Goal: Task Accomplishment & Management: Manage account settings

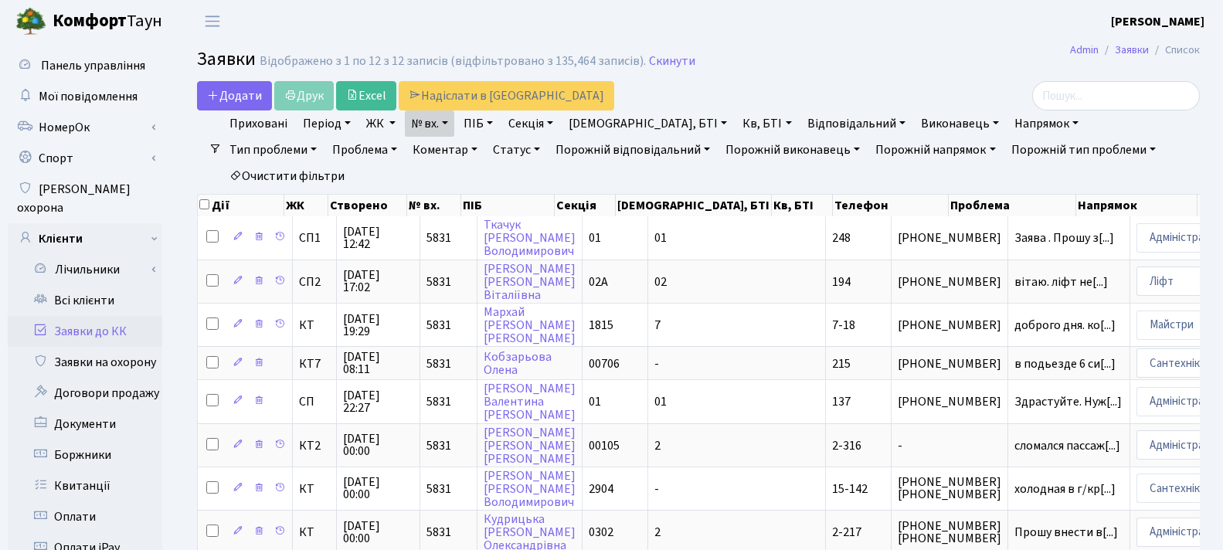
select select "25"
click at [129, 288] on link "Всі клієнти" at bounding box center [85, 300] width 155 height 31
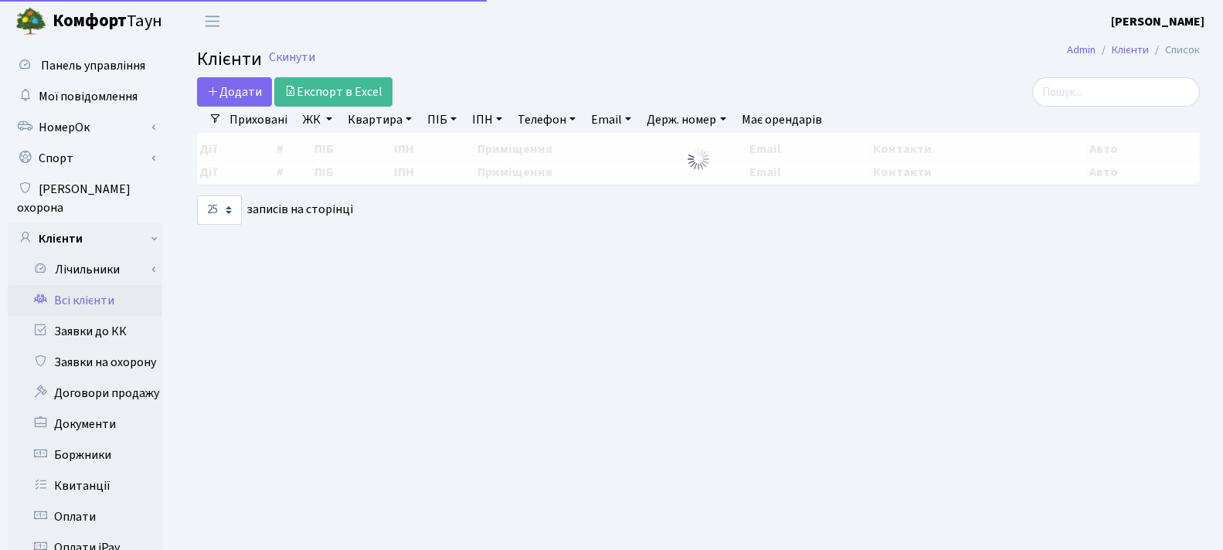
select select "25"
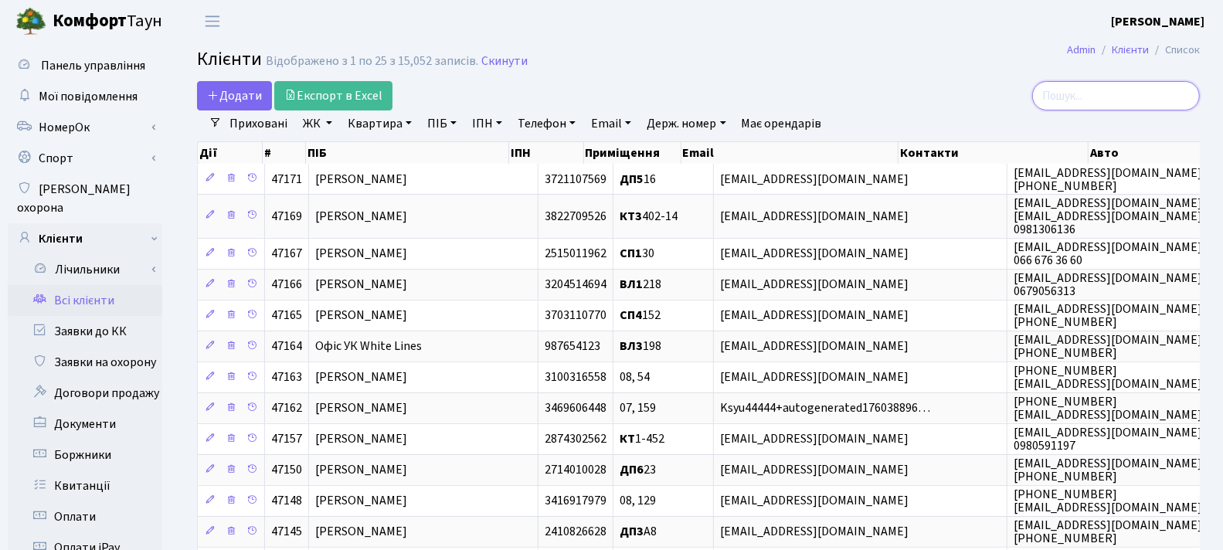
click at [1111, 98] on input "search" at bounding box center [1116, 95] width 168 height 29
click at [701, 120] on link "Держ. номер" at bounding box center [685, 123] width 91 height 26
click at [707, 144] on input "text" at bounding box center [686, 153] width 90 height 29
paste input "КА3465ЕЕ"
drag, startPoint x: 715, startPoint y: 150, endPoint x: 655, endPoint y: 150, distance: 59.5
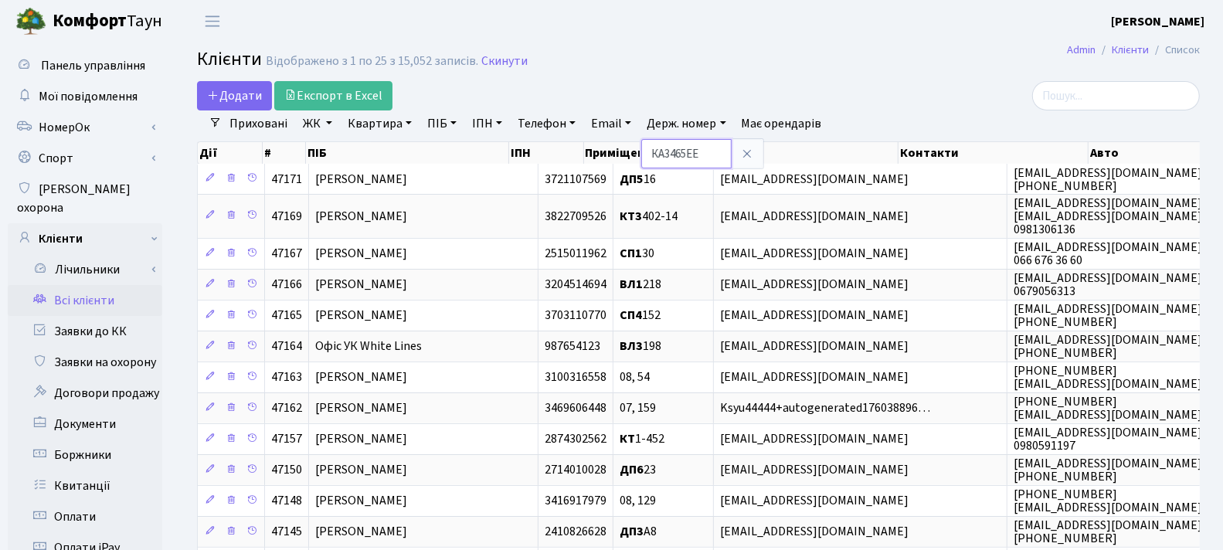
click at [655, 150] on input "КА3465ЕЕ" at bounding box center [686, 153] width 90 height 29
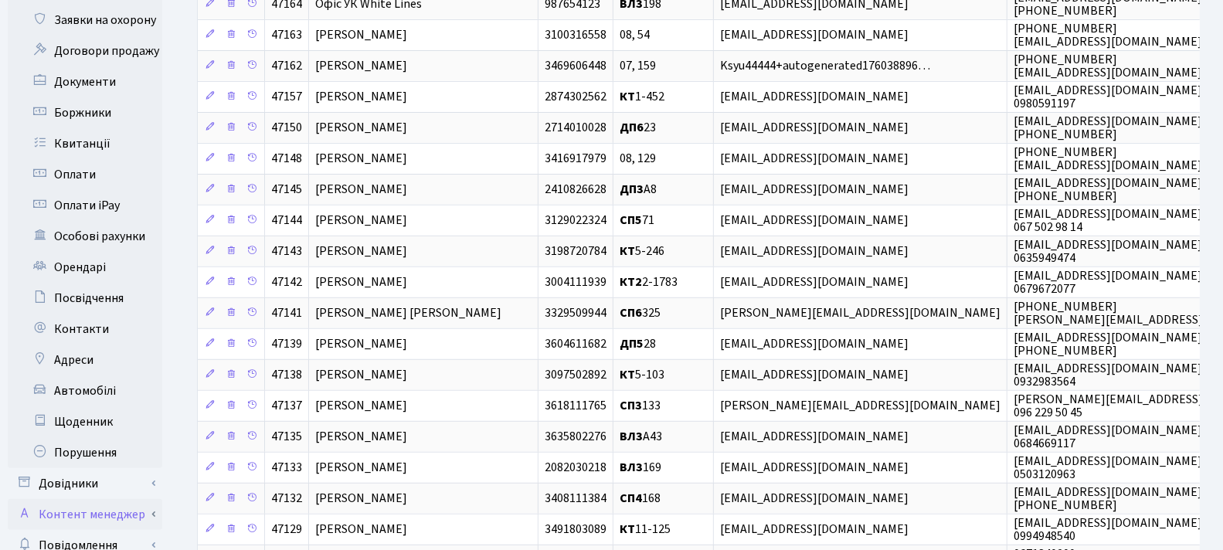
scroll to position [343, 0]
type input "КА3465ЕЕ"
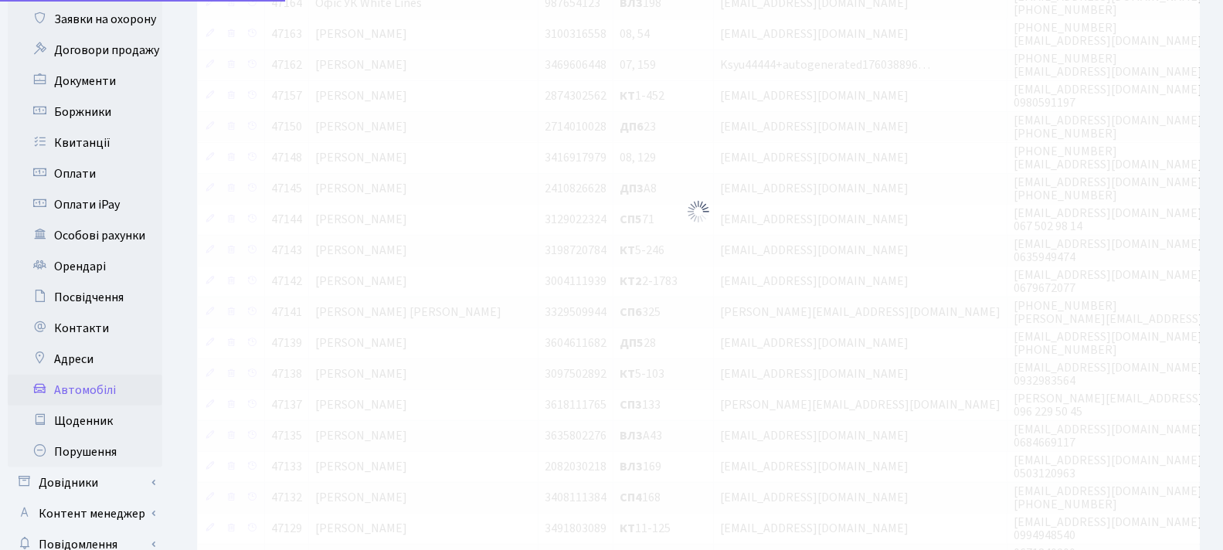
drag, startPoint x: 110, startPoint y: 375, endPoint x: 119, endPoint y: 375, distance: 8.5
click at [111, 375] on link "Автомобілі" at bounding box center [85, 390] width 155 height 31
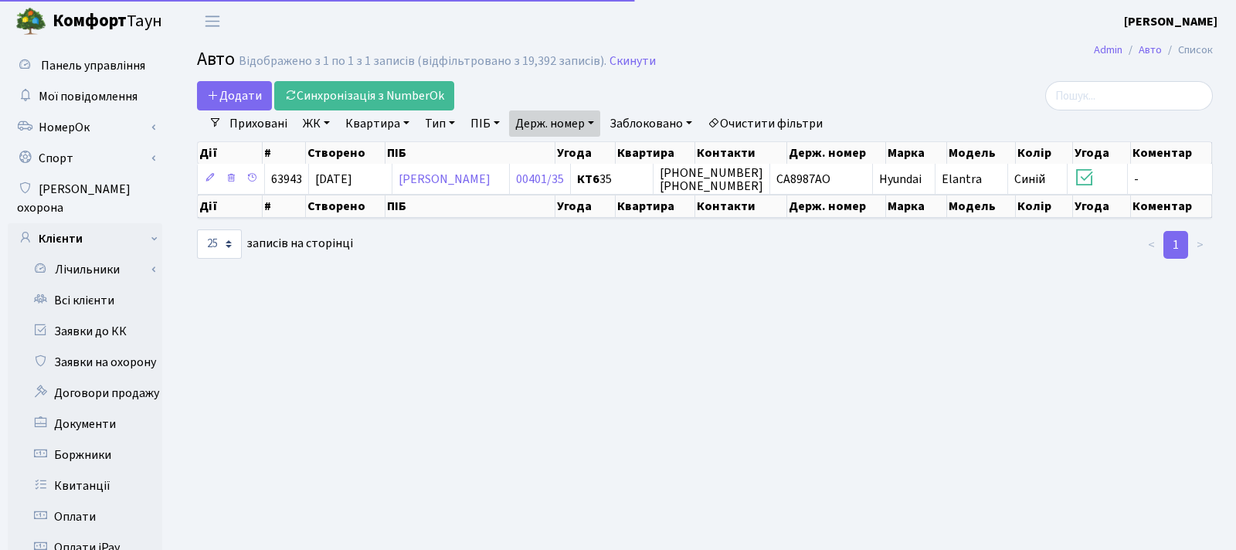
select select "25"
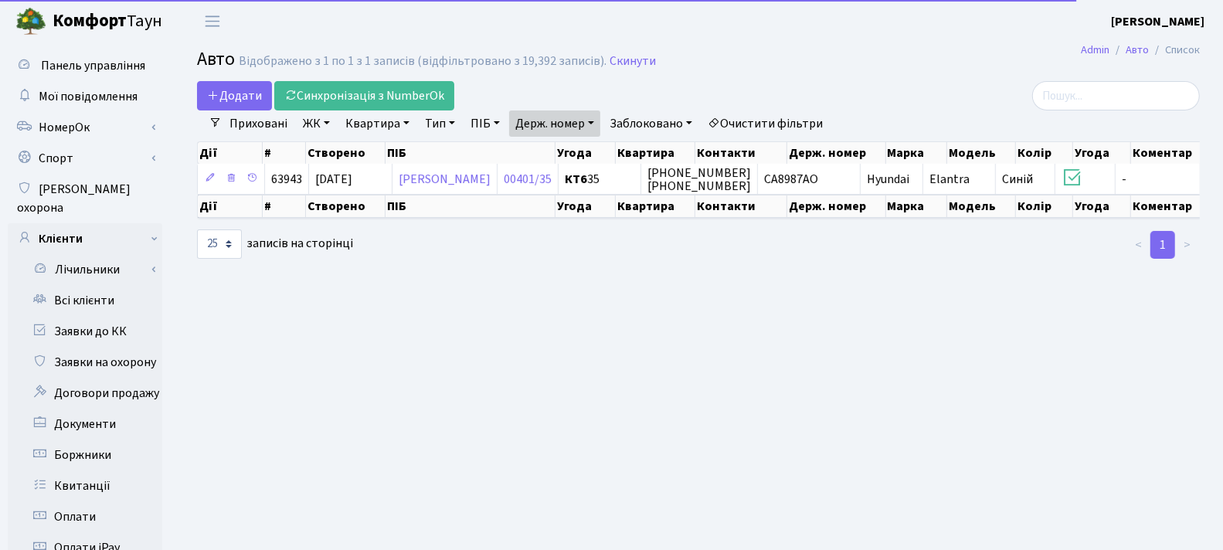
click at [558, 117] on link "Держ. номер" at bounding box center [554, 123] width 91 height 26
click at [581, 152] on input "СА8987АО" at bounding box center [555, 153] width 90 height 29
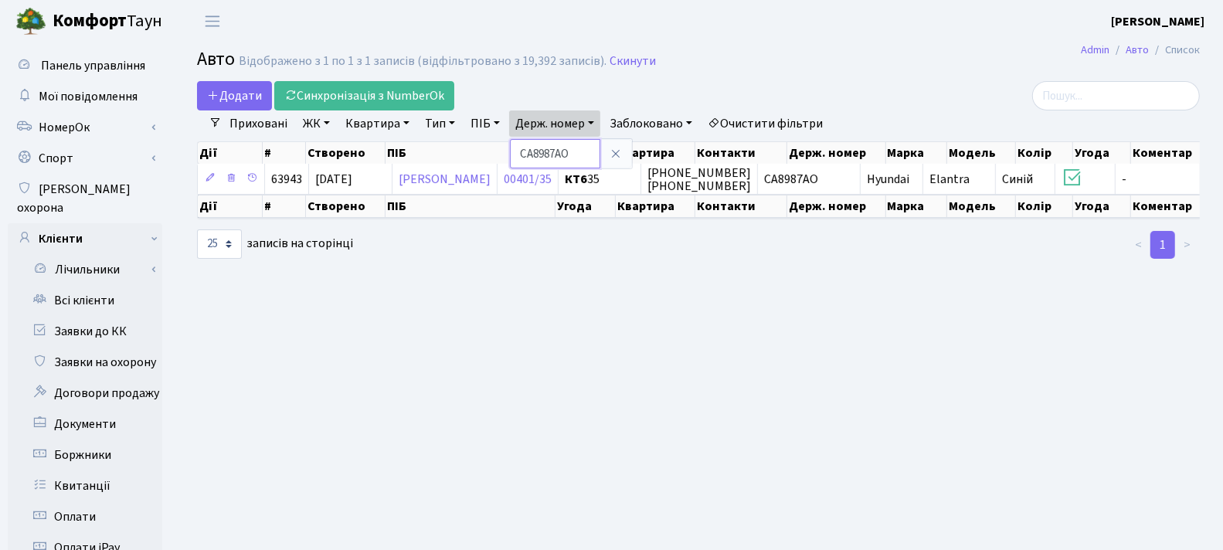
paste input "А3465ЕЕ"
type input "КА3465ЕЕ"
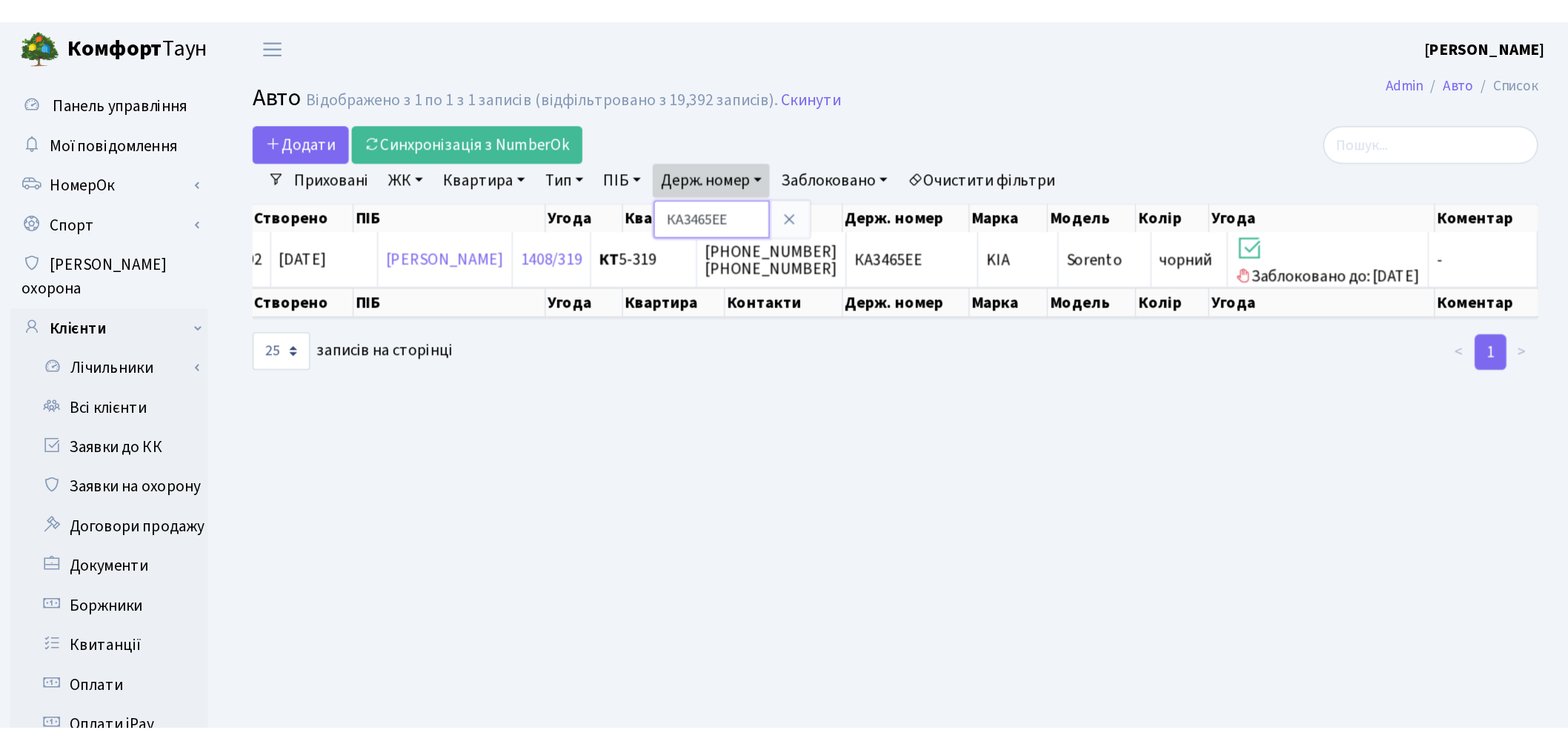
scroll to position [0, 117]
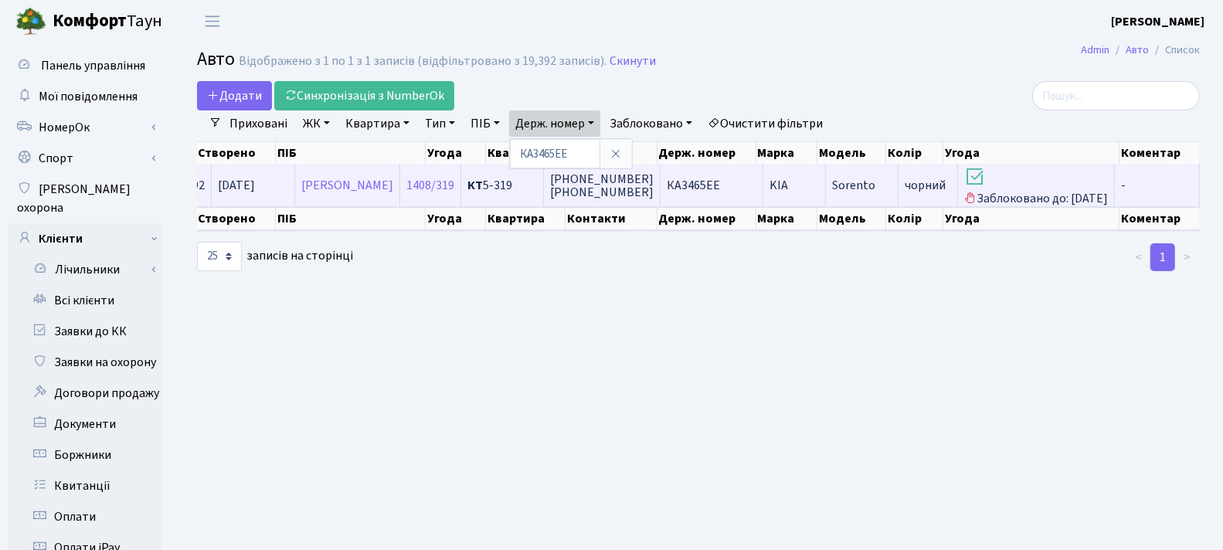
click at [1134, 183] on td "-" at bounding box center [1157, 185] width 85 height 42
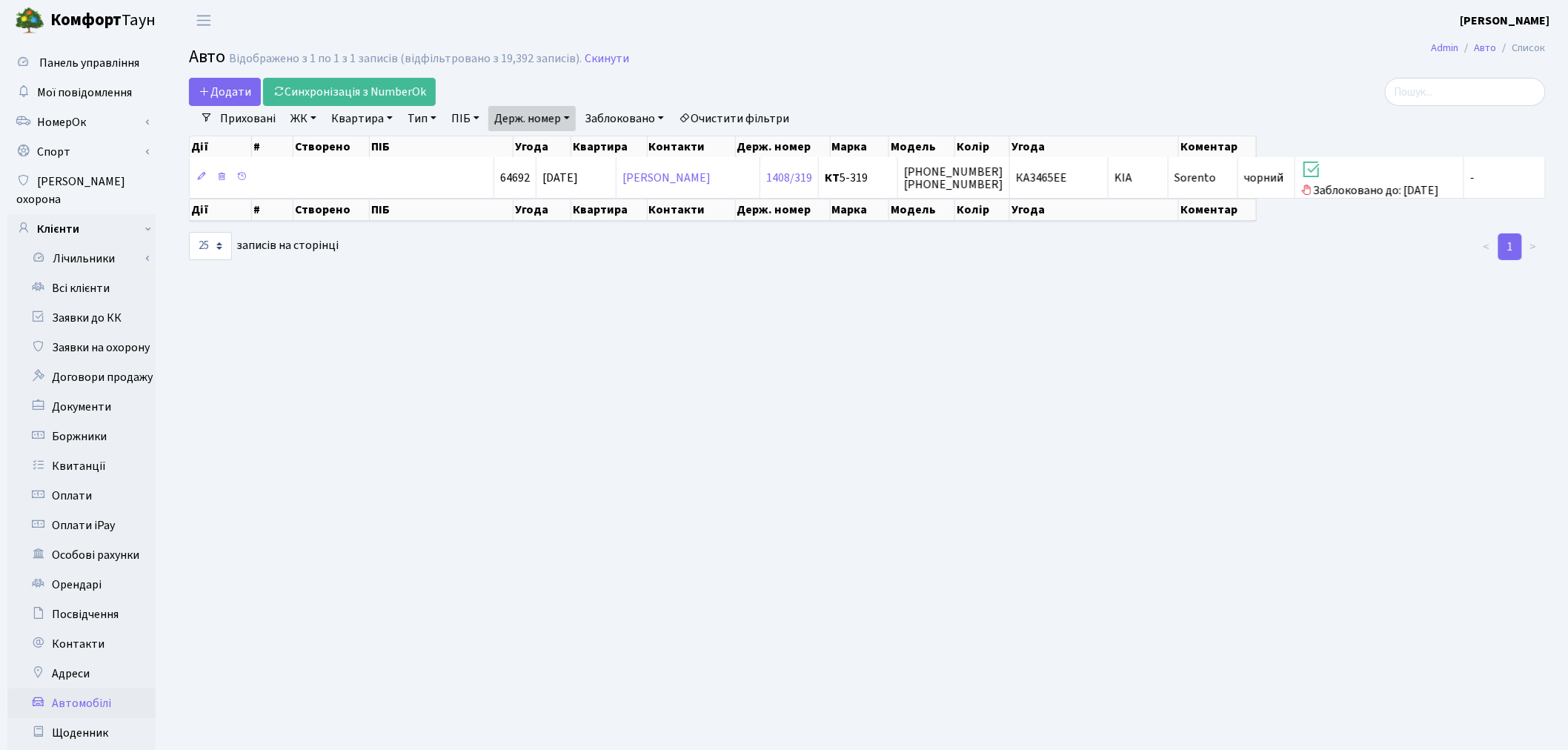
scroll to position [0, 0]
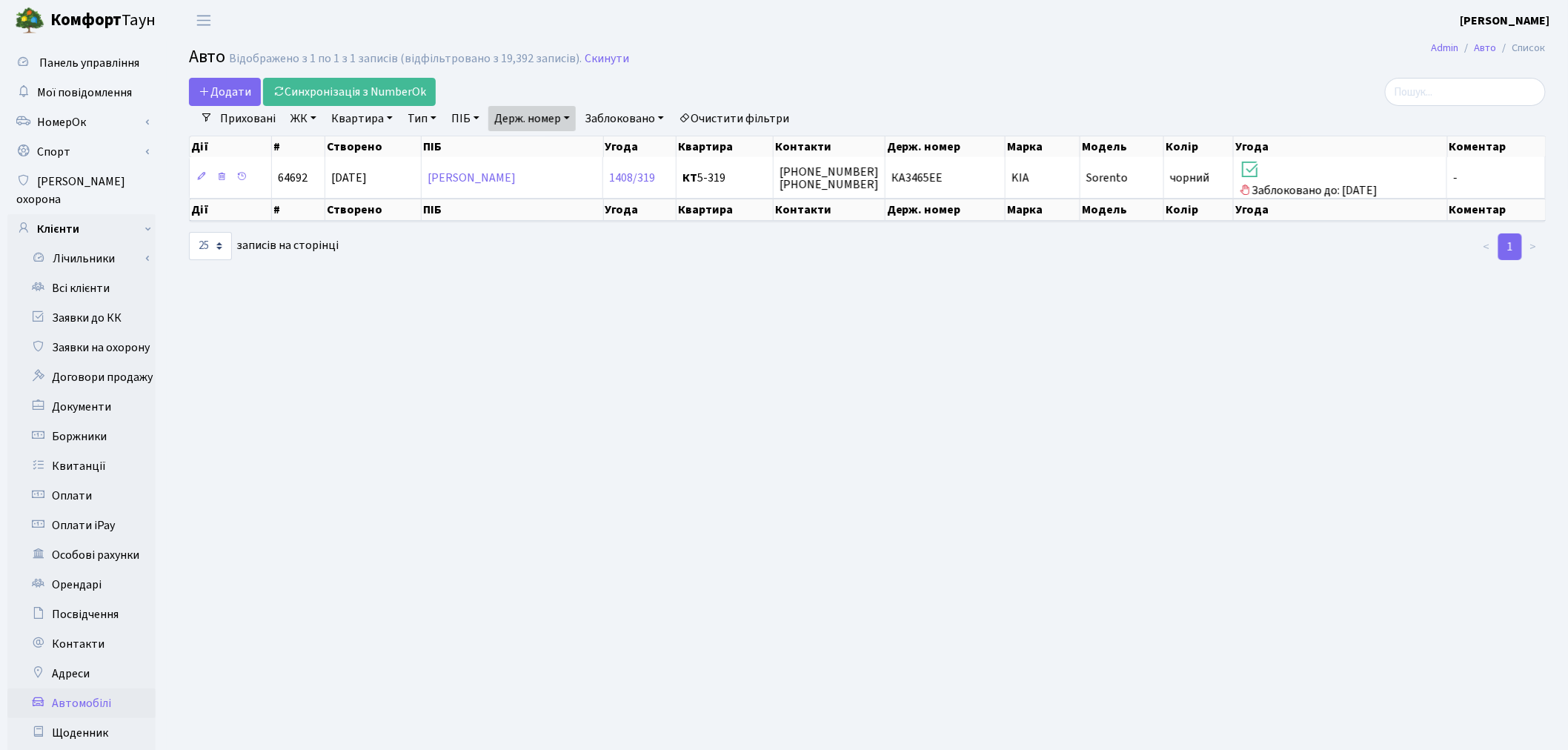
click at [561, 116] on link "Держ. номер" at bounding box center [531, 118] width 87 height 25
click at [550, 144] on input "КА3465ЕЕ" at bounding box center [532, 147] width 86 height 28
click at [595, 144] on icon at bounding box center [591, 148] width 12 height 12
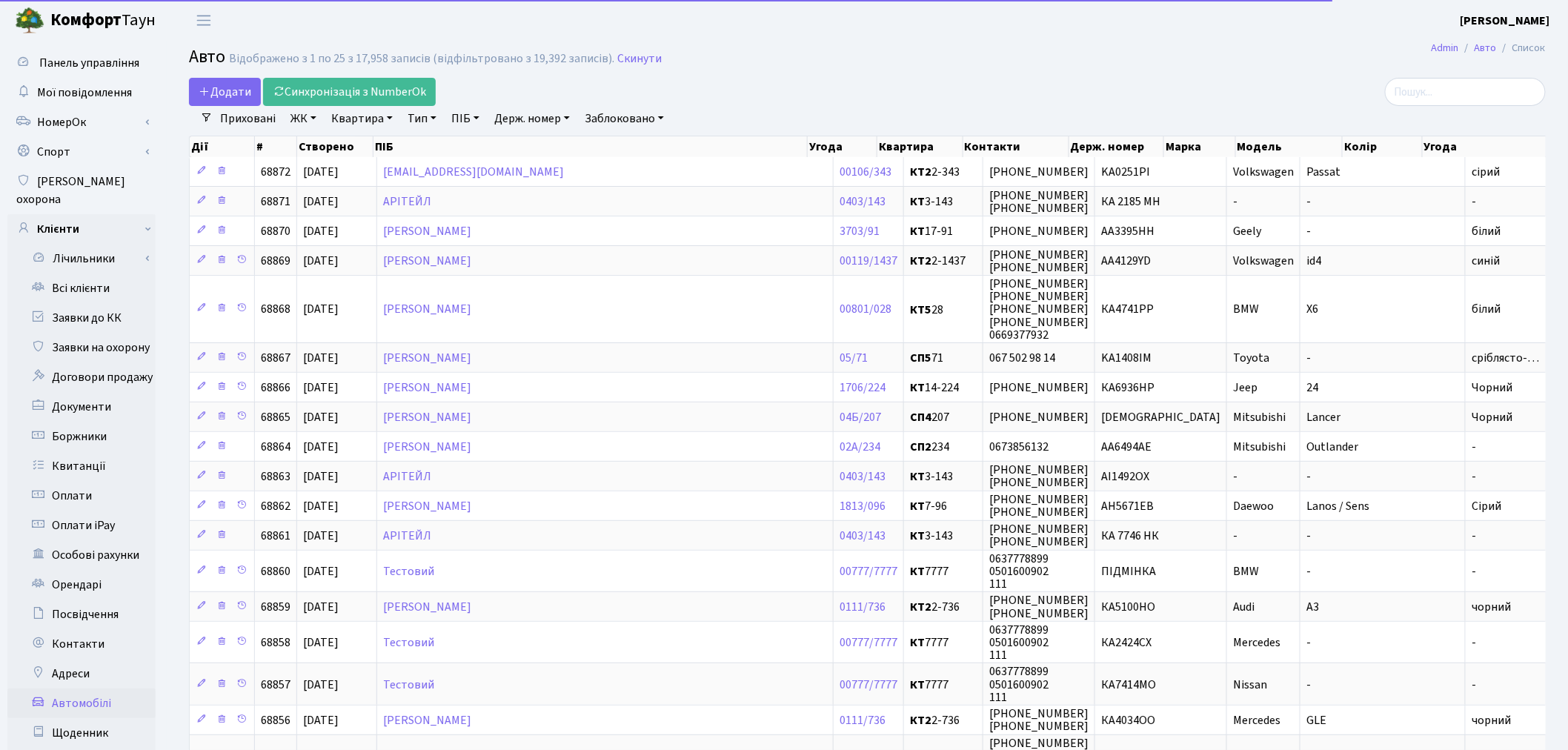
click at [545, 122] on link "Держ. номер" at bounding box center [531, 118] width 87 height 25
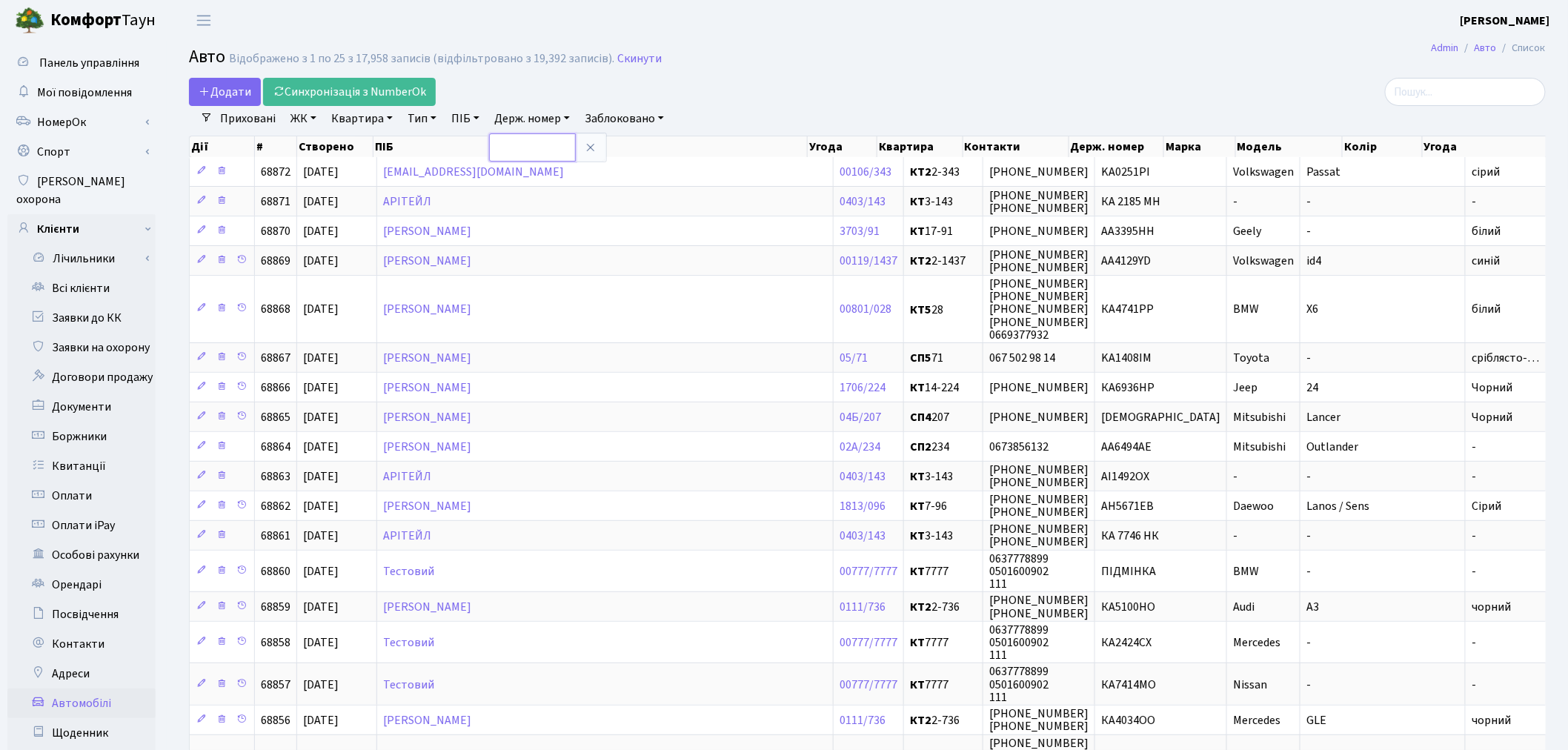
click at [543, 145] on input "text" at bounding box center [532, 147] width 86 height 28
type input "3567"
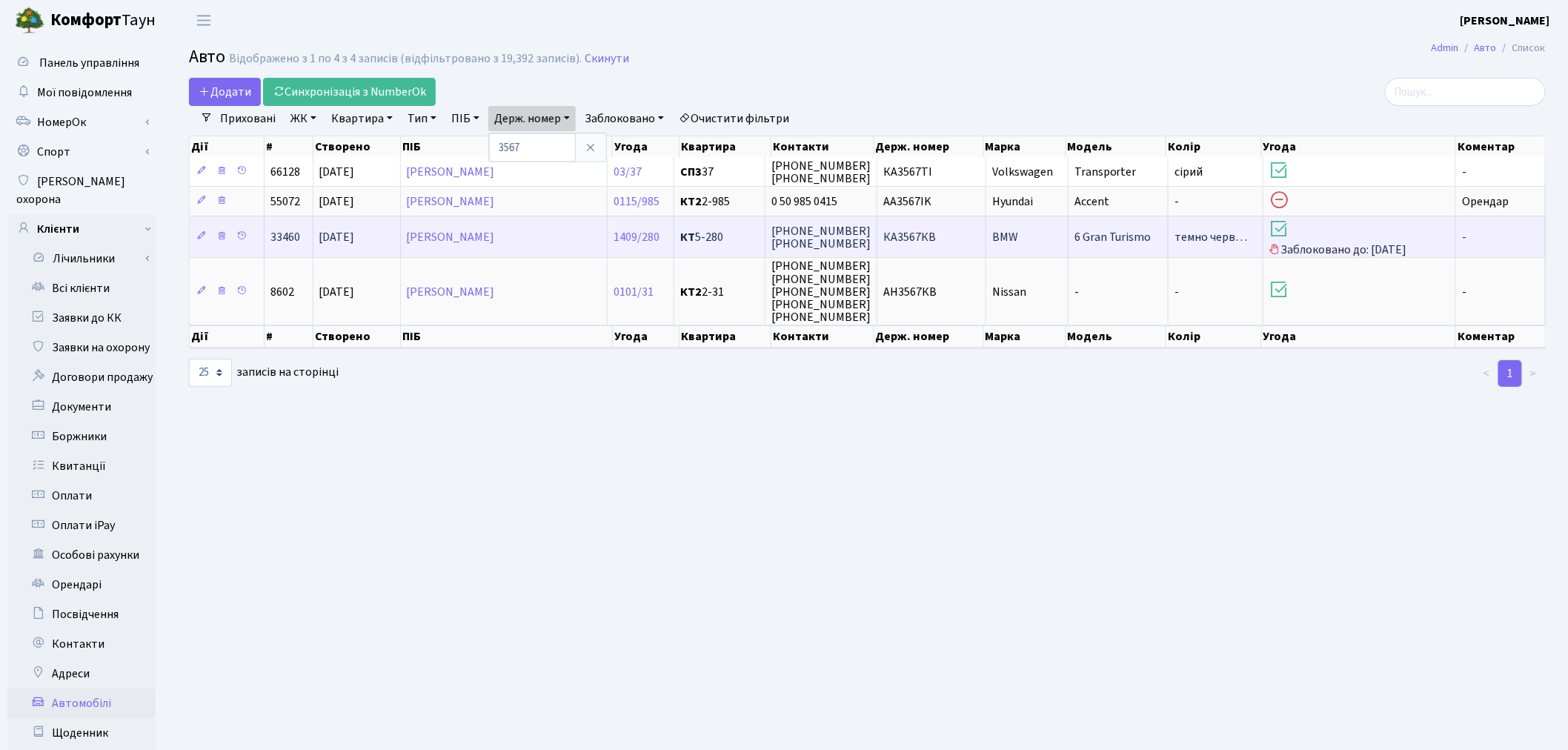
click at [1017, 238] on td "BMW" at bounding box center [1026, 236] width 82 height 41
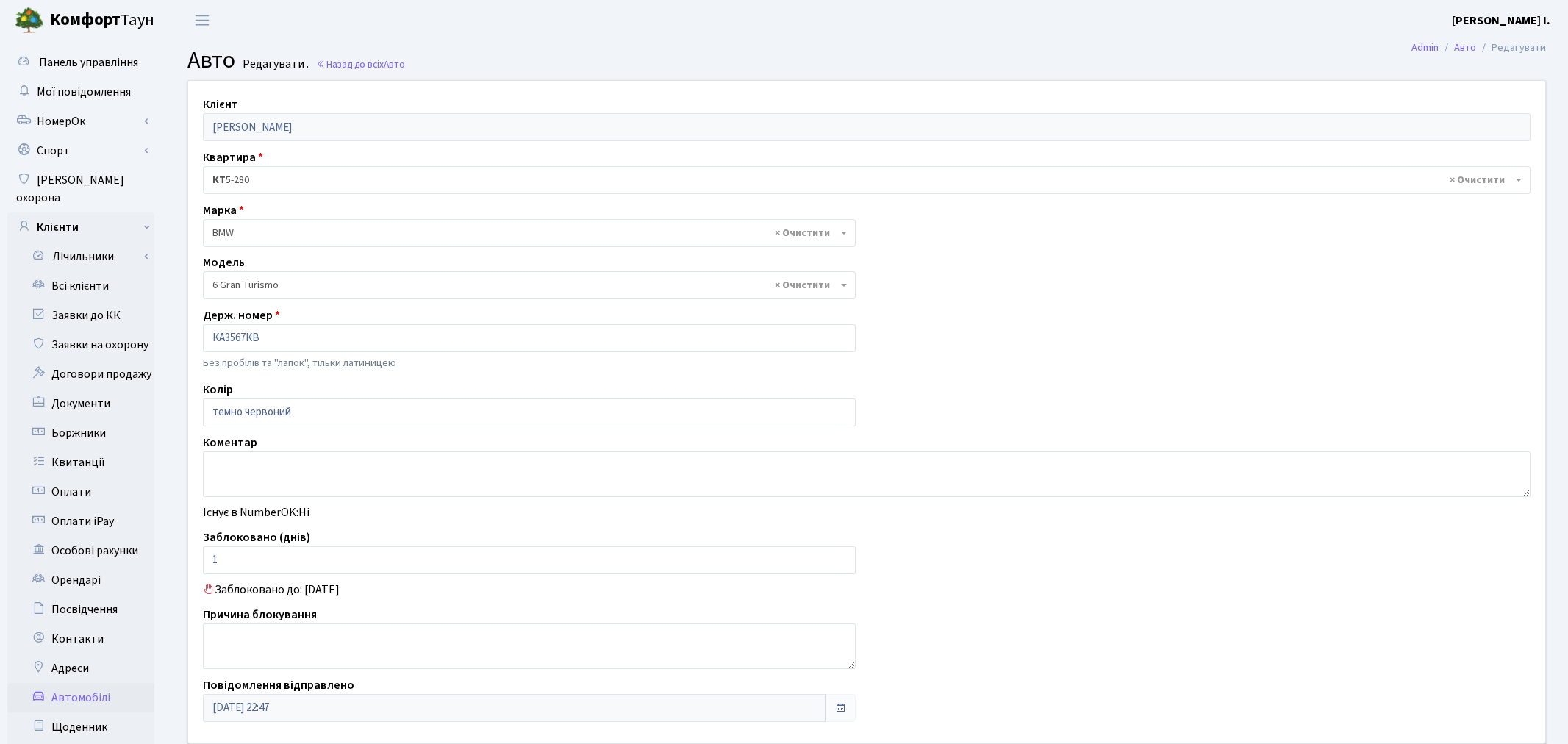
select select "3997"
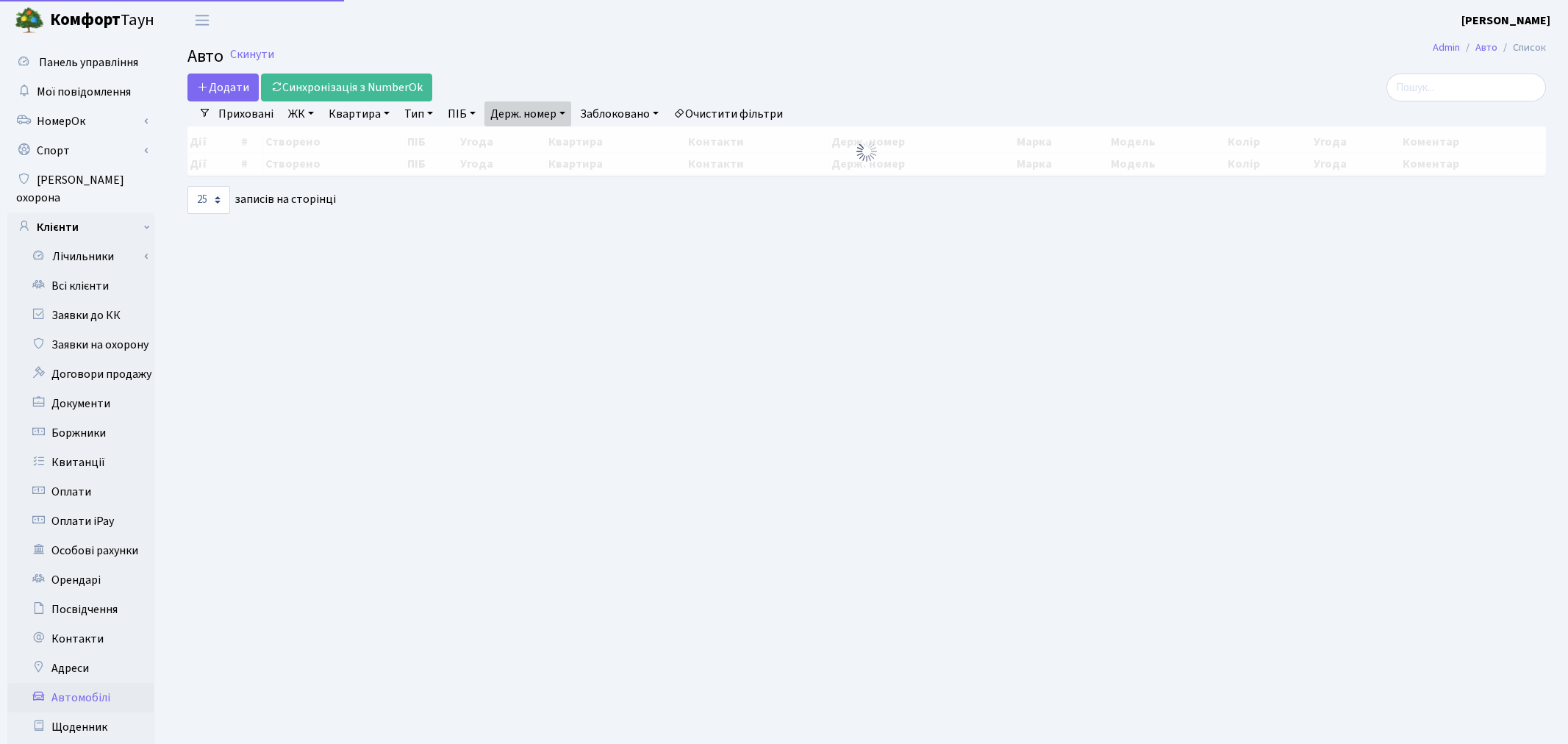
select select "25"
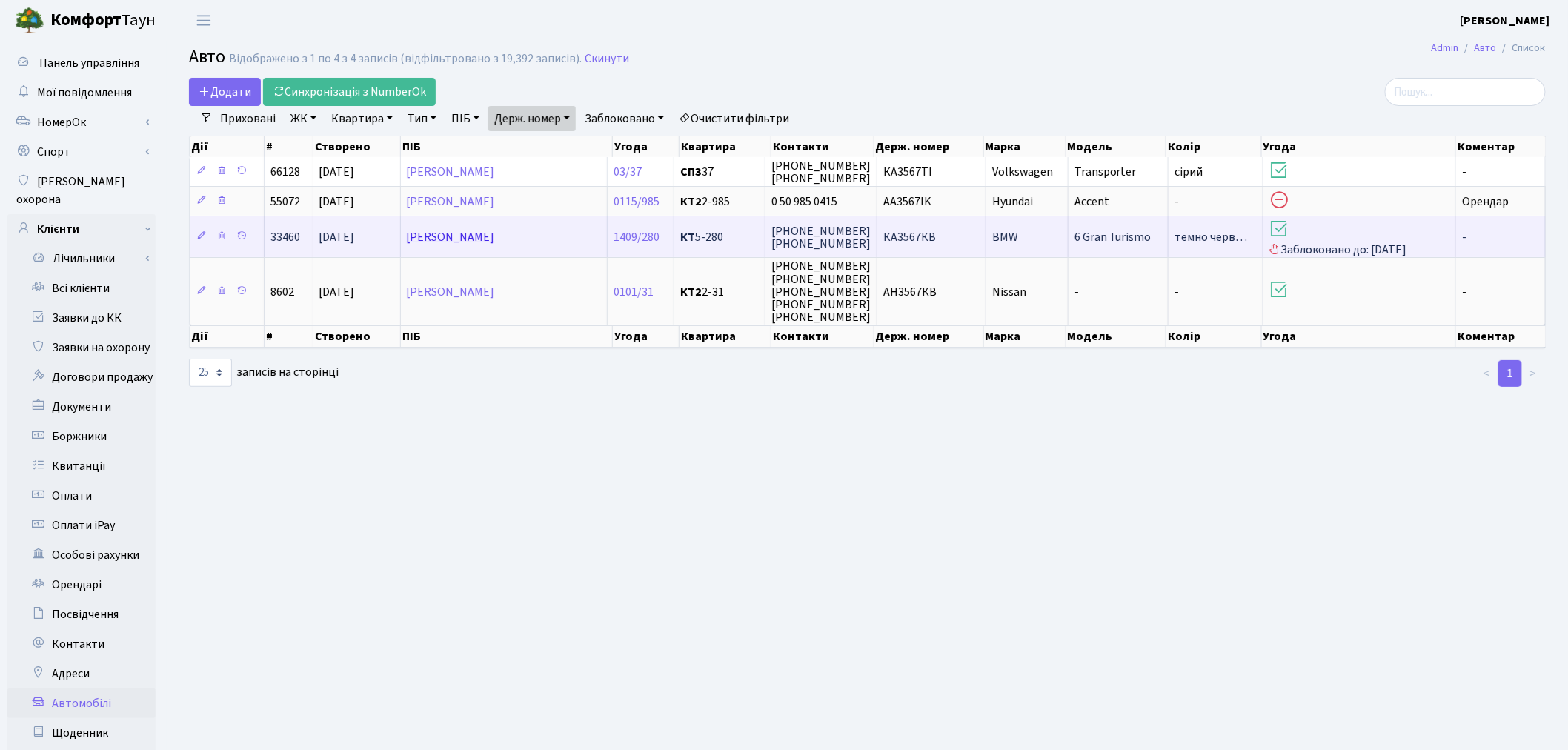
click at [477, 238] on link "[PERSON_NAME]" at bounding box center [451, 237] width 88 height 16
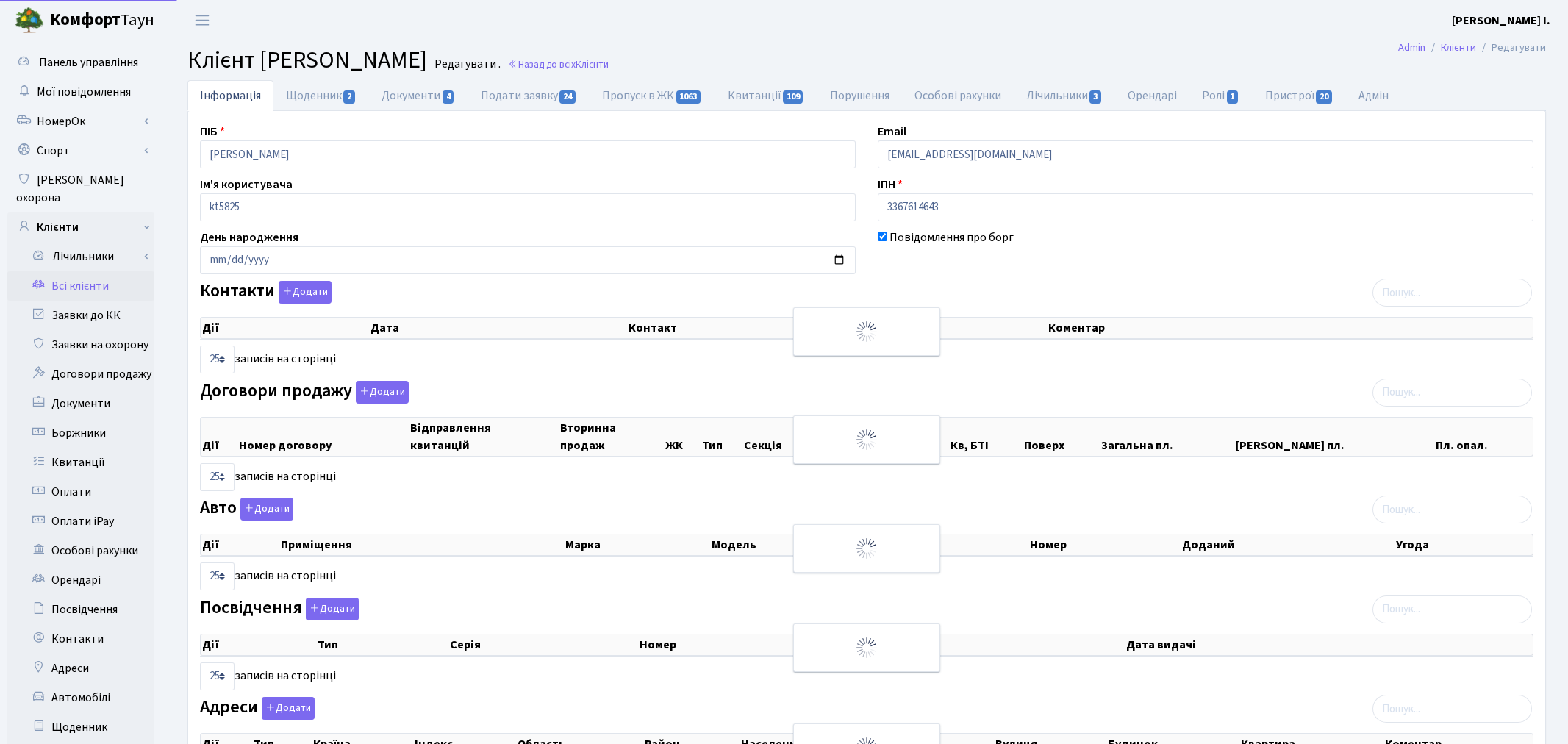
select select "25"
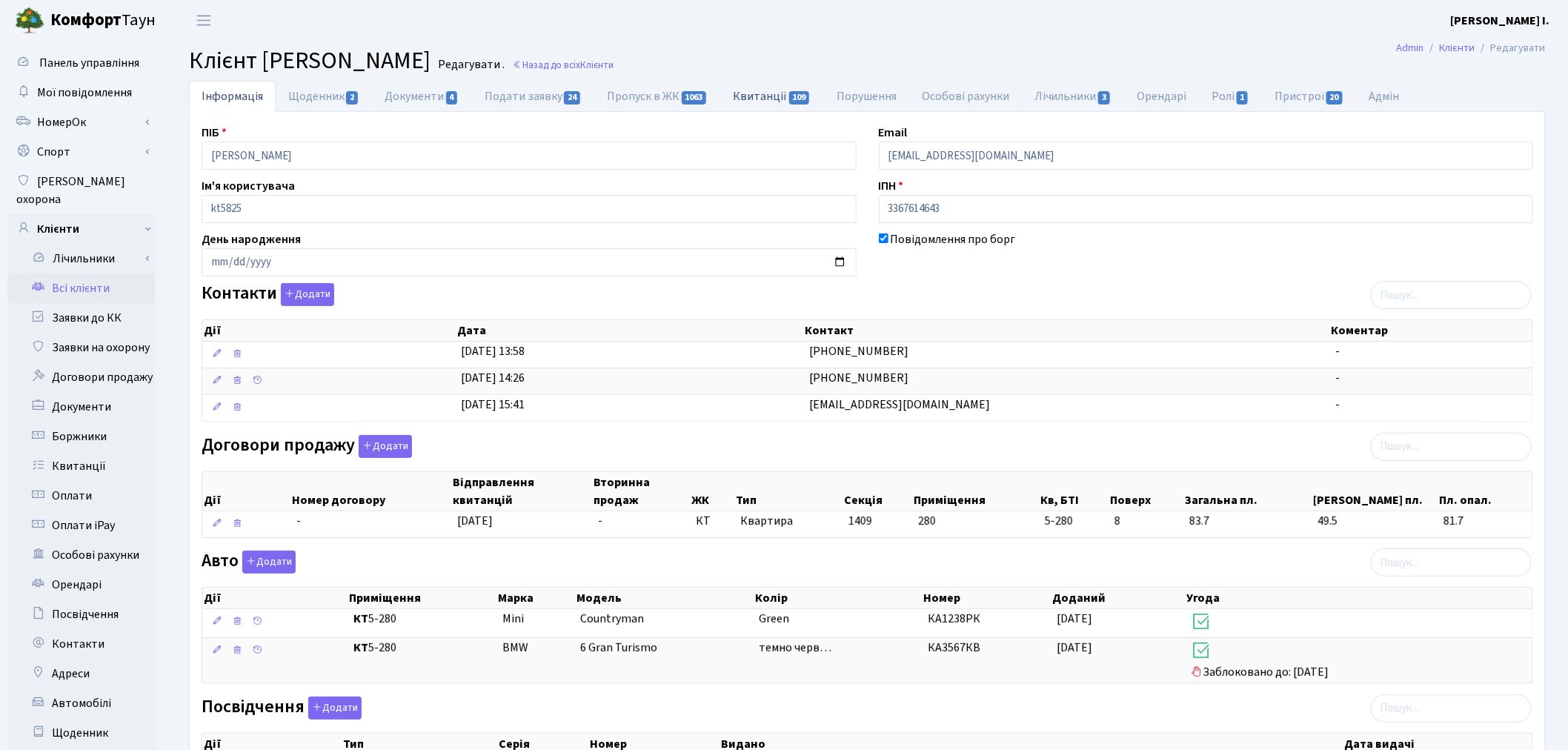
click at [793, 99] on span "109" at bounding box center [800, 98] width 21 height 13
select select "25"
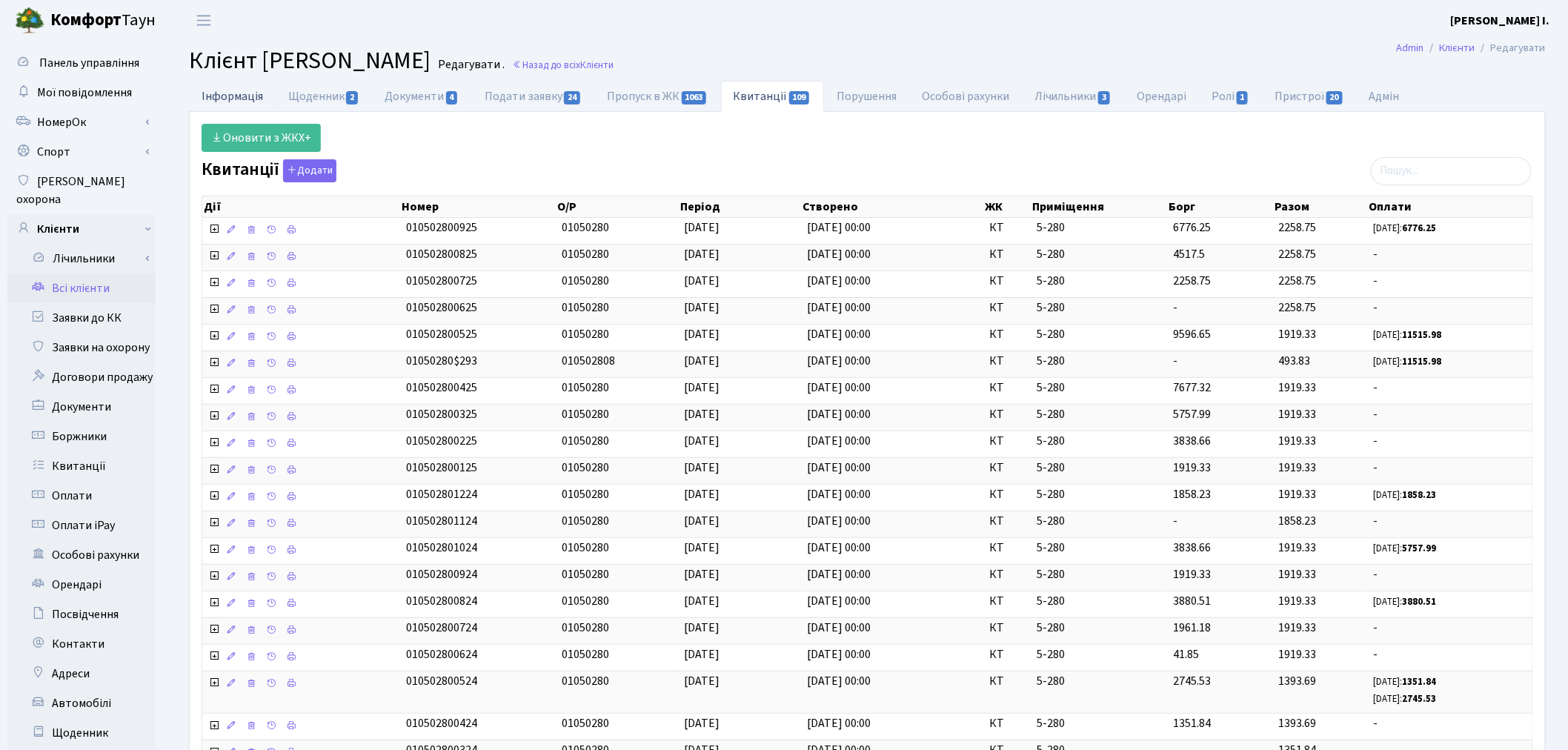
click at [233, 91] on link "Інформація" at bounding box center [232, 96] width 86 height 31
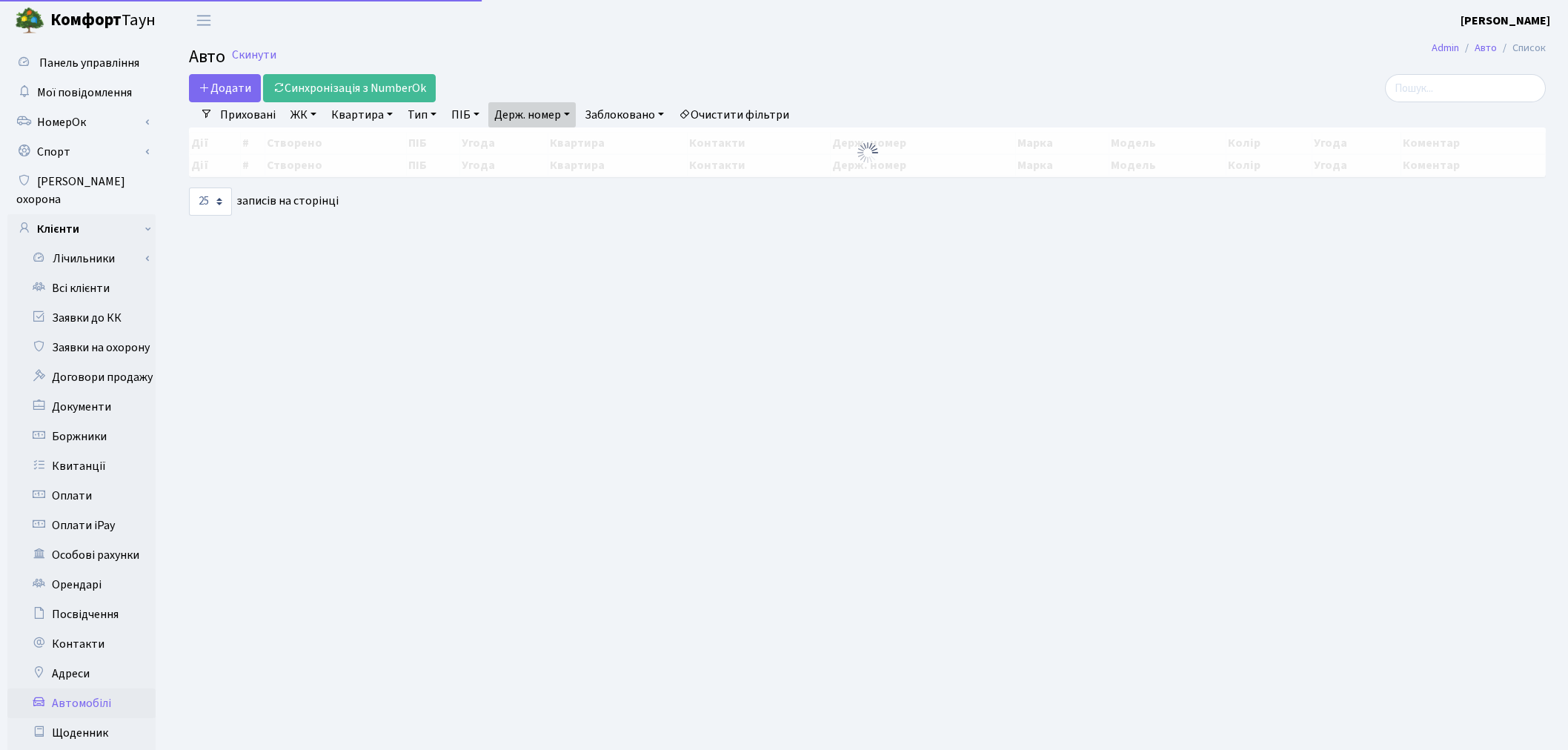
select select "25"
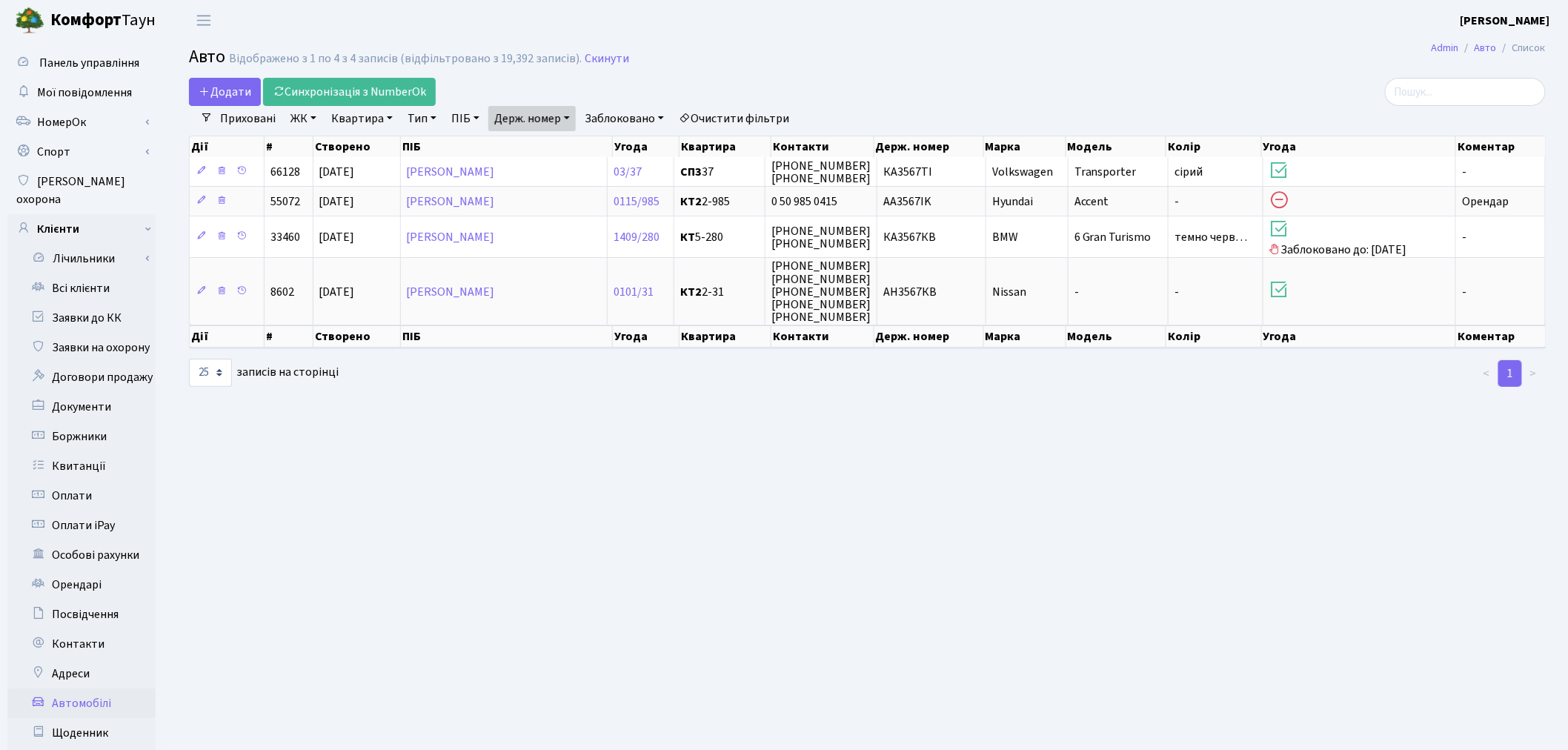
click at [520, 119] on link "Держ. номер" at bounding box center [531, 118] width 87 height 25
click at [552, 147] on input "3567" at bounding box center [532, 147] width 86 height 28
type input "5720"
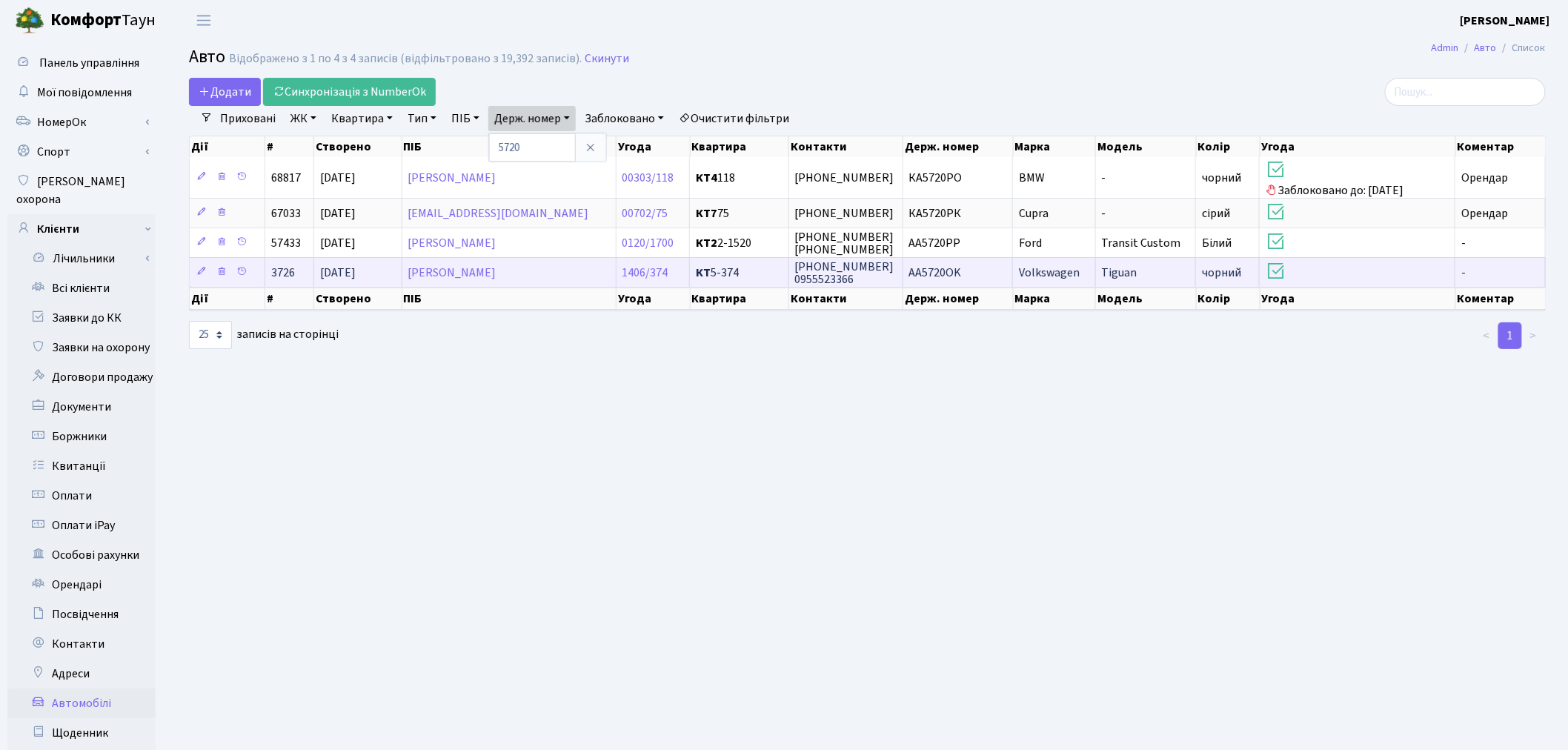
click at [1376, 272] on h3 at bounding box center [1356, 272] width 183 height 25
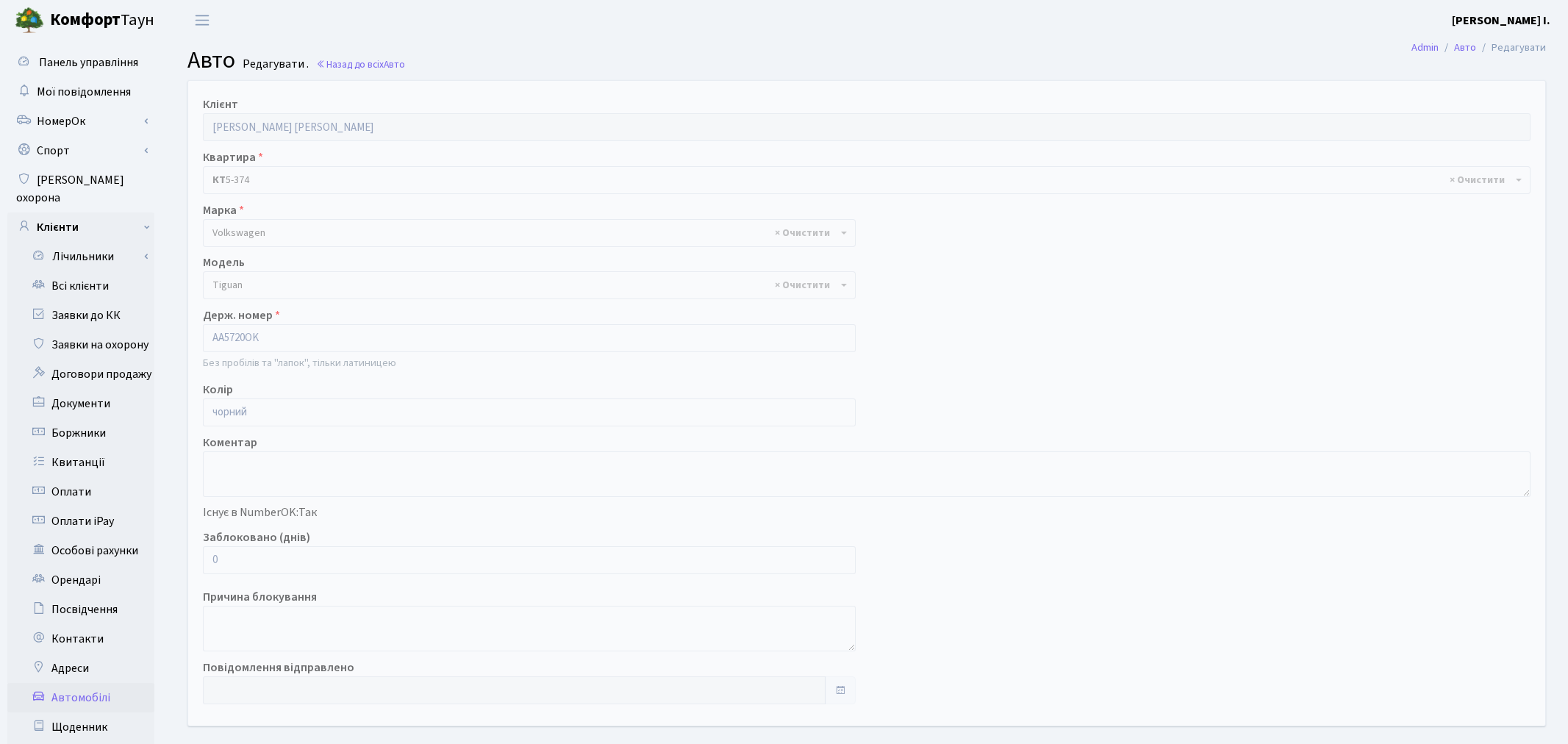
select select "2490"
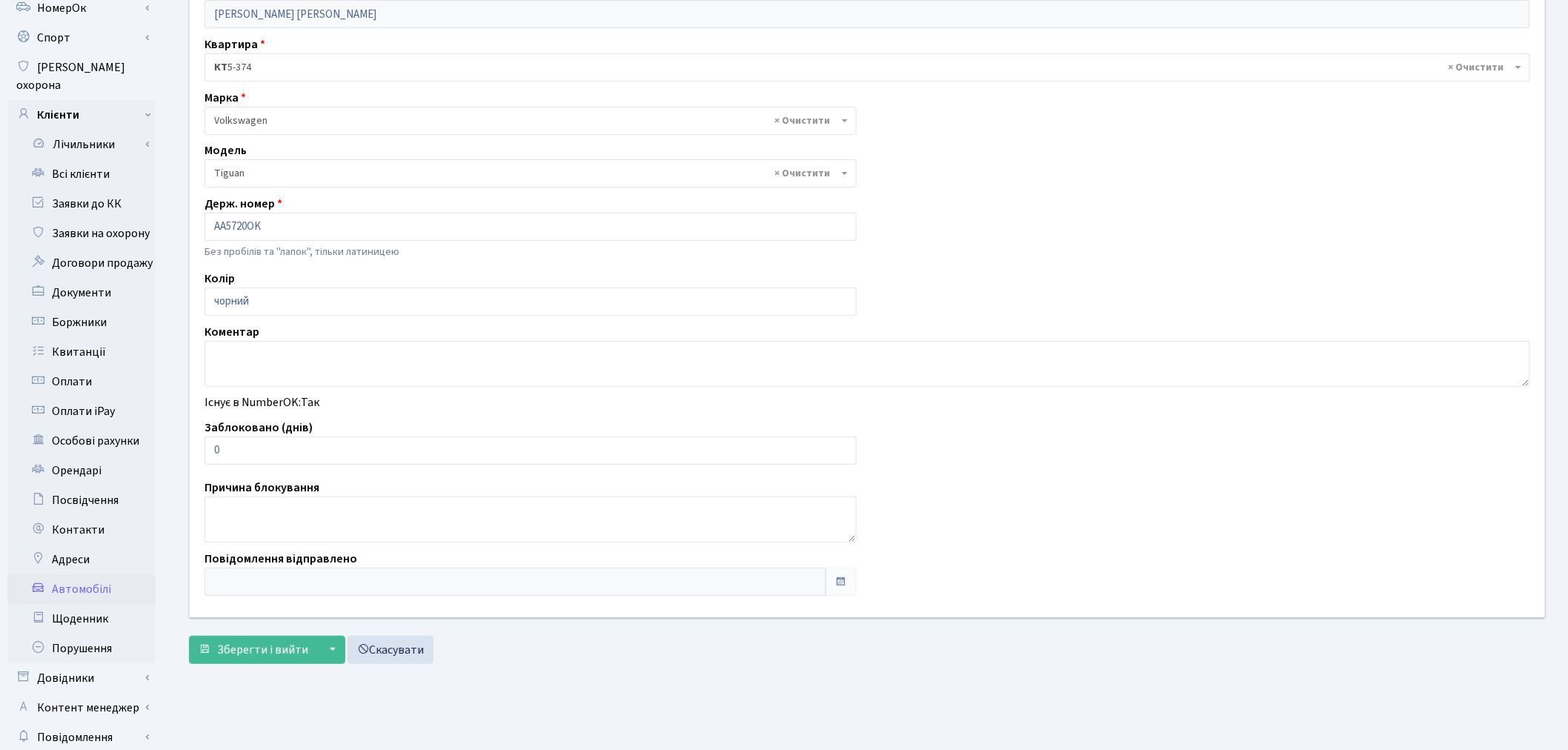
scroll to position [172, 0]
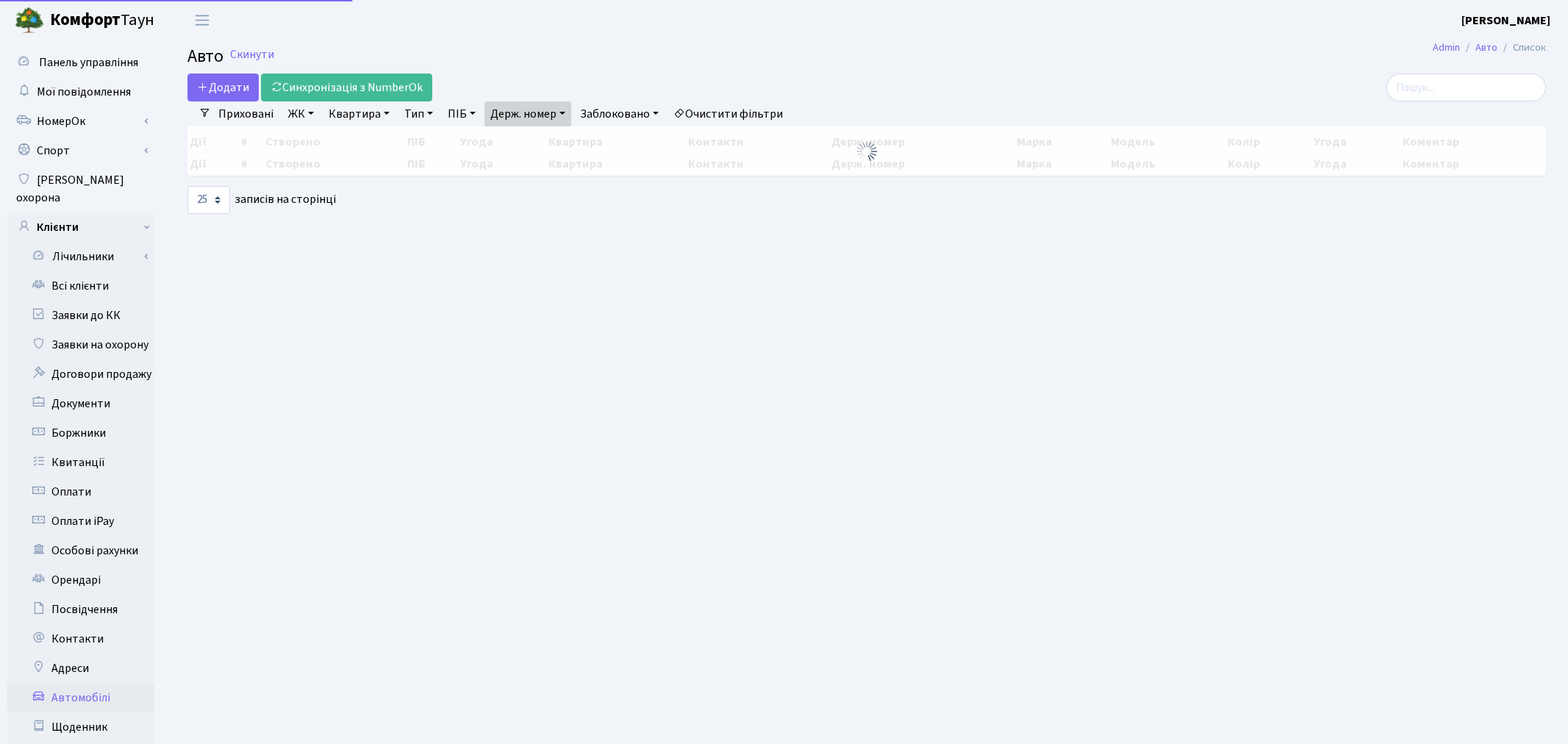
select select "25"
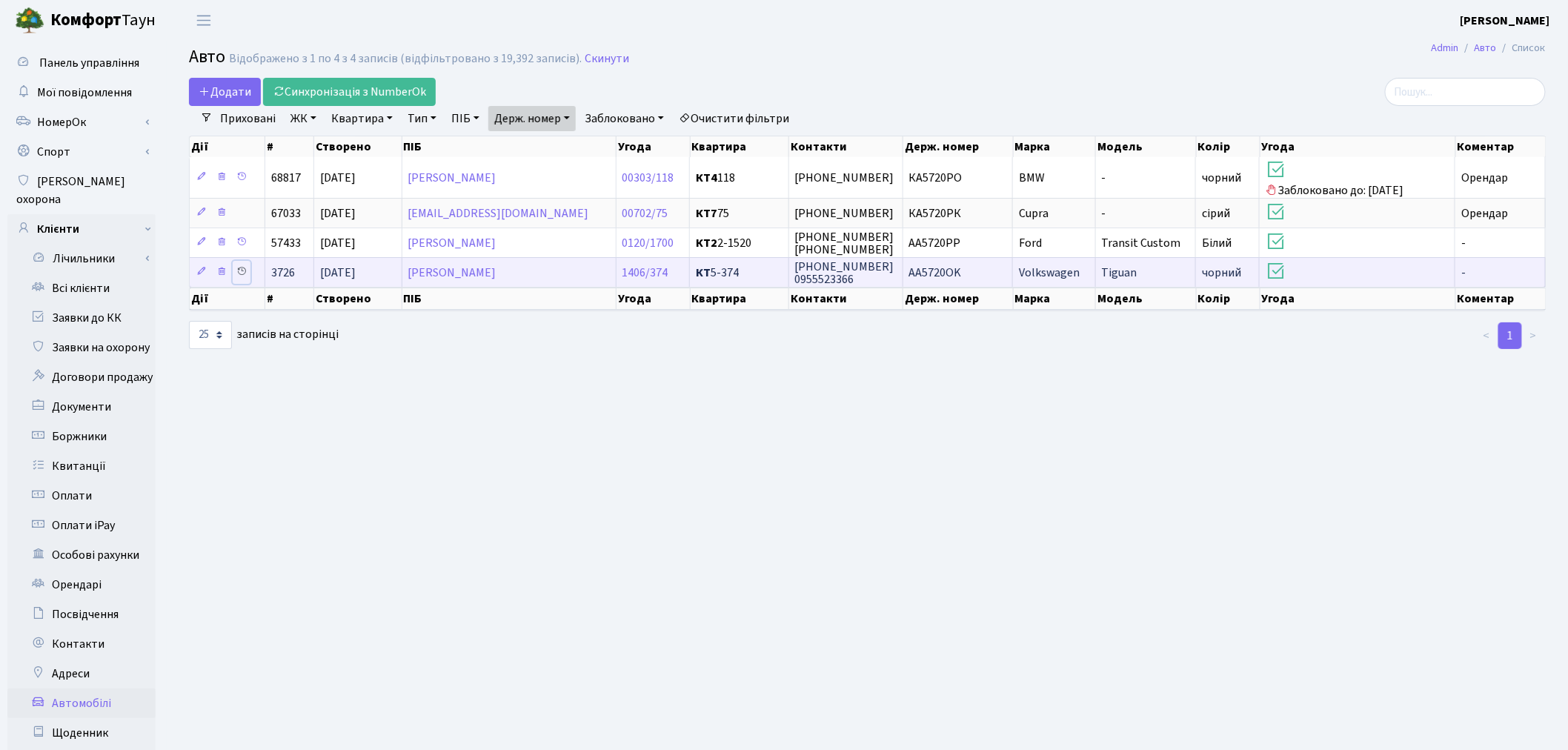
click at [240, 270] on icon at bounding box center [241, 270] width 11 height 11
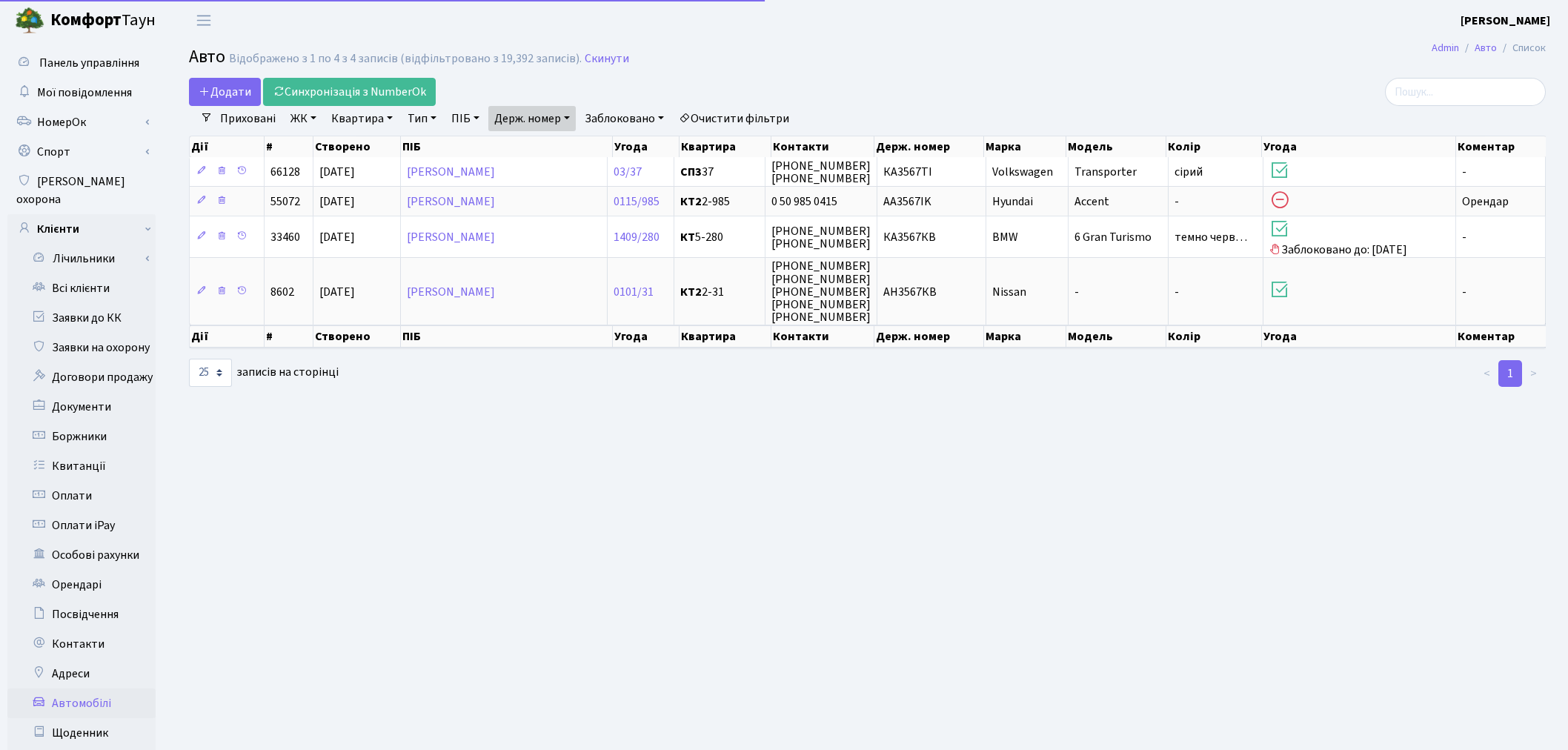
select select "25"
click at [530, 114] on link "Держ. номер" at bounding box center [531, 118] width 87 height 25
click at [547, 150] on input "3567" at bounding box center [532, 147] width 86 height 28
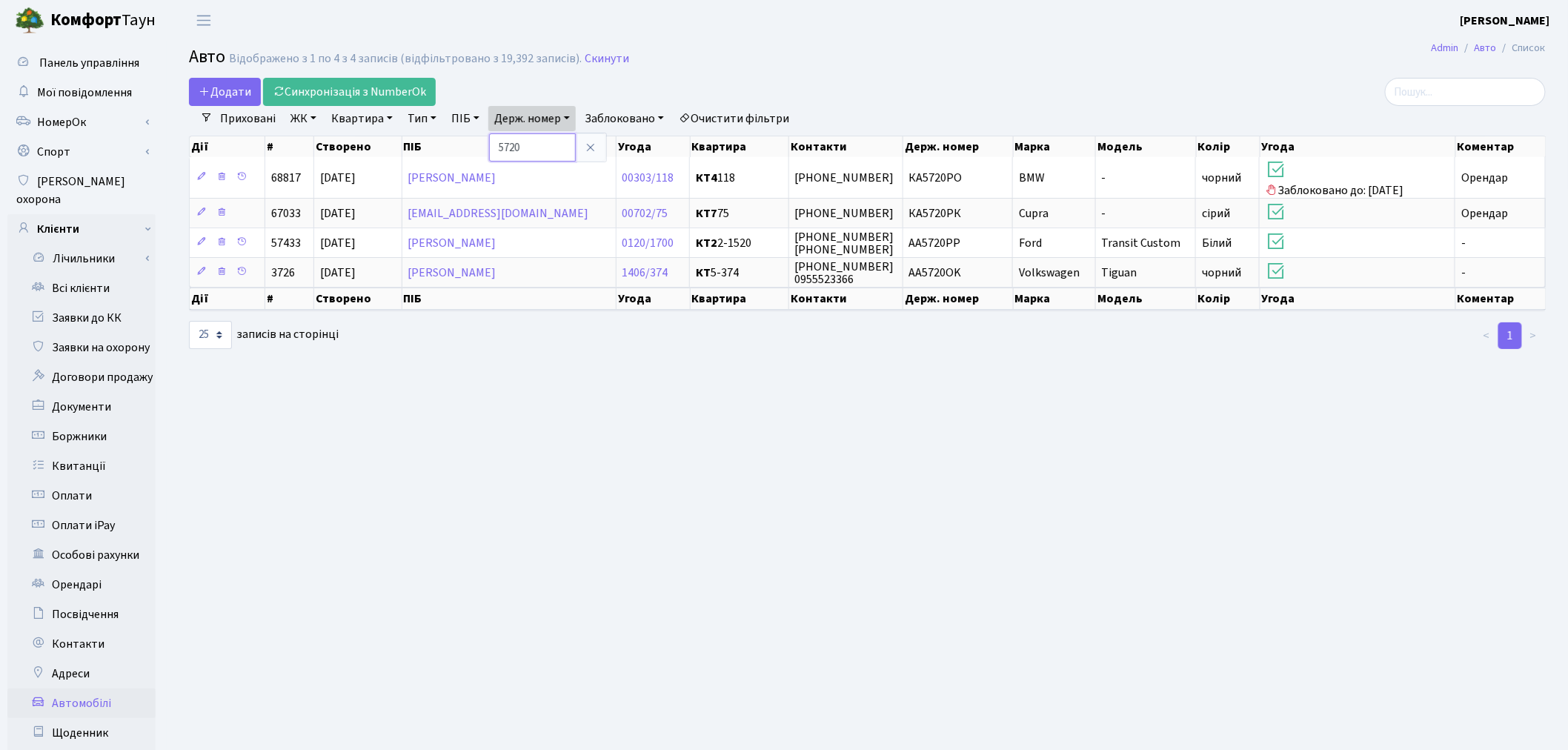
click at [544, 147] on input "5720" at bounding box center [532, 147] width 86 height 28
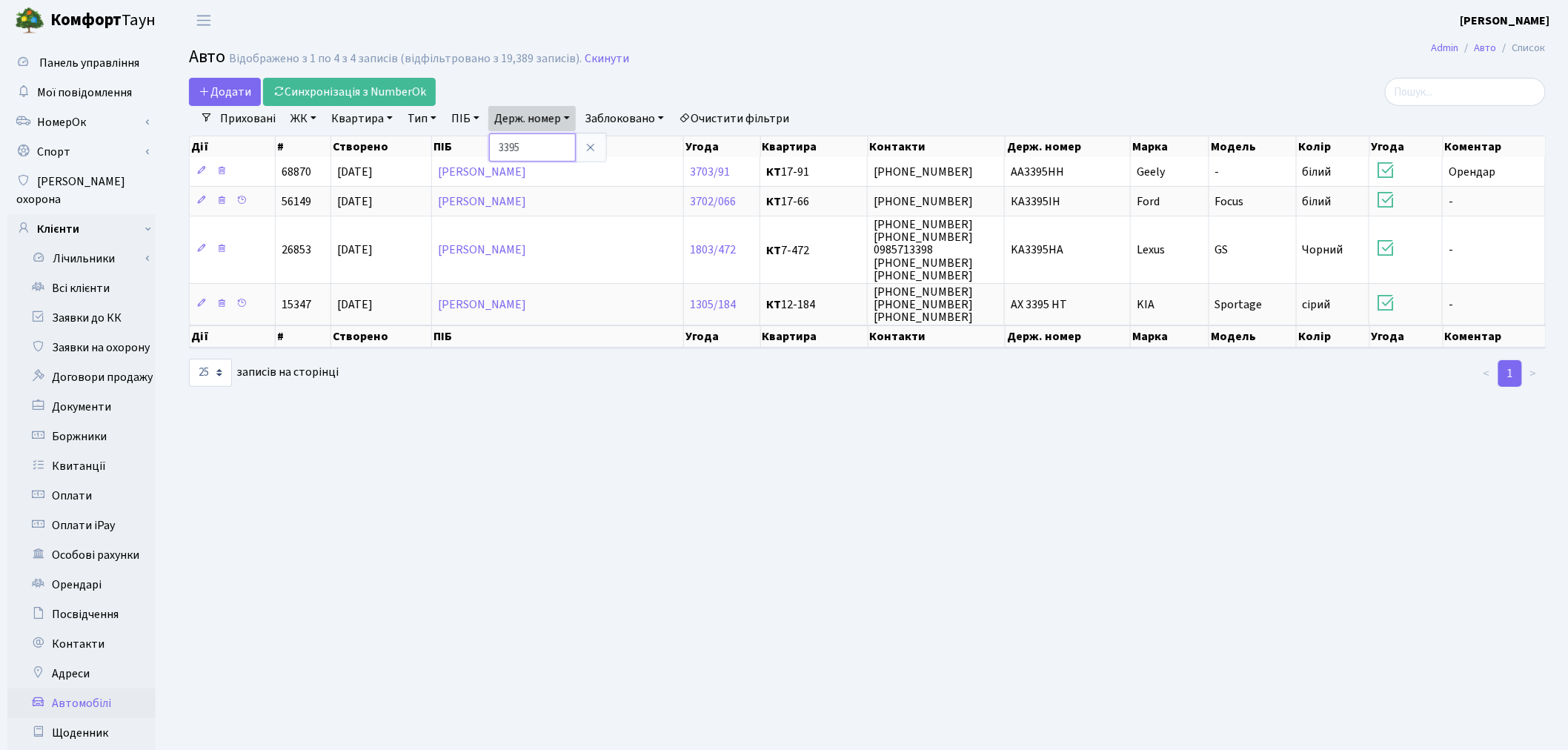
drag, startPoint x: 501, startPoint y: 149, endPoint x: 514, endPoint y: 147, distance: 13.2
click at [501, 149] on input "3395" at bounding box center [532, 147] width 86 height 28
click at [527, 147] on input "3395" at bounding box center [532, 147] width 86 height 28
type input "2848"
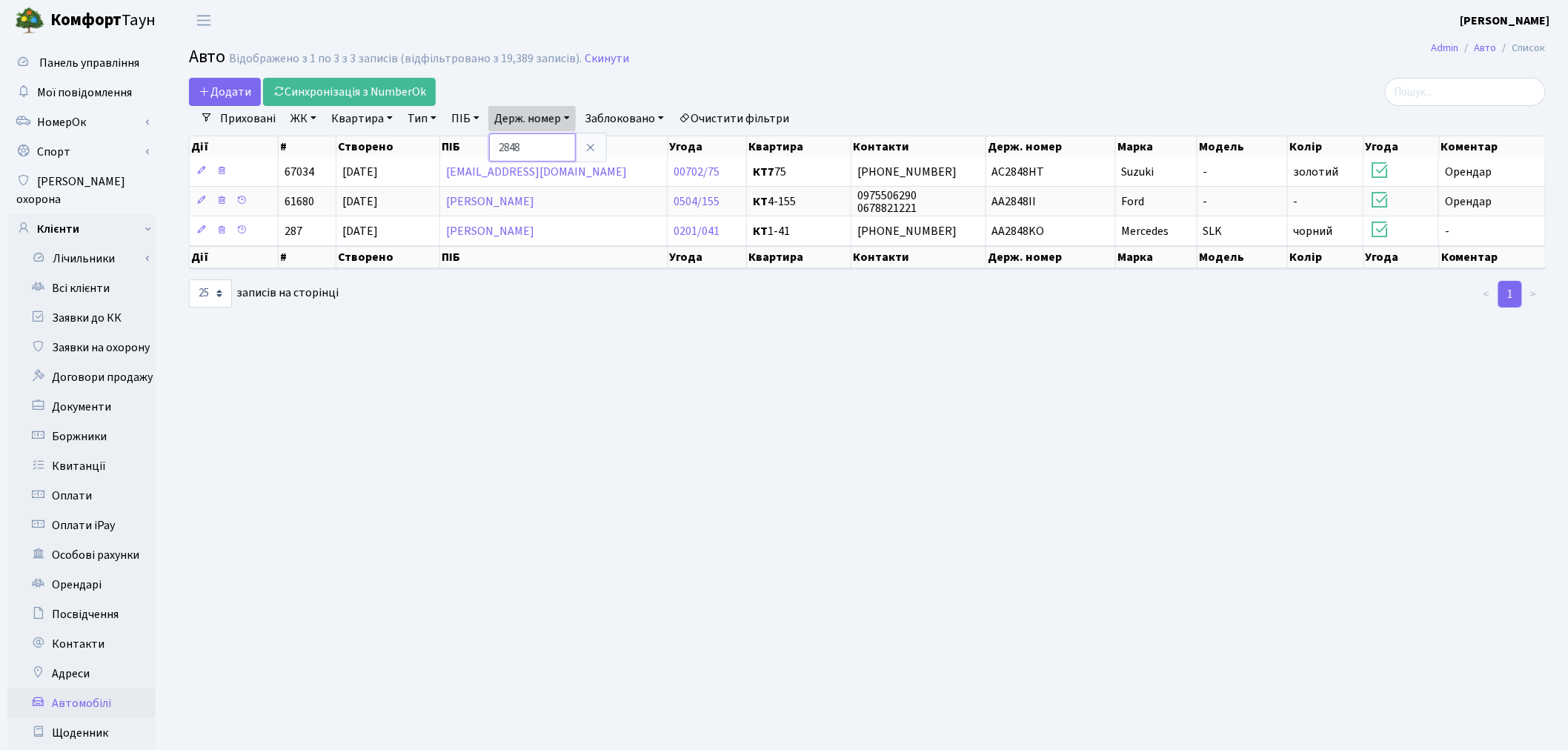
click at [541, 149] on input "2848" at bounding box center [532, 147] width 86 height 28
click at [1476, 96] on input "search" at bounding box center [1465, 91] width 161 height 28
type input "офіс"
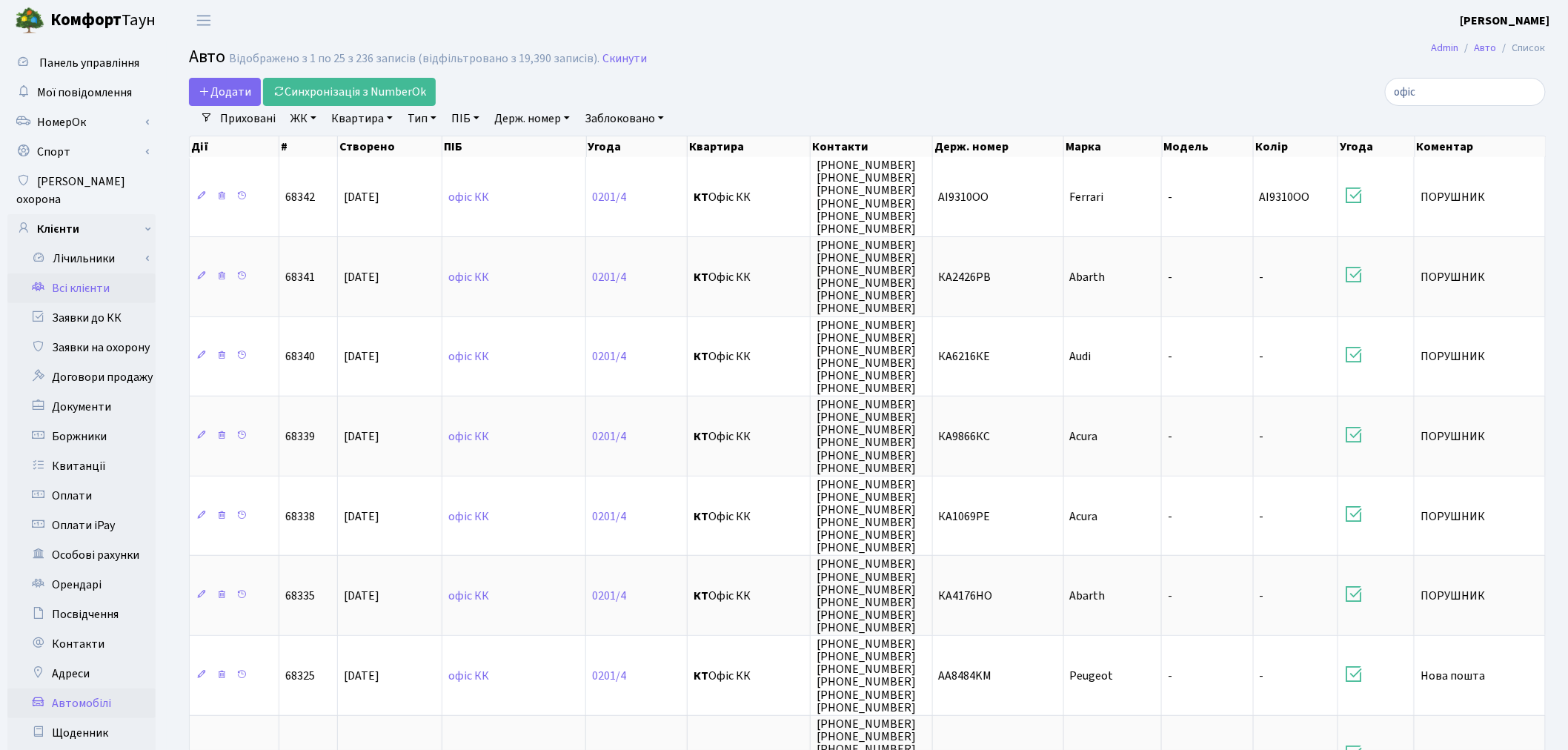
click at [120, 273] on link "Всі клієнти" at bounding box center [82, 288] width 149 height 30
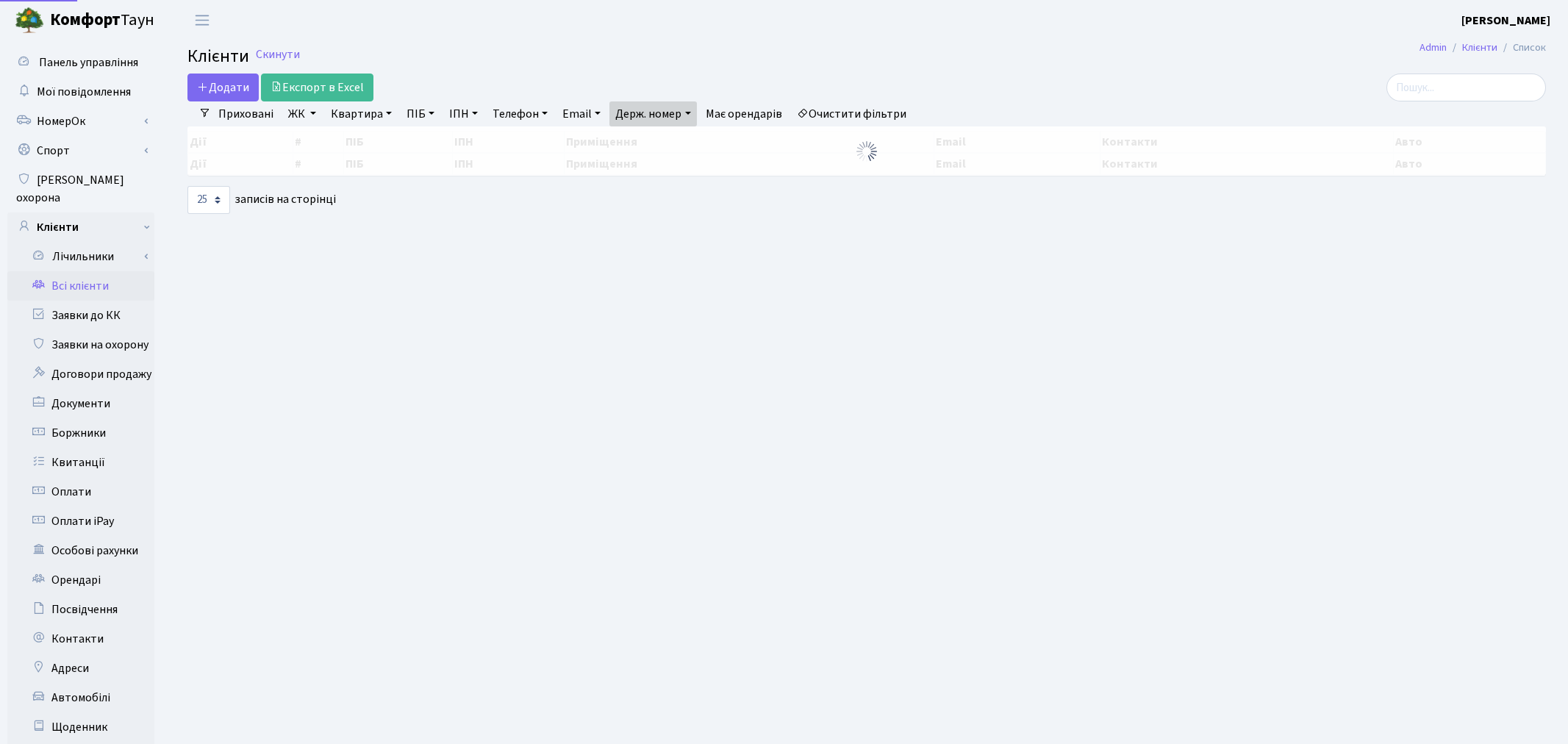
select select "25"
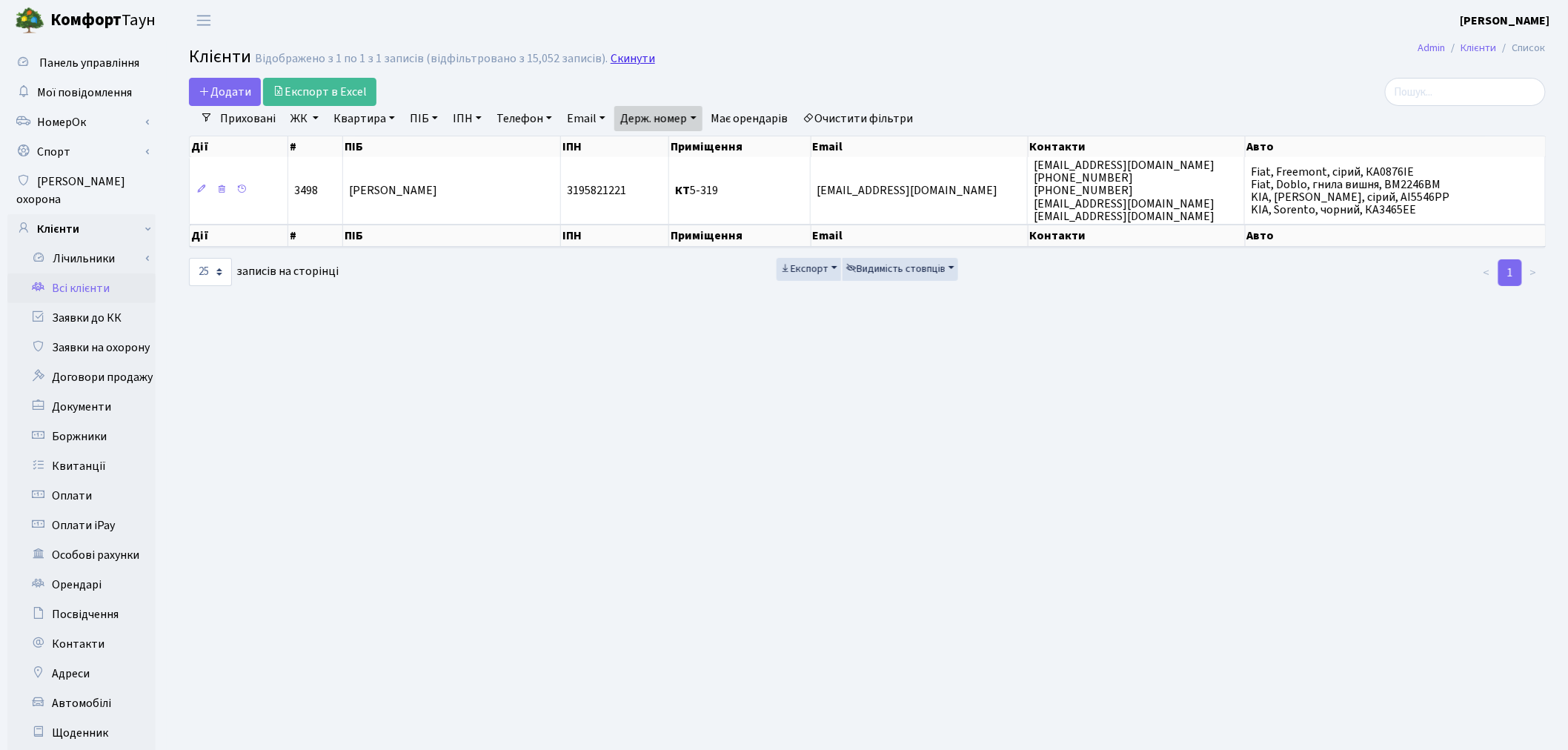
click at [611, 55] on link "Скинути" at bounding box center [633, 59] width 44 height 14
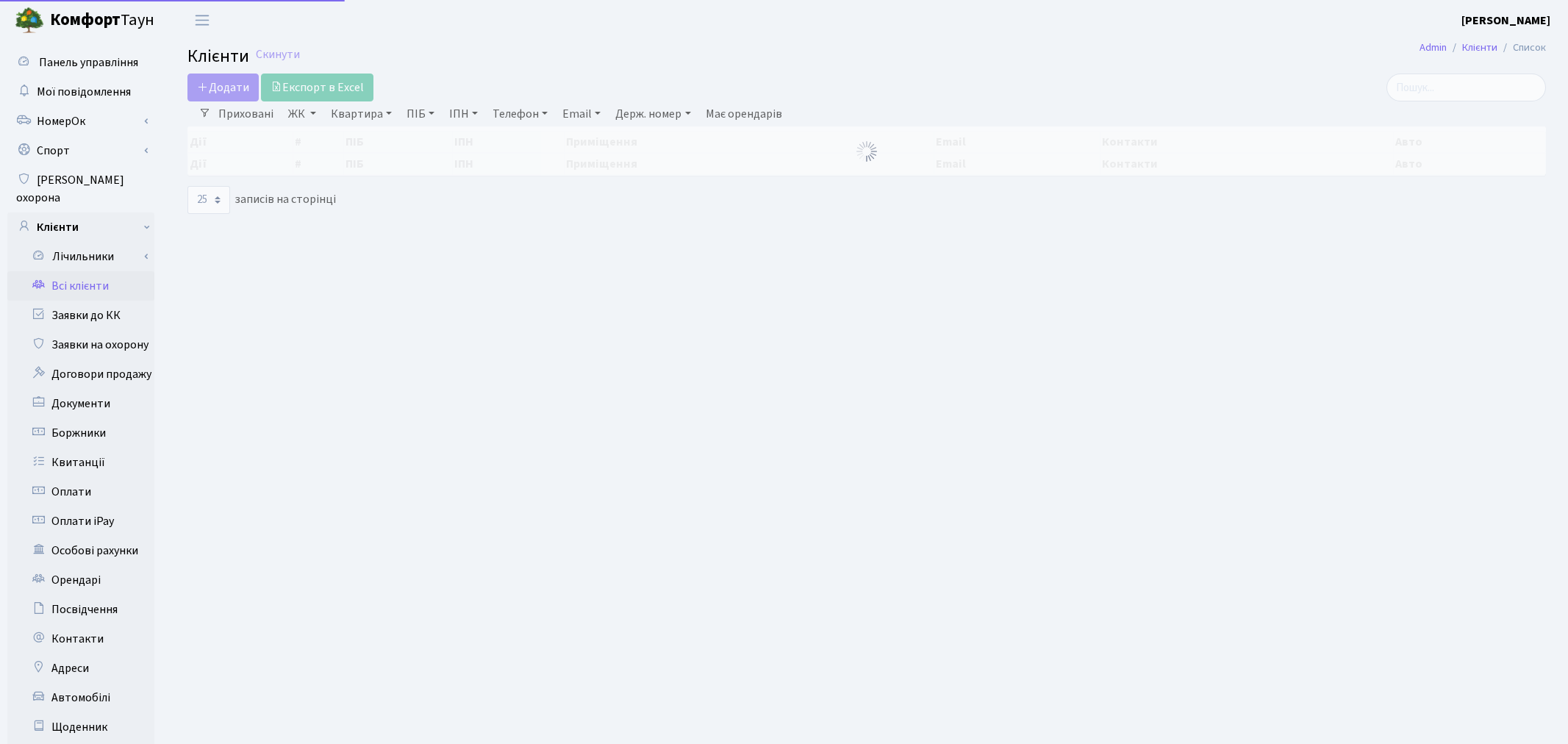
select select "25"
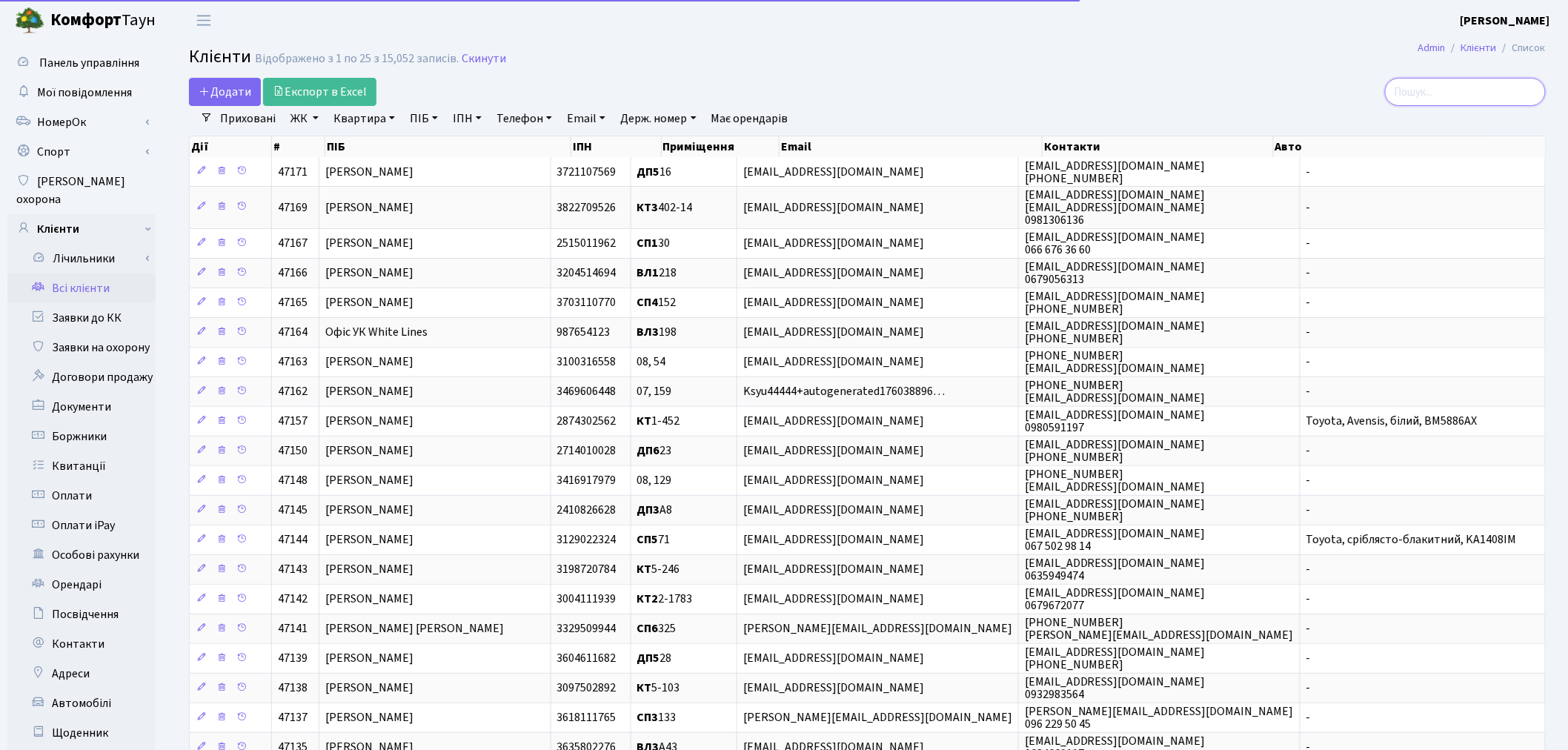
click at [1470, 96] on input "search" at bounding box center [1465, 91] width 161 height 28
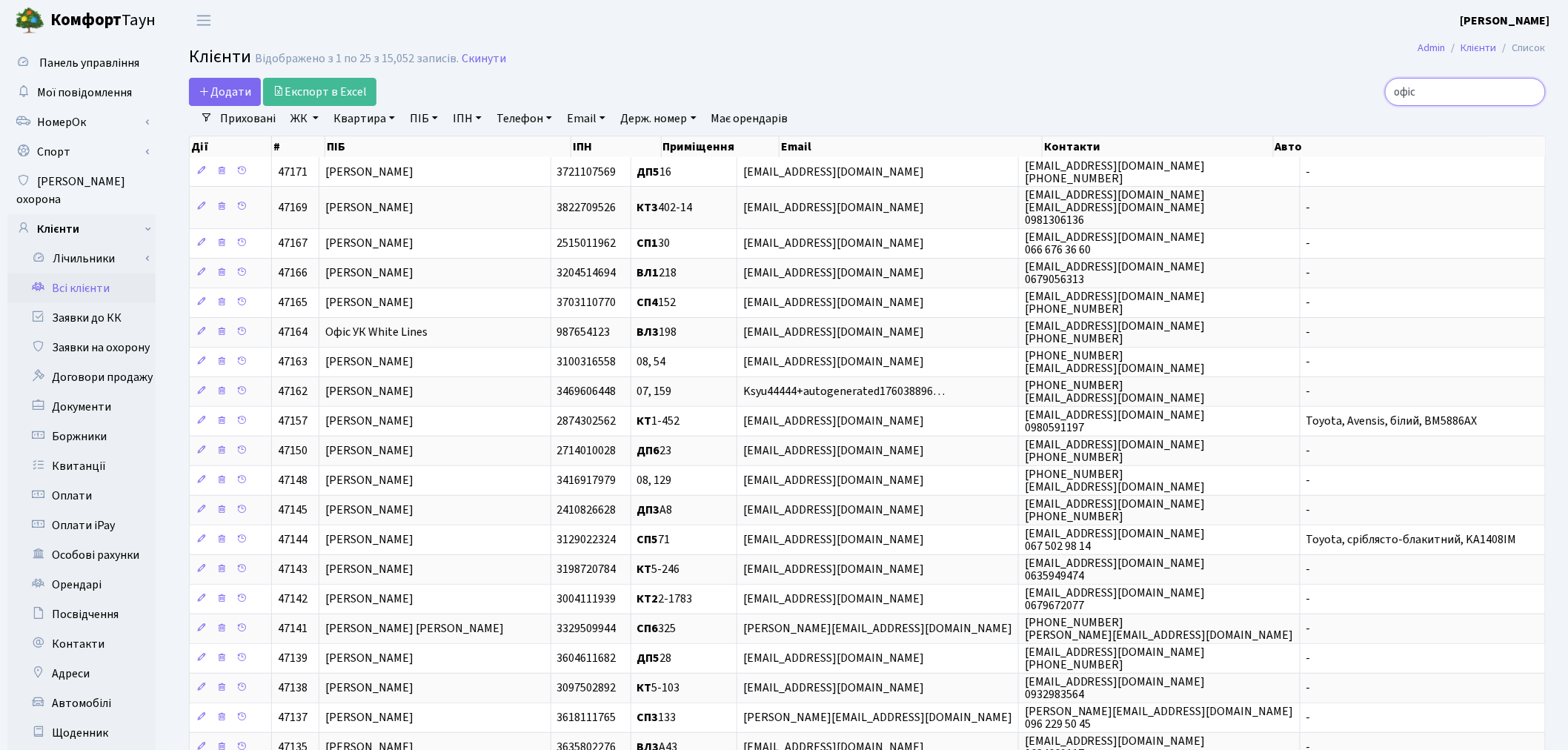
type input "офіс"
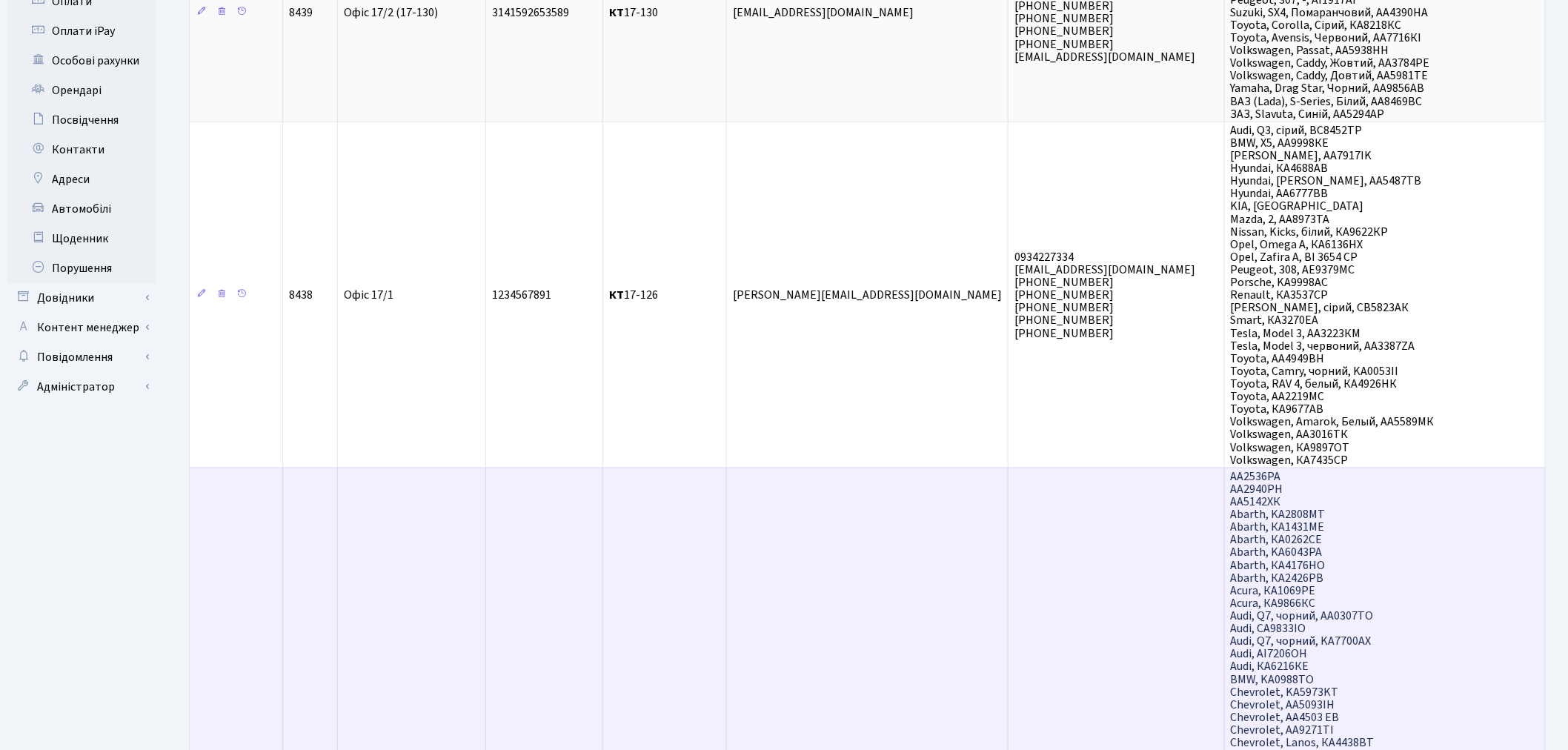
scroll to position [494, 0]
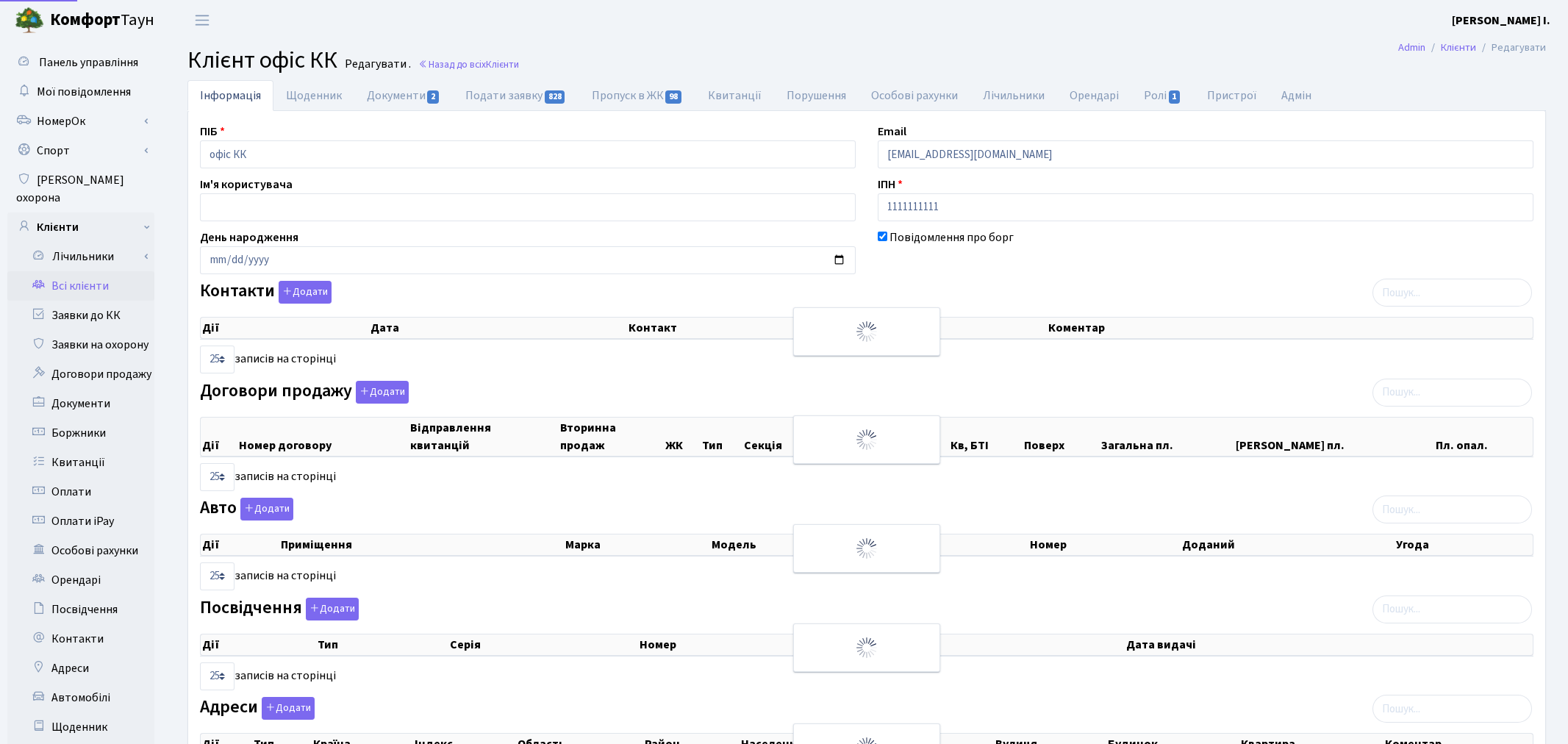
select select "25"
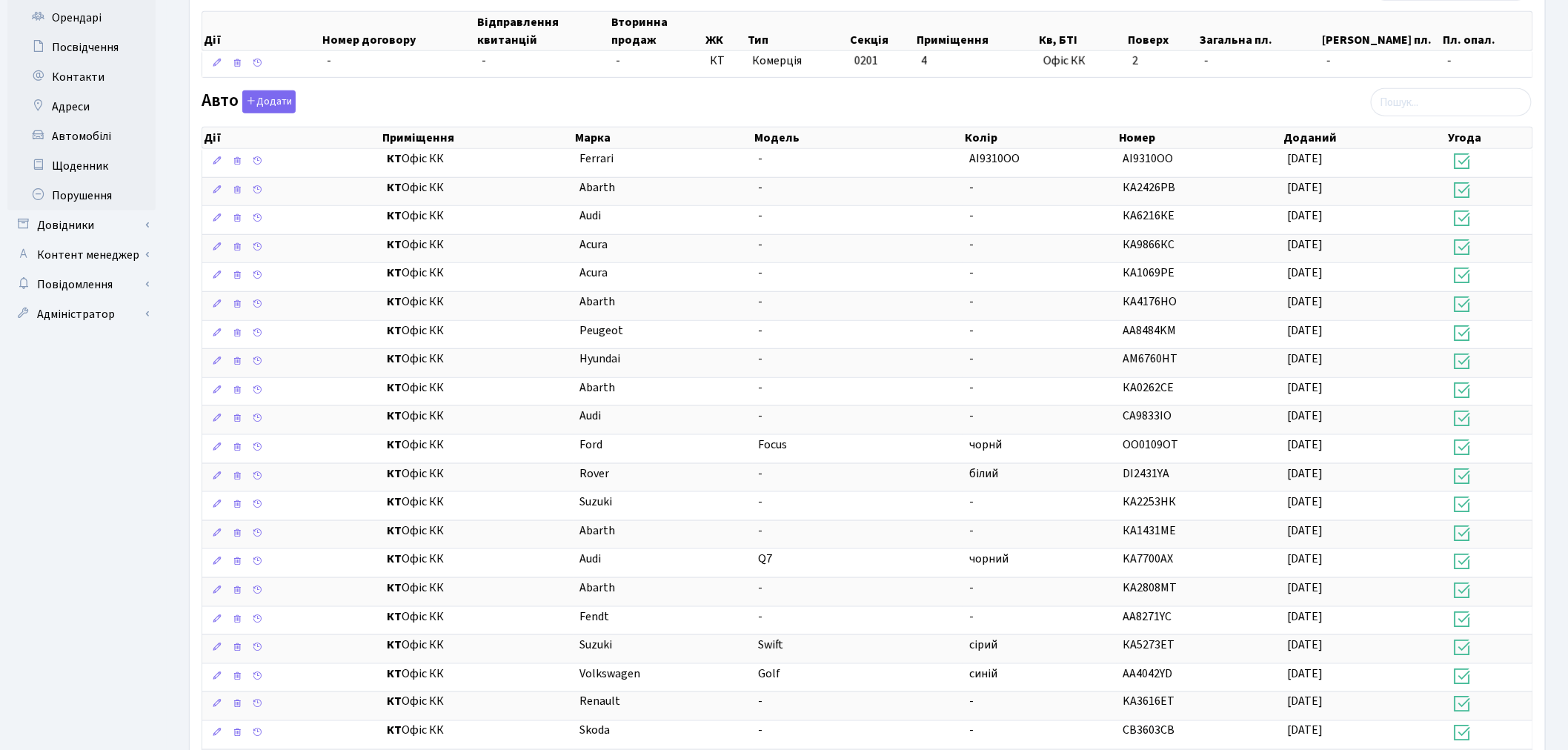
scroll to position [575, 0]
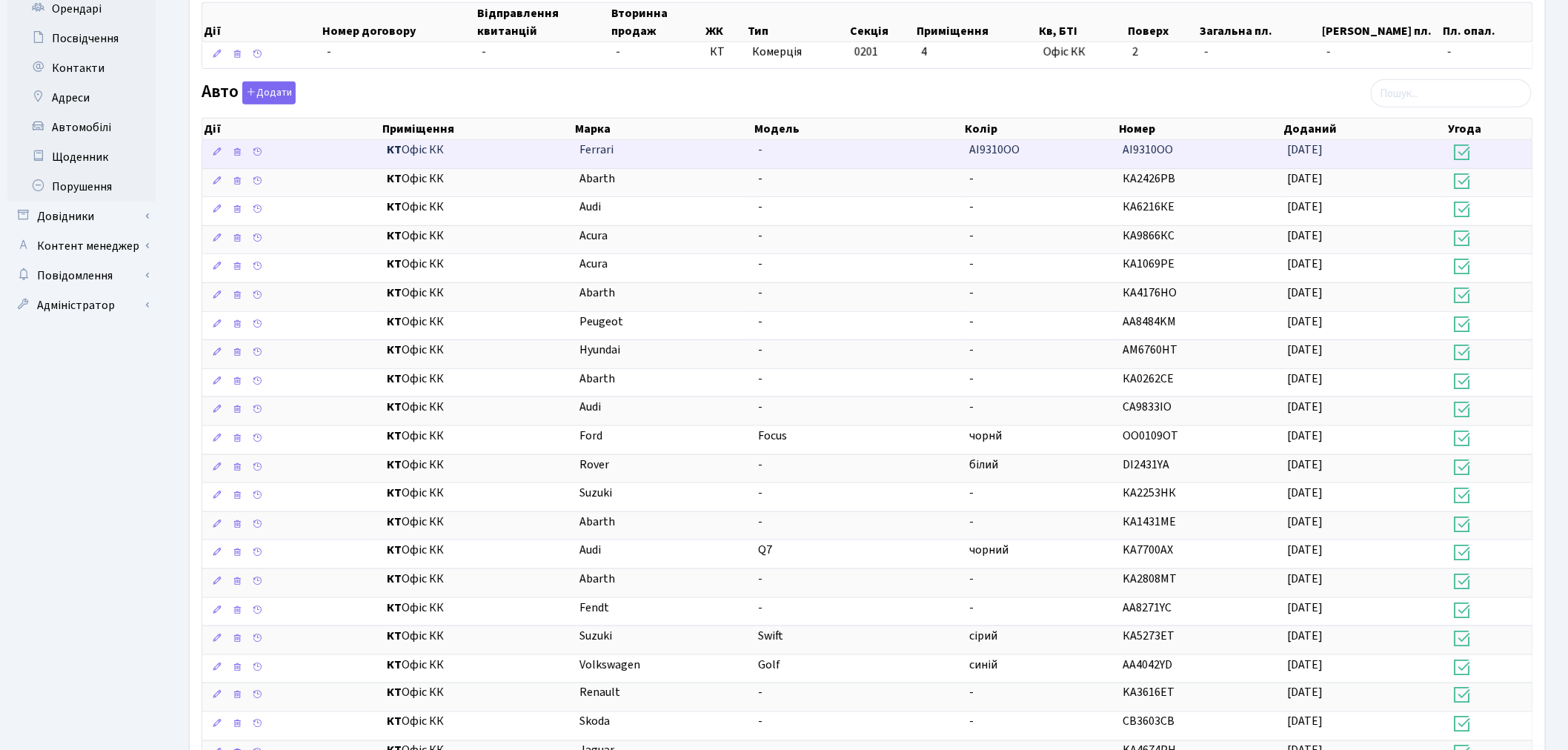
click at [920, 156] on td "-" at bounding box center [857, 153] width 210 height 28
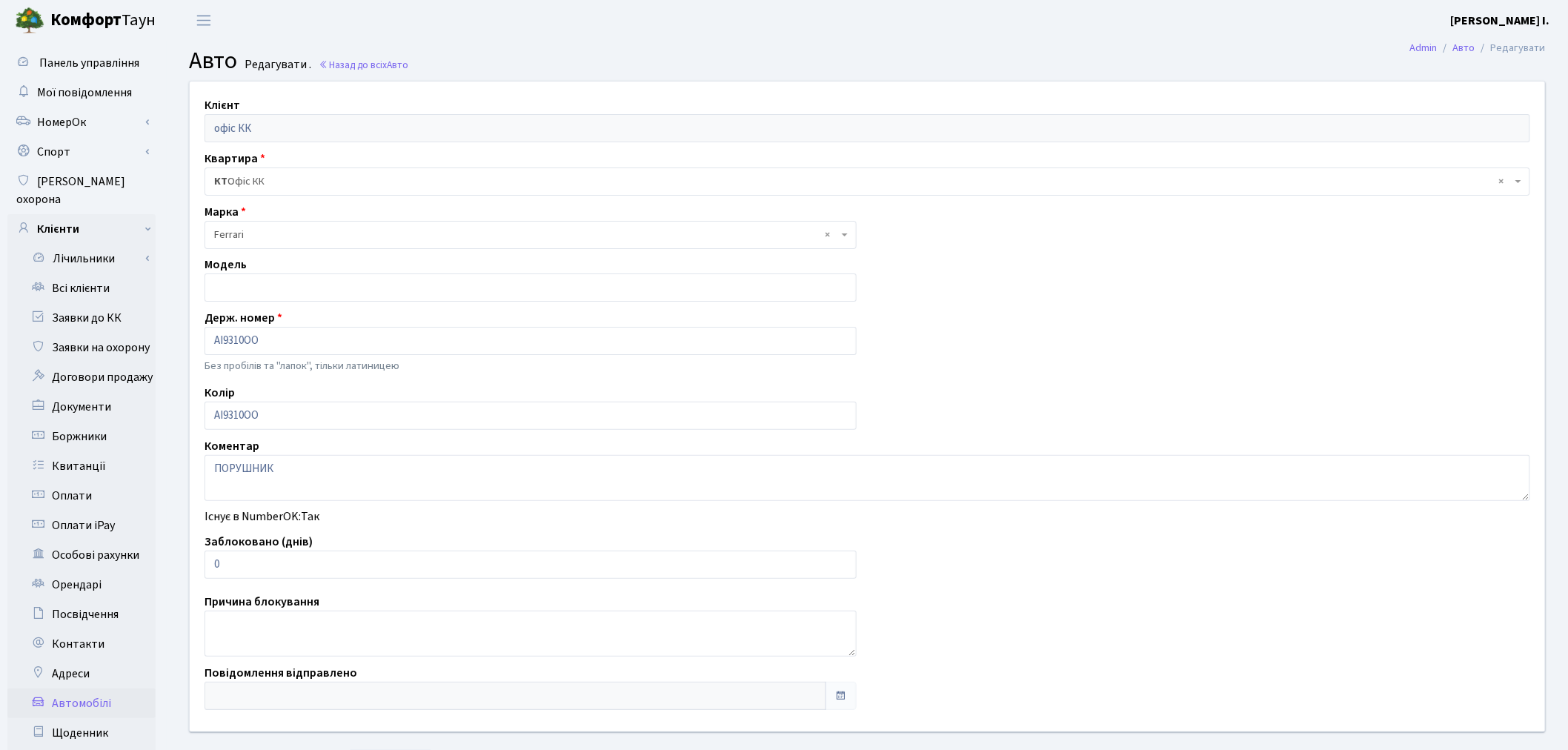
scroll to position [165, 0]
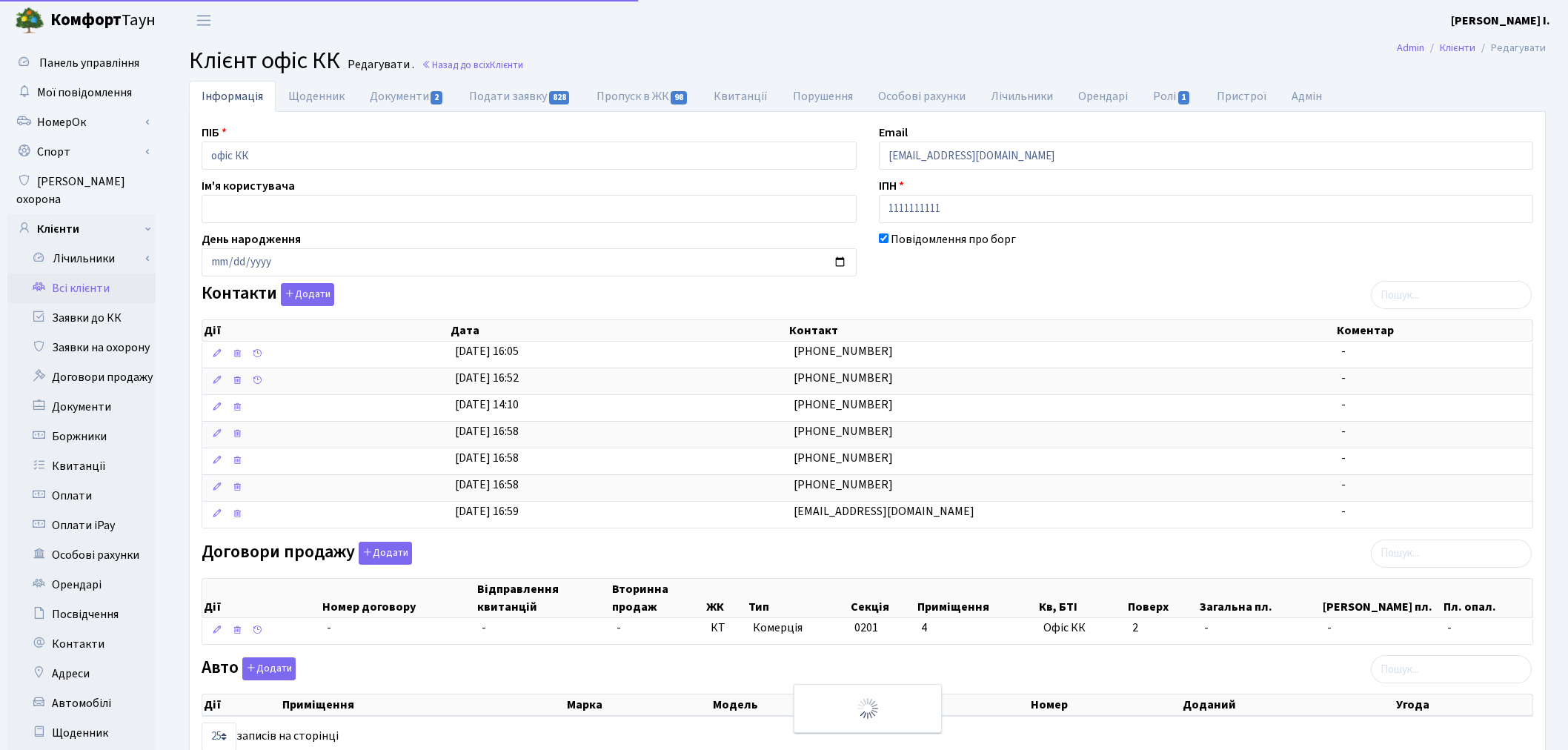
select select "25"
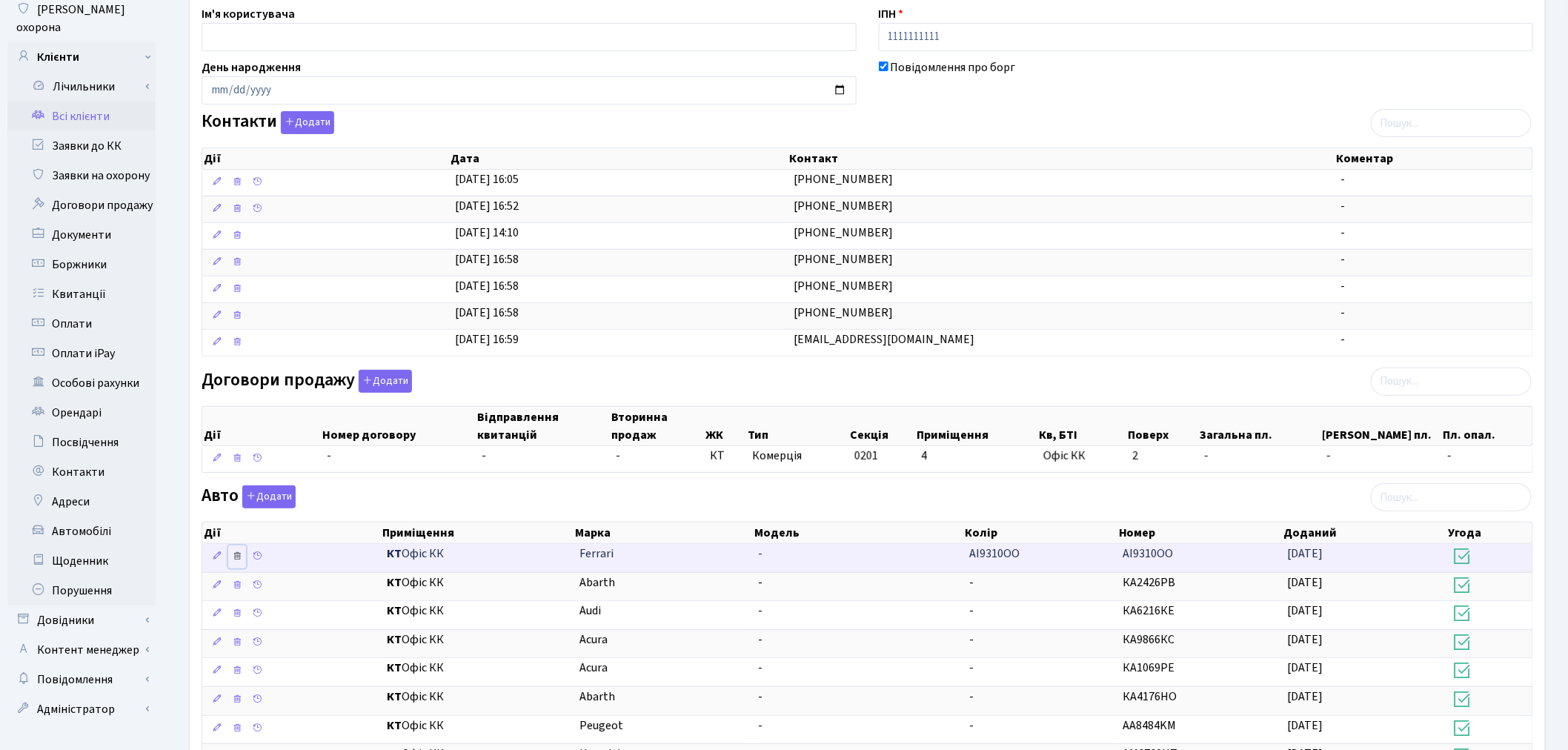
click at [239, 553] on icon at bounding box center [237, 555] width 11 height 11
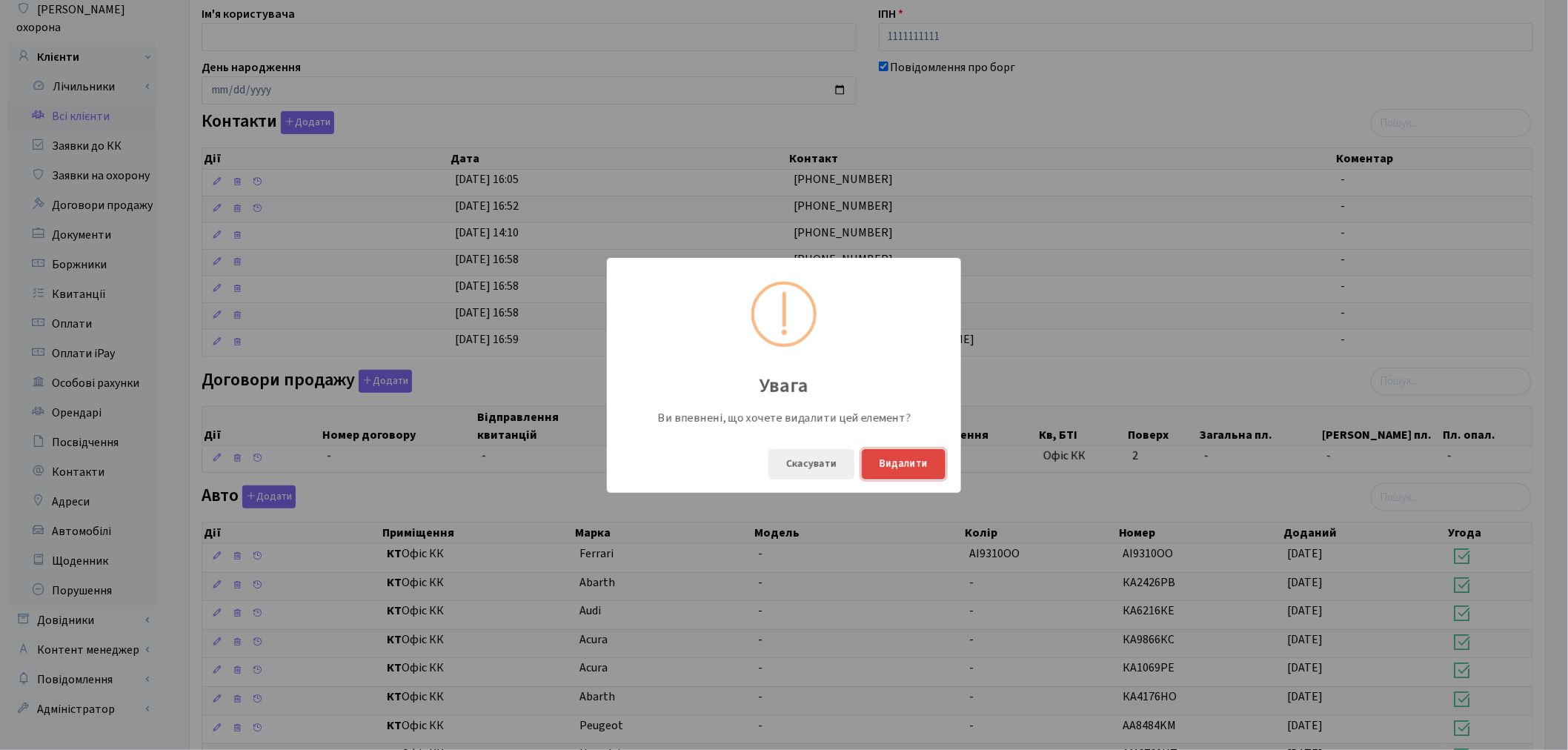
click at [887, 459] on button "Видалити" at bounding box center [902, 464] width 83 height 31
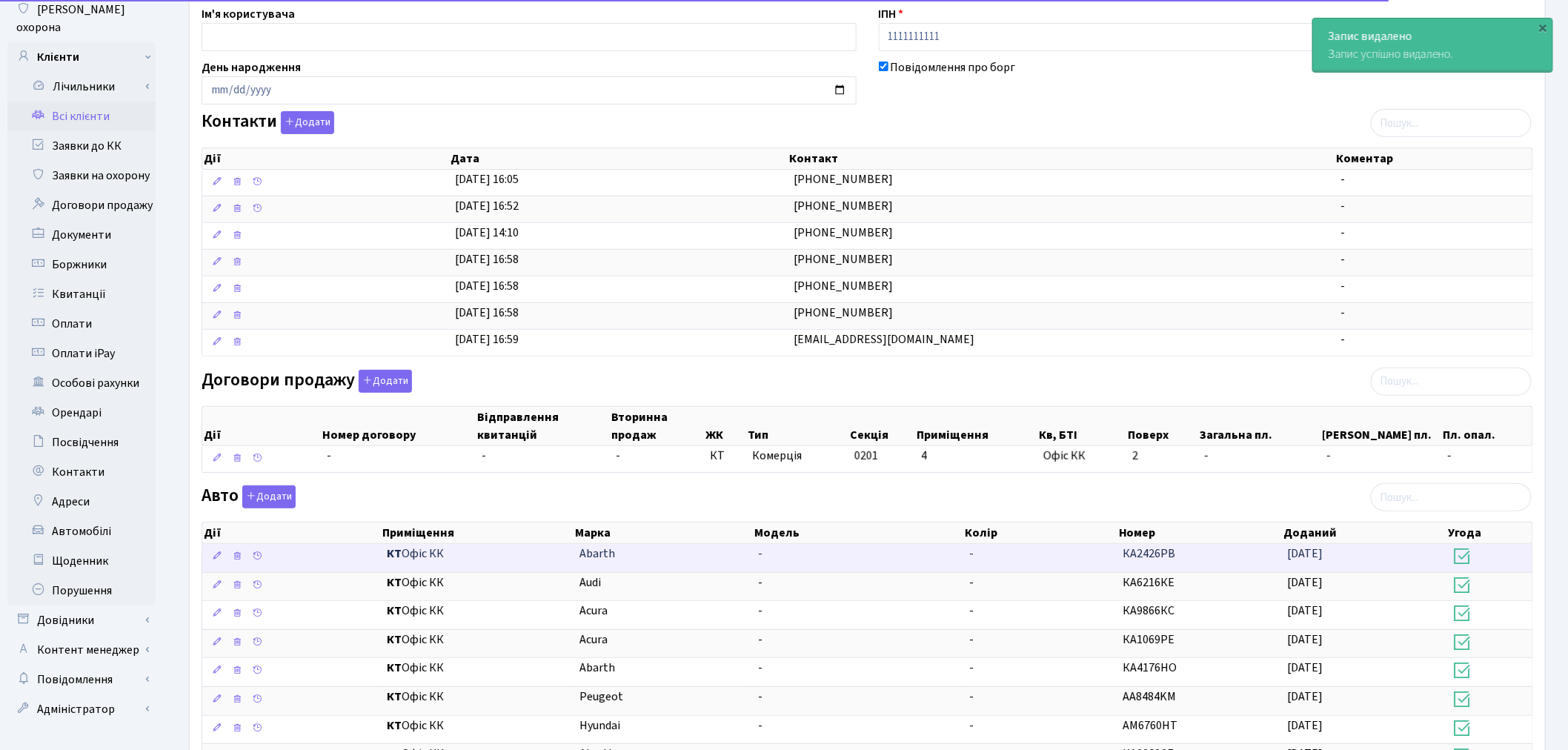
click at [1132, 558] on span "КА2426РВ" at bounding box center [1149, 553] width 53 height 16
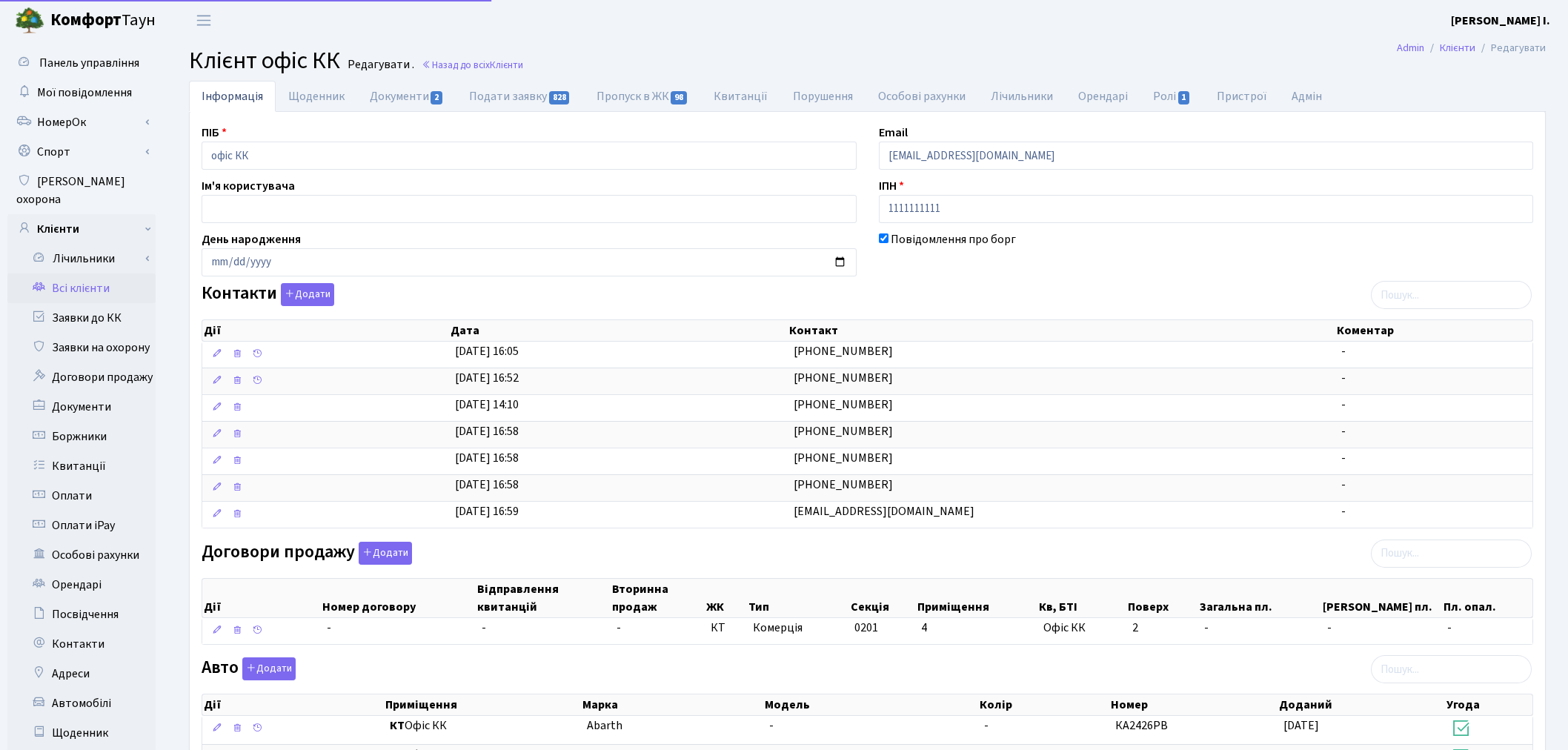
select select "25"
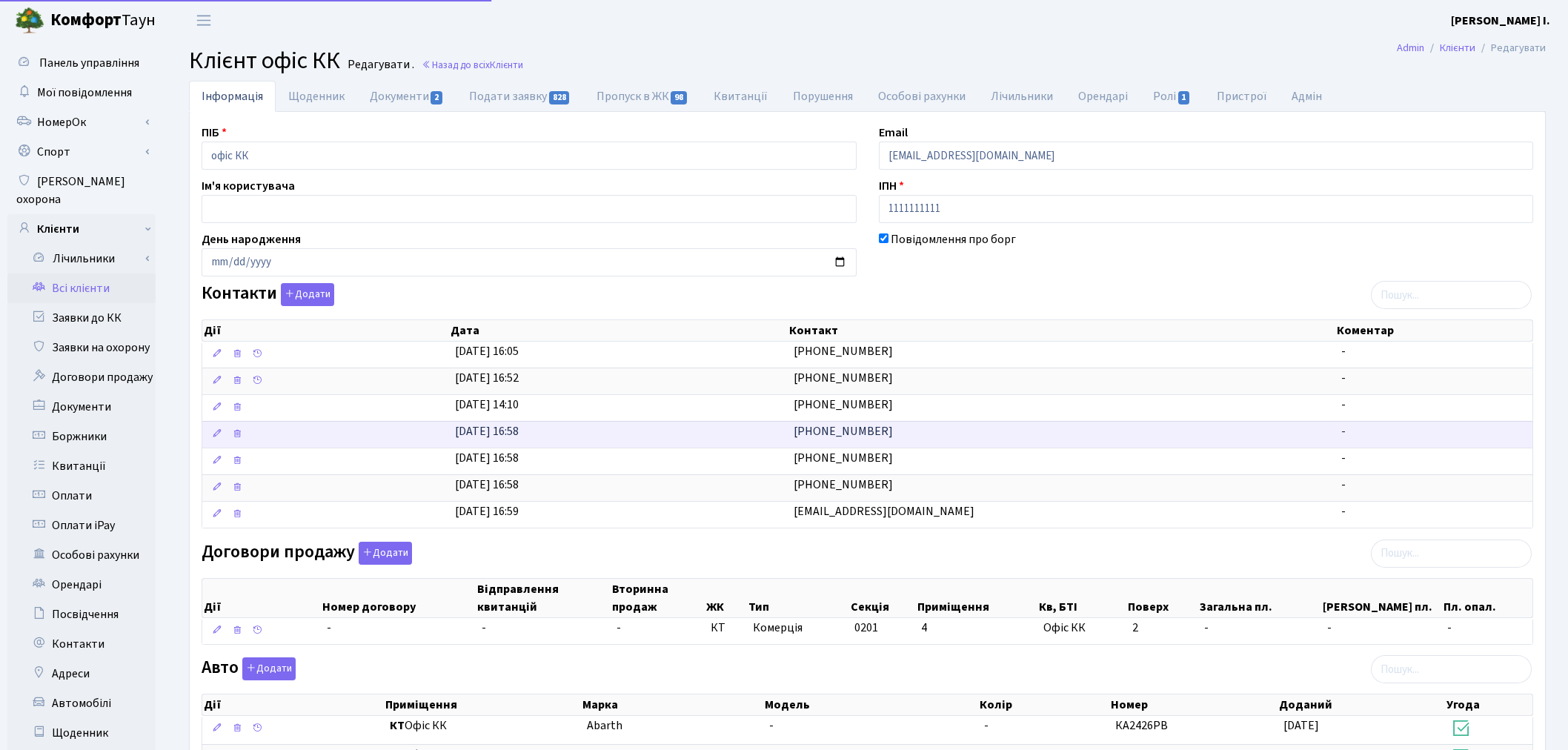
scroll to position [172, 0]
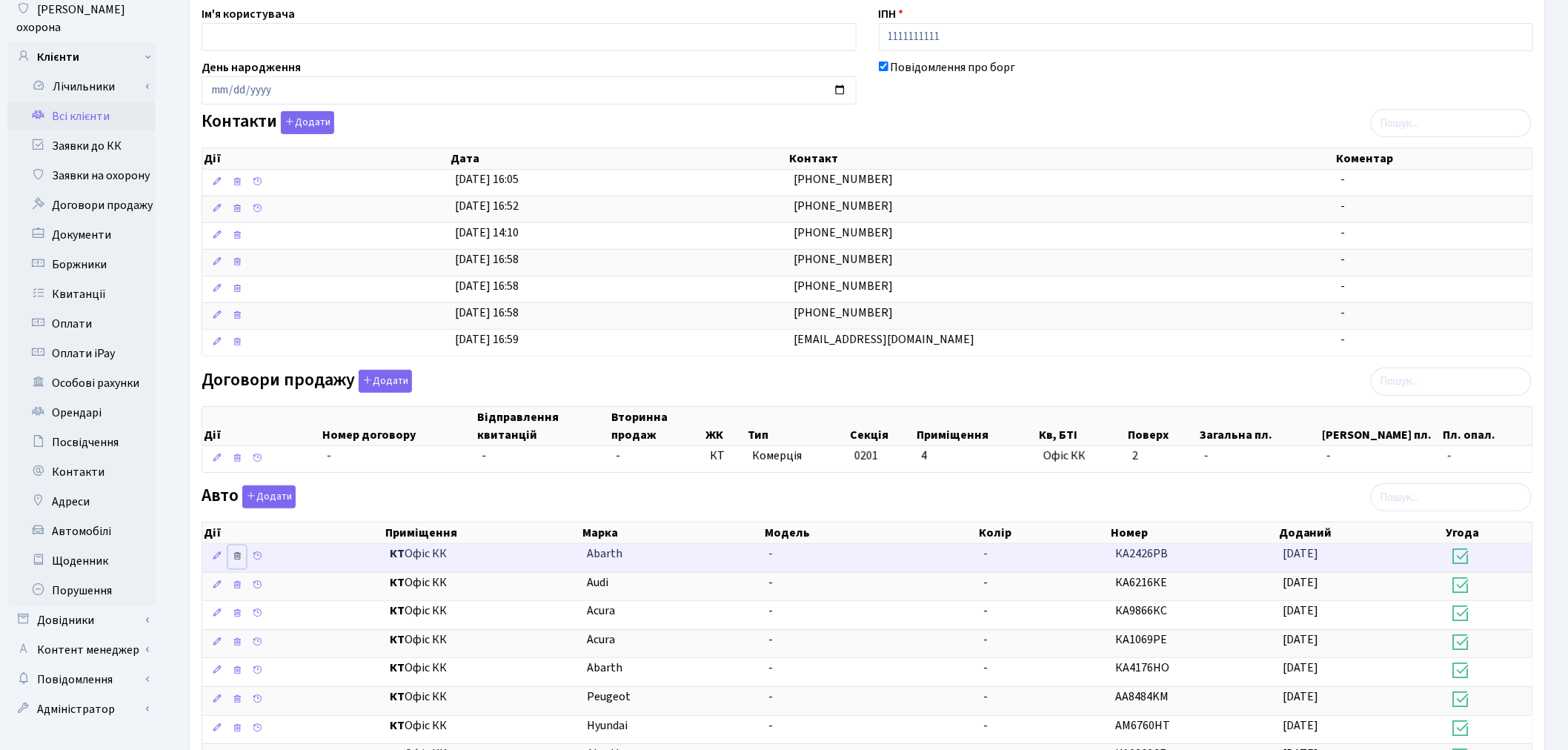
click at [235, 556] on icon at bounding box center [237, 555] width 11 height 11
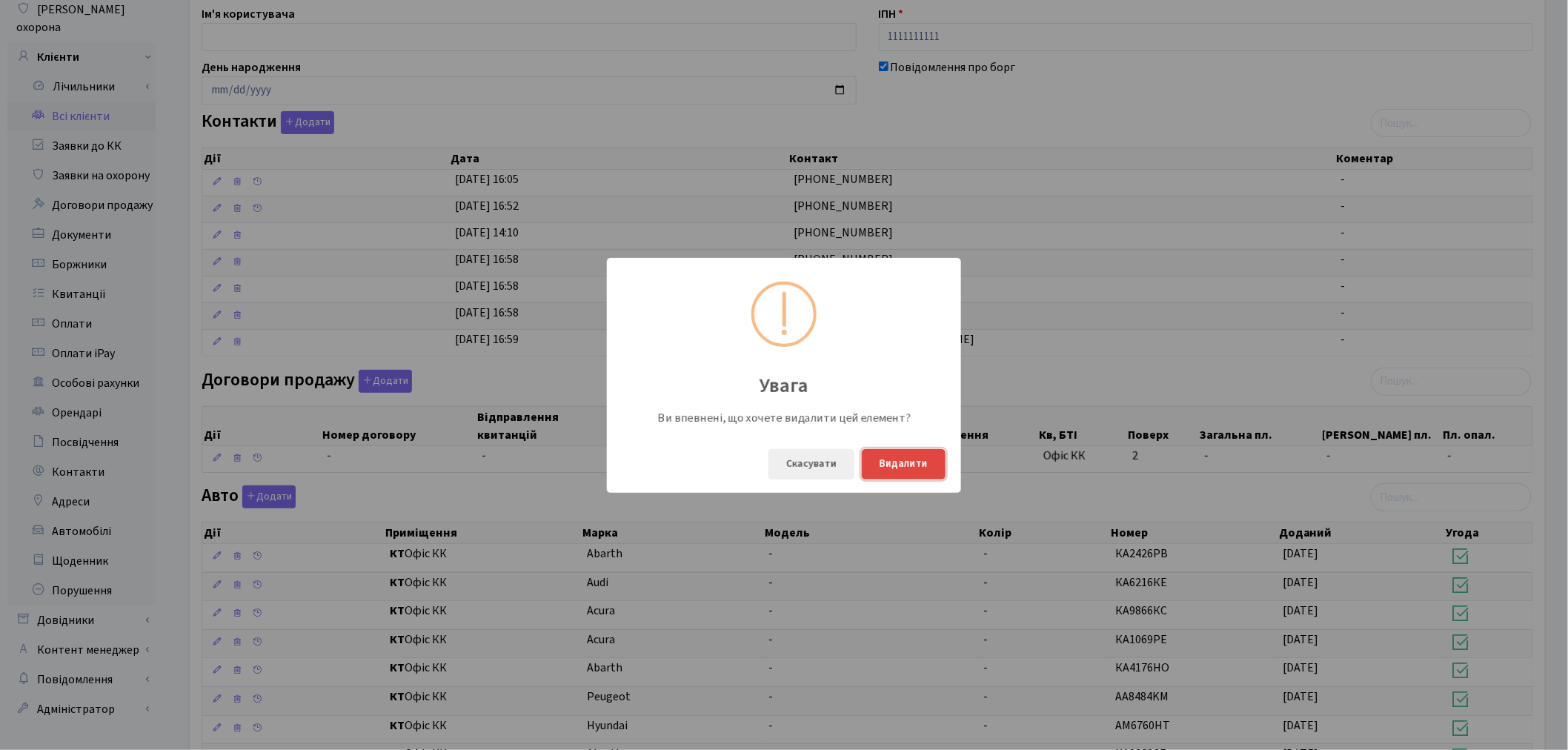
click at [898, 465] on button "Видалити" at bounding box center [902, 464] width 83 height 31
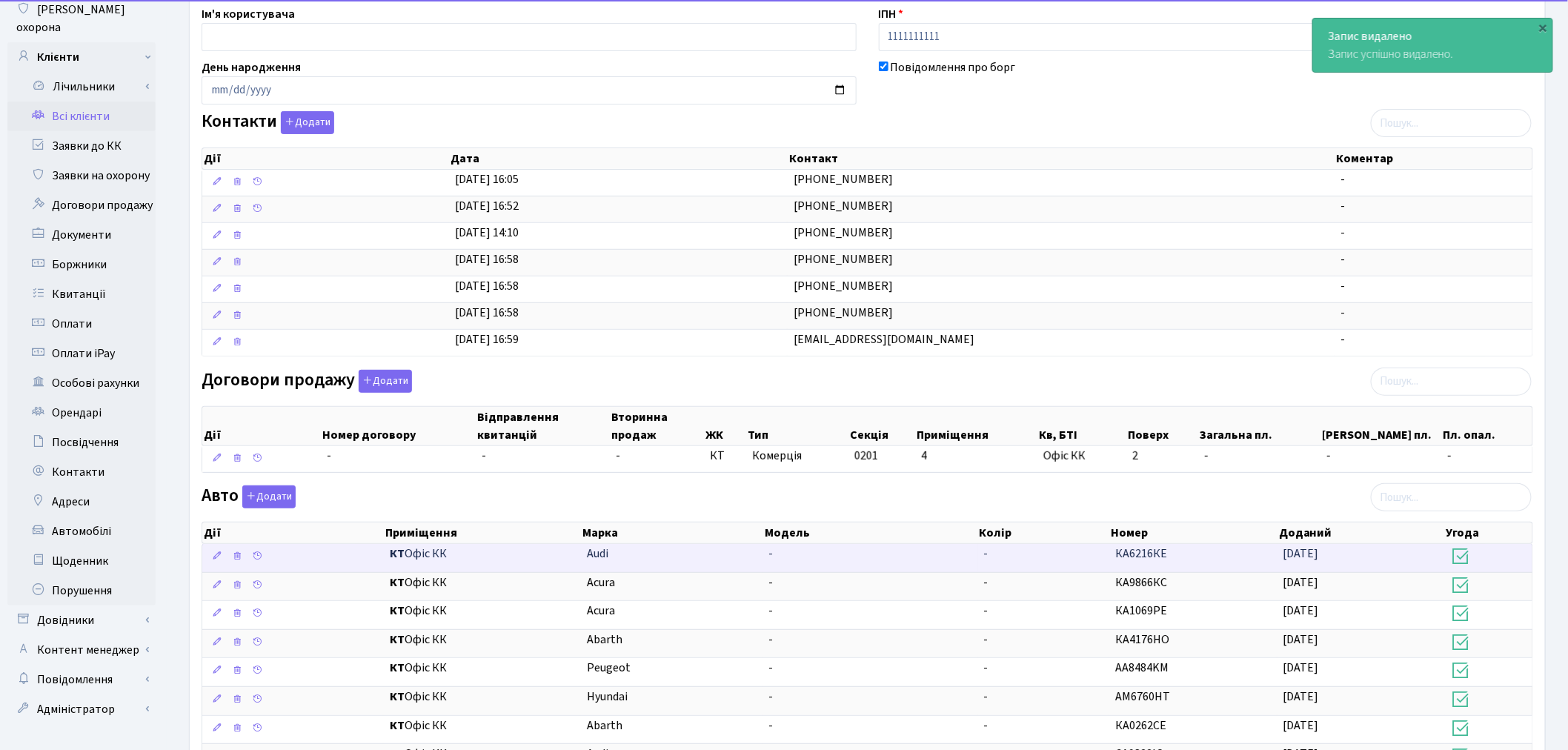
click at [995, 558] on td "-" at bounding box center [1043, 557] width 131 height 28
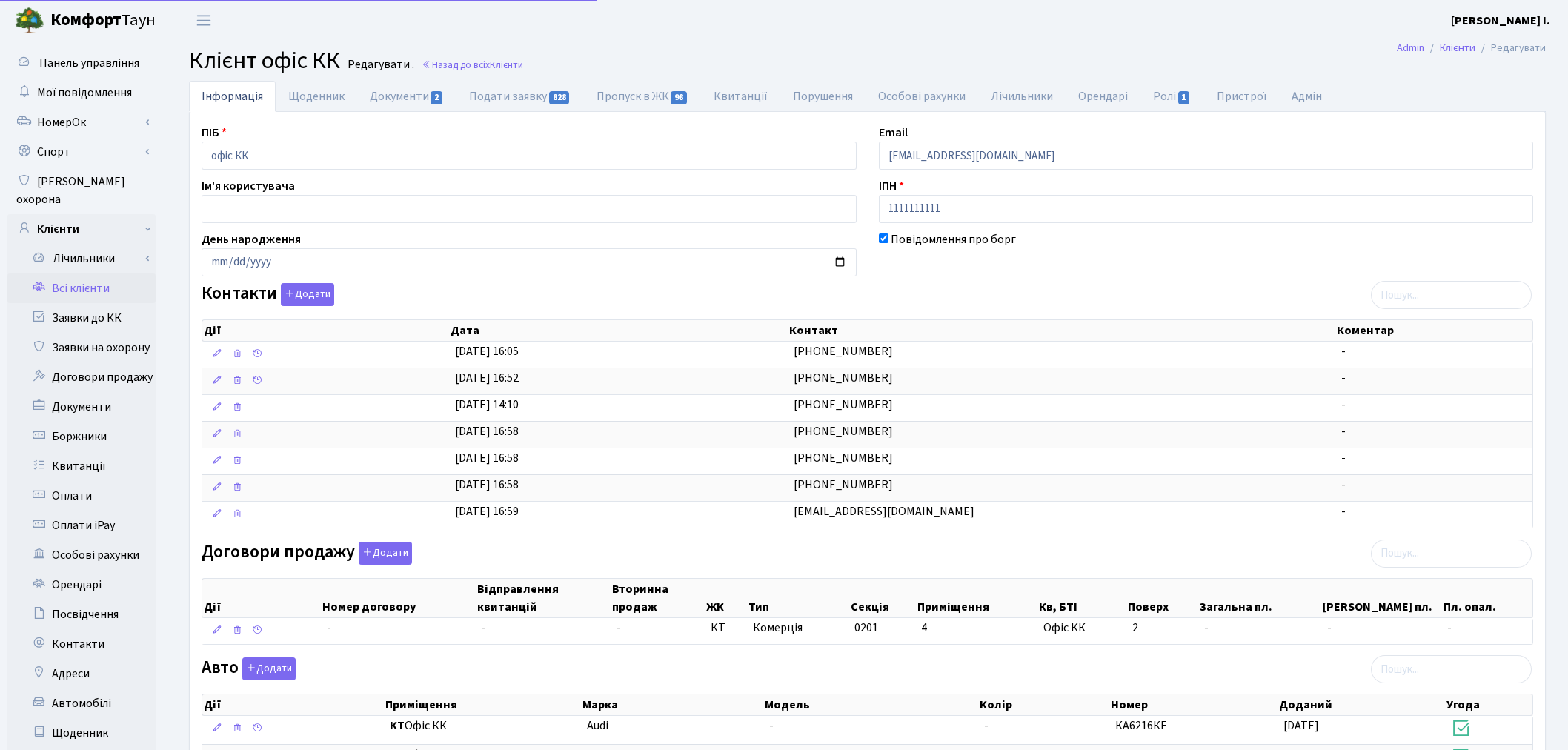
select select "25"
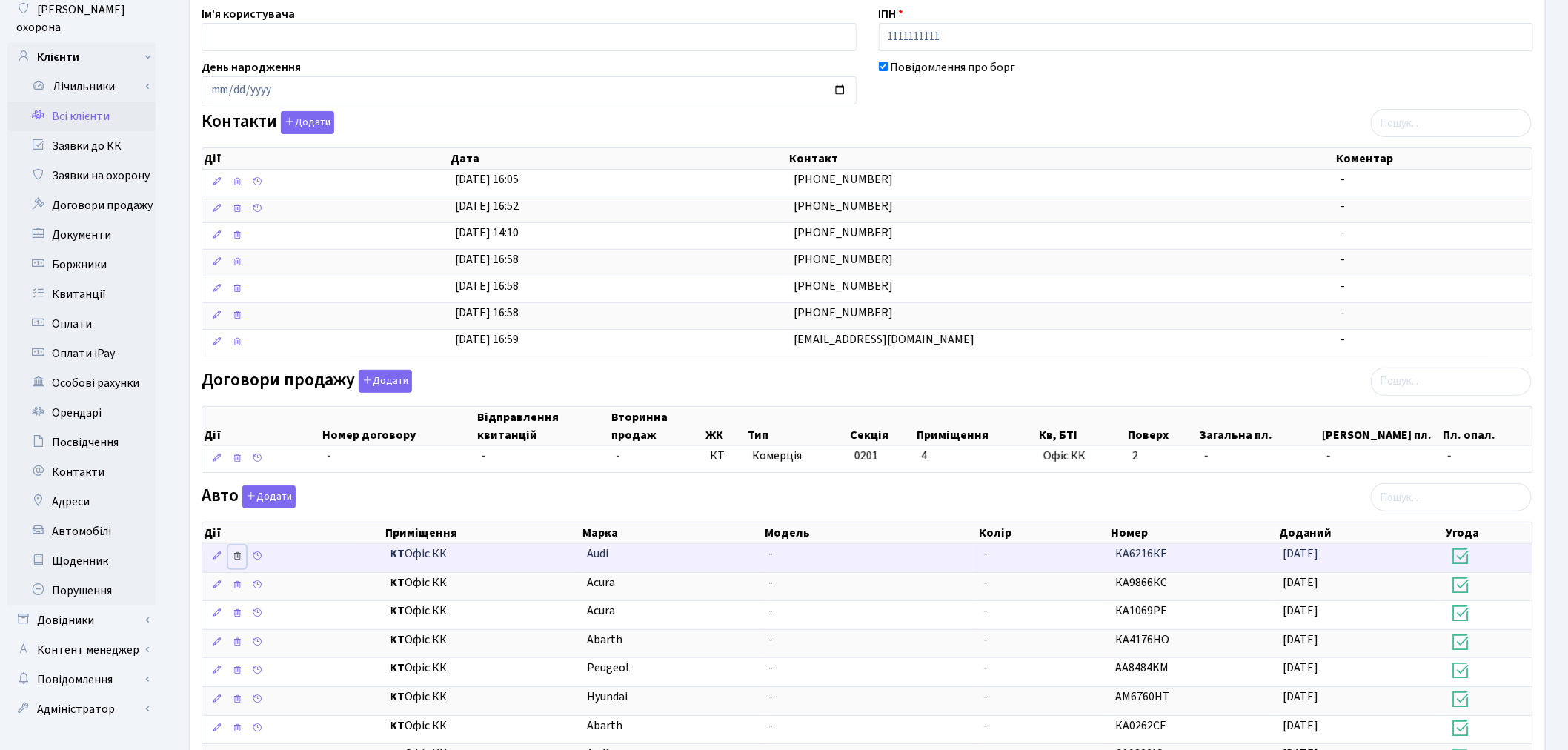
click at [234, 559] on icon at bounding box center [237, 555] width 11 height 11
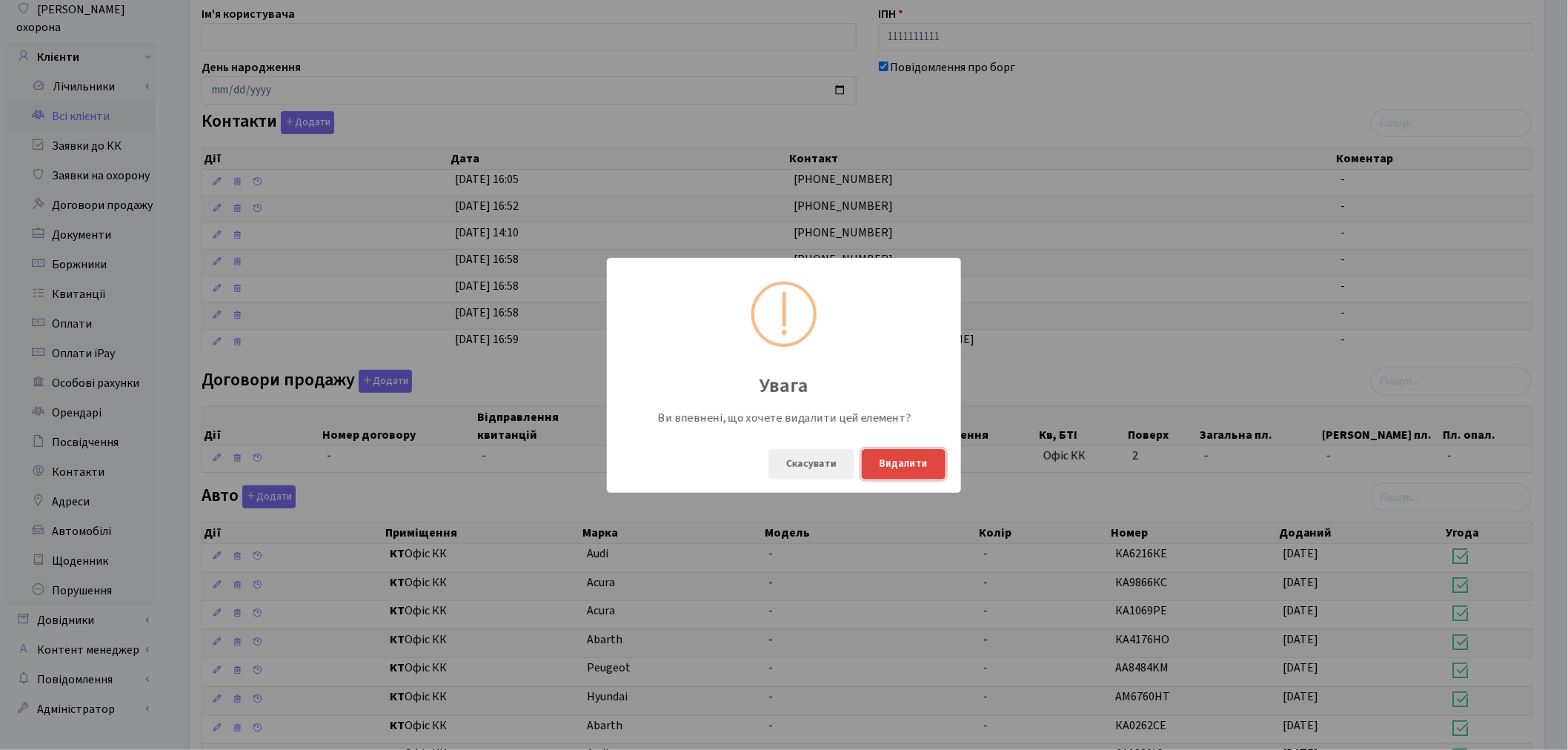
click at [887, 452] on button "Видалити" at bounding box center [902, 464] width 83 height 31
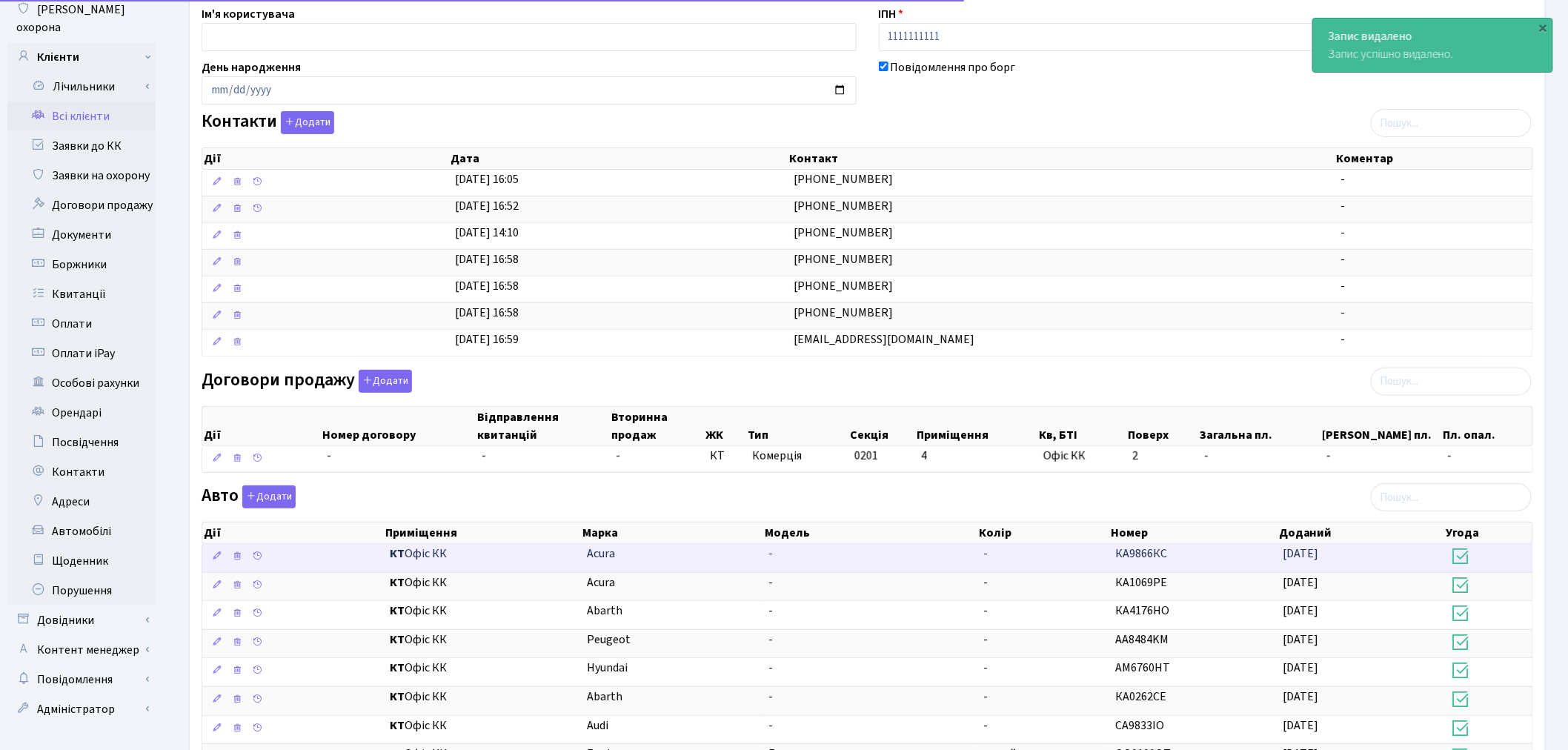
click at [952, 558] on td "-" at bounding box center [871, 557] width 215 height 28
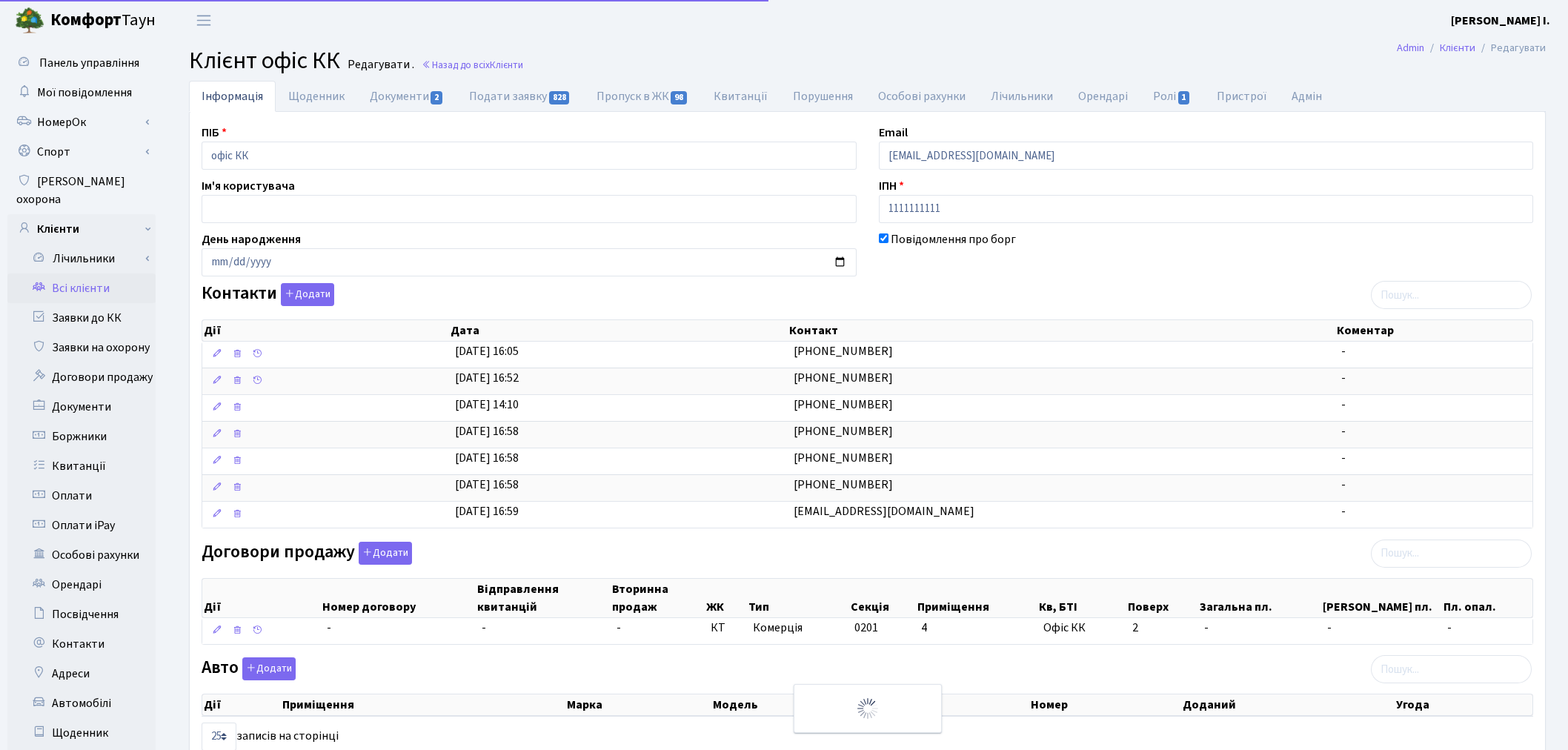
select select "25"
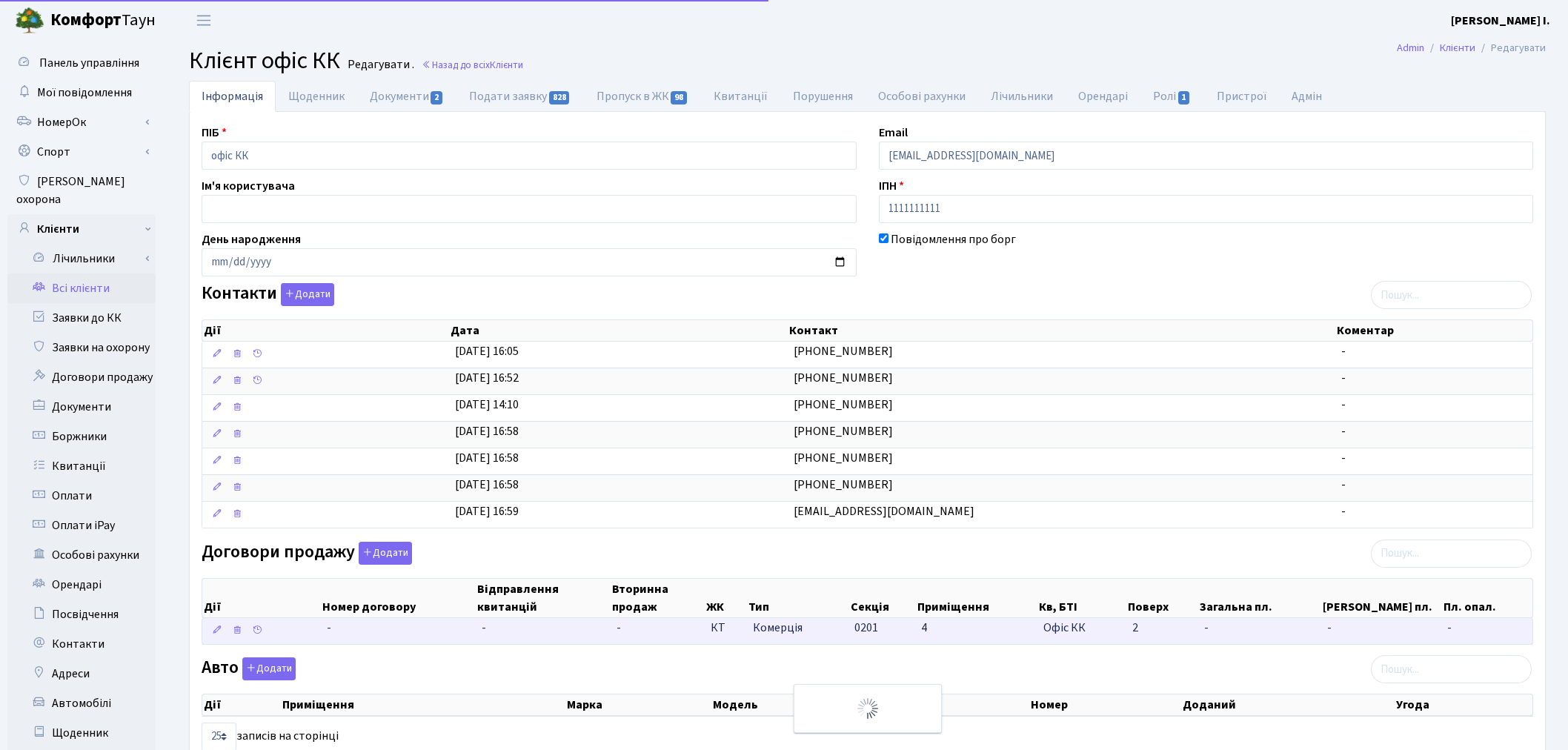
scroll to position [172, 0]
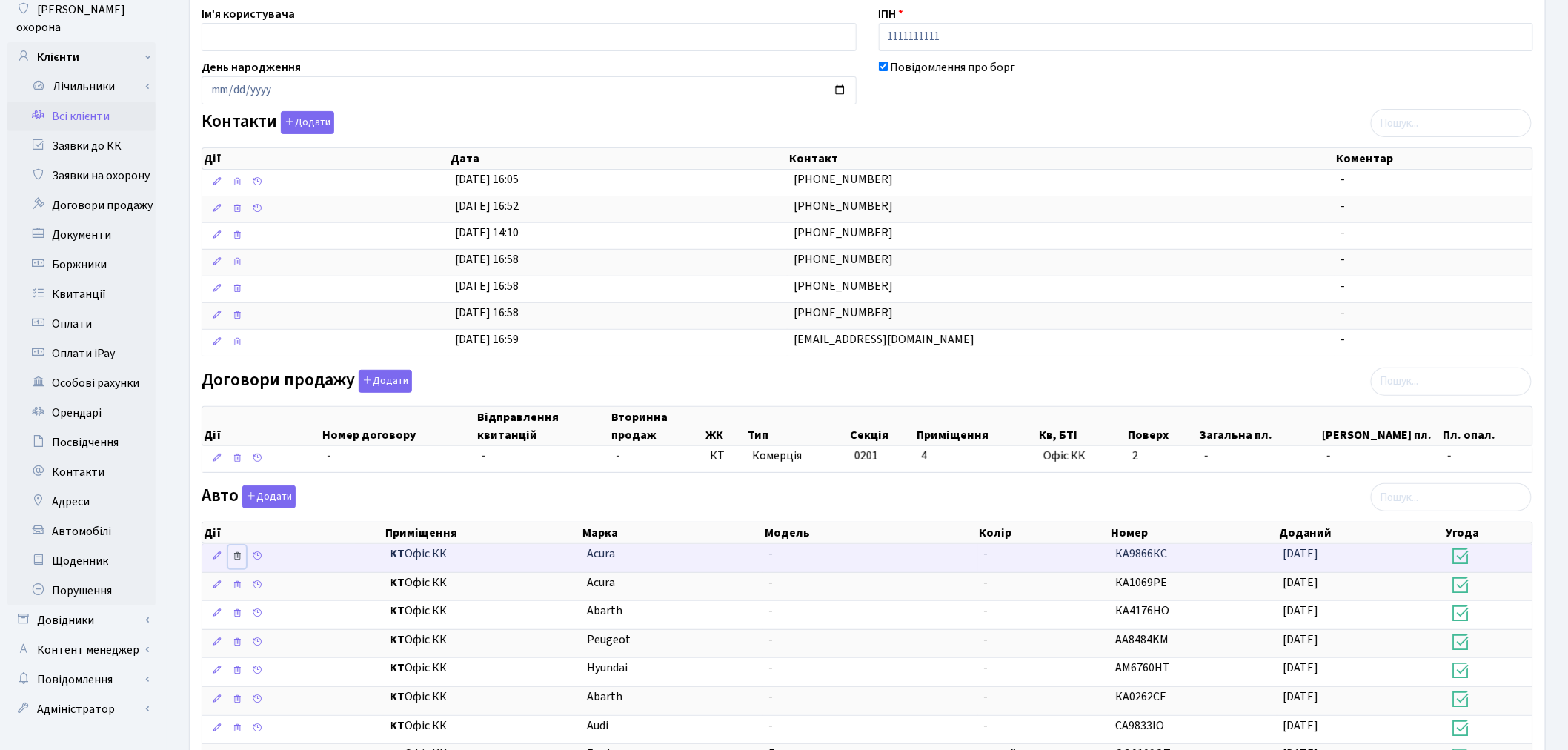
click at [241, 553] on icon at bounding box center [237, 555] width 11 height 11
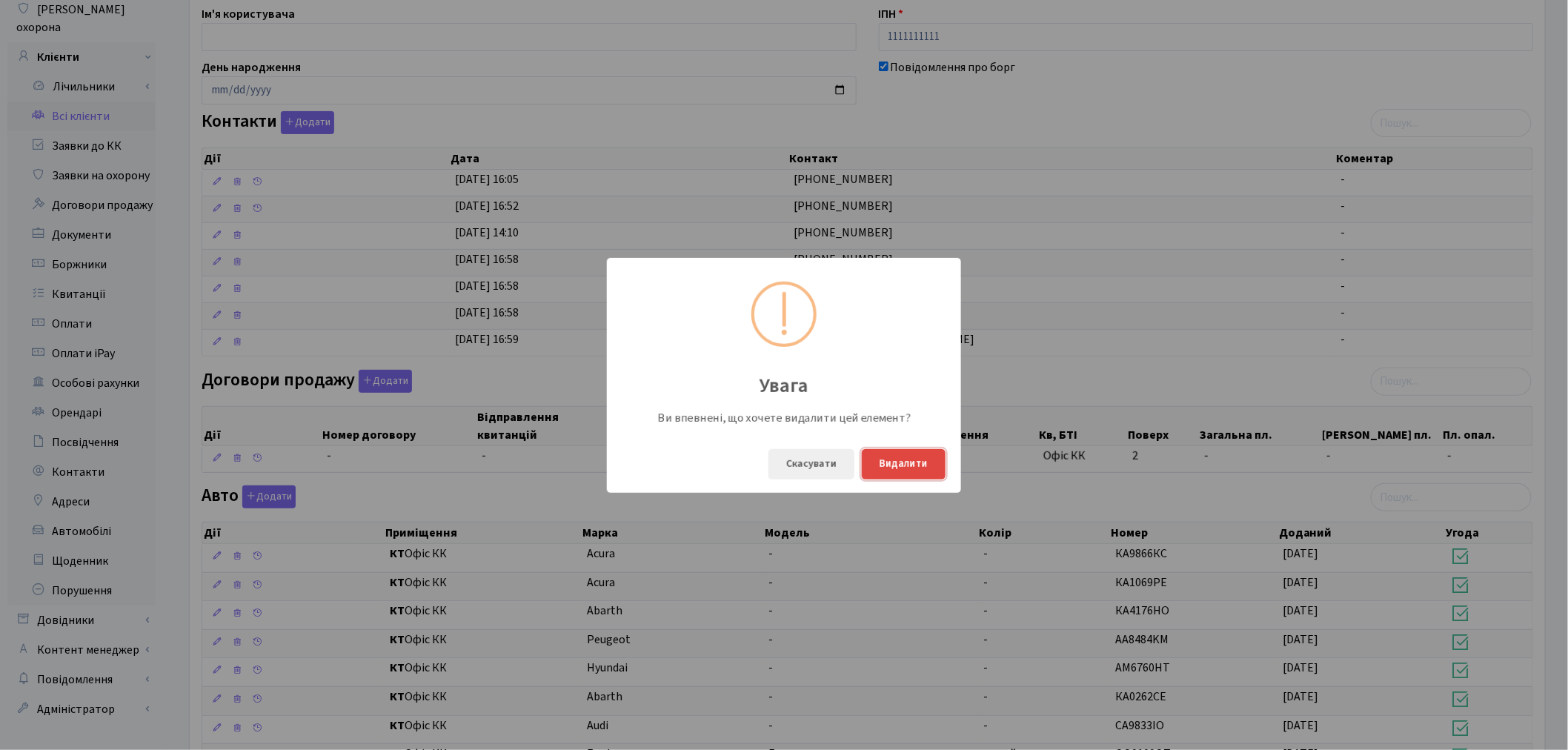
click at [891, 461] on button "Видалити" at bounding box center [902, 464] width 83 height 31
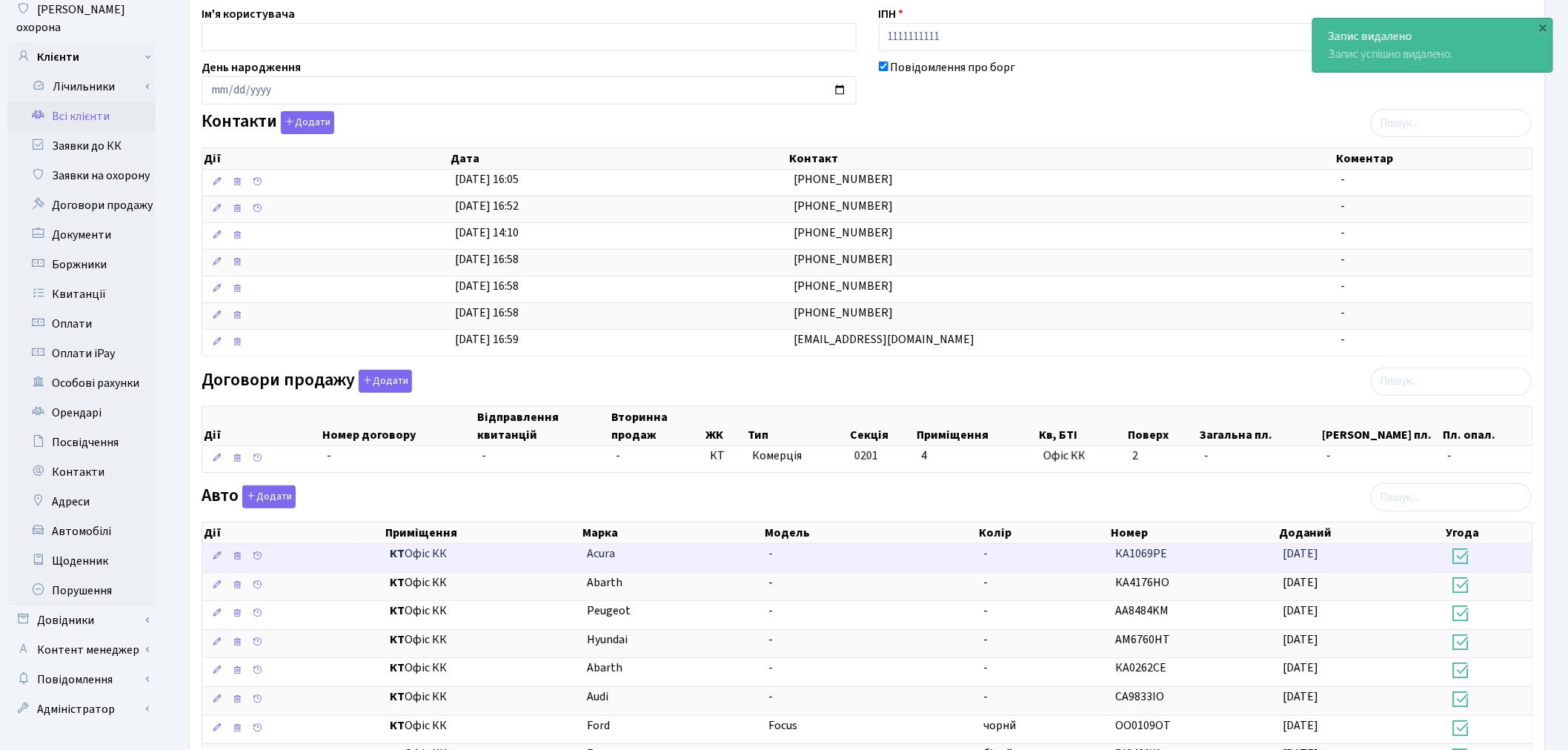
click at [1070, 558] on td "-" at bounding box center [1043, 557] width 131 height 28
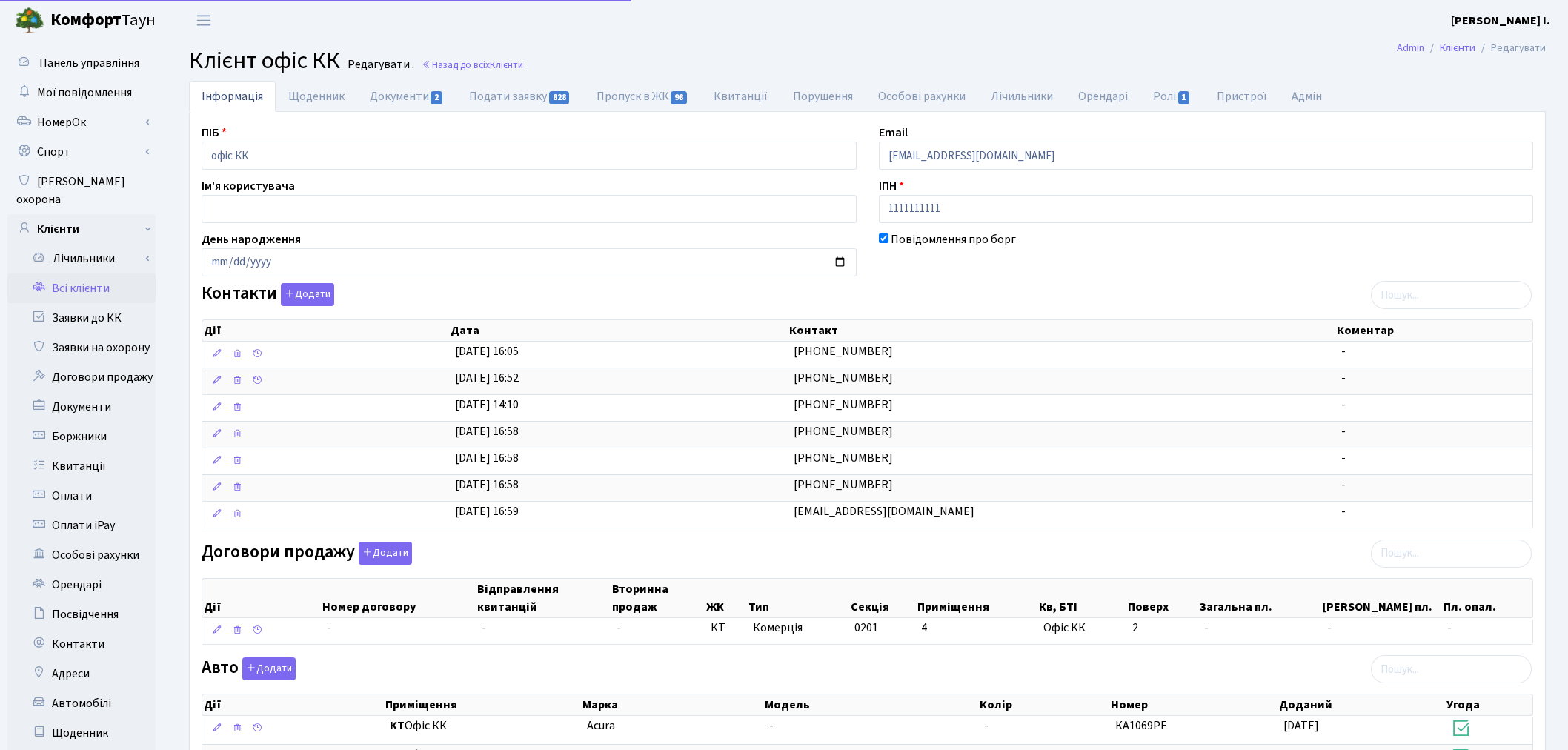
select select "25"
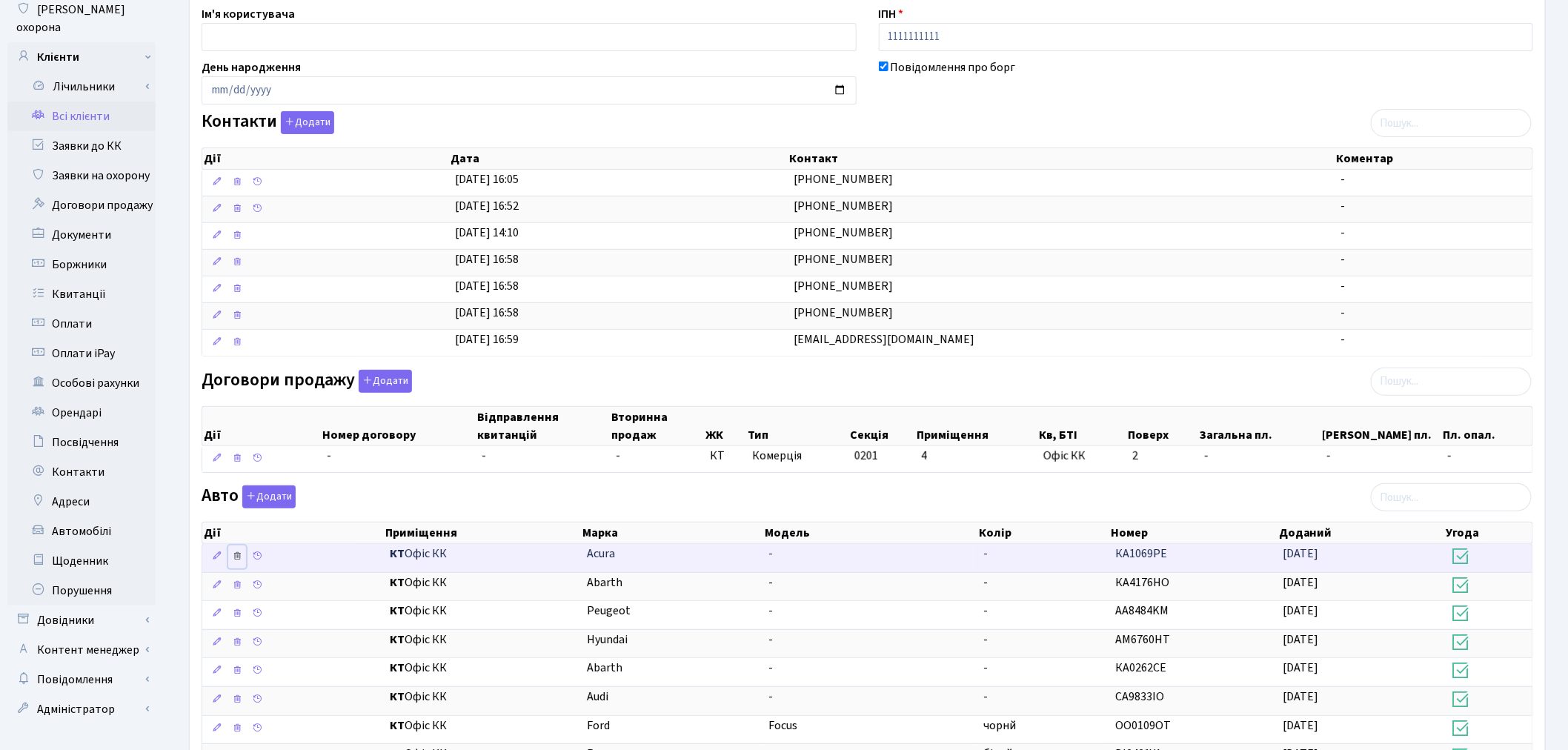
click at [239, 557] on icon at bounding box center [237, 555] width 11 height 11
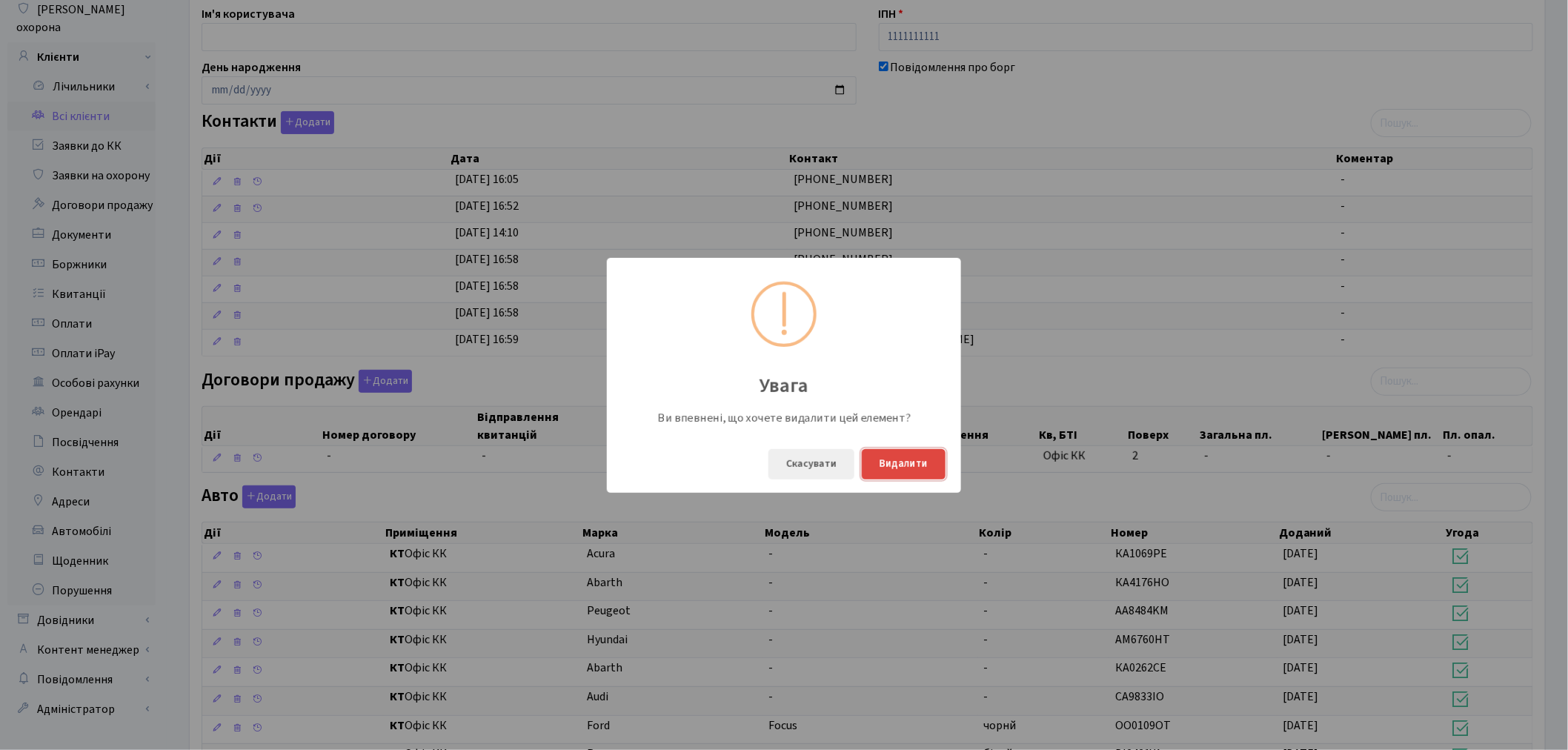
click at [910, 467] on button "Видалити" at bounding box center [902, 464] width 83 height 31
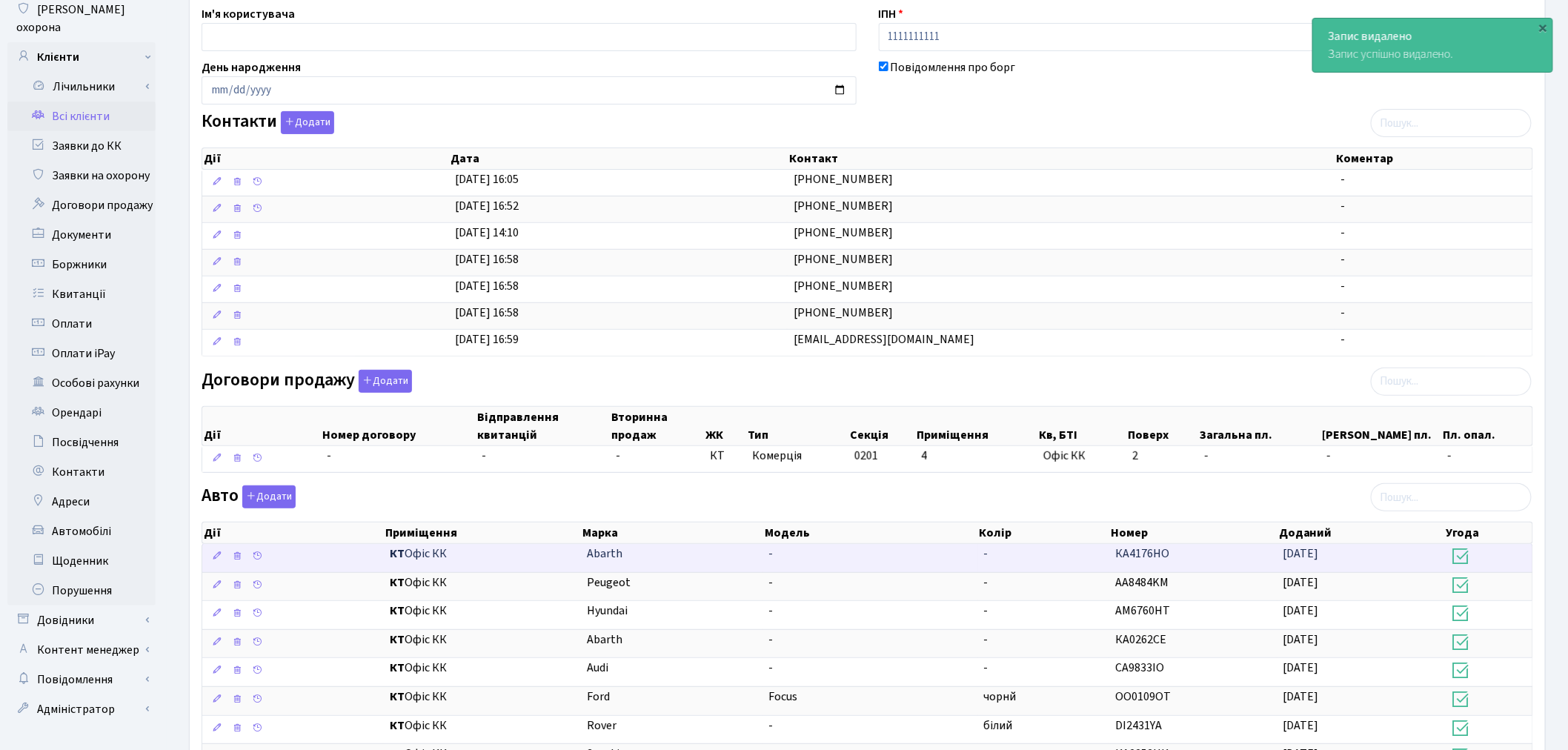
click at [714, 556] on td "Abarth" at bounding box center [672, 557] width 182 height 28
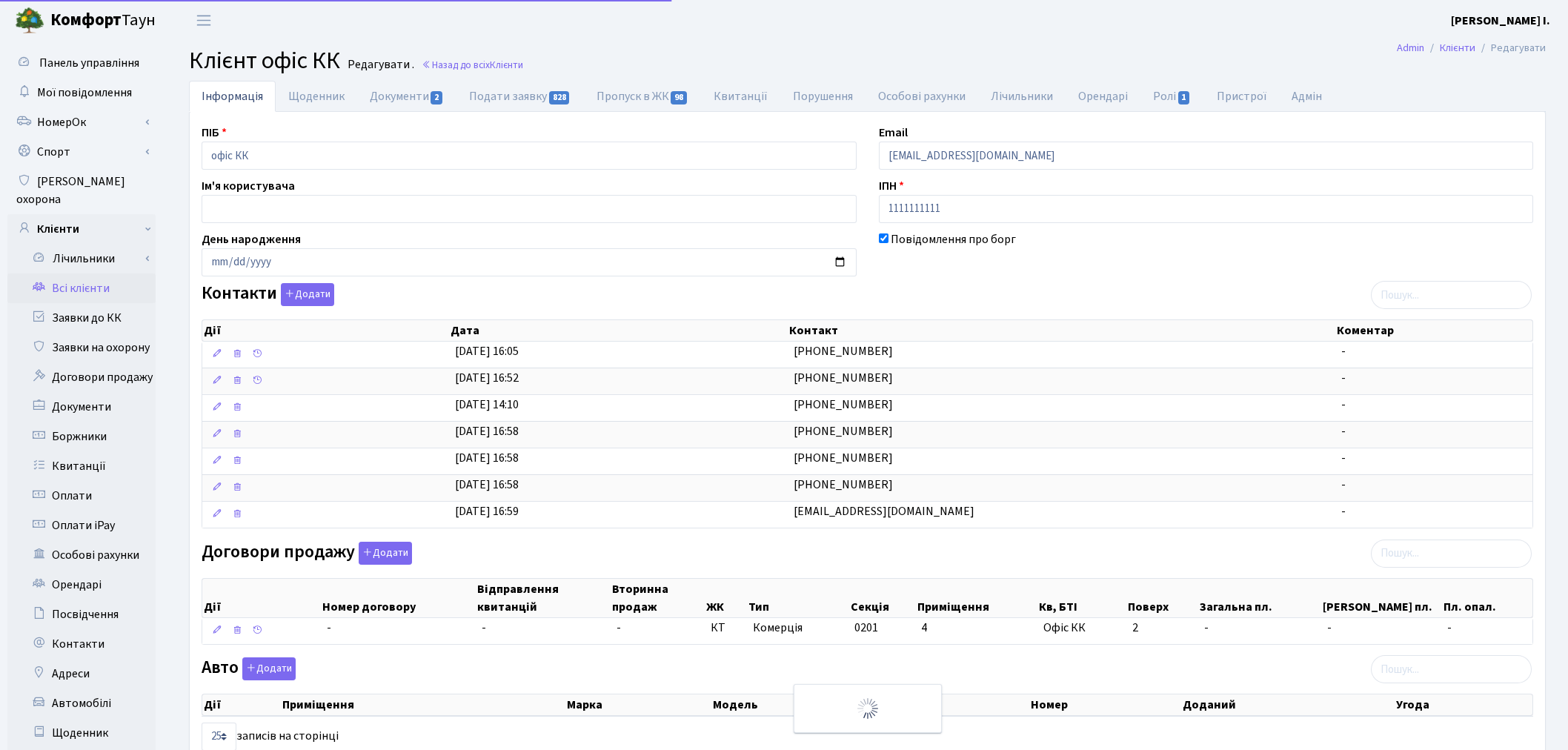
select select "25"
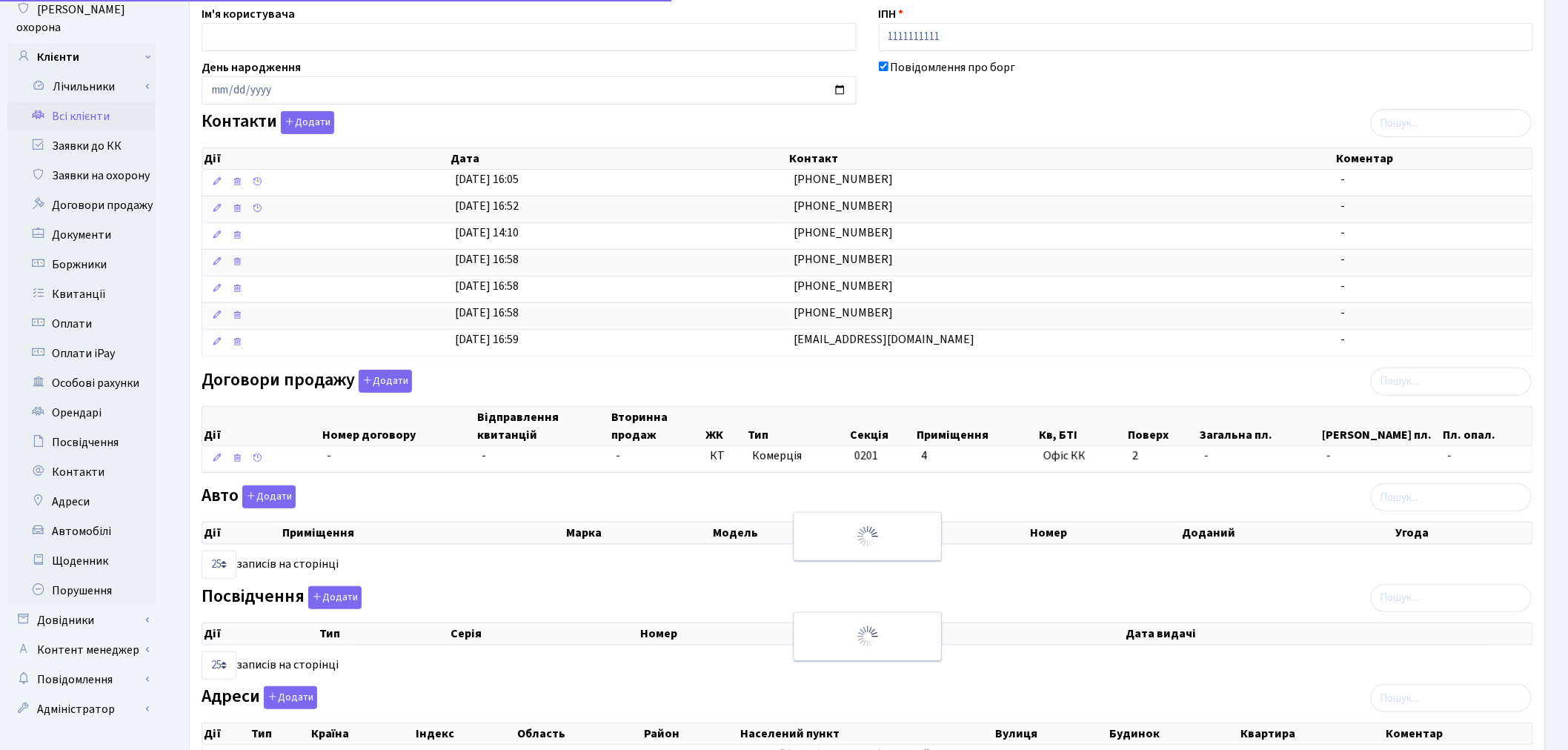
scroll to position [172, 0]
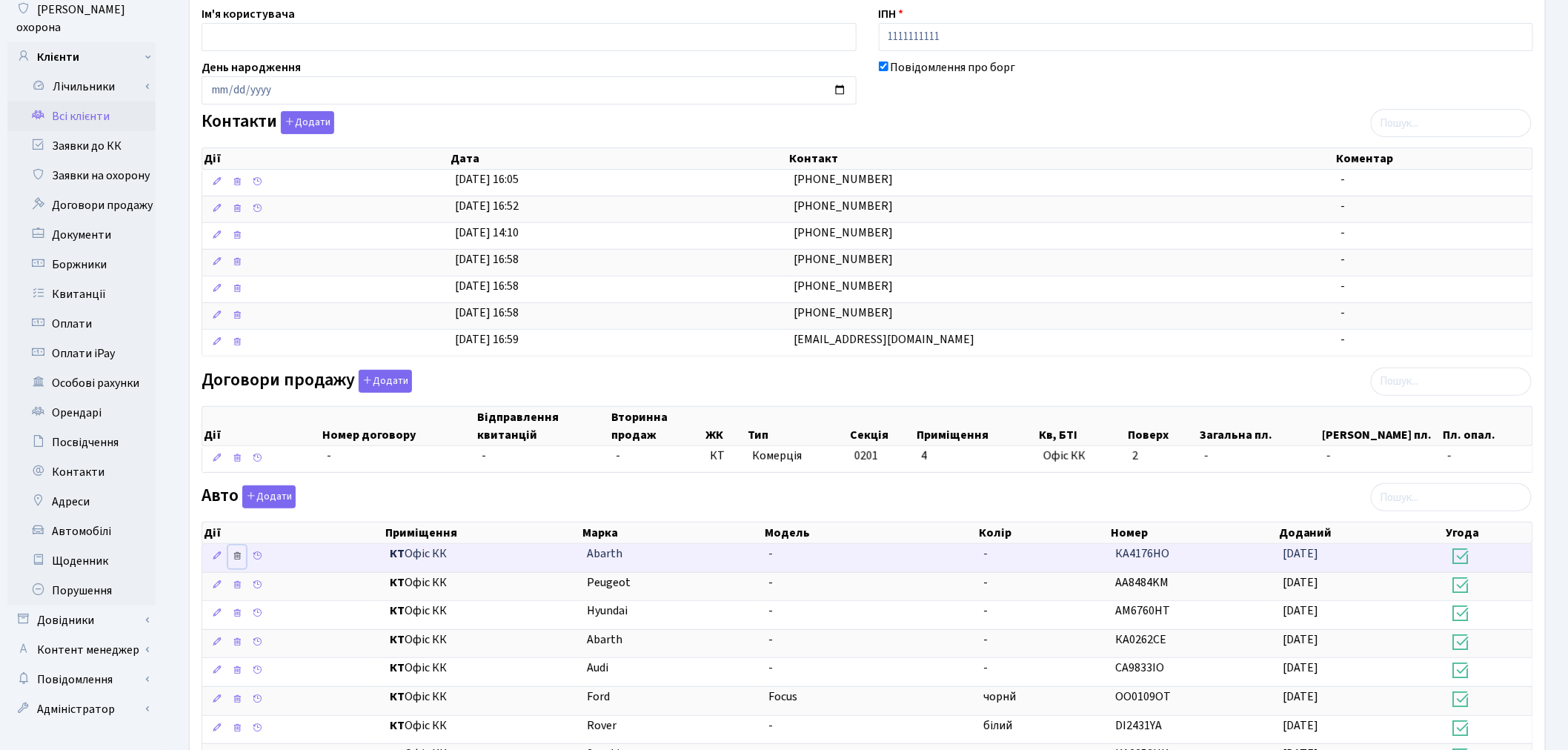
click at [232, 556] on icon at bounding box center [237, 555] width 11 height 11
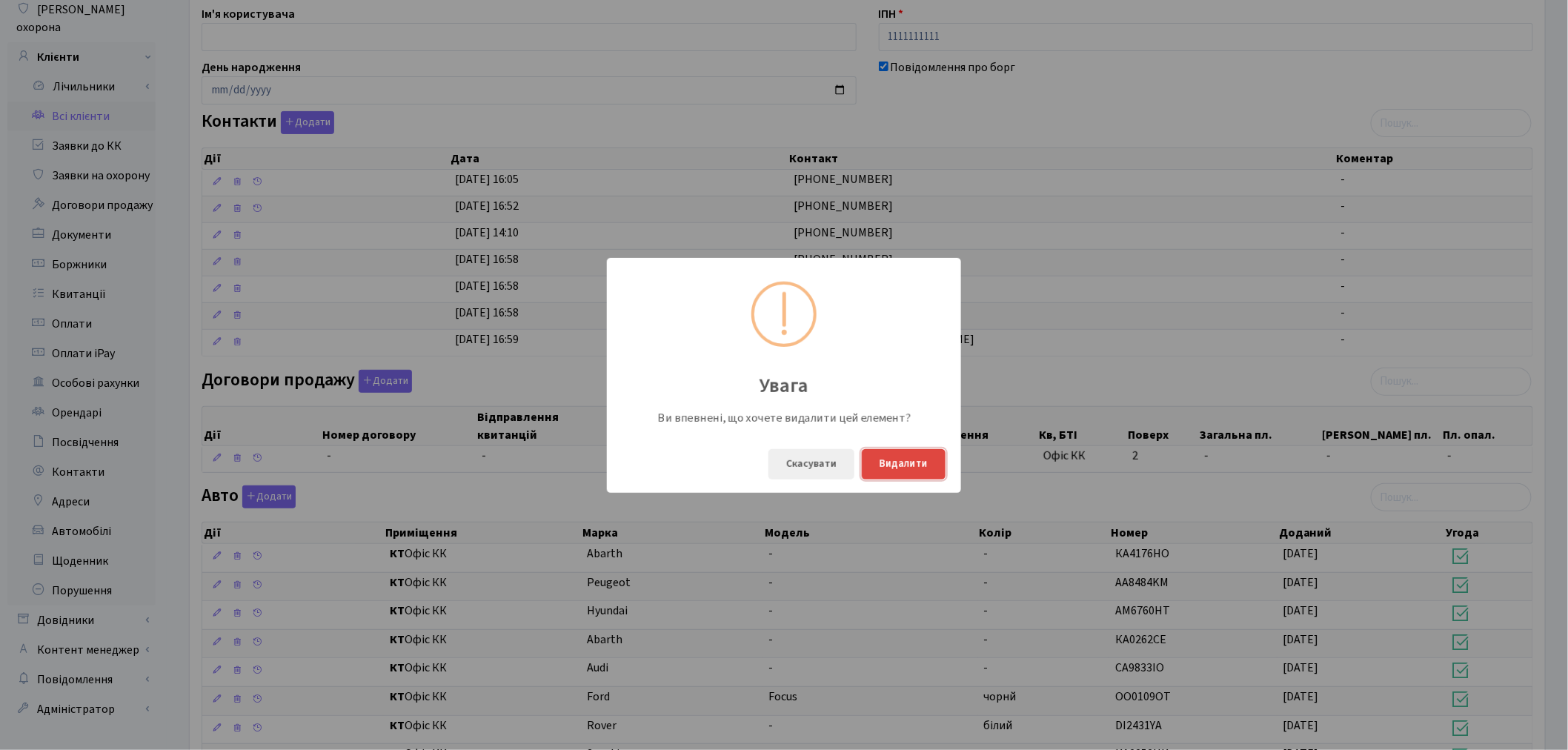
click at [883, 453] on button "Видалити" at bounding box center [902, 464] width 83 height 31
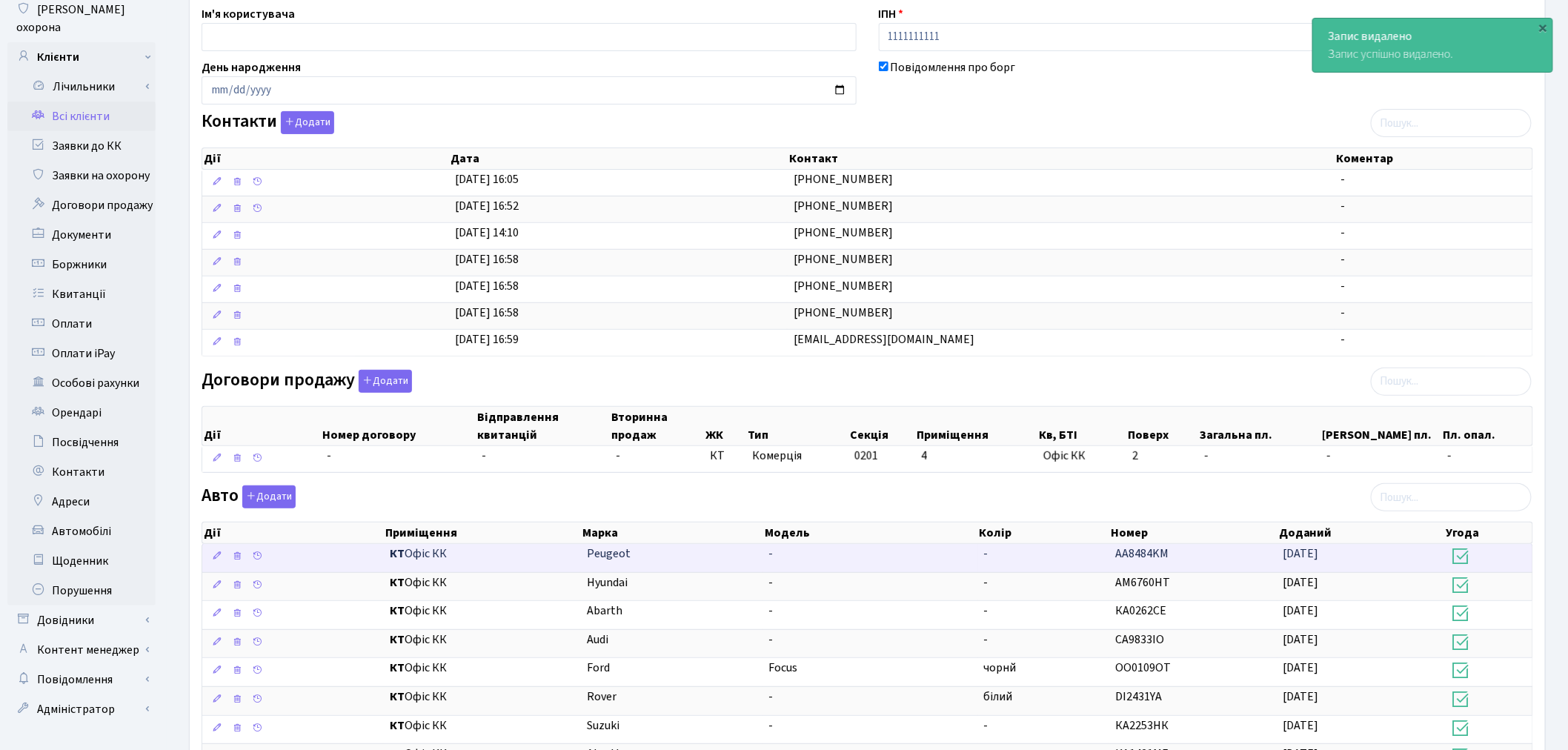
click at [1039, 549] on td "-" at bounding box center [1043, 557] width 131 height 28
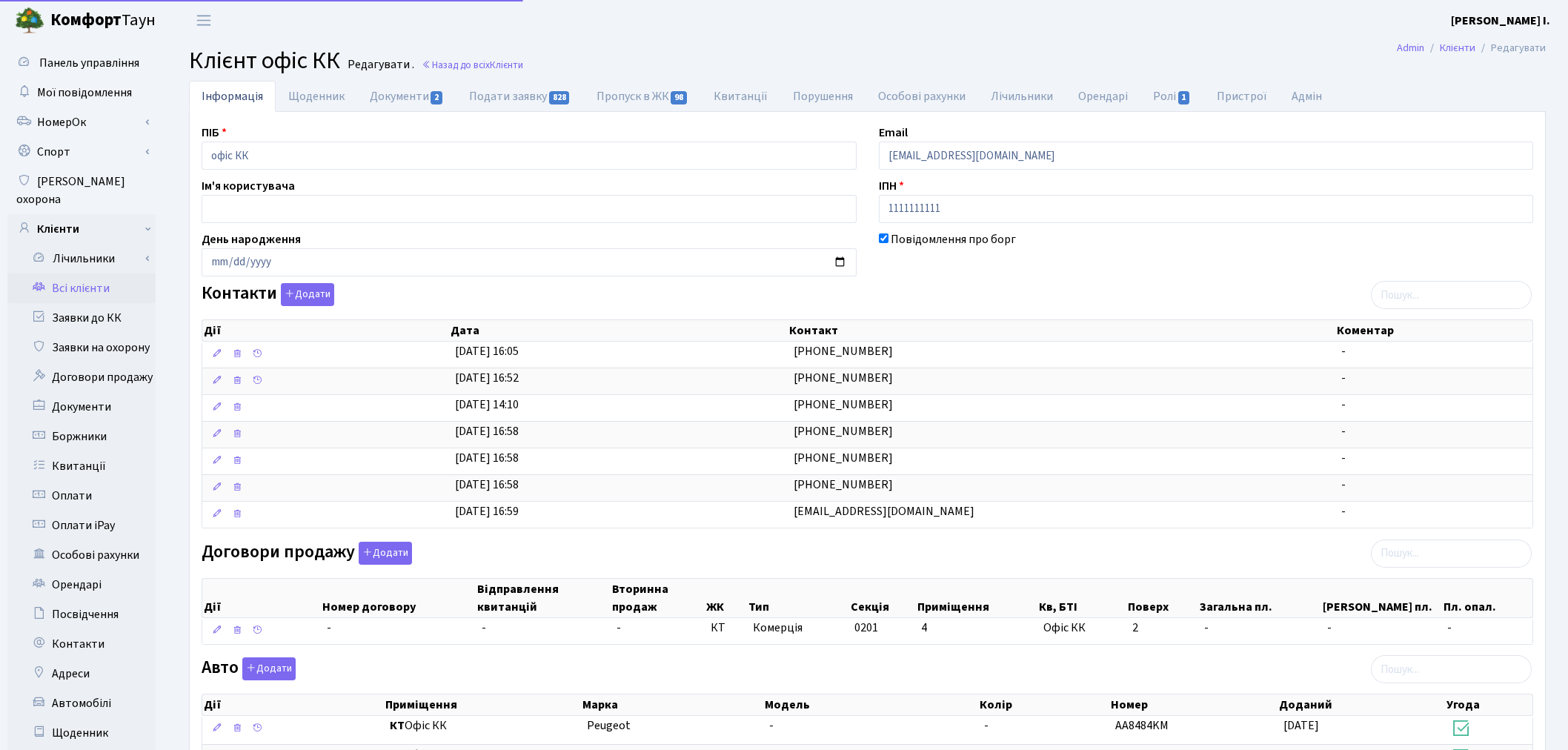
select select "25"
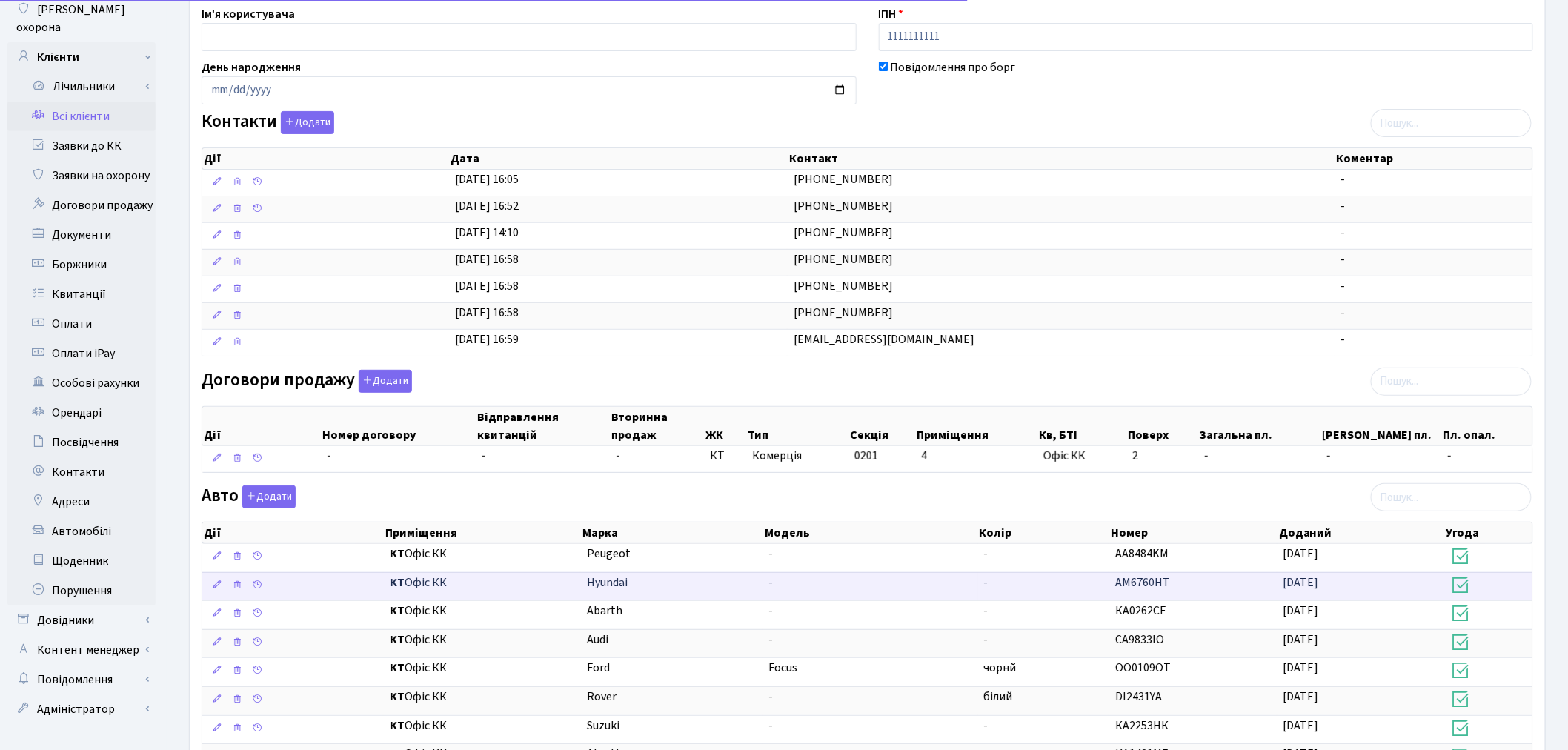
click at [1031, 581] on td "-" at bounding box center [1043, 586] width 131 height 29
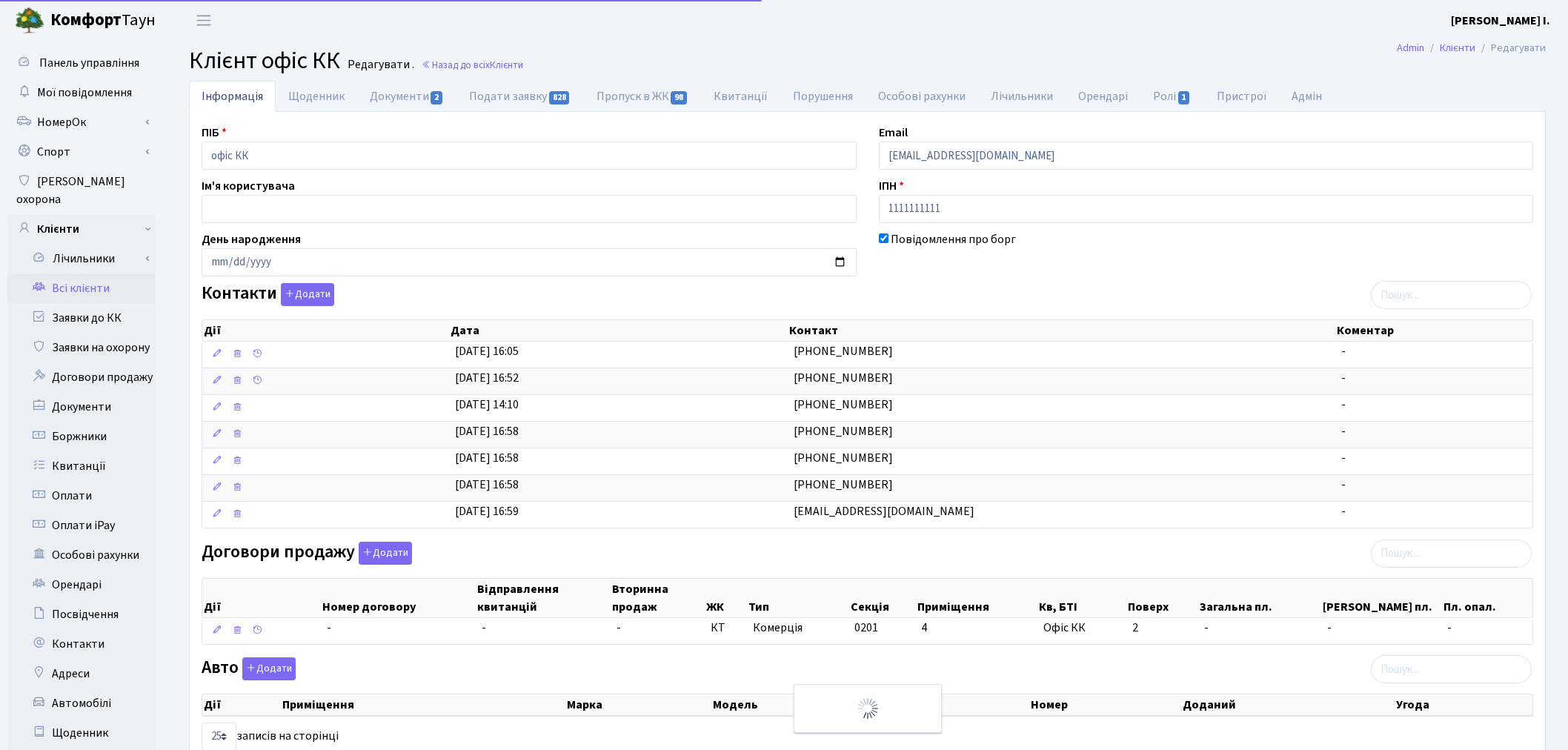
select select "25"
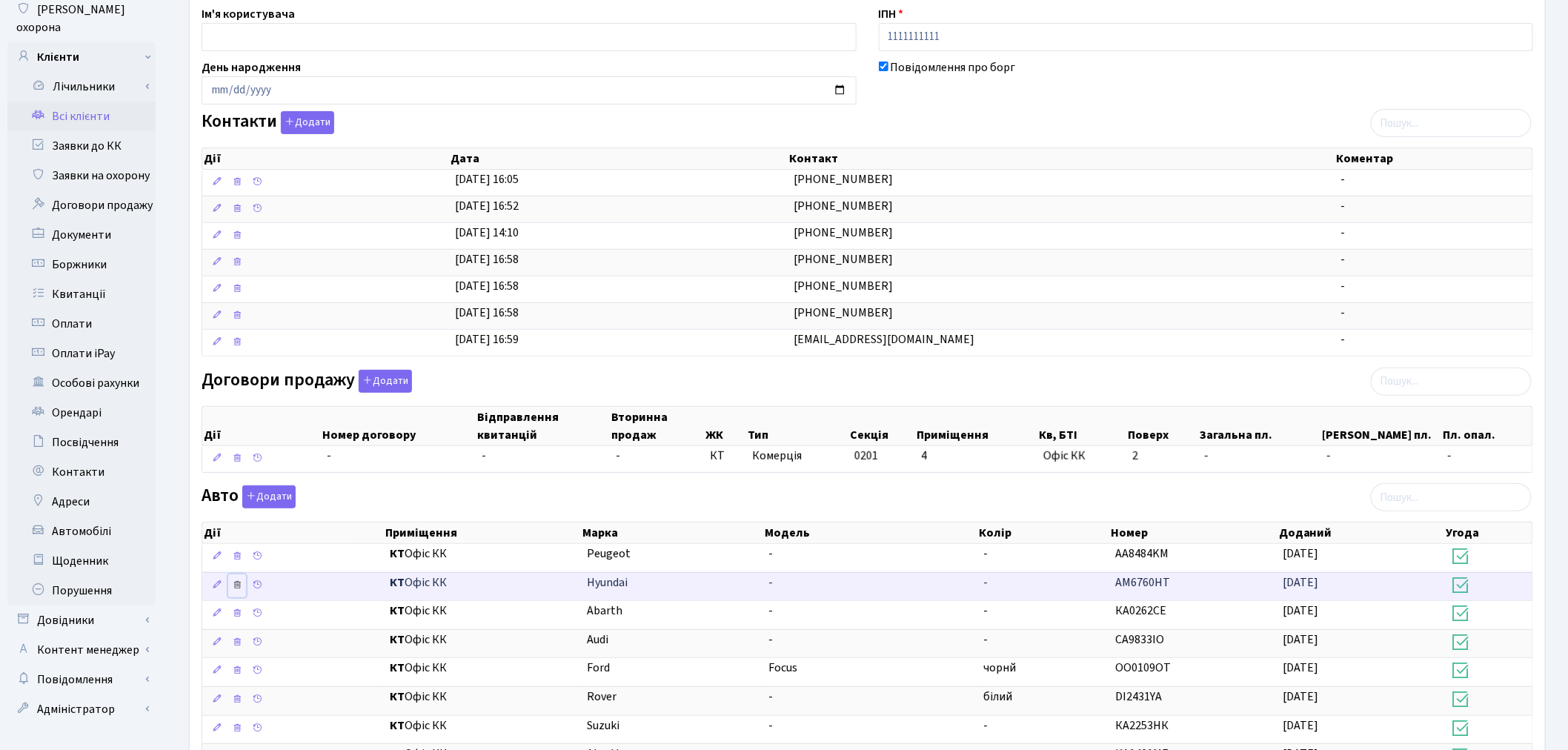
click at [240, 586] on icon at bounding box center [237, 584] width 11 height 11
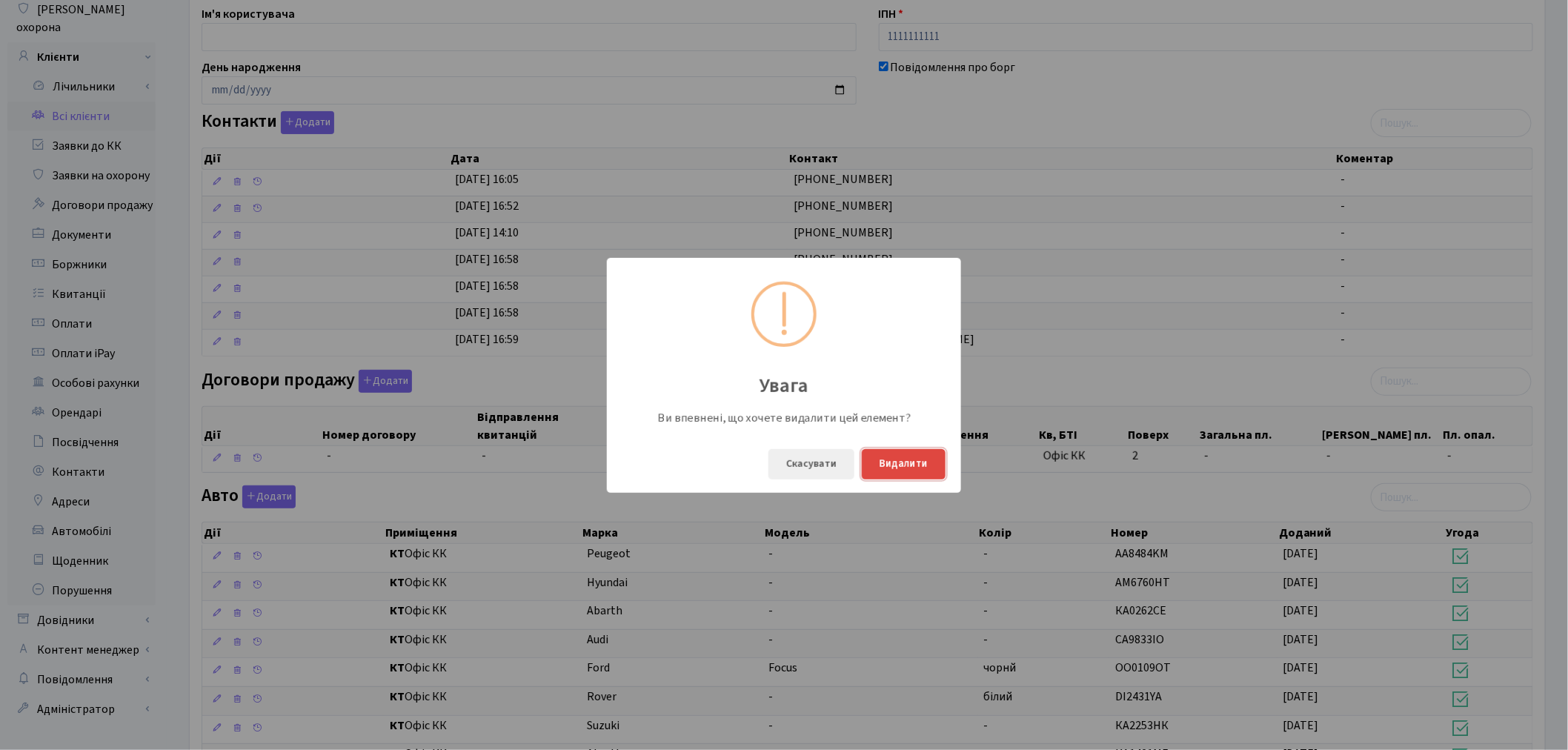
click at [883, 465] on button "Видалити" at bounding box center [902, 464] width 83 height 31
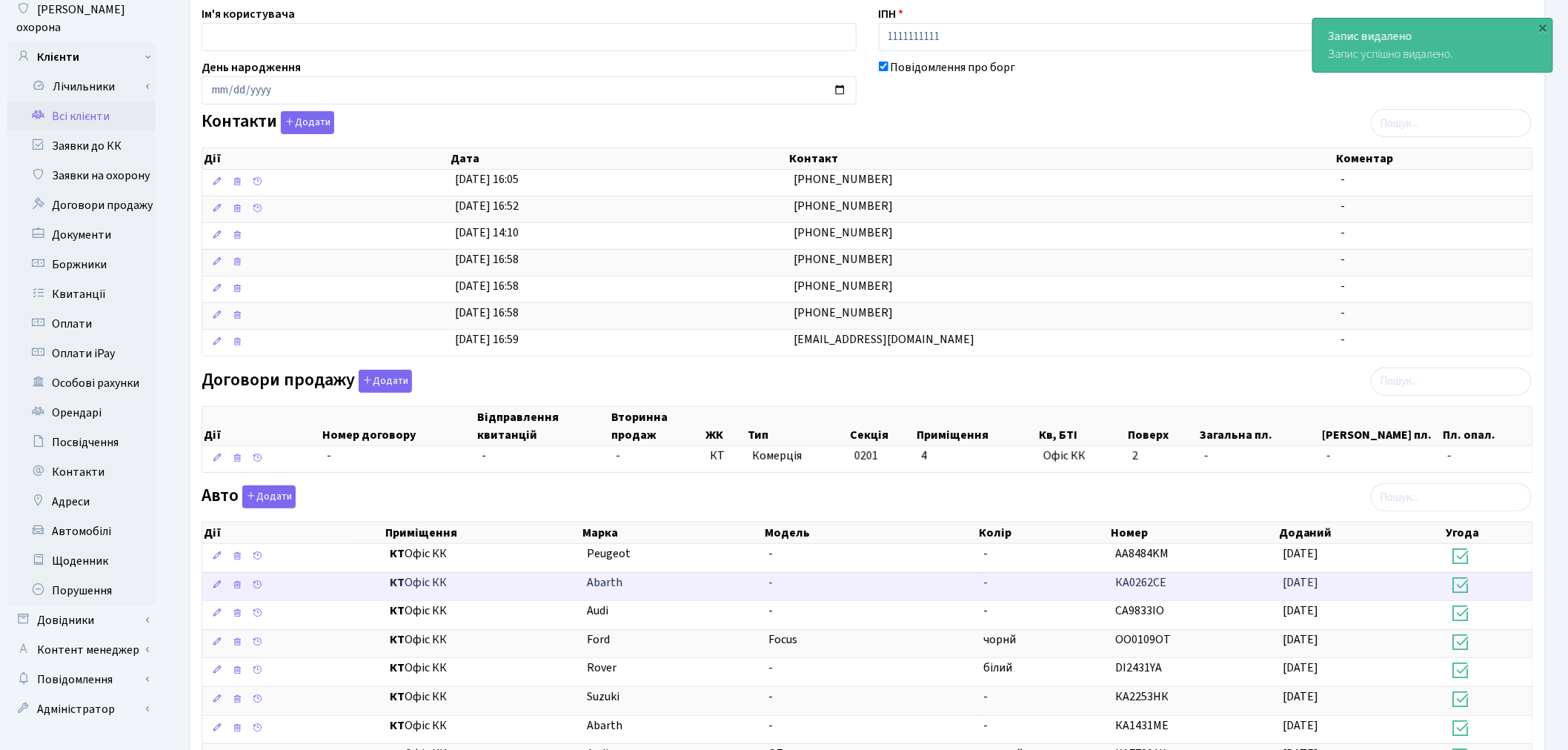
click at [1025, 588] on td "-" at bounding box center [1043, 586] width 131 height 29
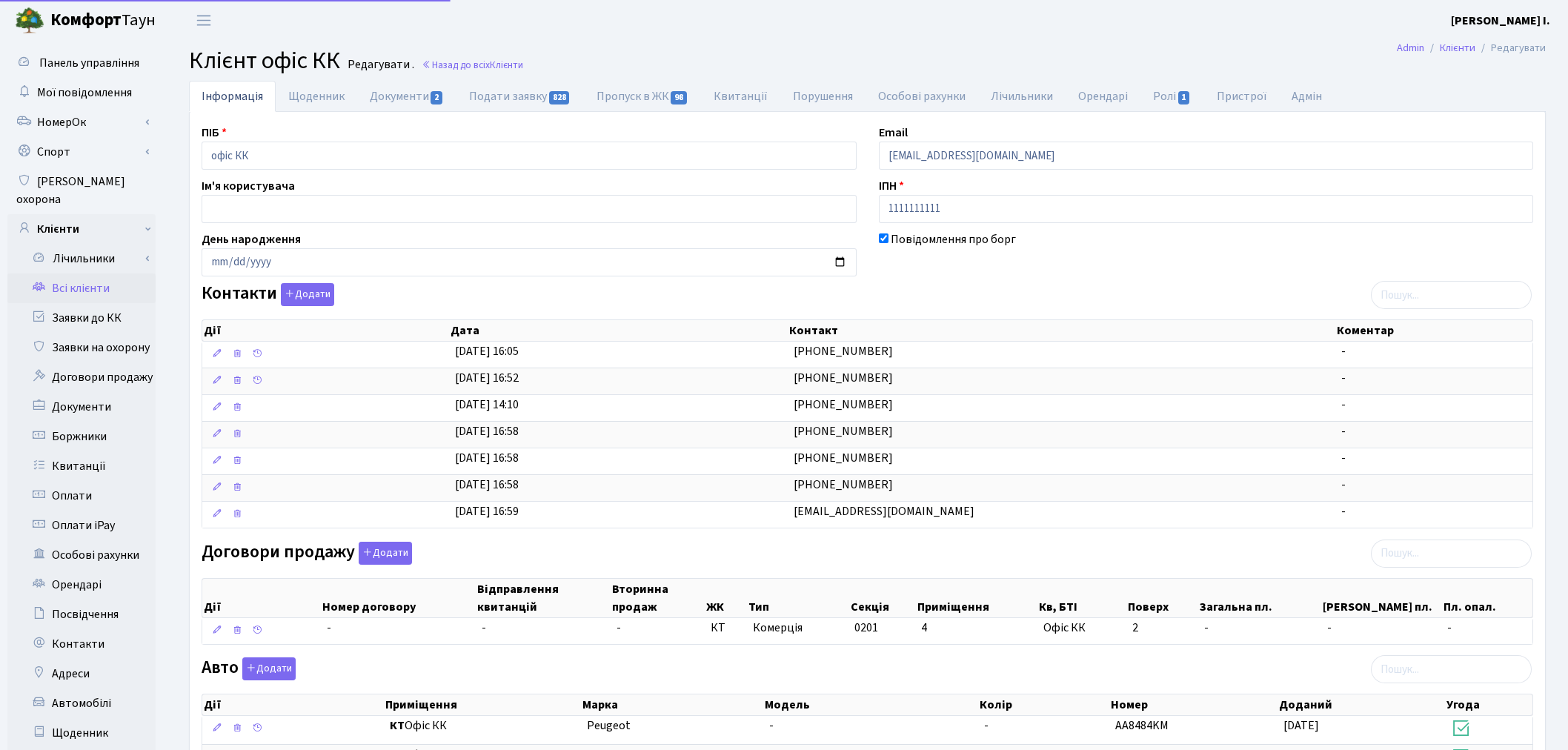
select select "25"
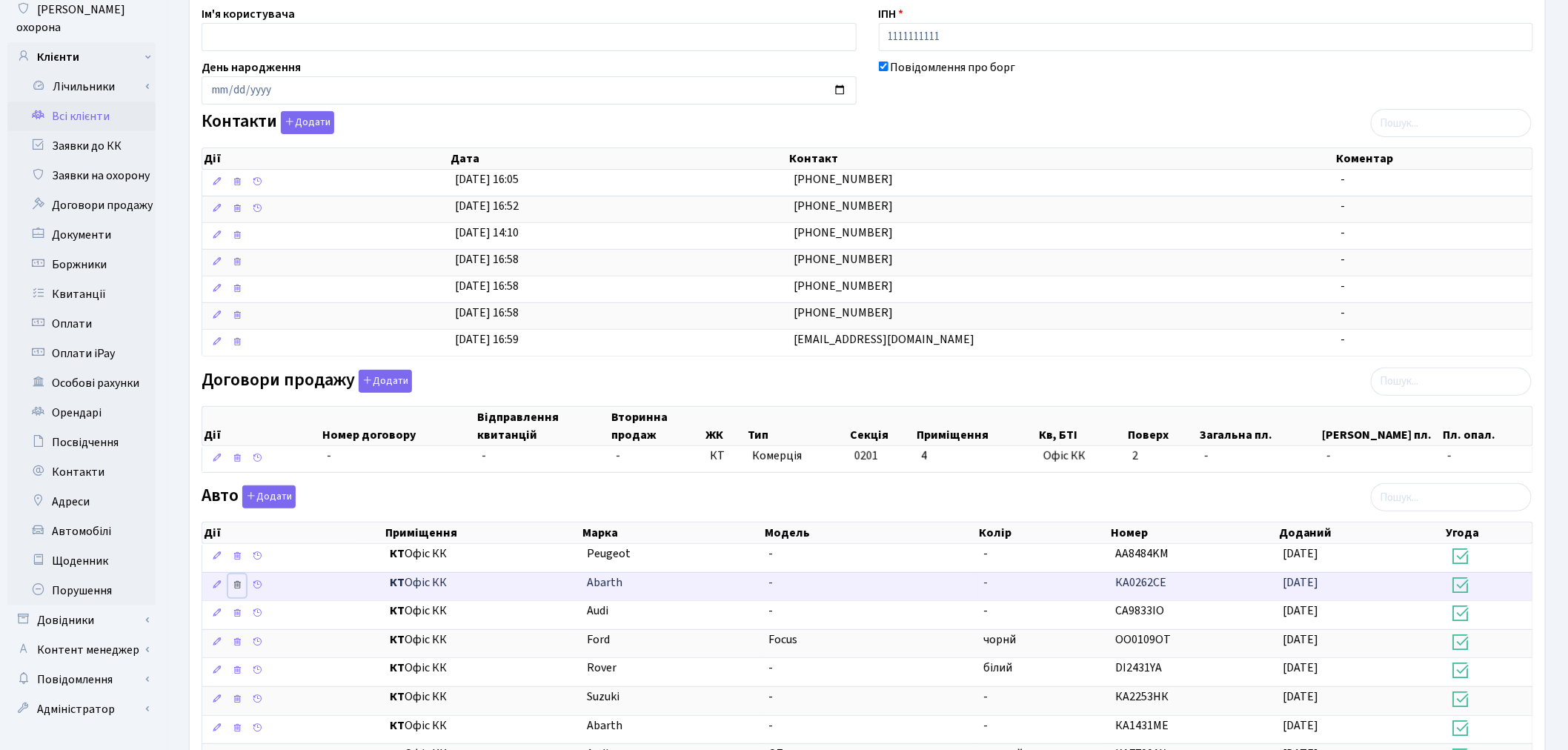
click at [242, 585] on icon at bounding box center [237, 584] width 11 height 11
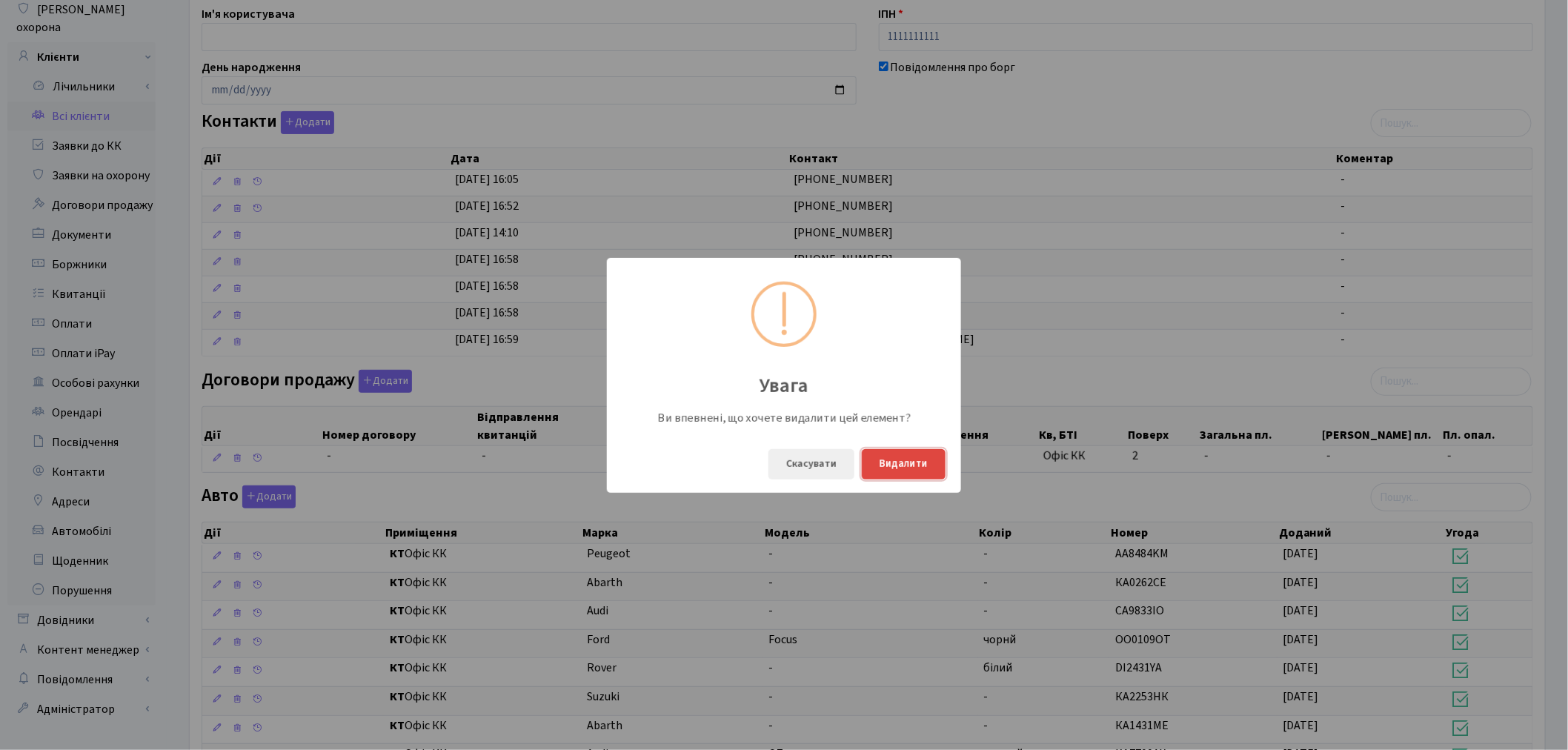
click at [875, 461] on button "Видалити" at bounding box center [902, 464] width 83 height 31
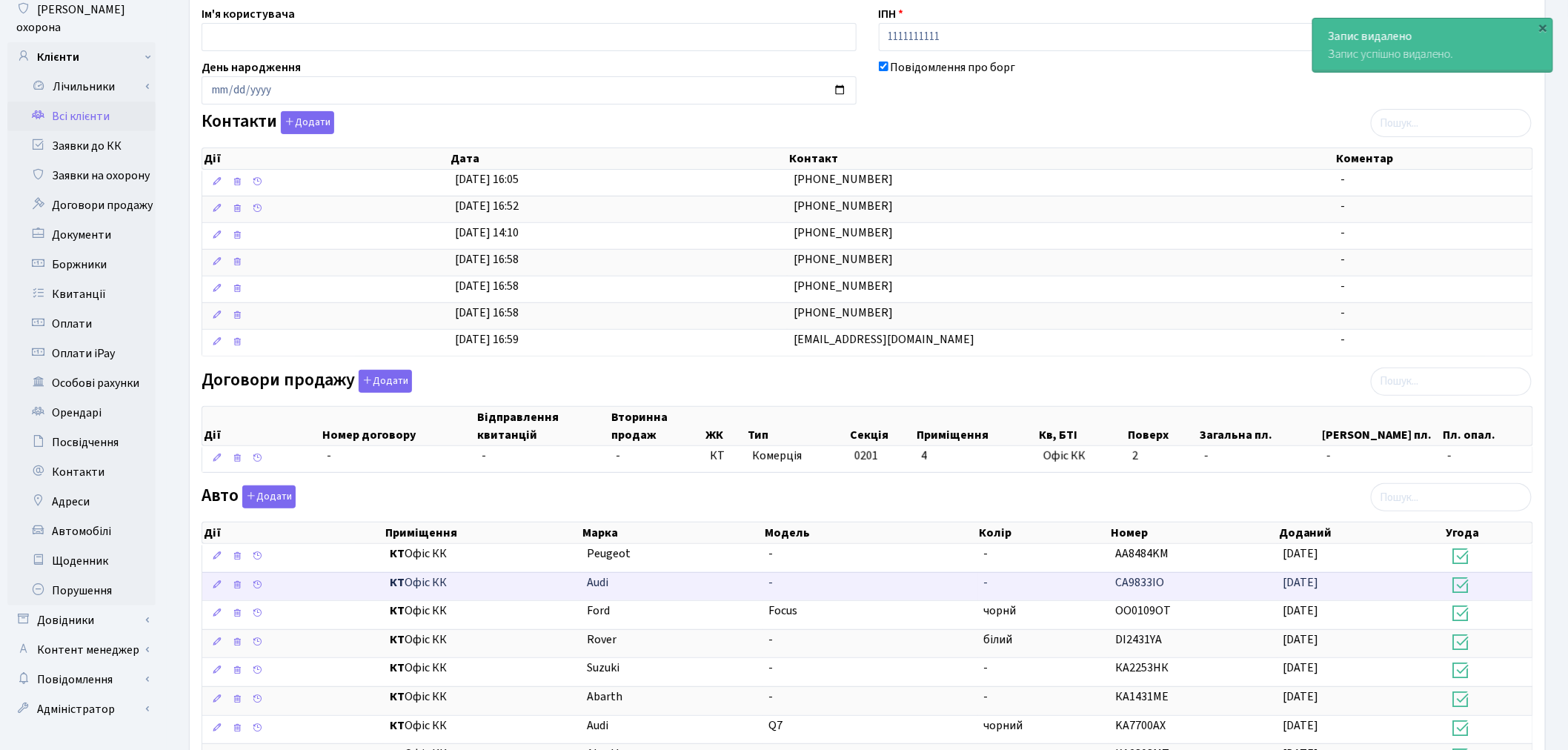
click at [1085, 581] on td "-" at bounding box center [1043, 586] width 131 height 29
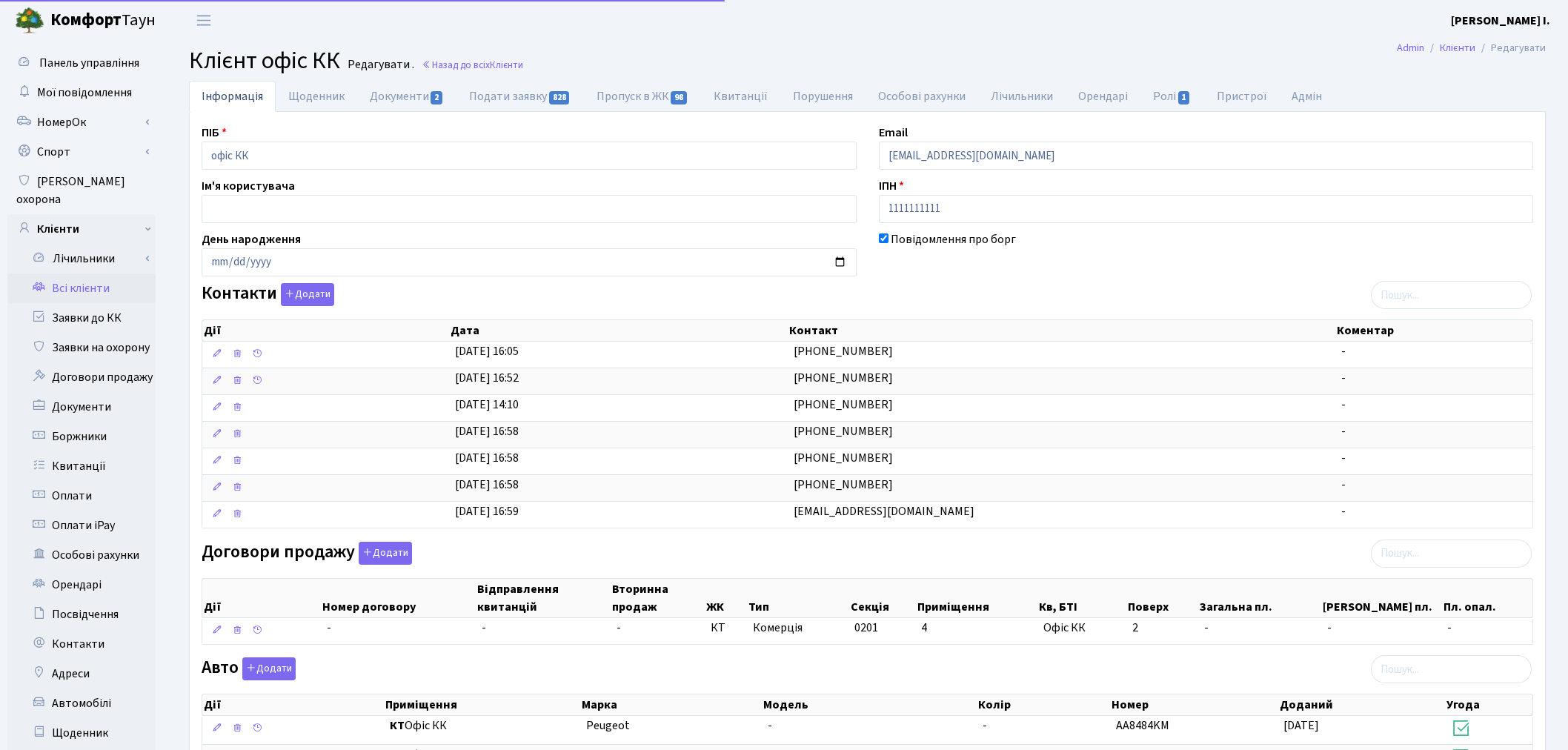
select select "25"
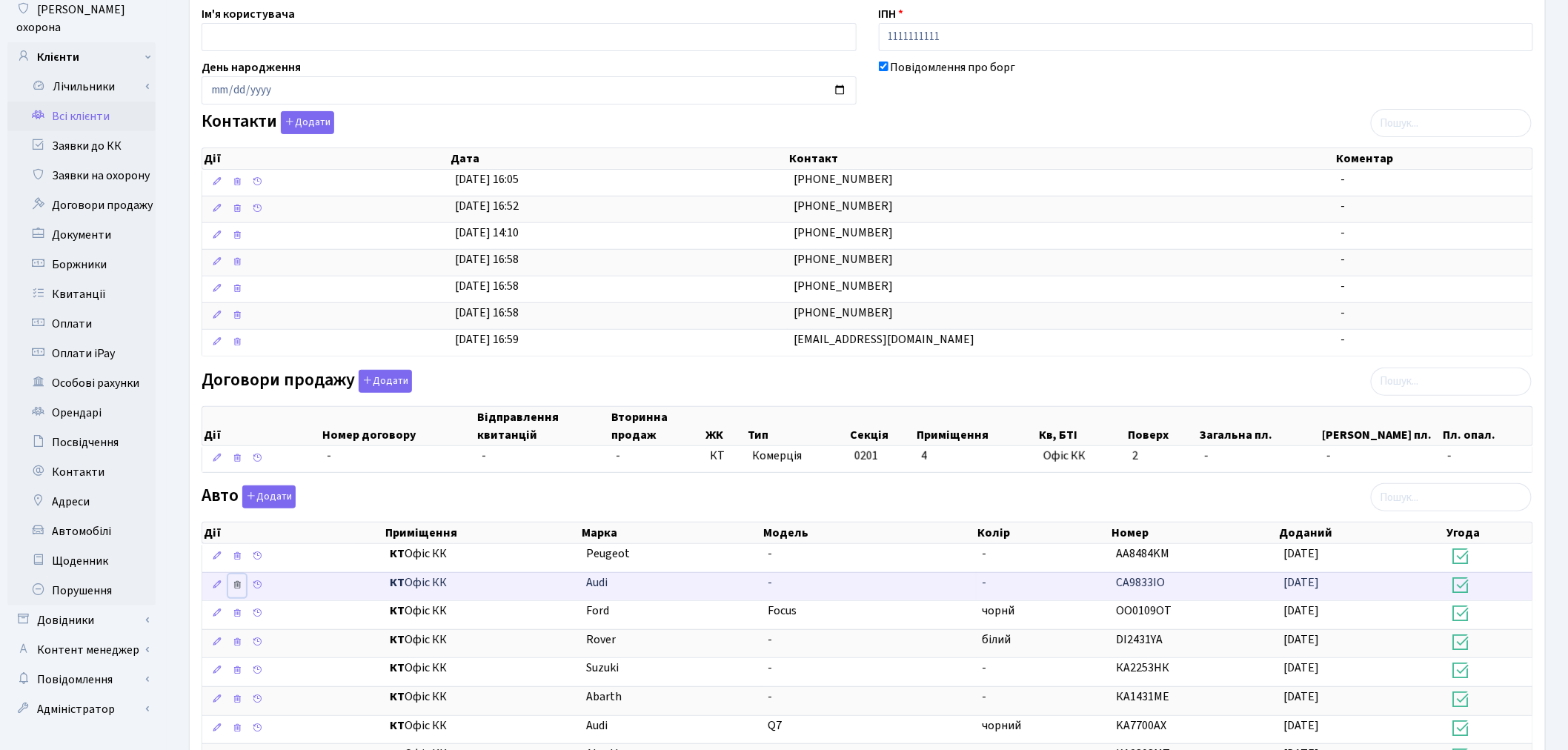
click at [242, 583] on icon at bounding box center [237, 584] width 11 height 11
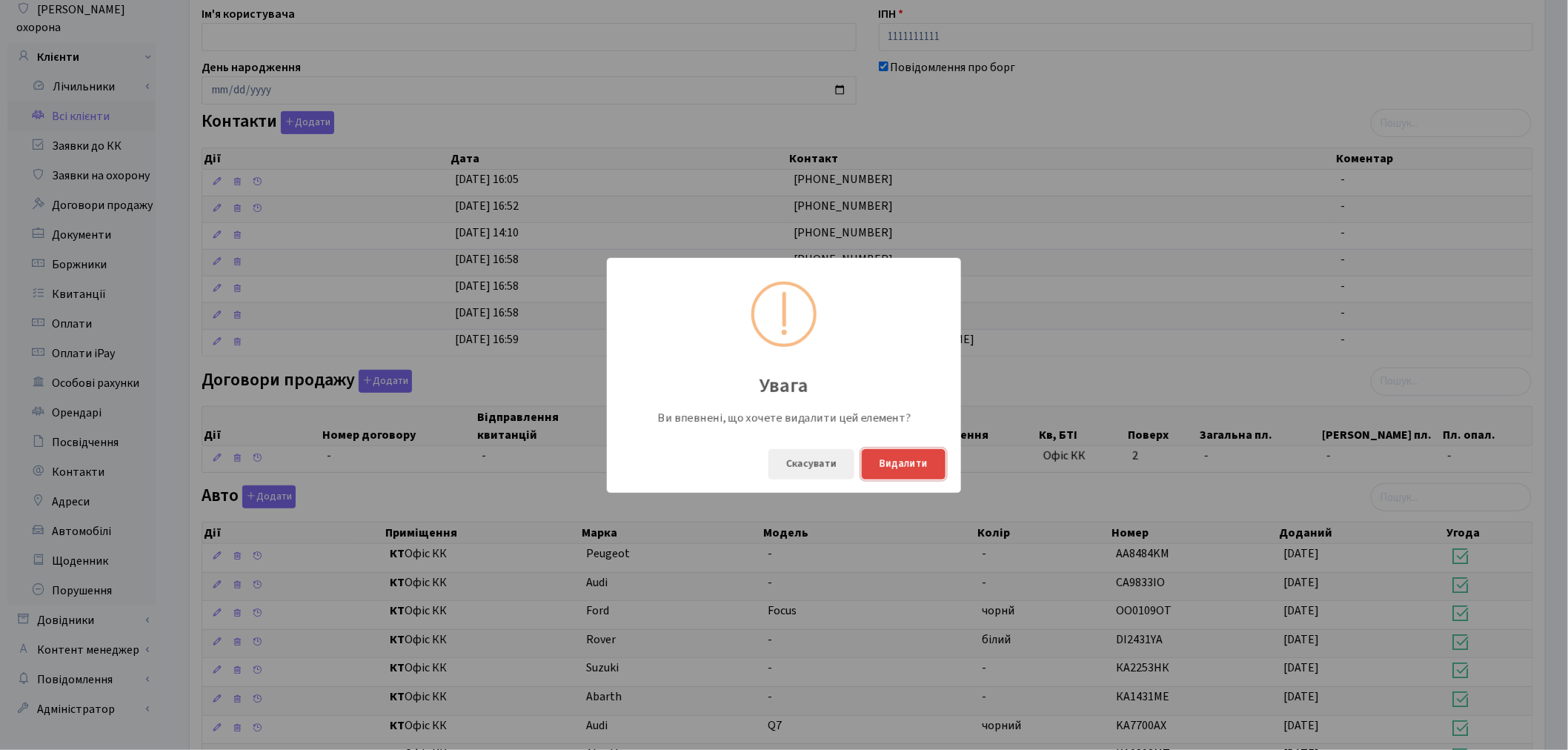
click at [901, 462] on button "Видалити" at bounding box center [902, 464] width 83 height 31
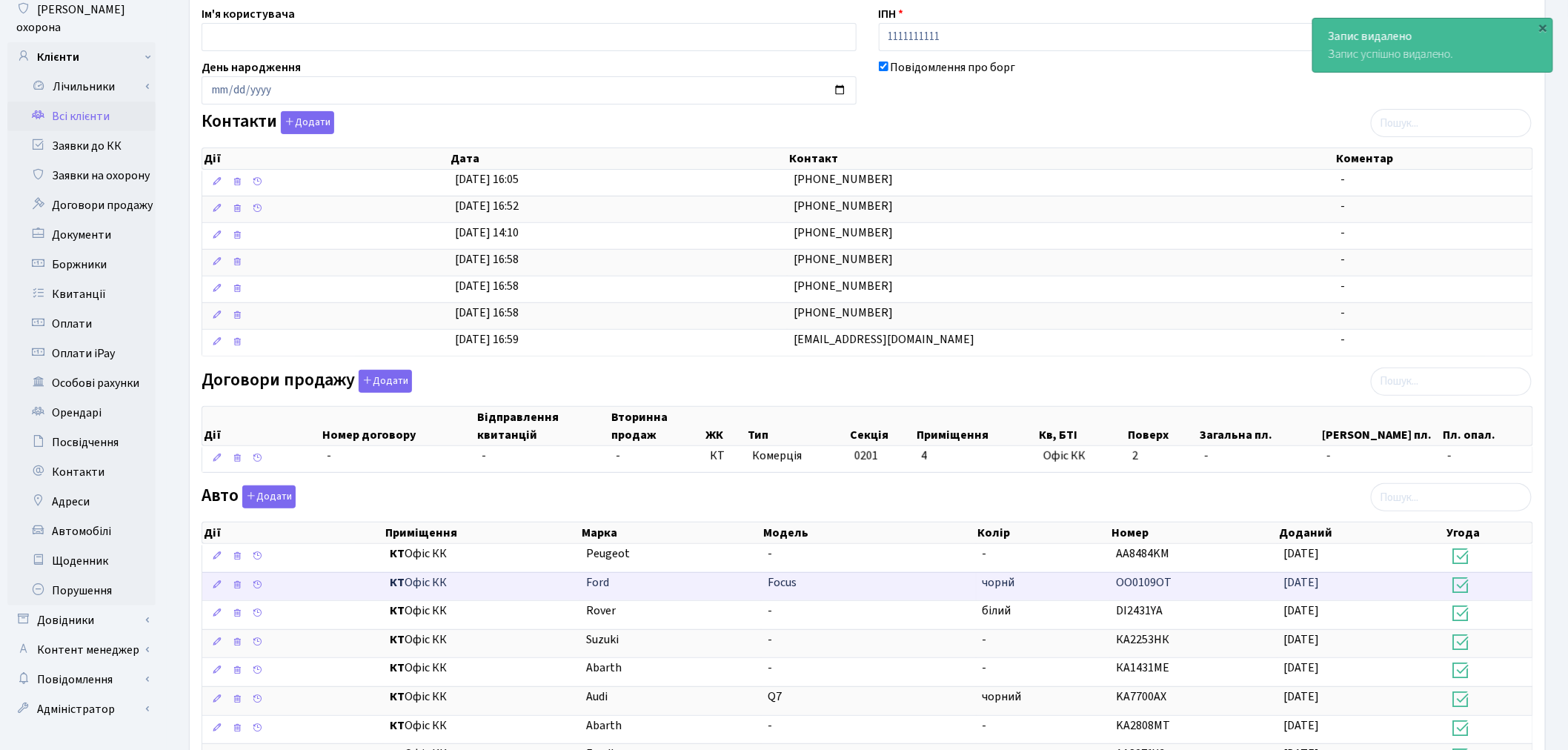
click at [1041, 586] on td "чорнй" at bounding box center [1043, 586] width 134 height 29
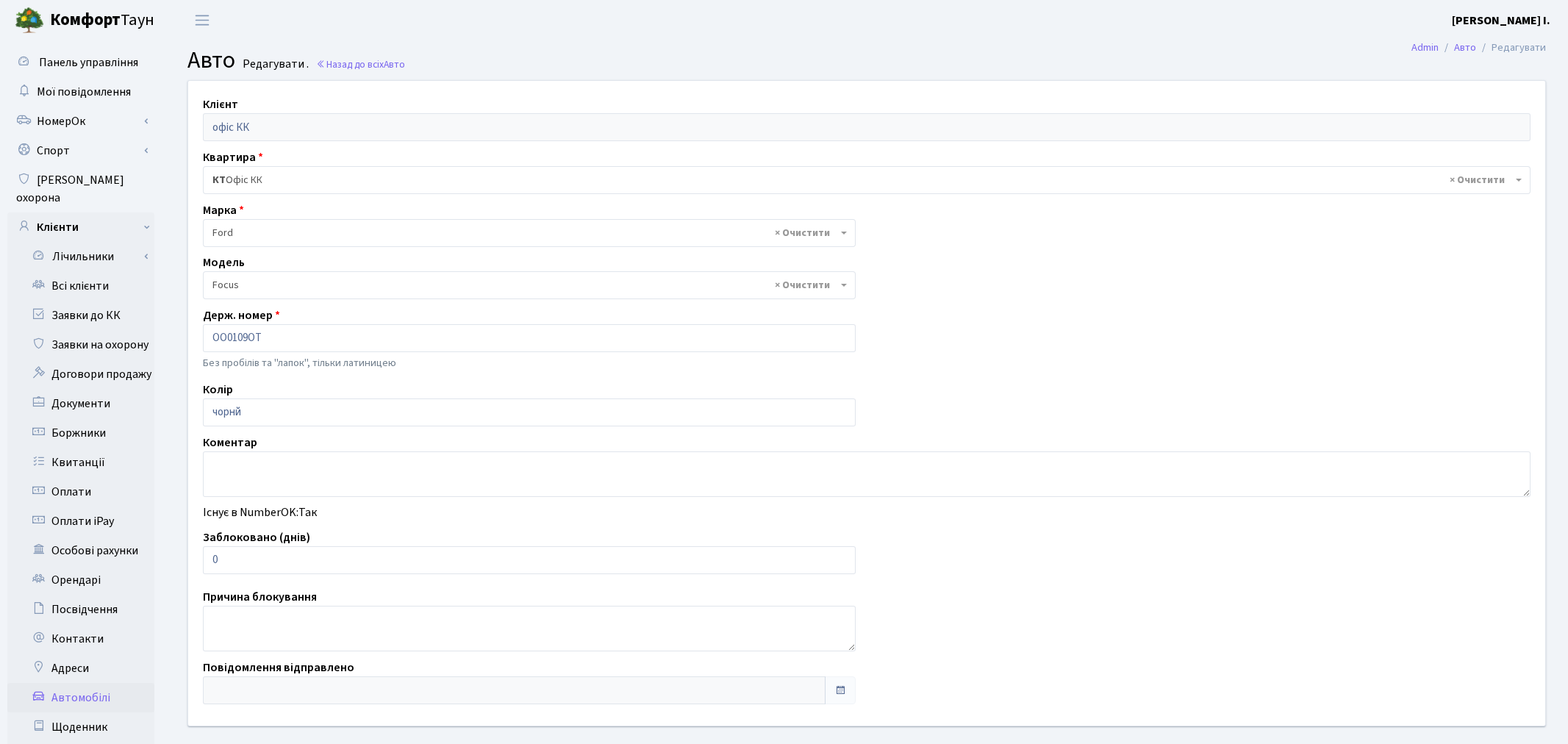
select select "781"
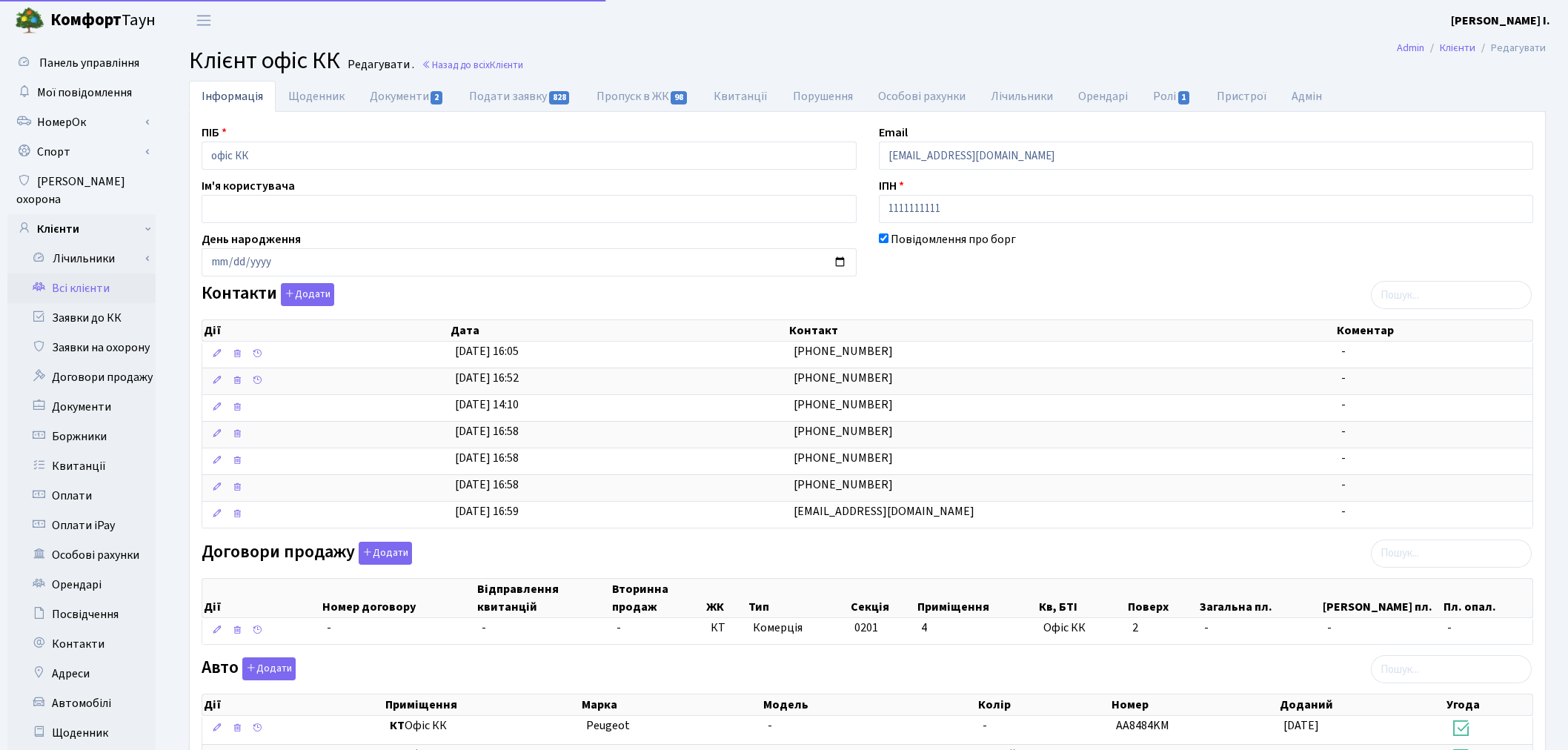
select select "25"
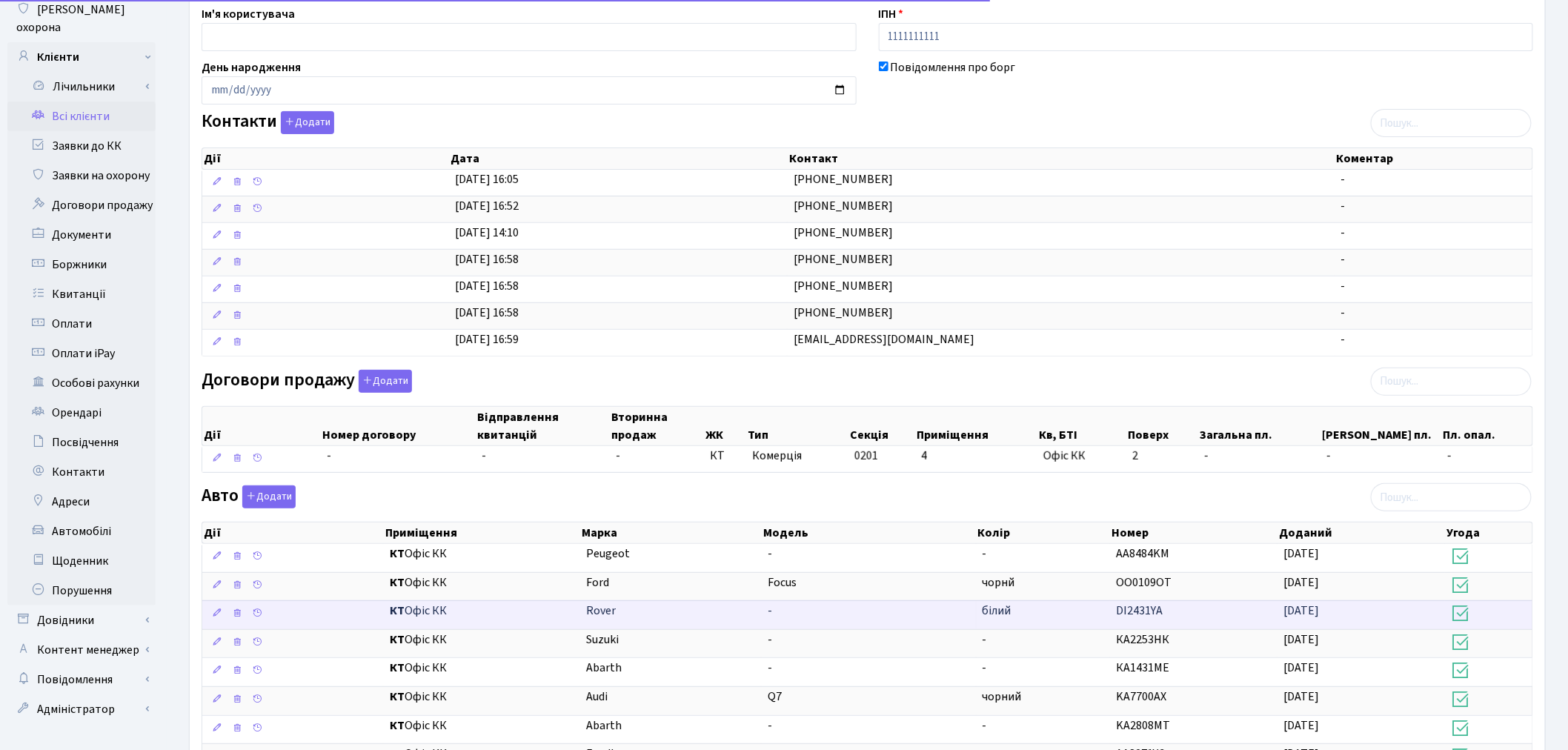
click at [1033, 617] on td "білий" at bounding box center [1043, 615] width 134 height 29
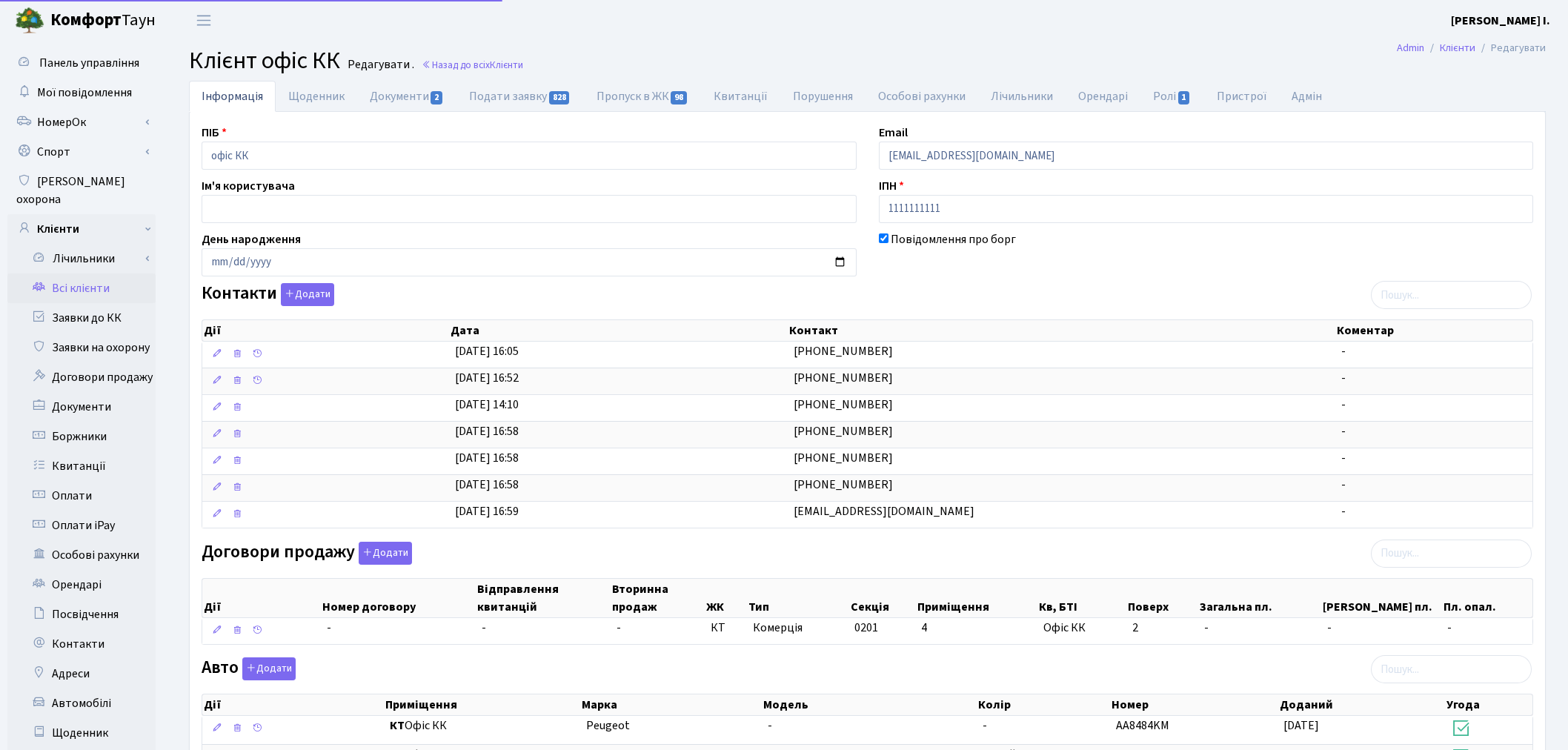
select select "25"
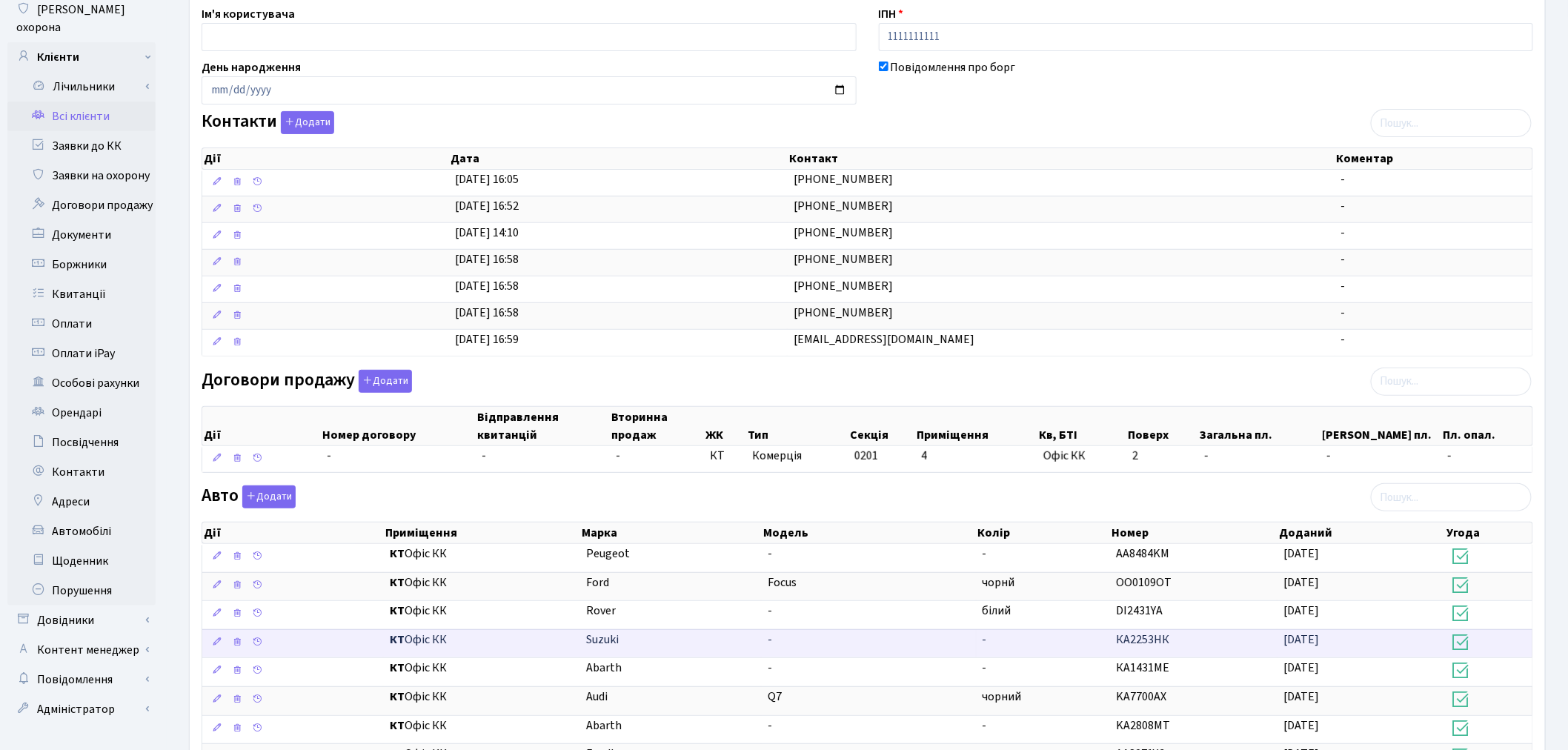
click at [1038, 646] on td "-" at bounding box center [1043, 644] width 134 height 29
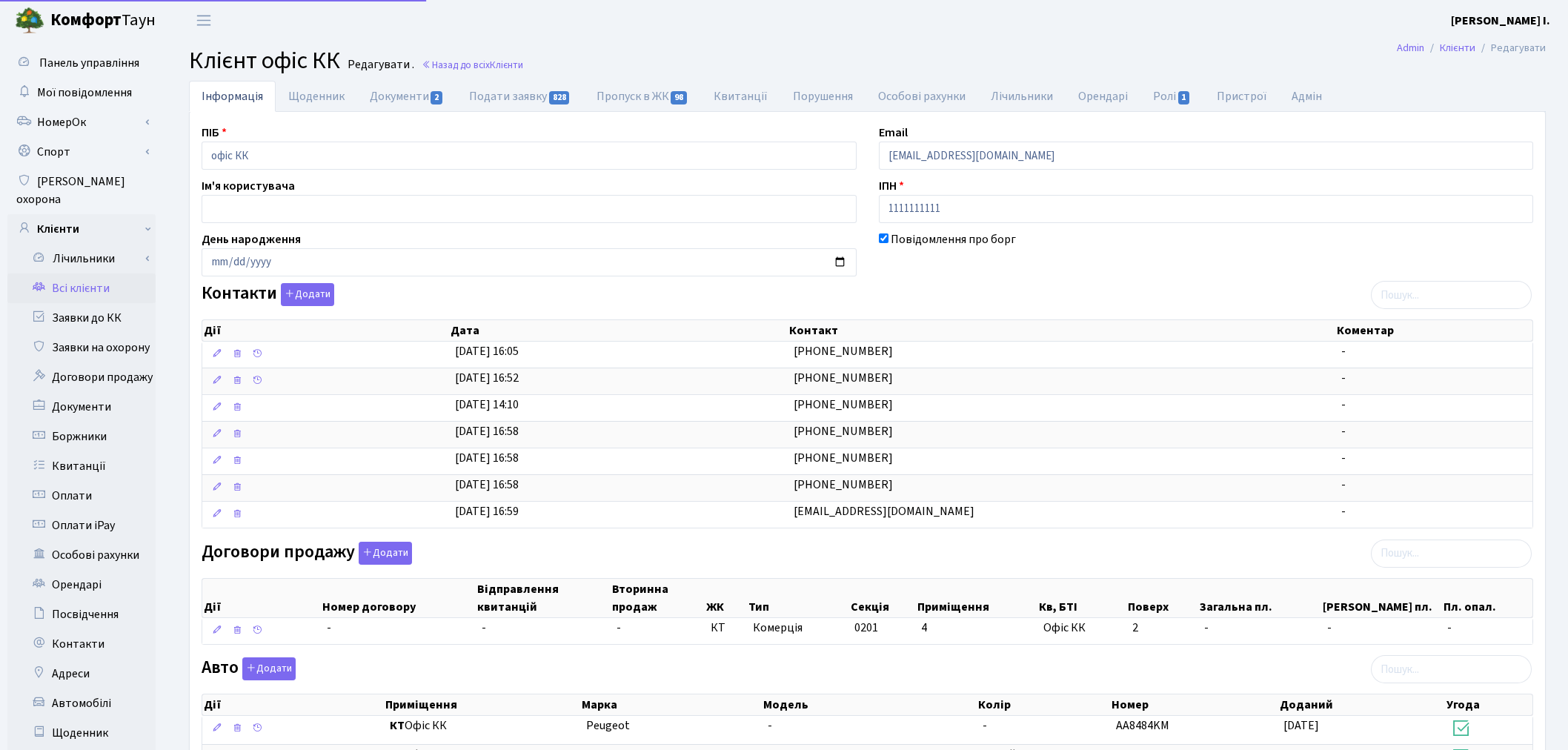
select select "25"
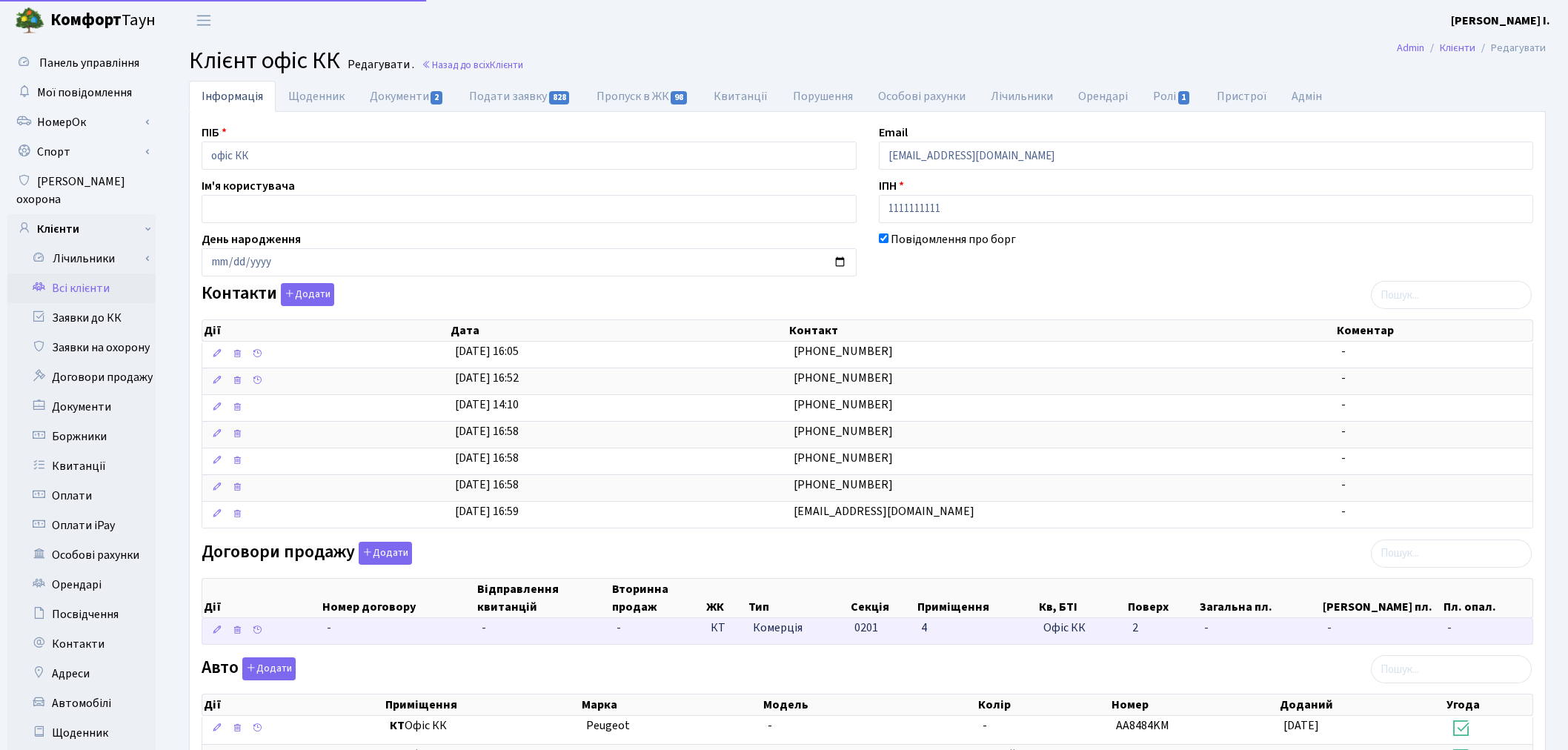
scroll to position [172, 0]
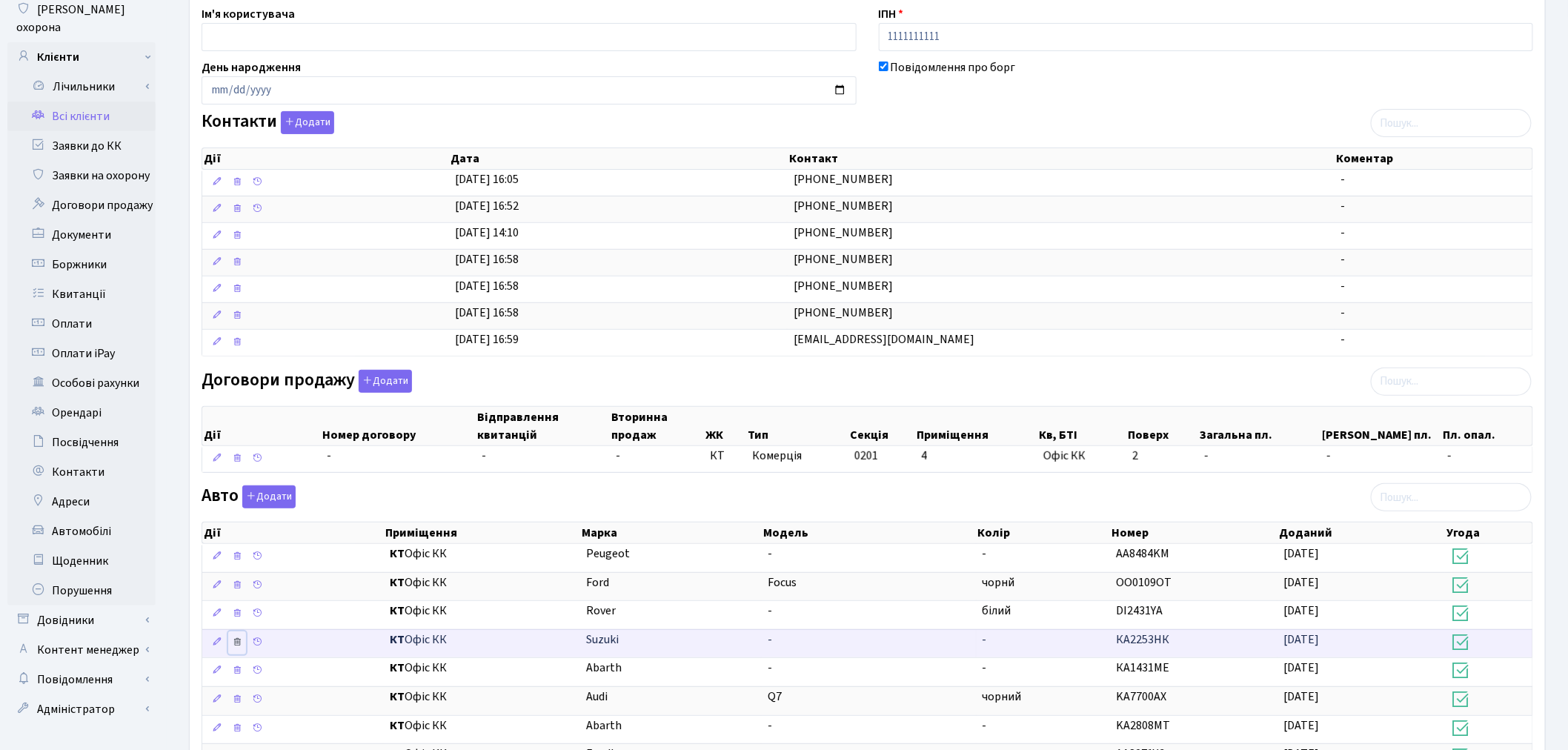
click at [234, 645] on icon at bounding box center [237, 642] width 11 height 11
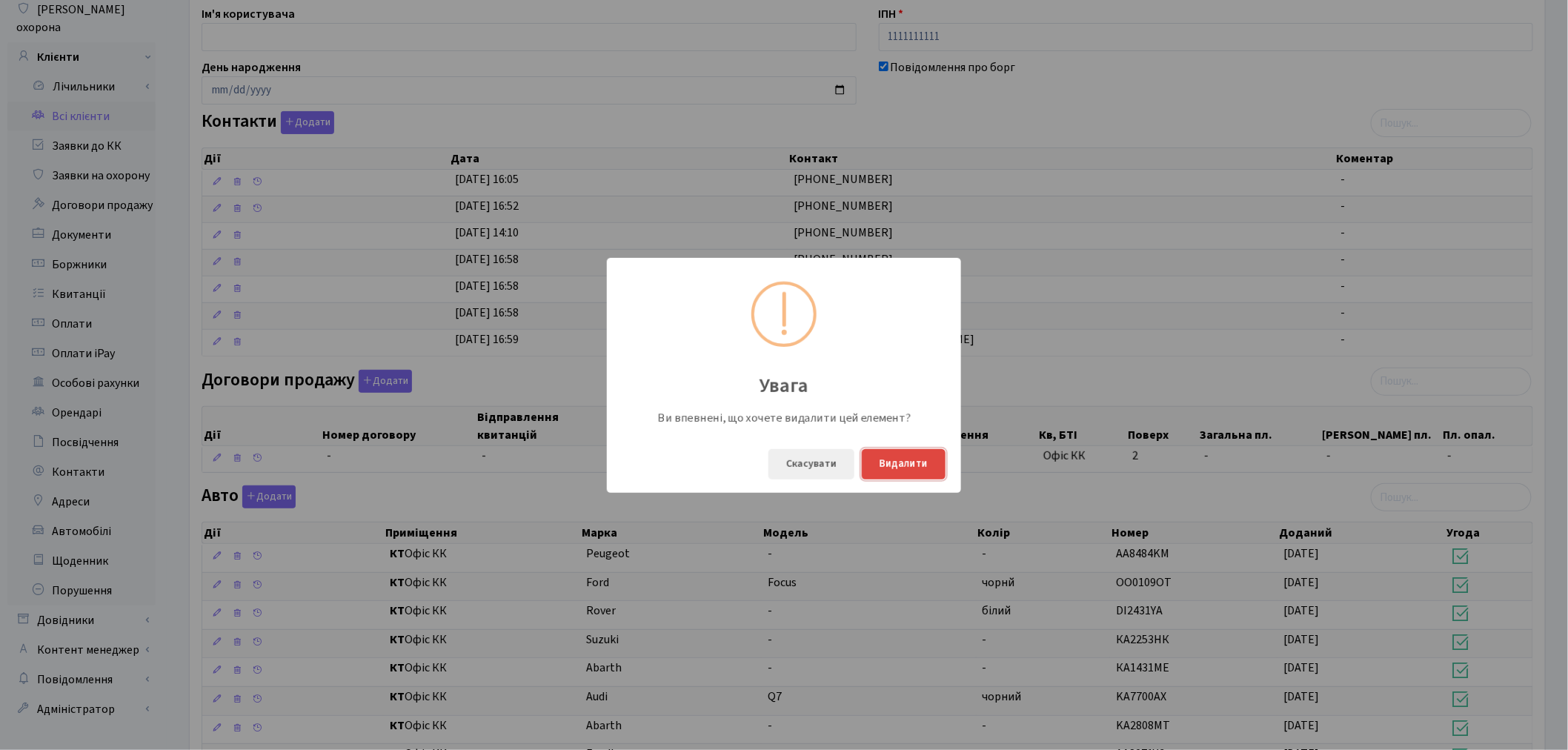
click at [891, 461] on button "Видалити" at bounding box center [902, 464] width 83 height 31
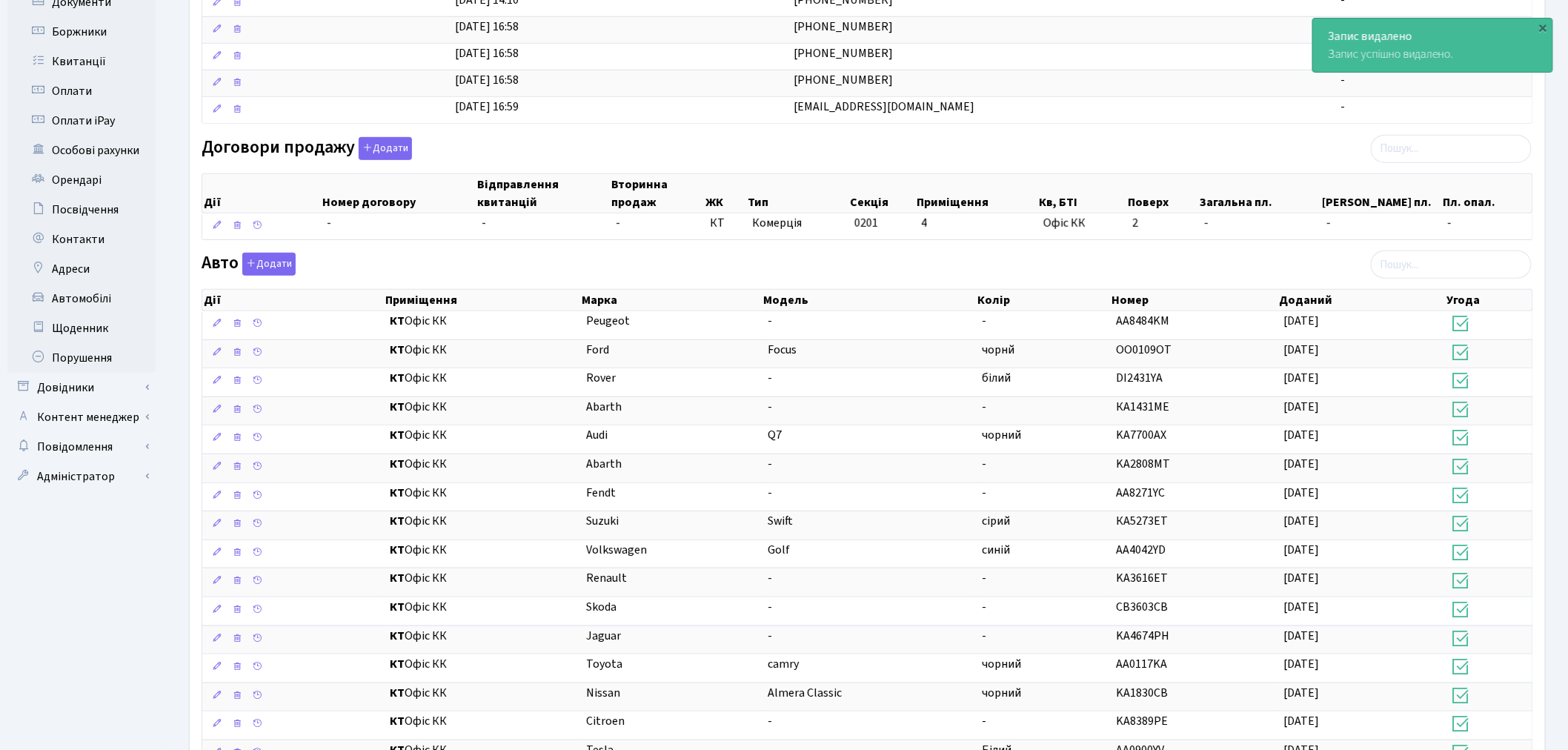
scroll to position [418, 0]
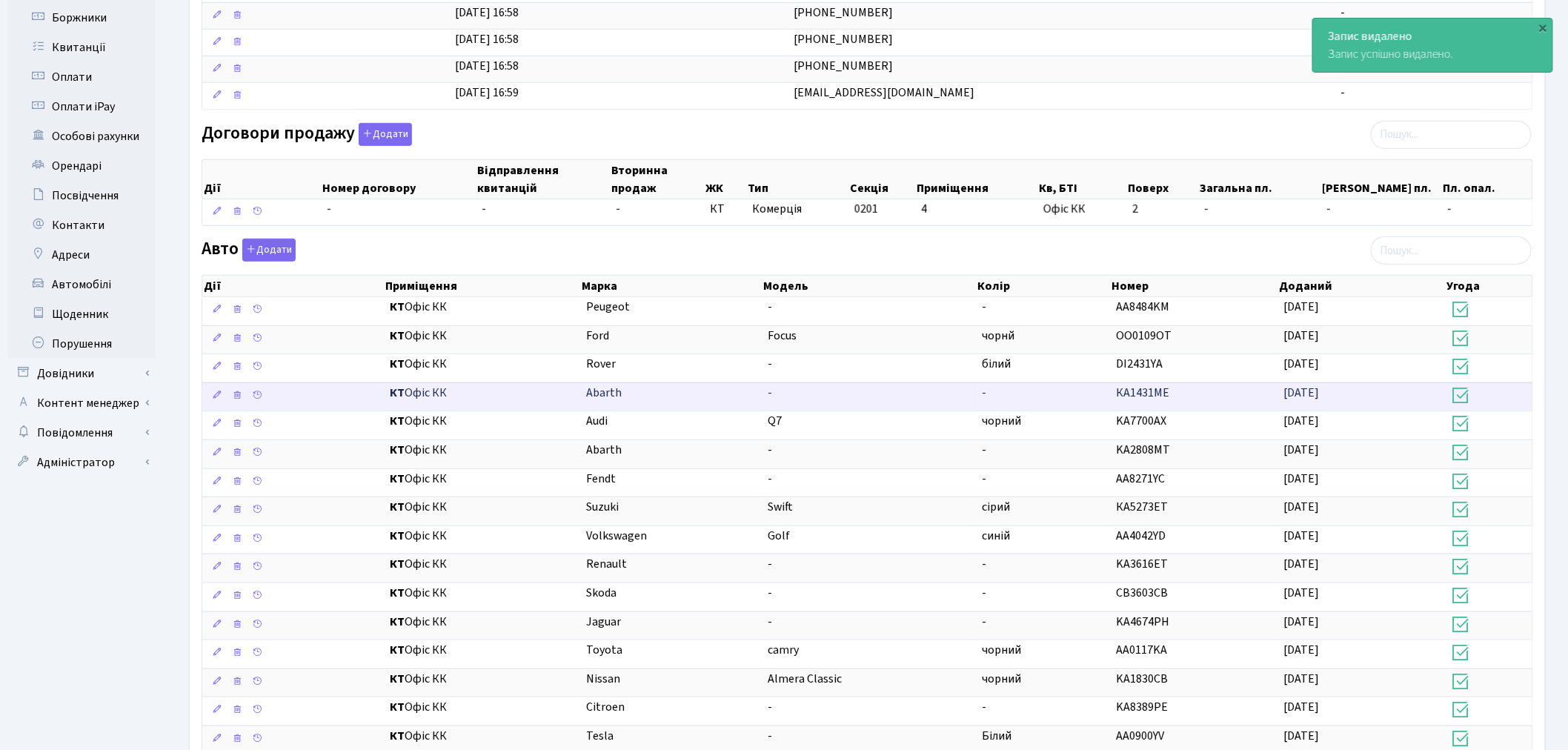
click at [1076, 389] on td "-" at bounding box center [1043, 397] width 134 height 29
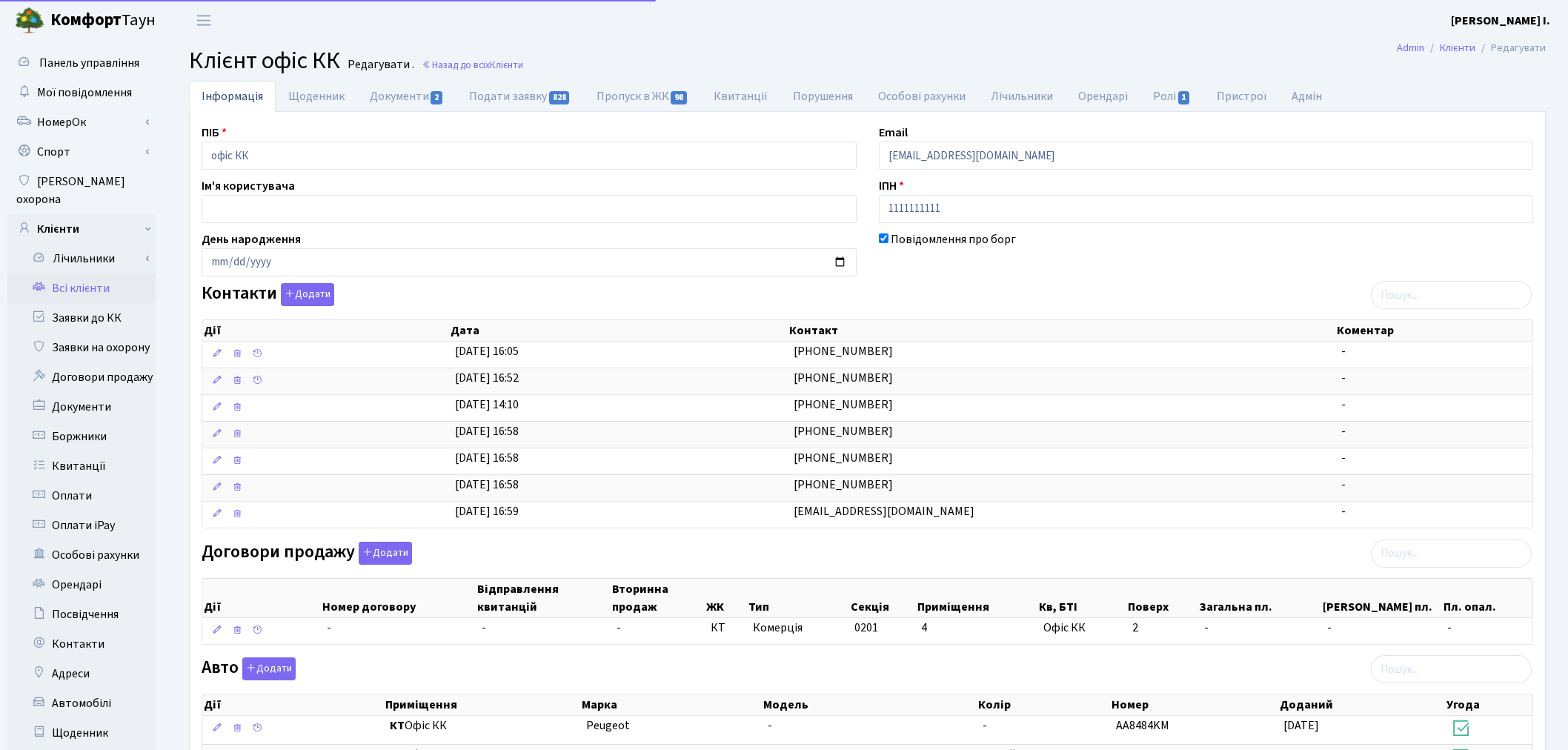
select select "25"
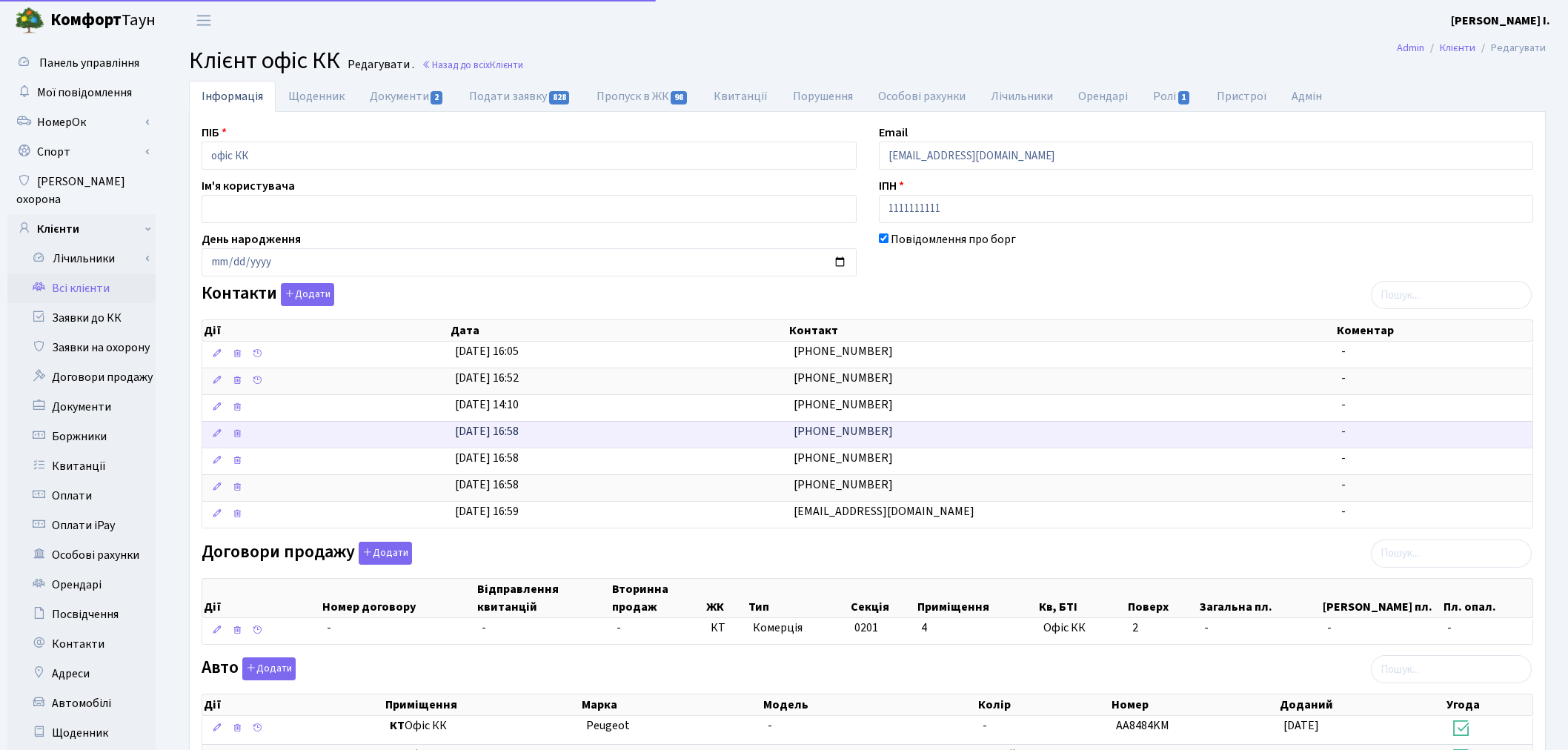
scroll to position [172, 0]
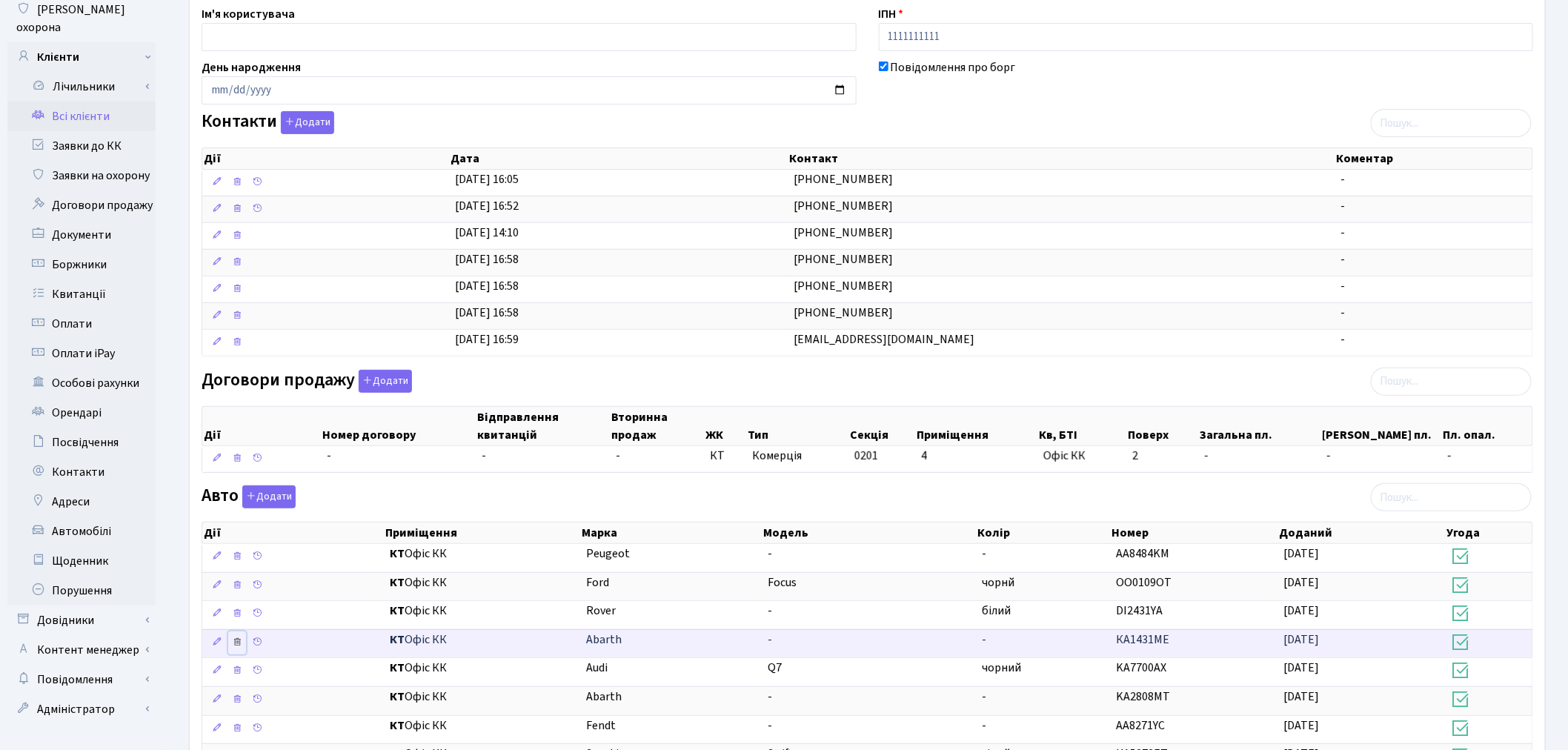
click at [234, 644] on icon at bounding box center [237, 642] width 11 height 11
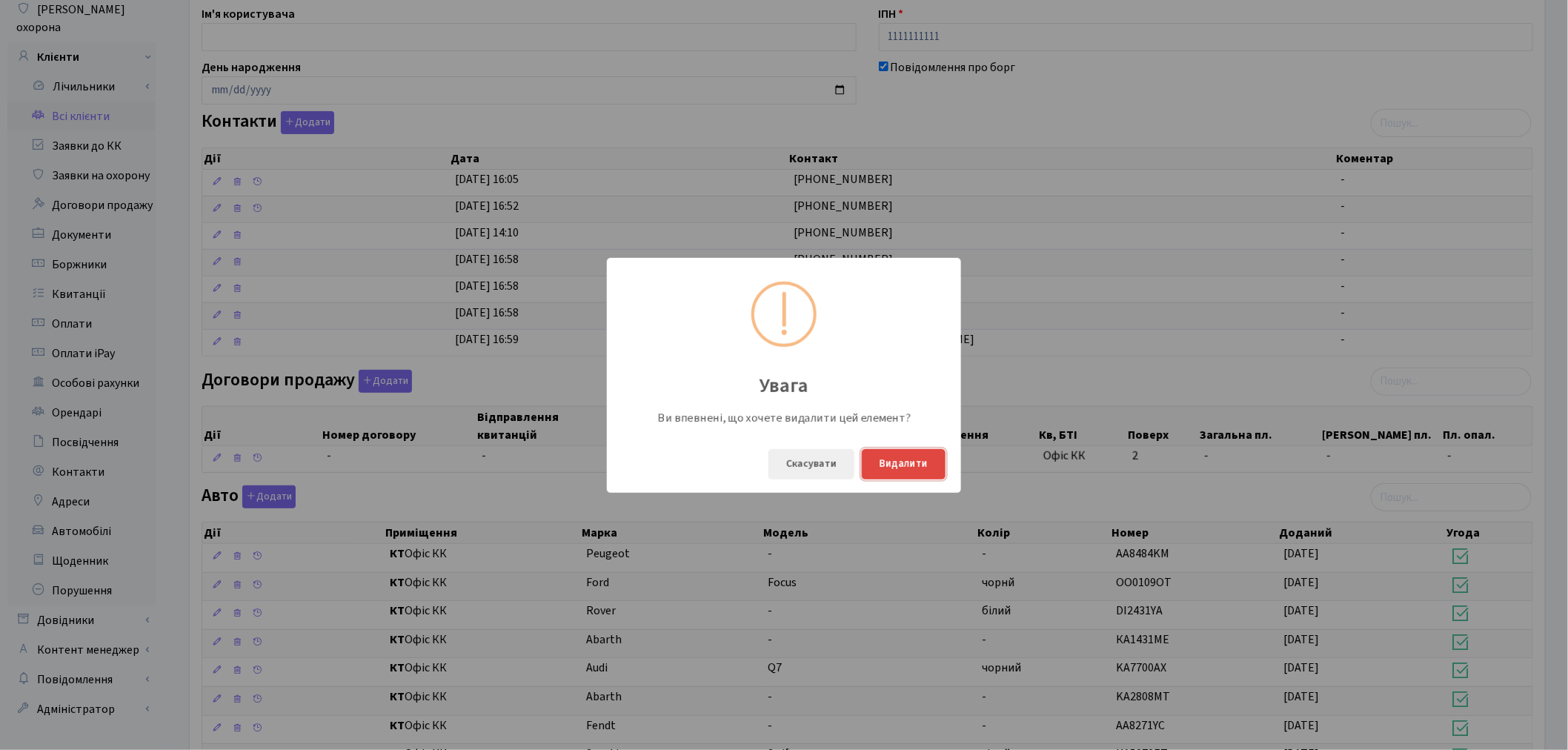
click at [895, 457] on button "Видалити" at bounding box center [902, 464] width 83 height 31
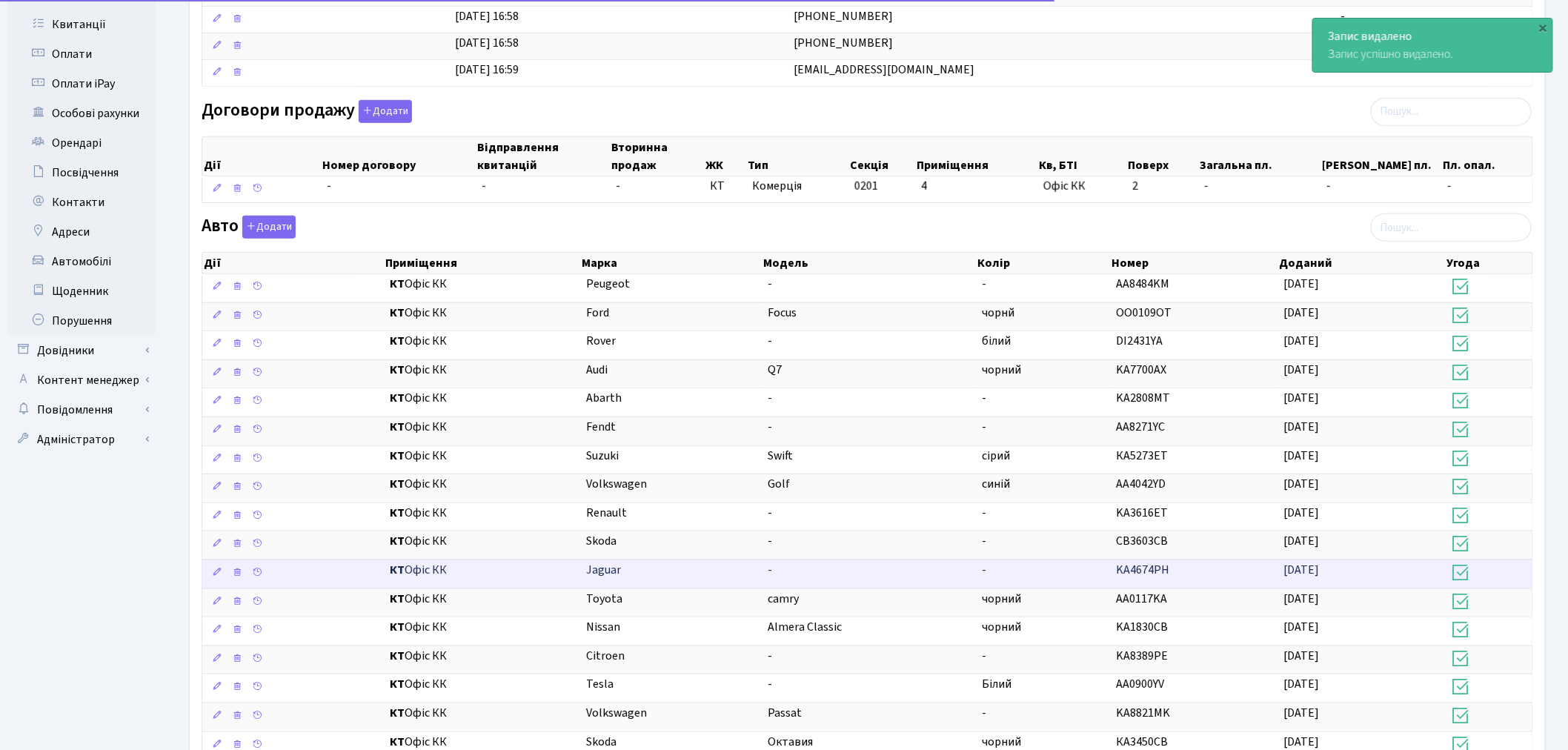
scroll to position [501, 0]
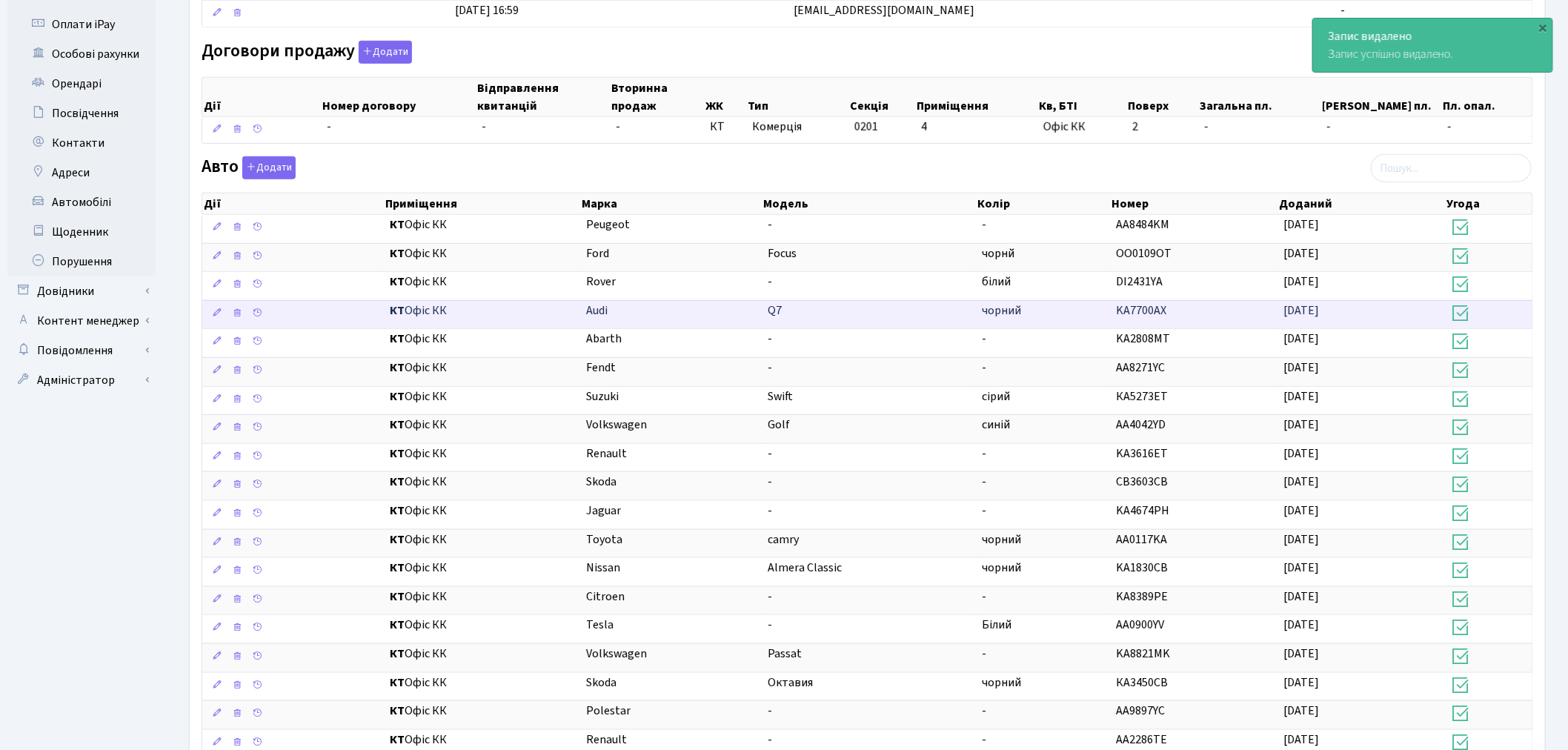
click at [1075, 306] on td "чорний" at bounding box center [1043, 315] width 134 height 29
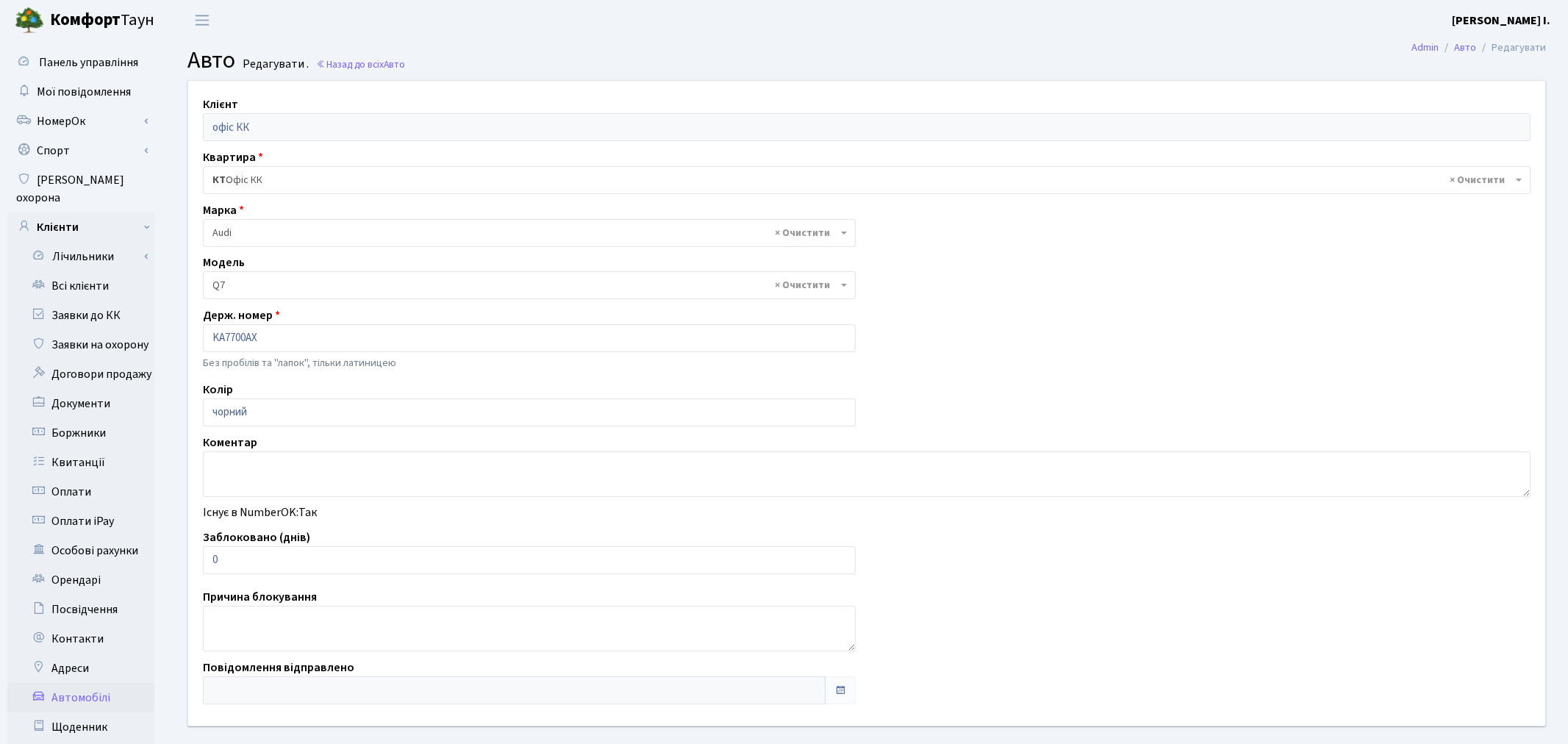
select select "173"
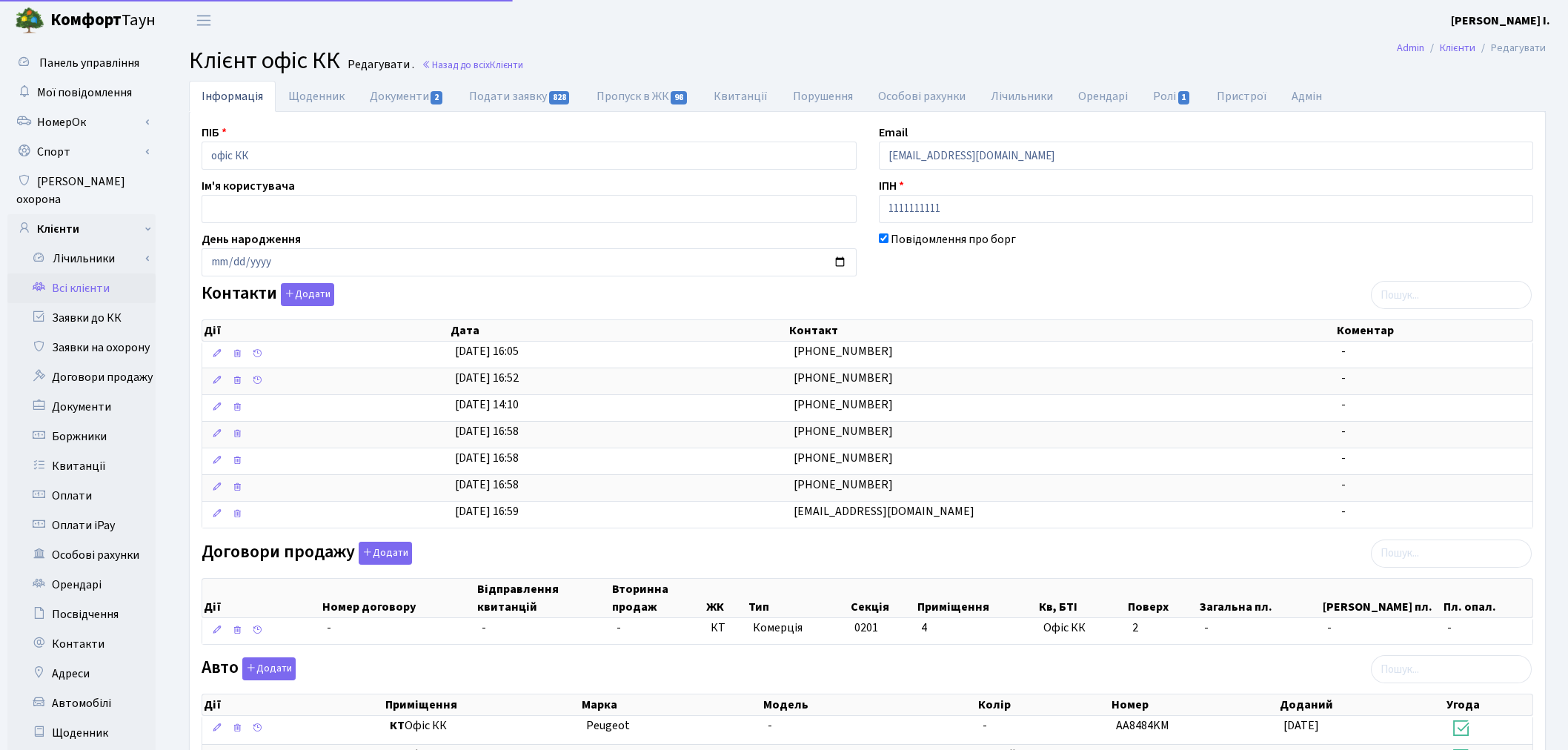
select select "25"
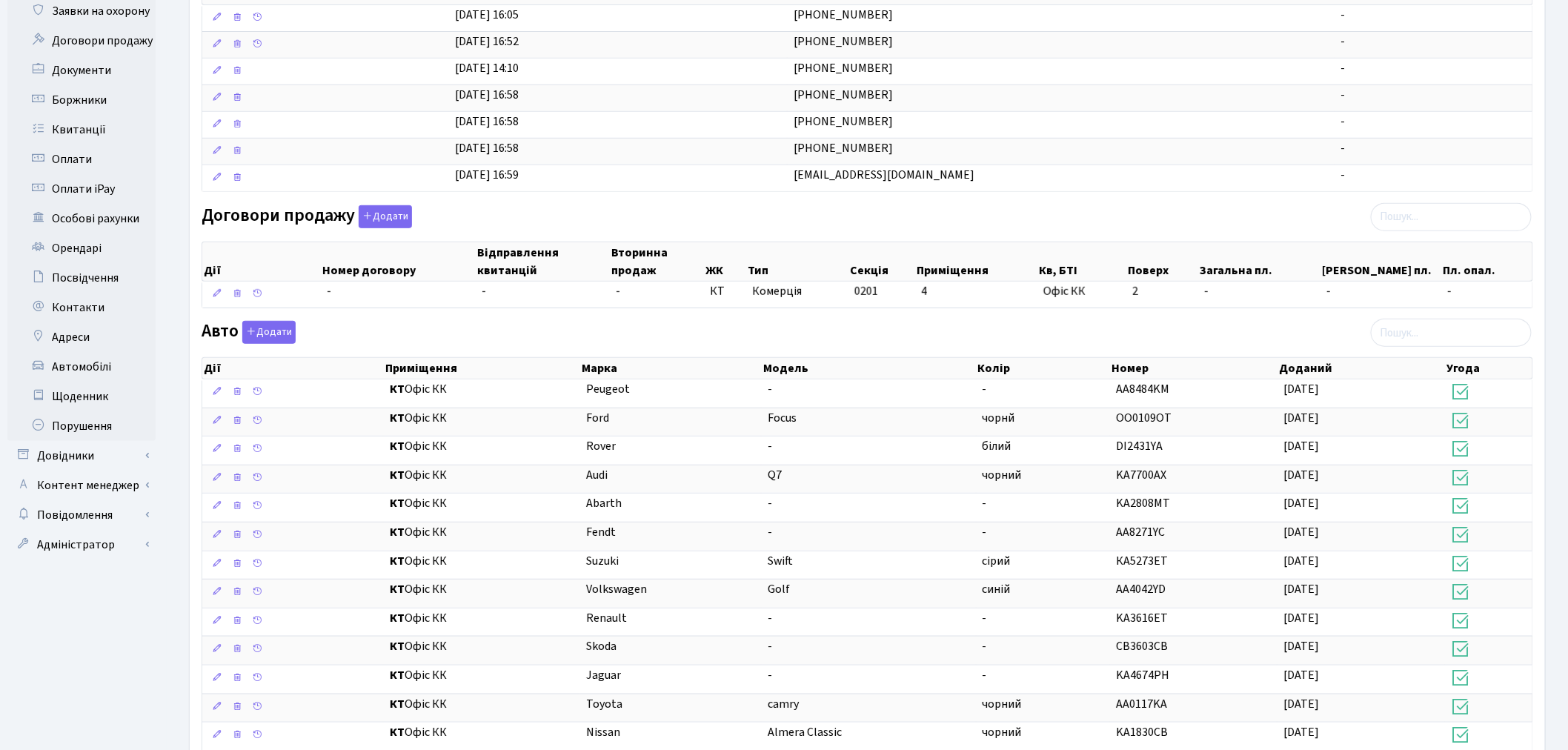
scroll to position [418, 0]
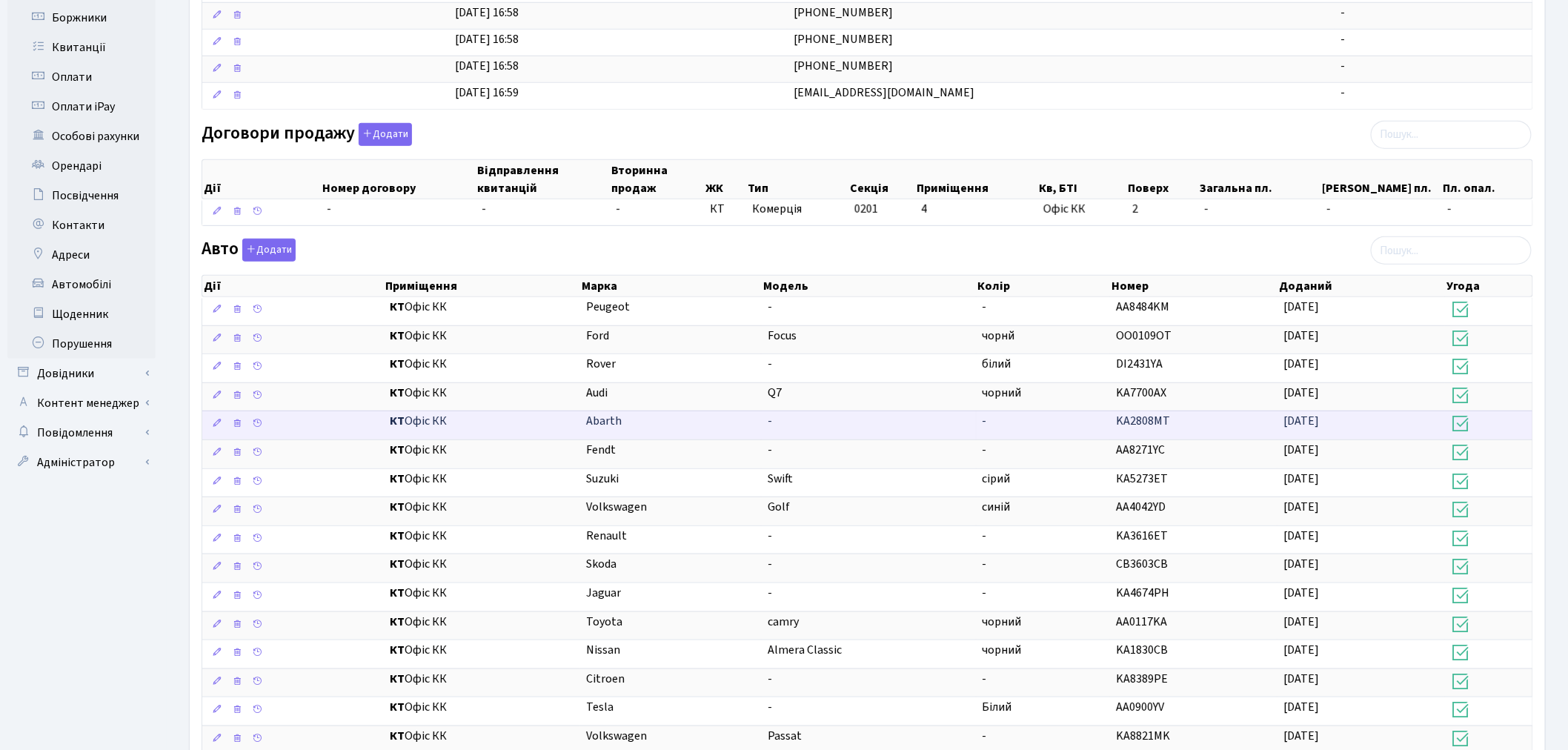
click at [1097, 427] on td "-" at bounding box center [1043, 425] width 134 height 29
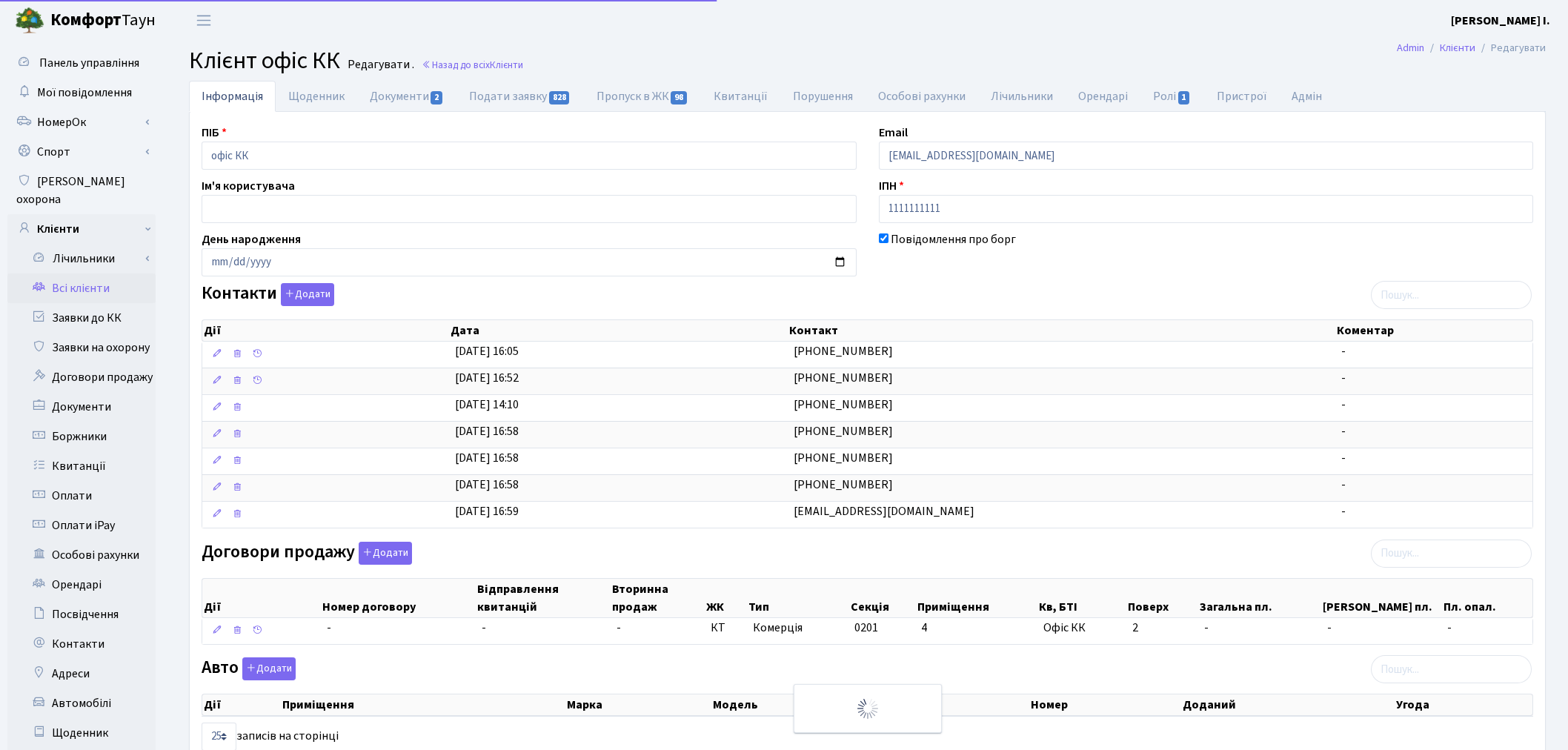
select select "25"
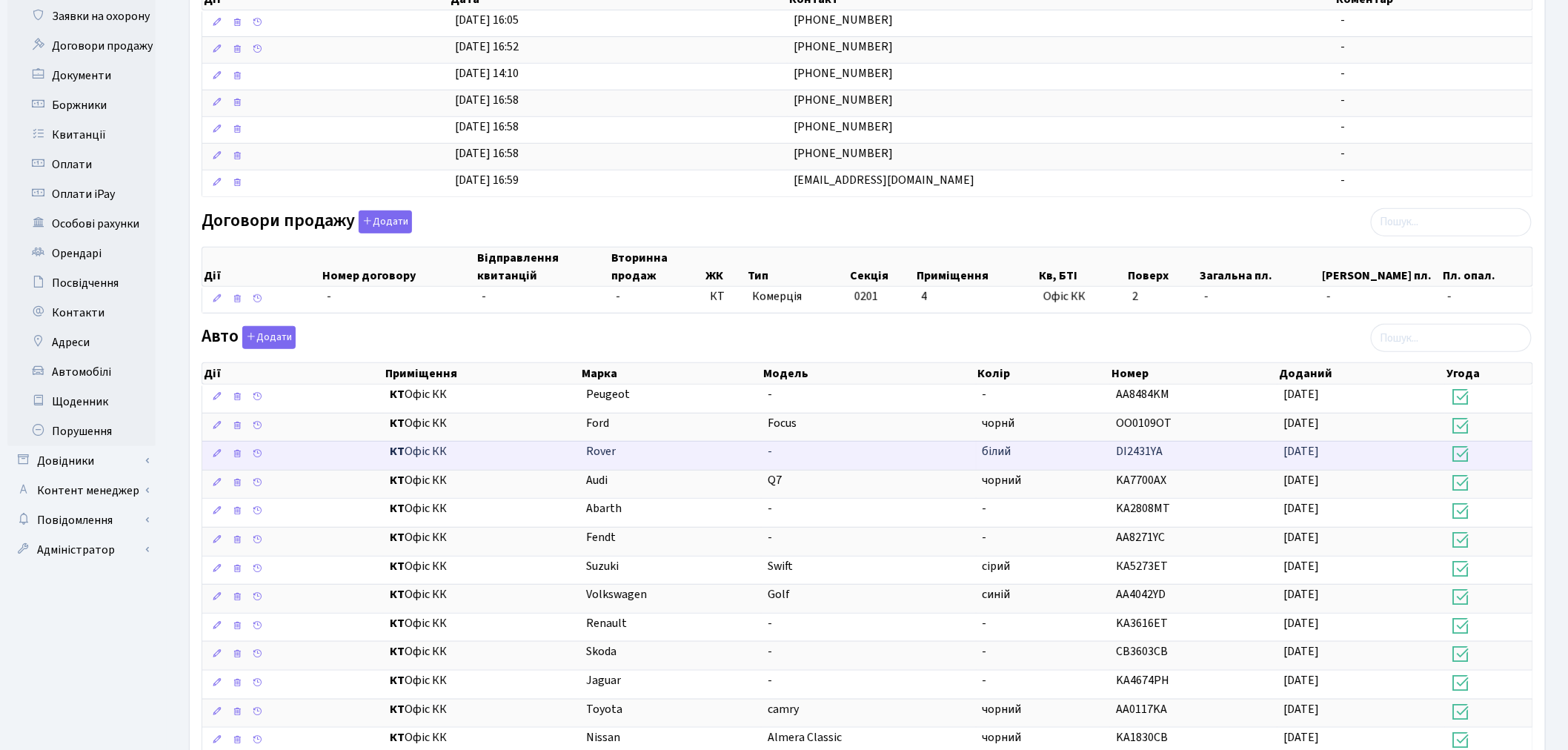
scroll to position [418, 0]
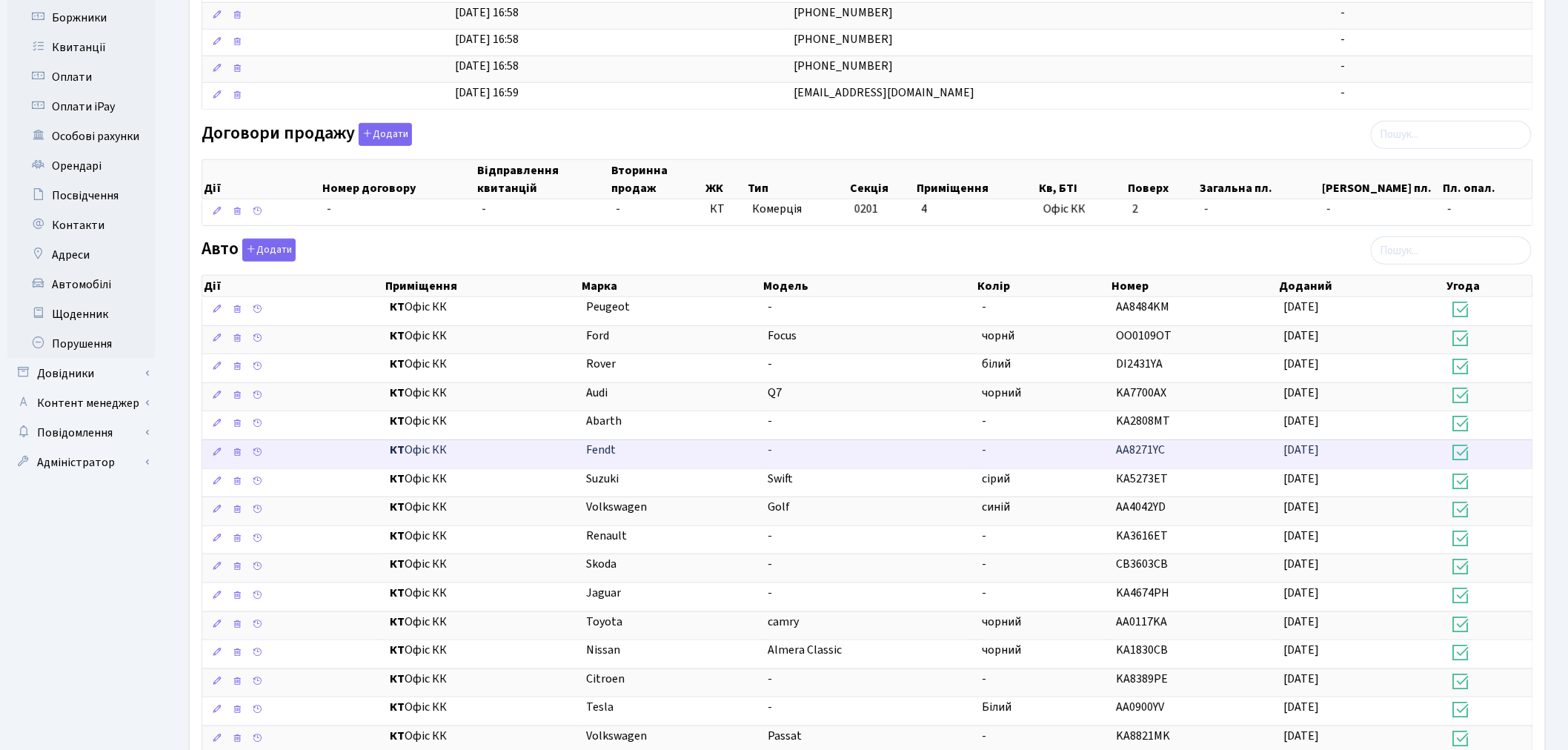
click at [1101, 456] on td "-" at bounding box center [1043, 454] width 134 height 29
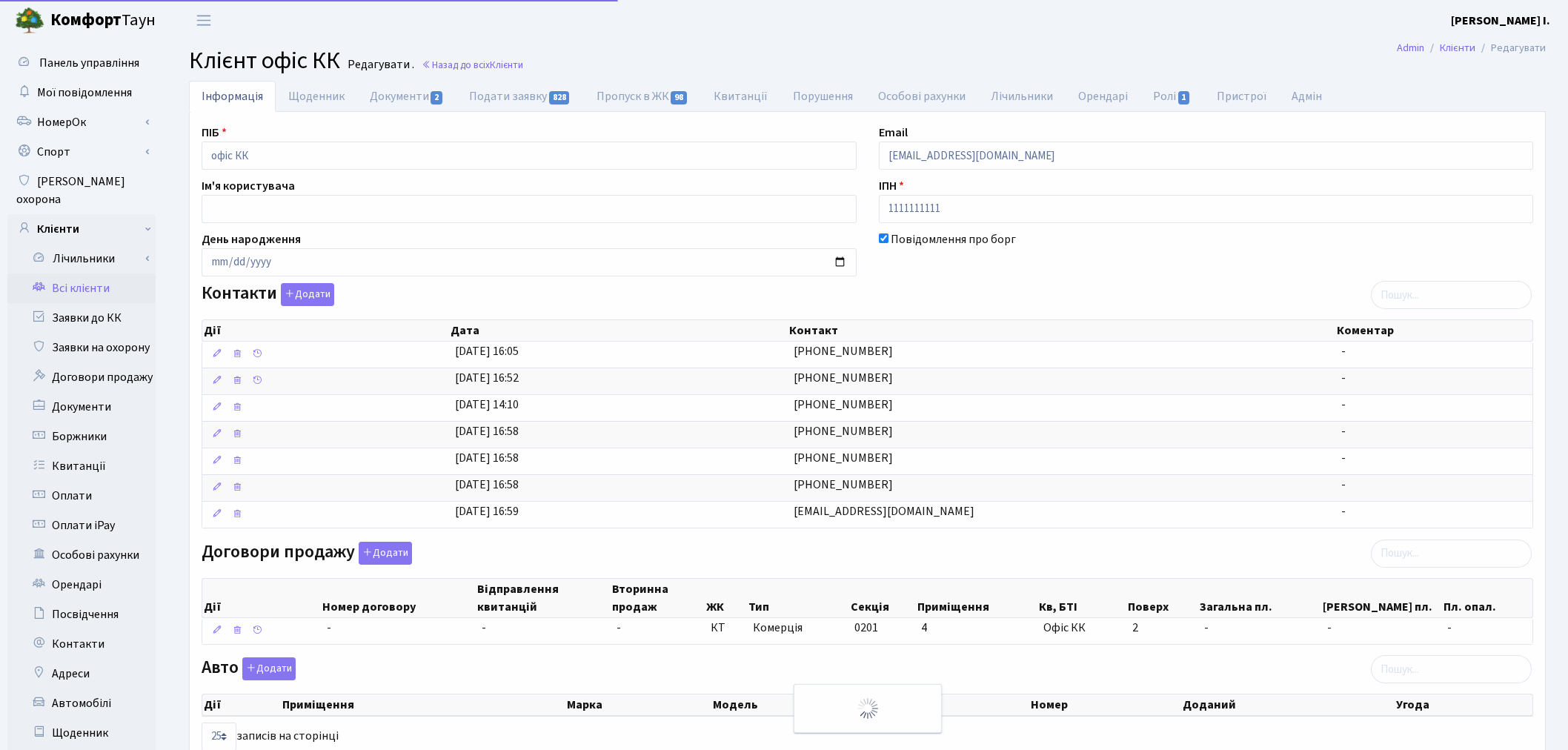
select select "25"
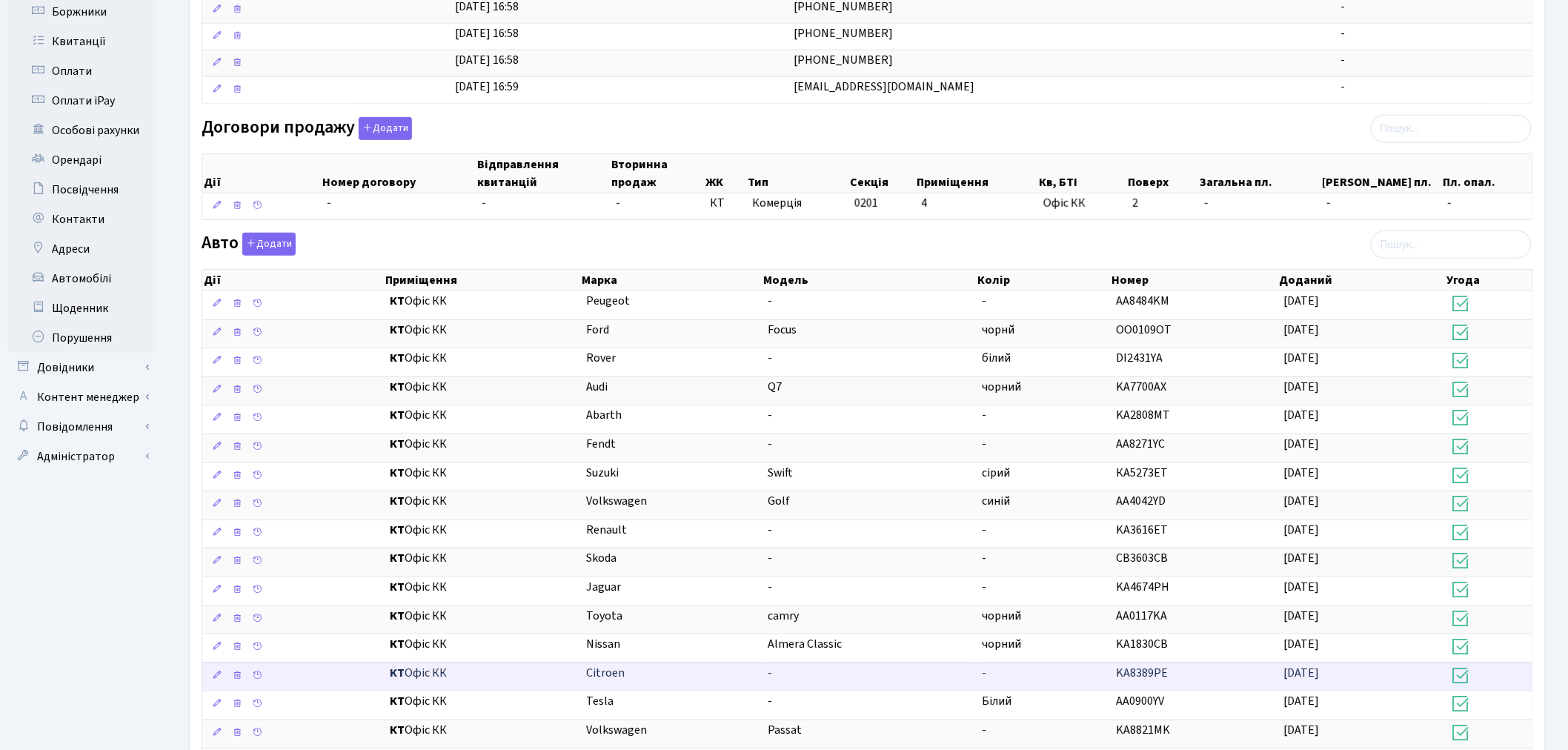
scroll to position [501, 0]
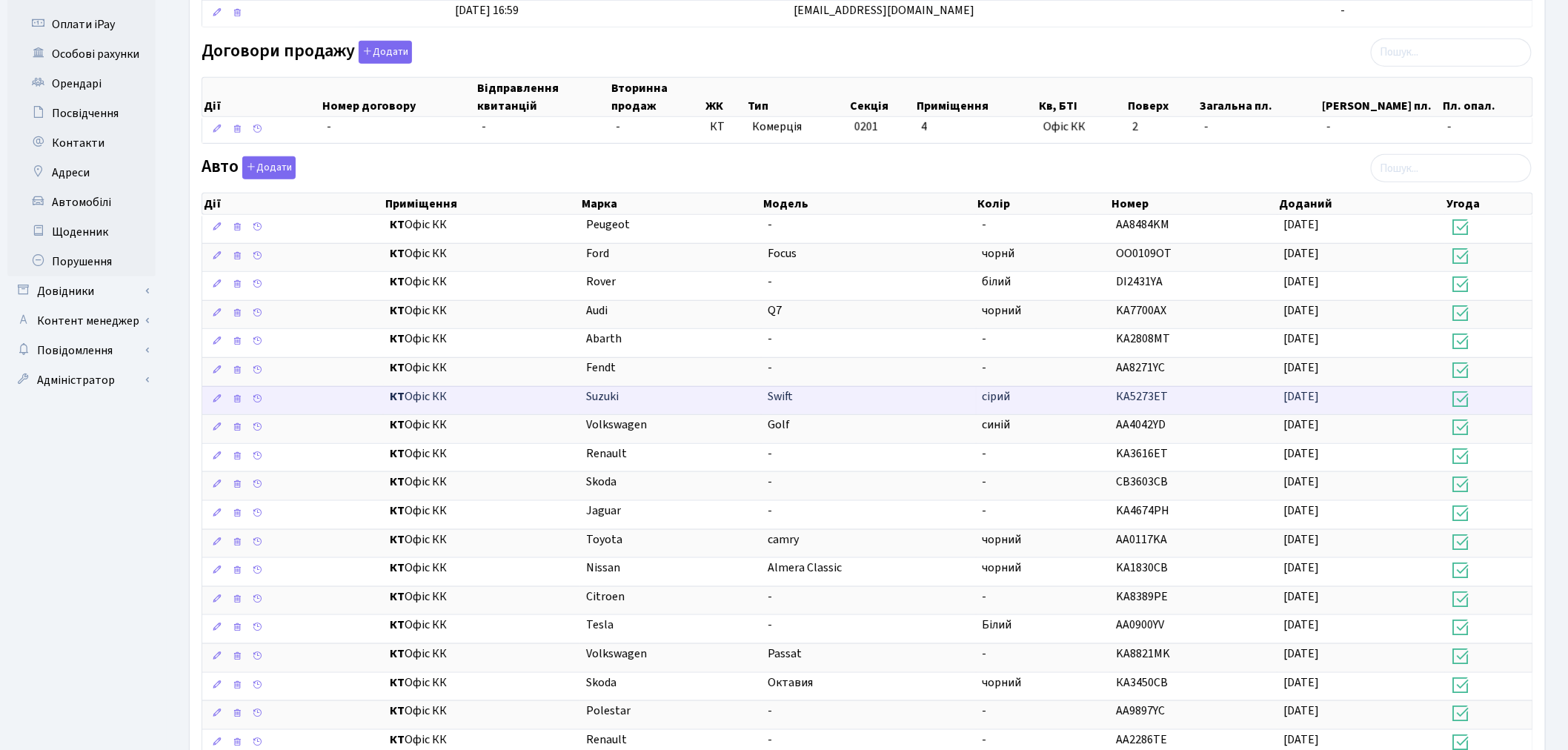
click at [1066, 402] on td "сірий" at bounding box center [1043, 400] width 134 height 29
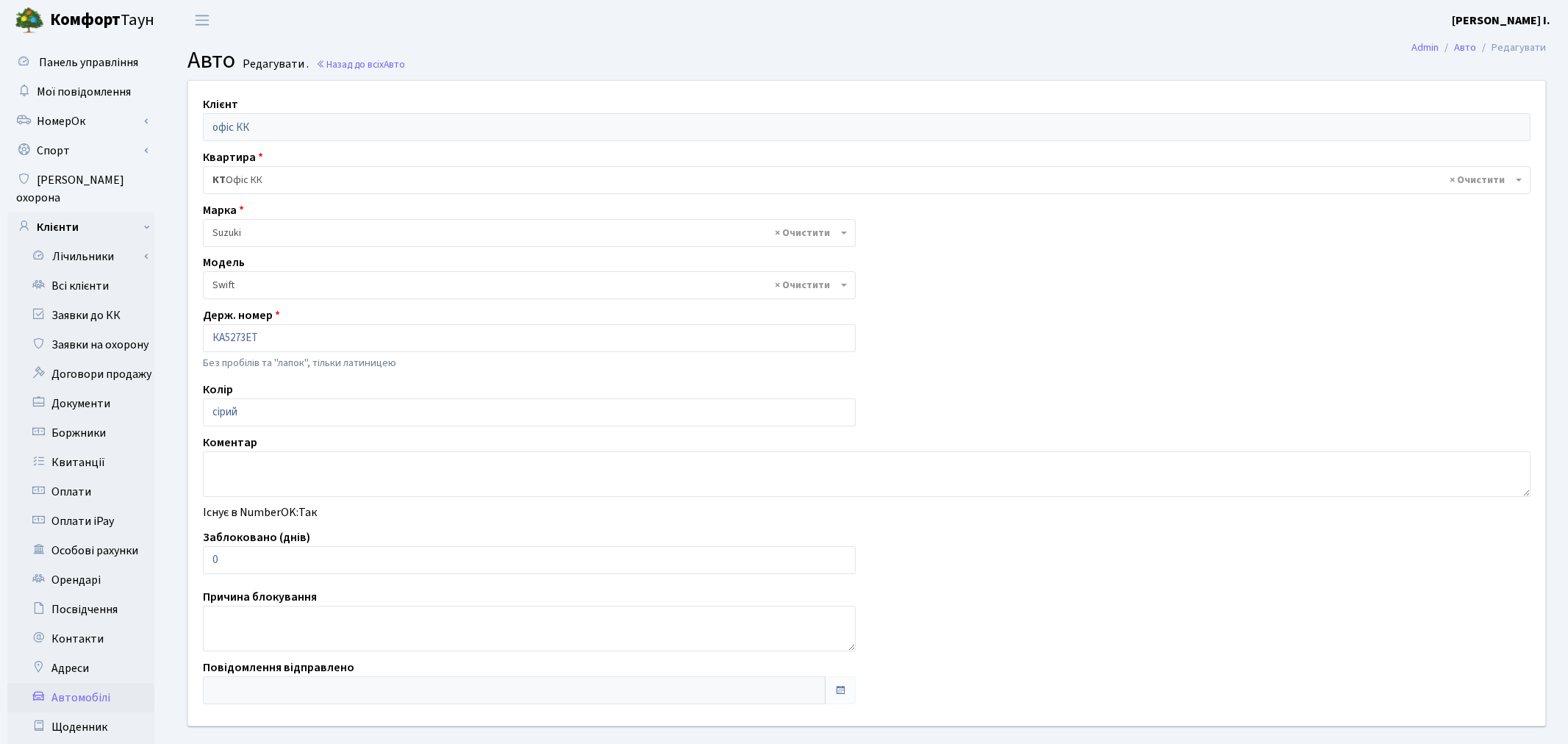
select select "2235"
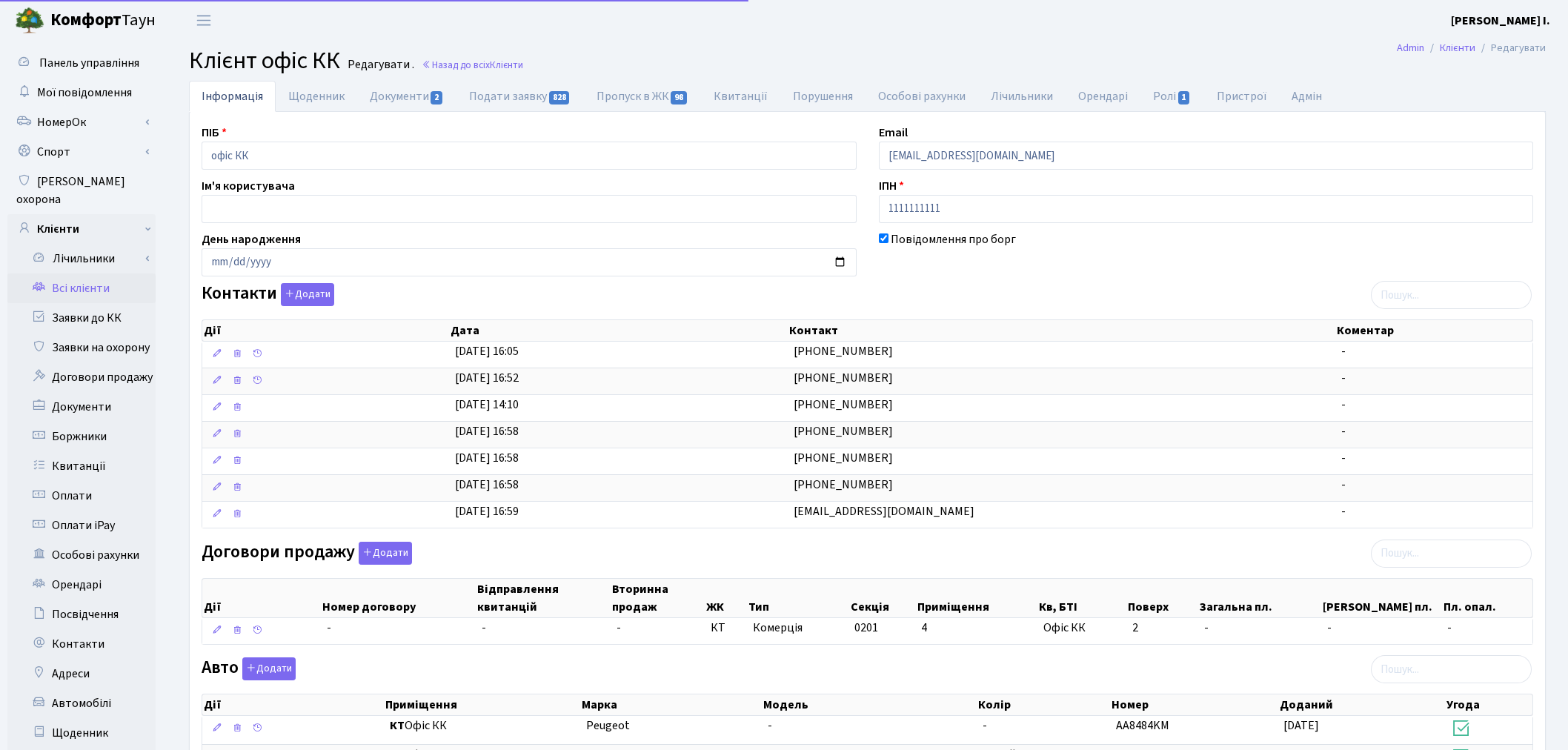
select select "25"
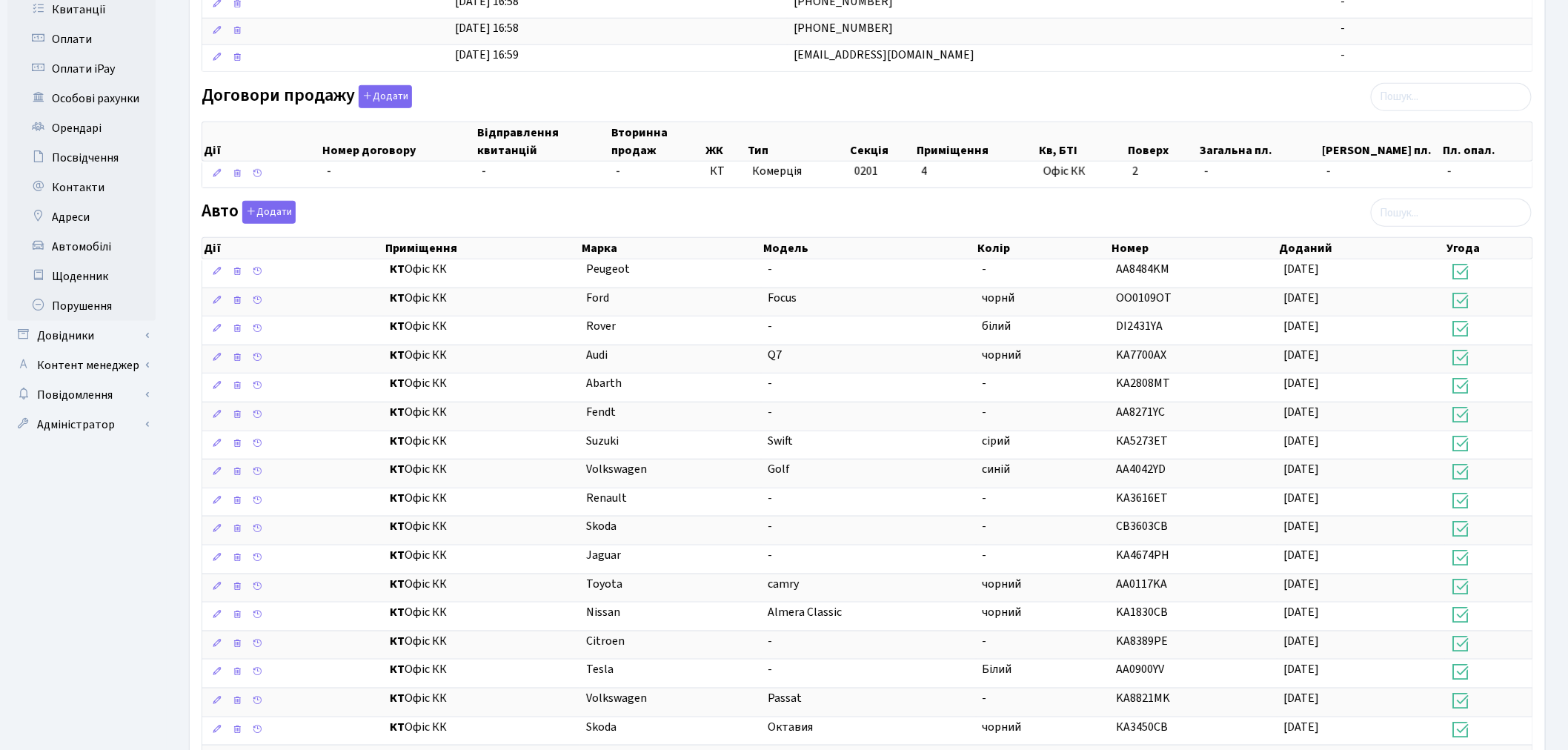
scroll to position [583, 0]
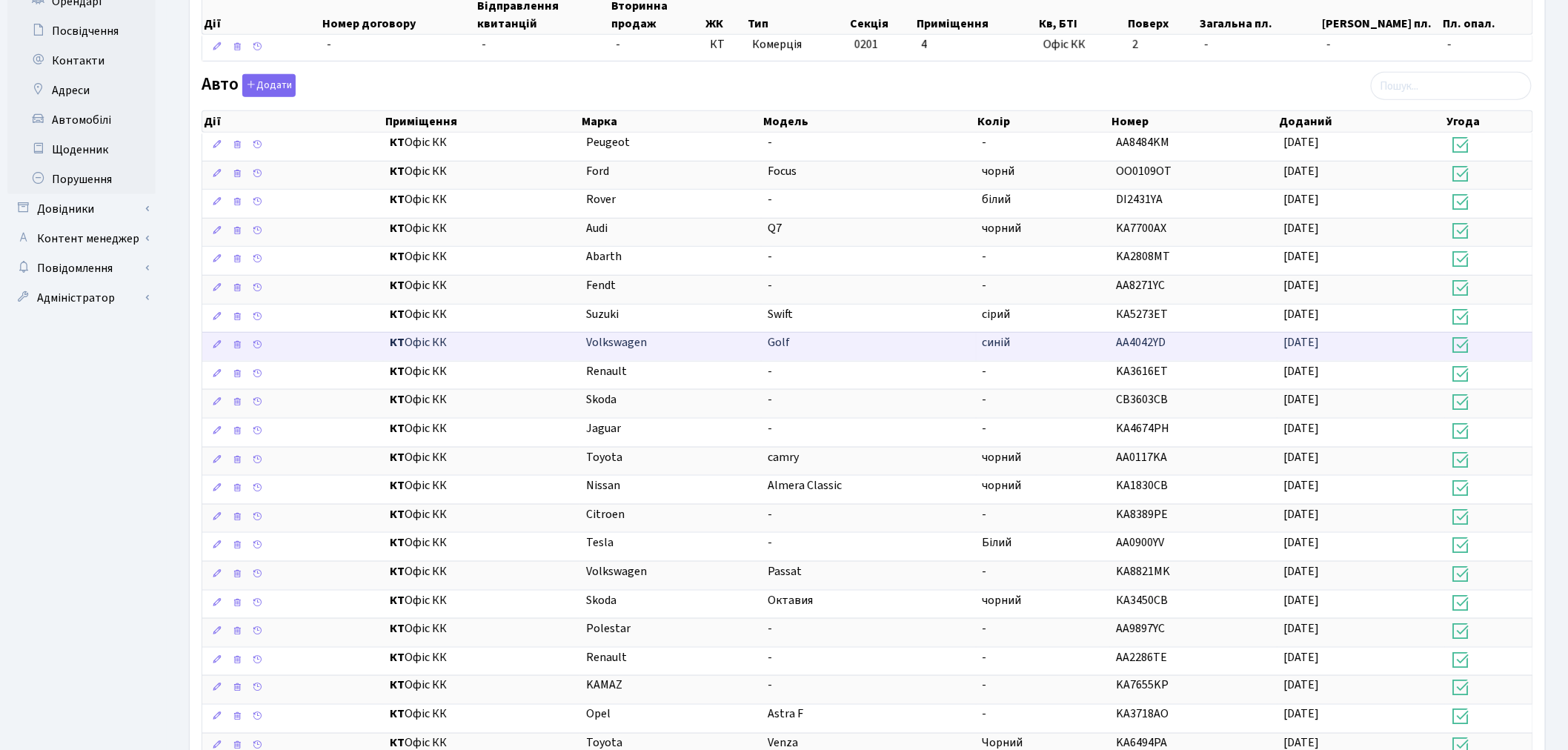
click at [1066, 356] on td "синій" at bounding box center [1043, 346] width 134 height 29
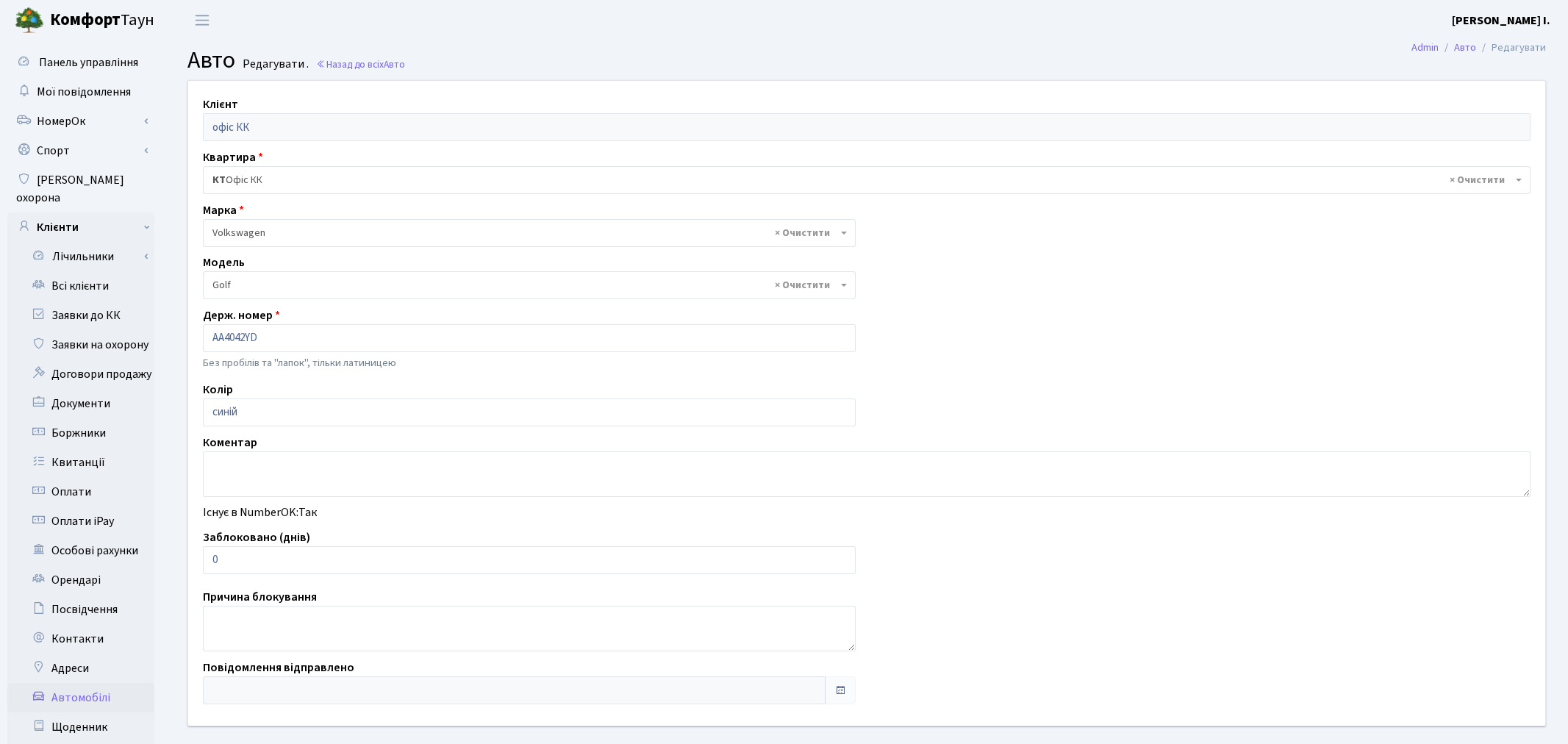
select select "2459"
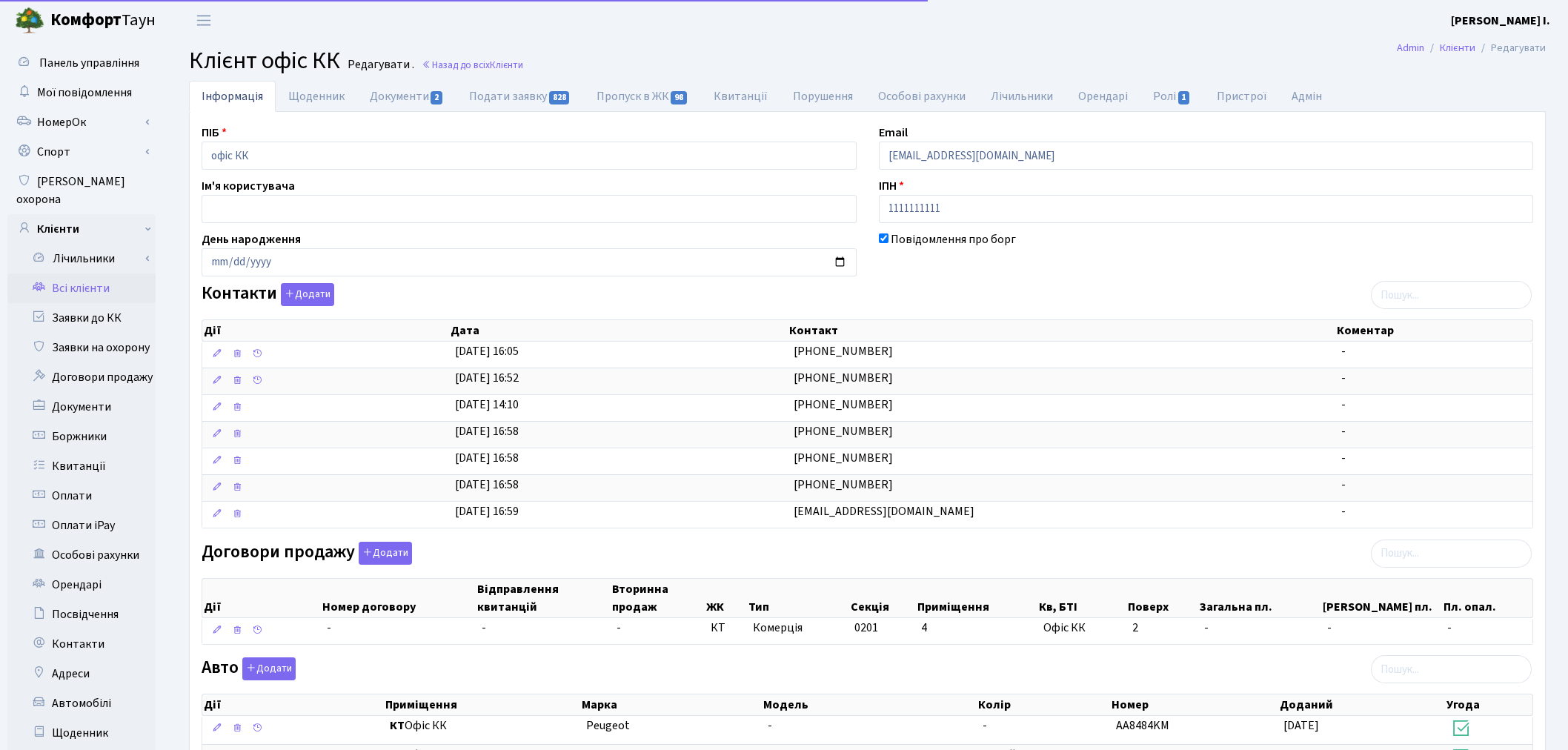
select select "25"
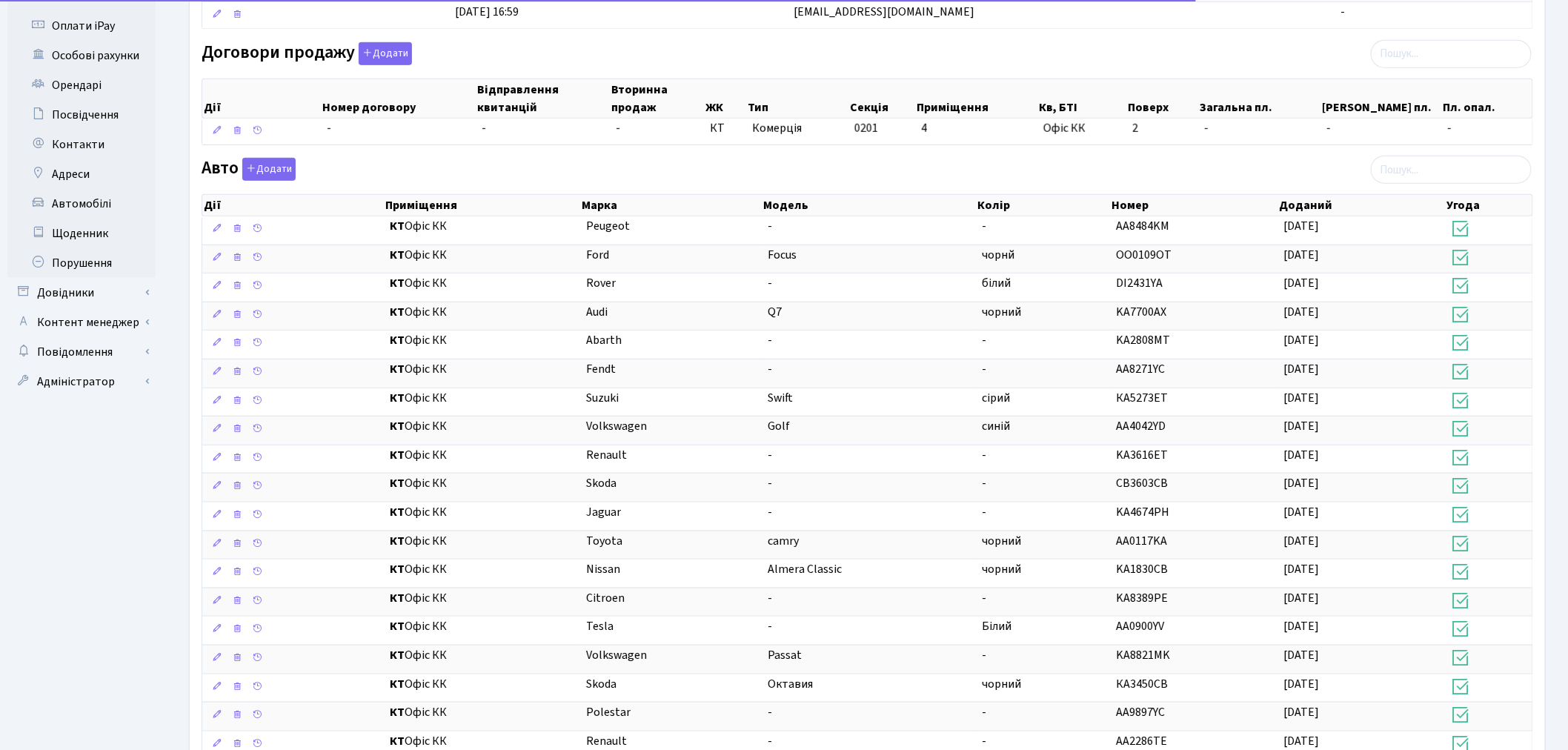
scroll to position [501, 0]
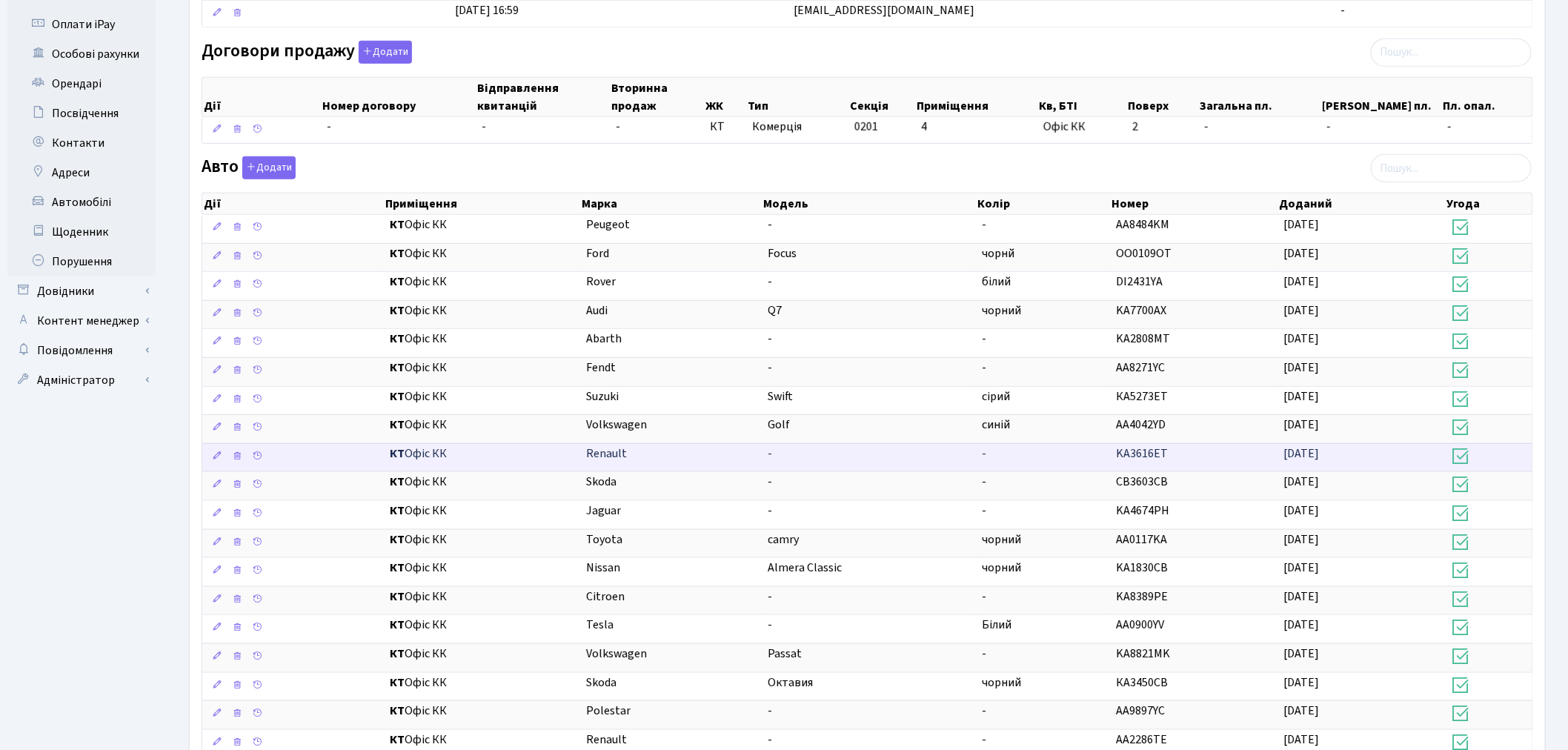
click at [1030, 462] on td "-" at bounding box center [1043, 457] width 134 height 29
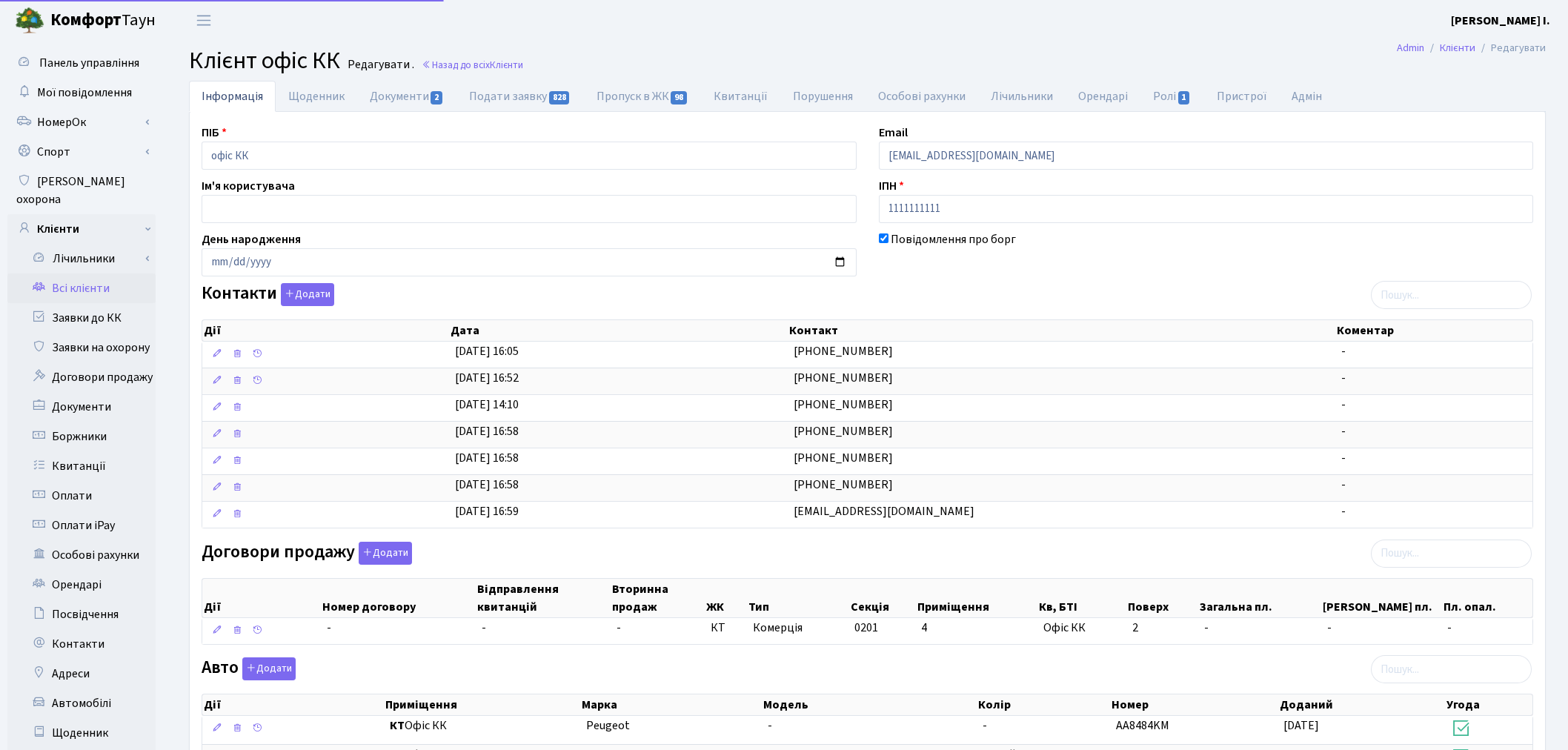
select select "25"
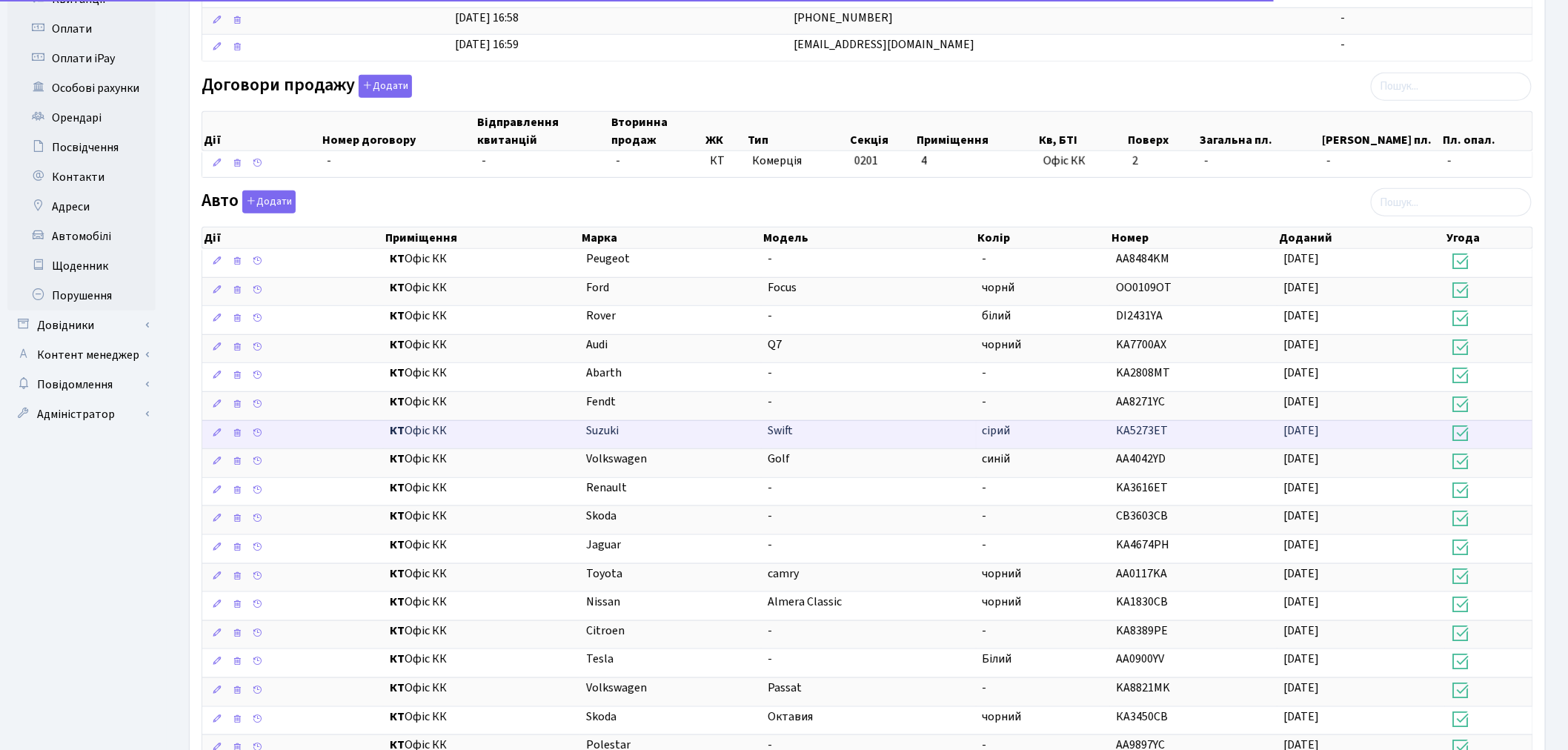
scroll to position [501, 0]
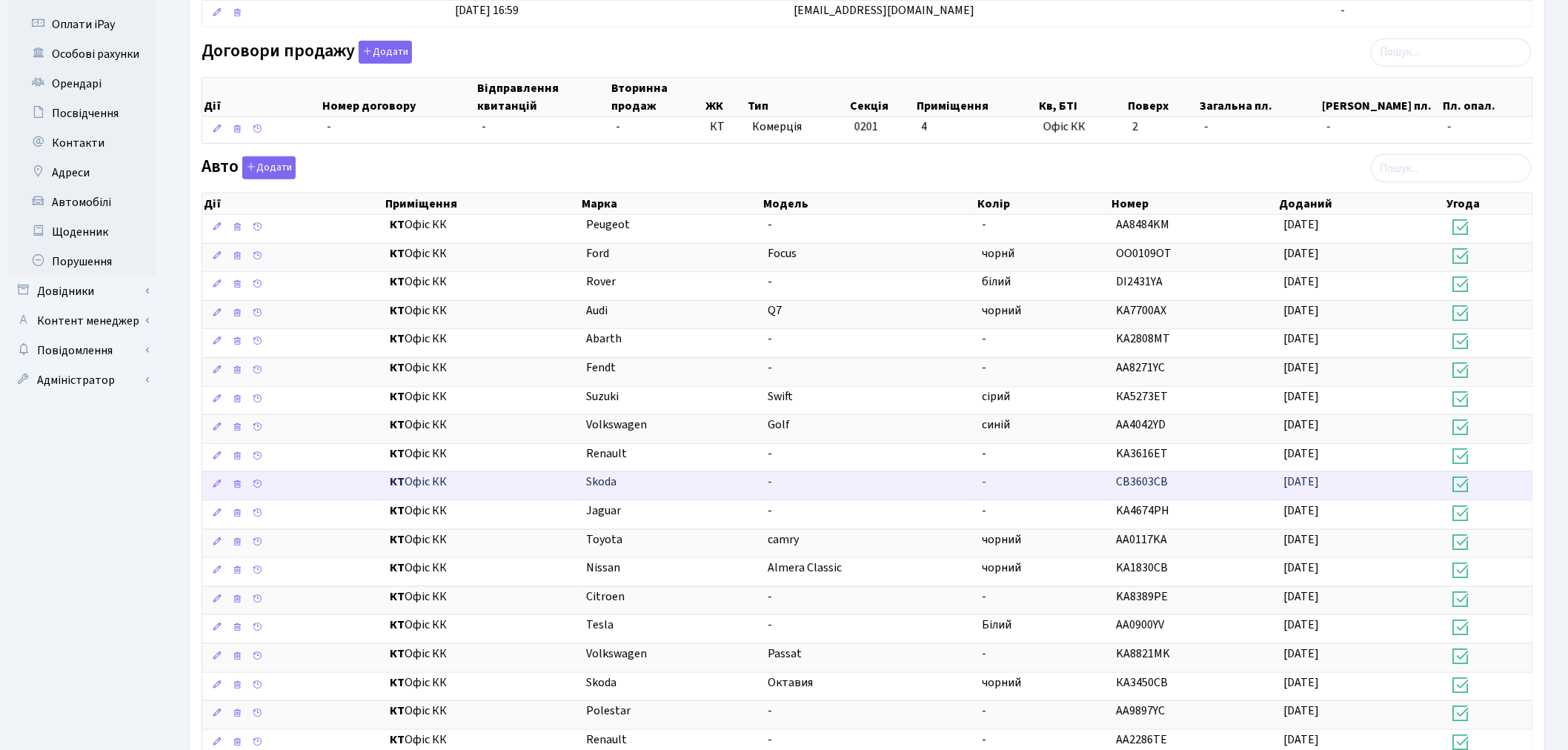
click at [1091, 489] on td "-" at bounding box center [1043, 485] width 134 height 29
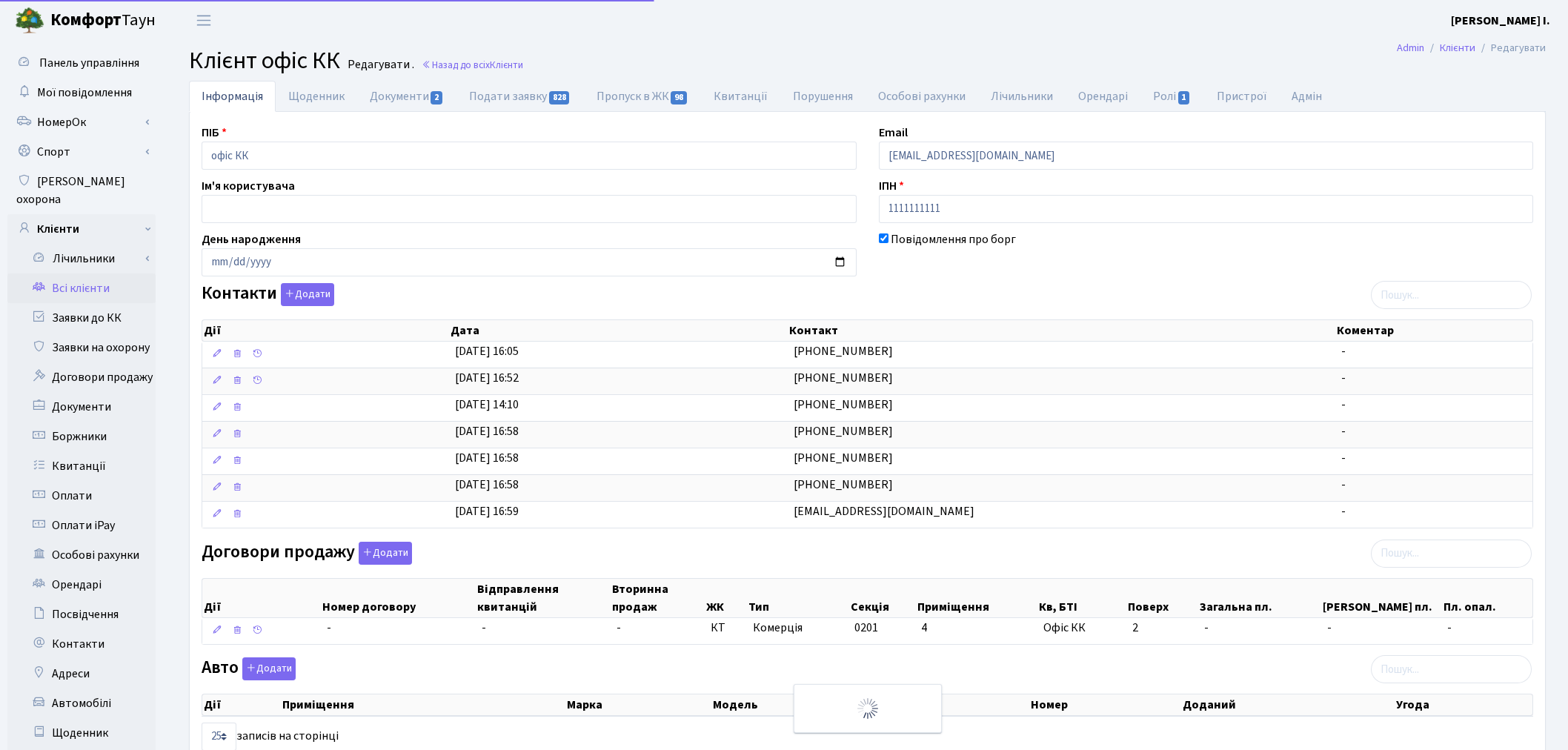
select select "25"
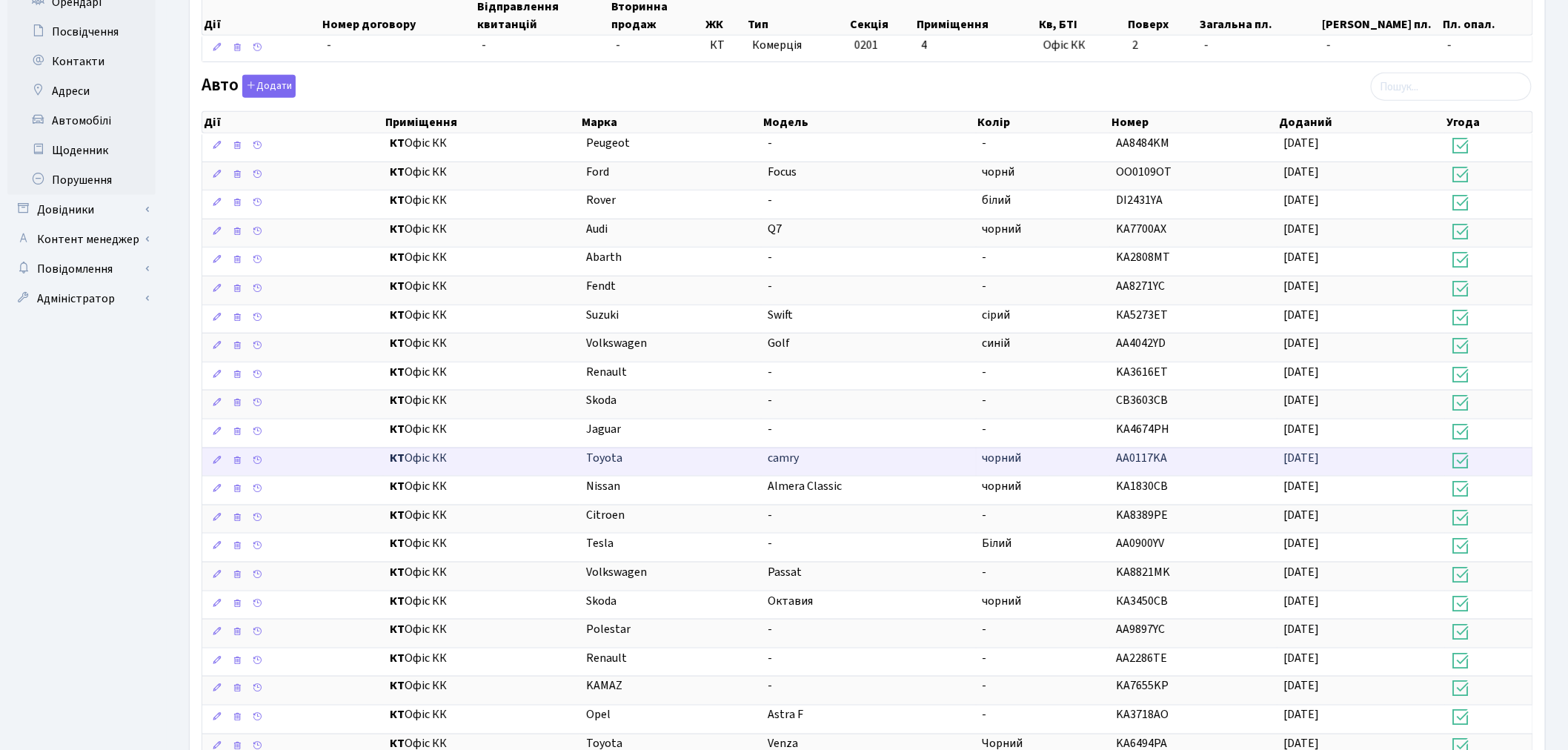
scroll to position [583, 0]
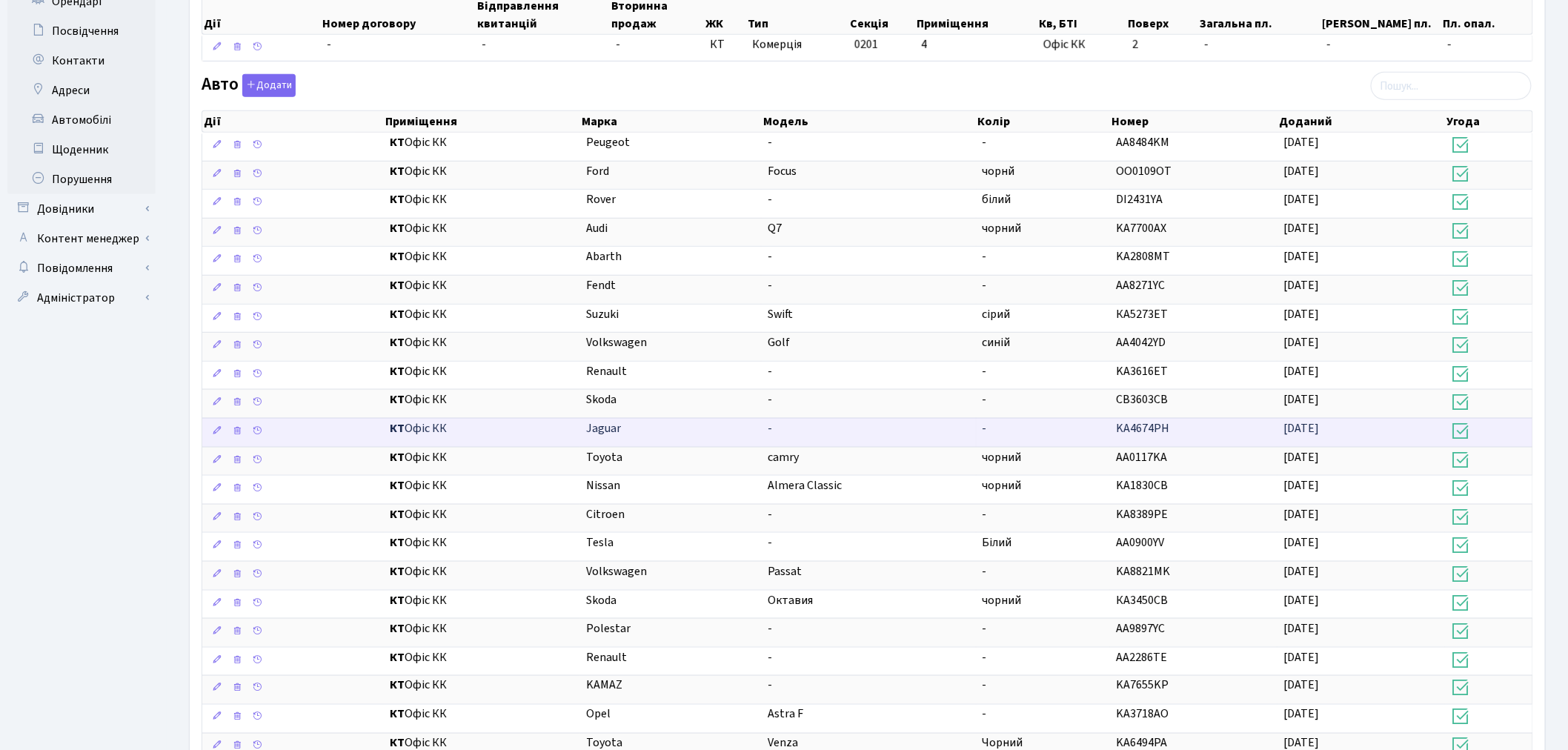
click at [1070, 438] on td "-" at bounding box center [1043, 433] width 134 height 29
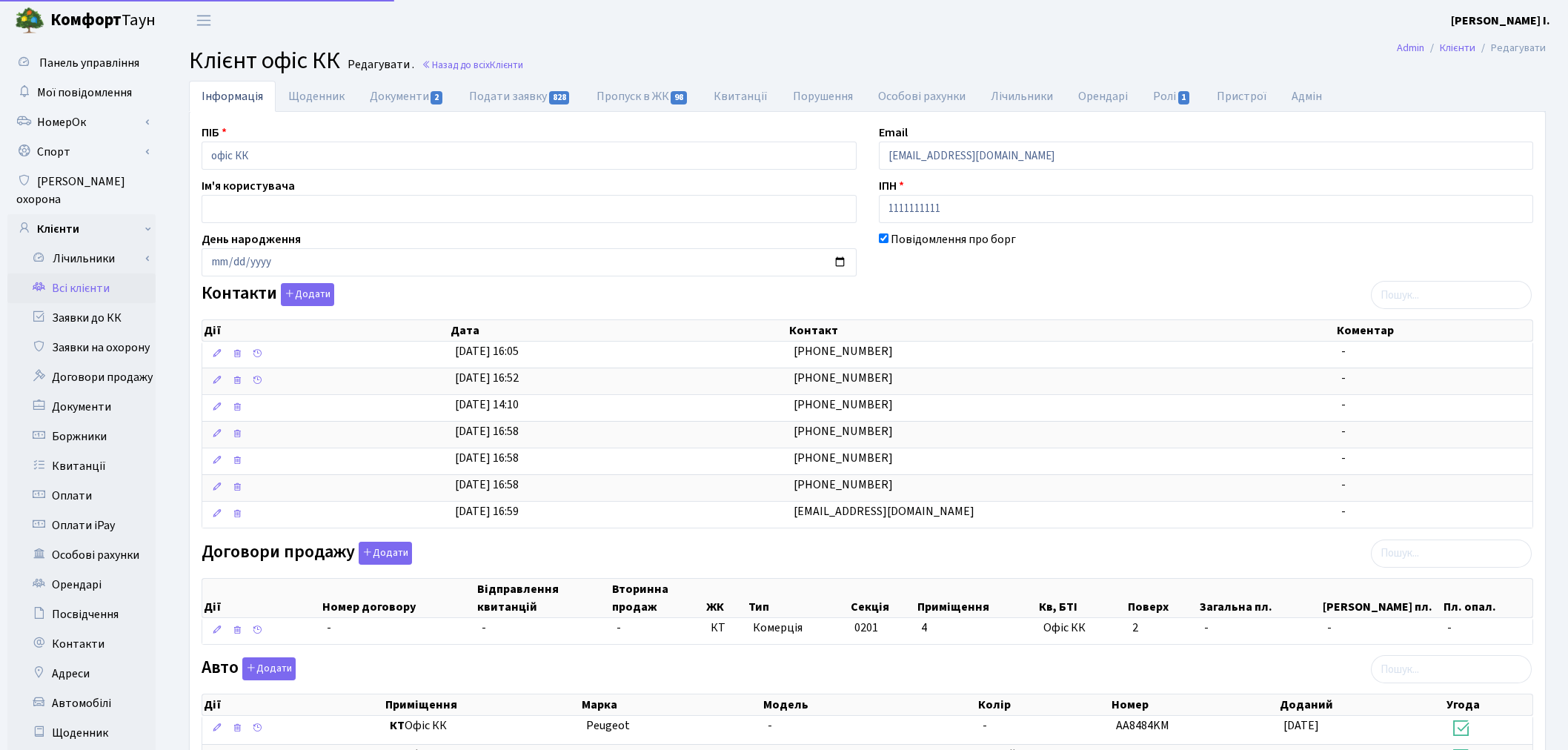
select select "25"
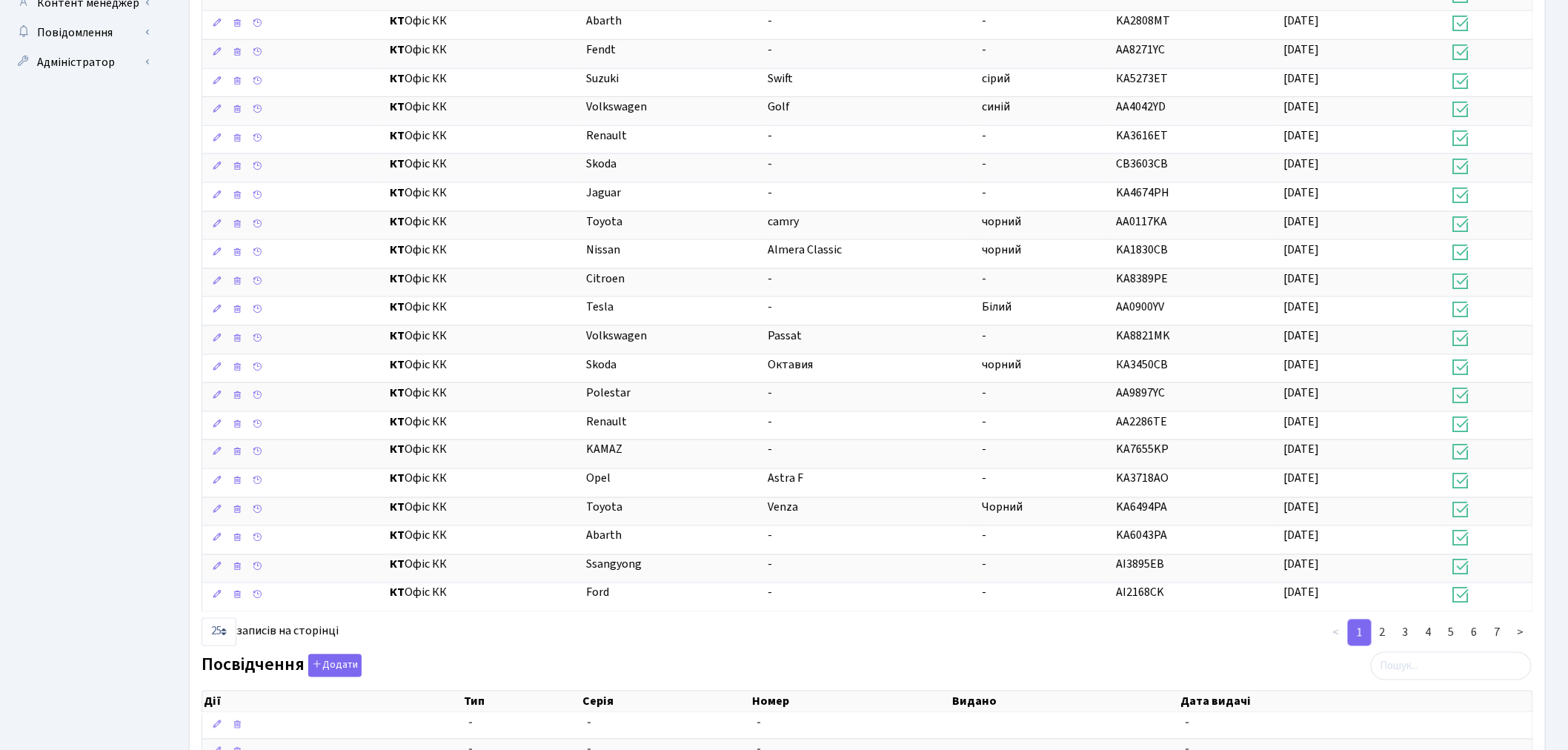
scroll to position [831, 0]
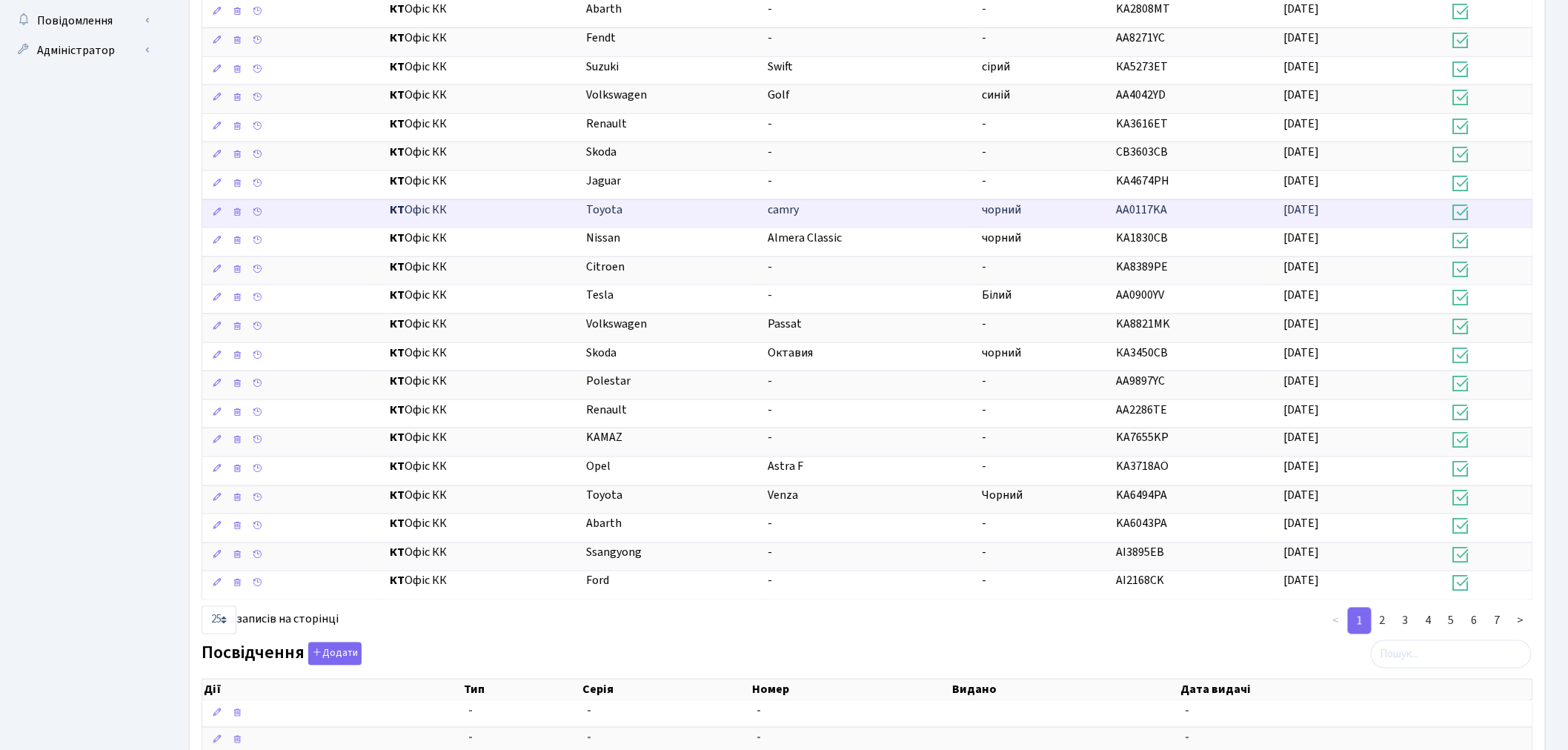
click at [1054, 213] on td "чорний" at bounding box center [1043, 214] width 134 height 29
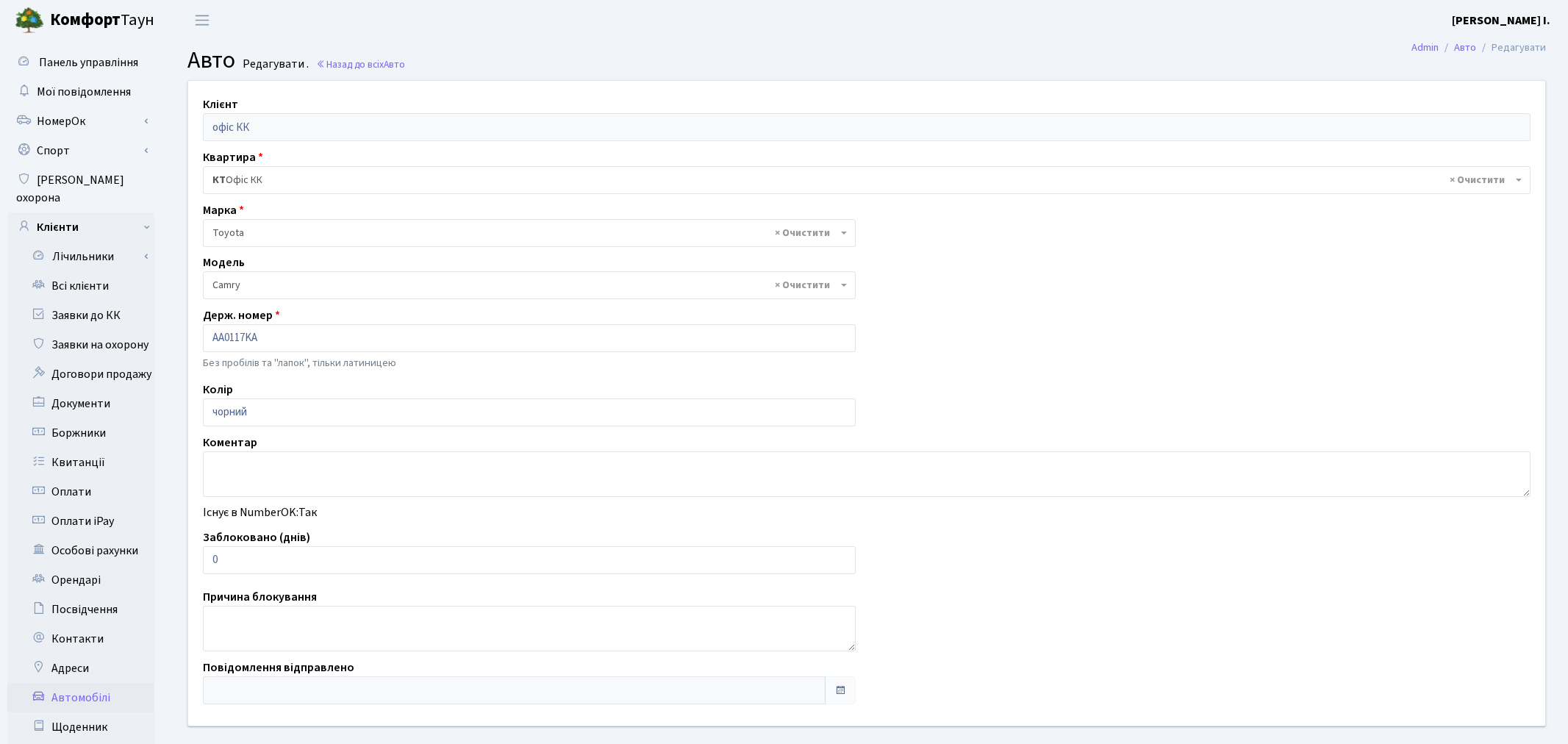
select select "2305"
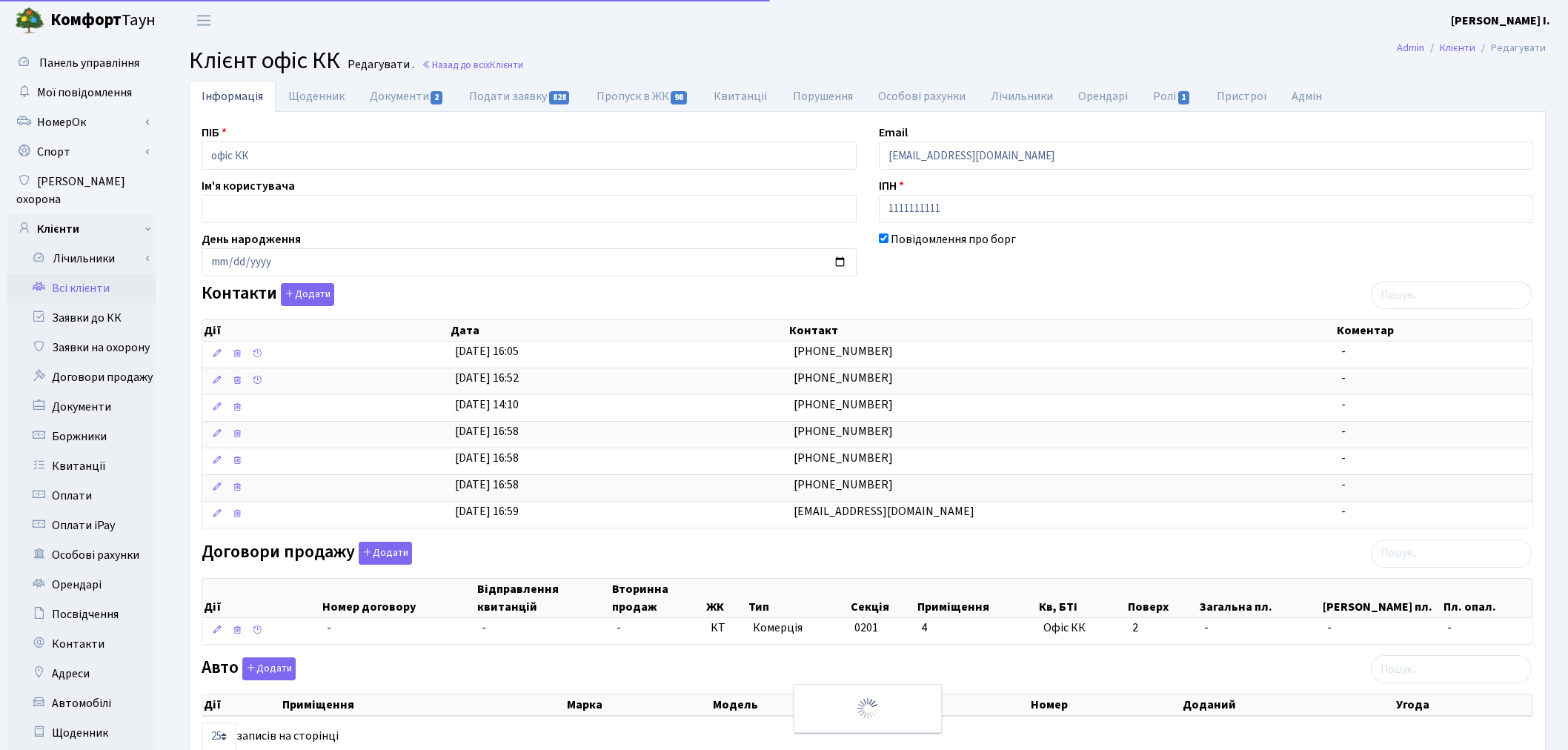
select select "25"
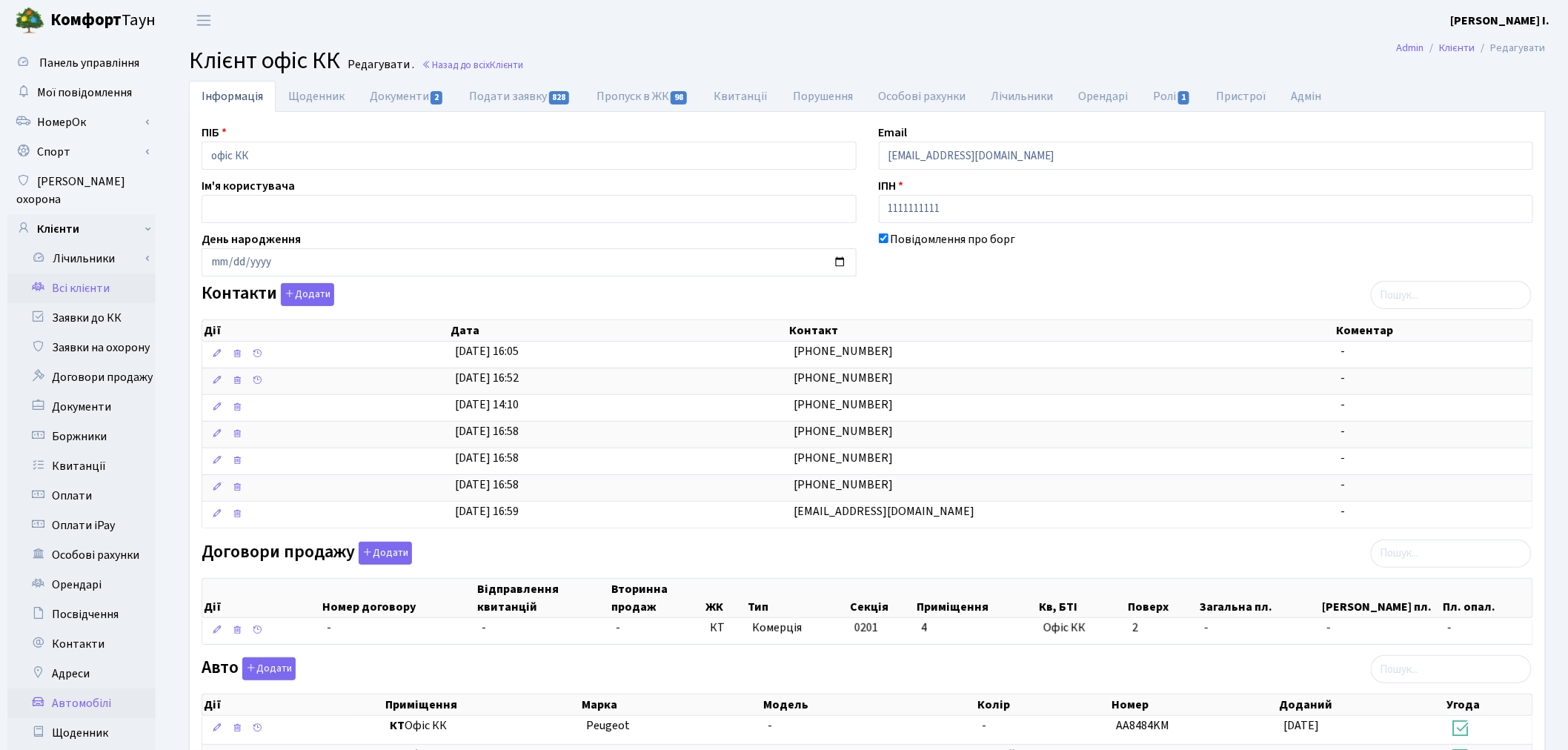
click at [114, 689] on link "Автомобілі" at bounding box center [82, 703] width 149 height 30
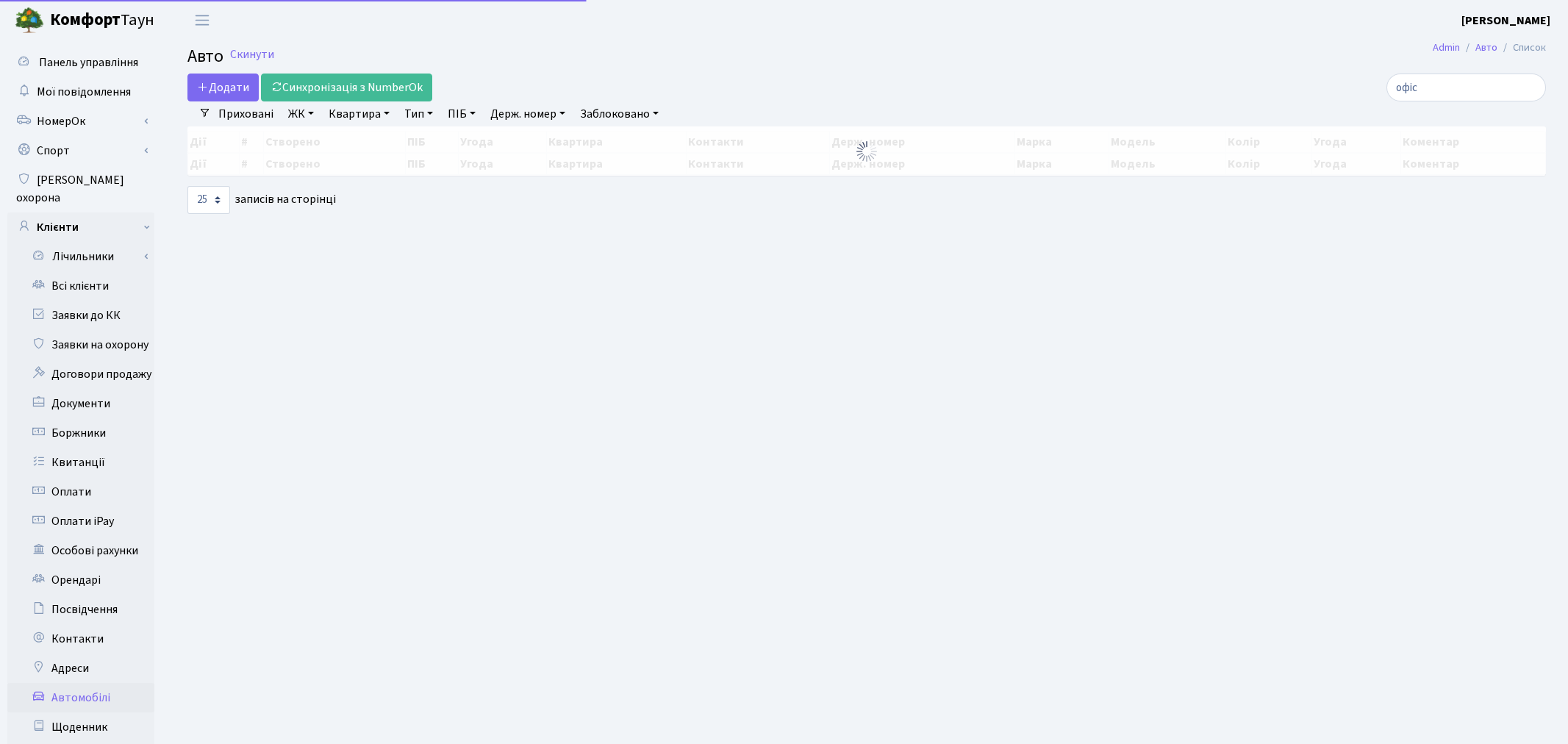
select select "25"
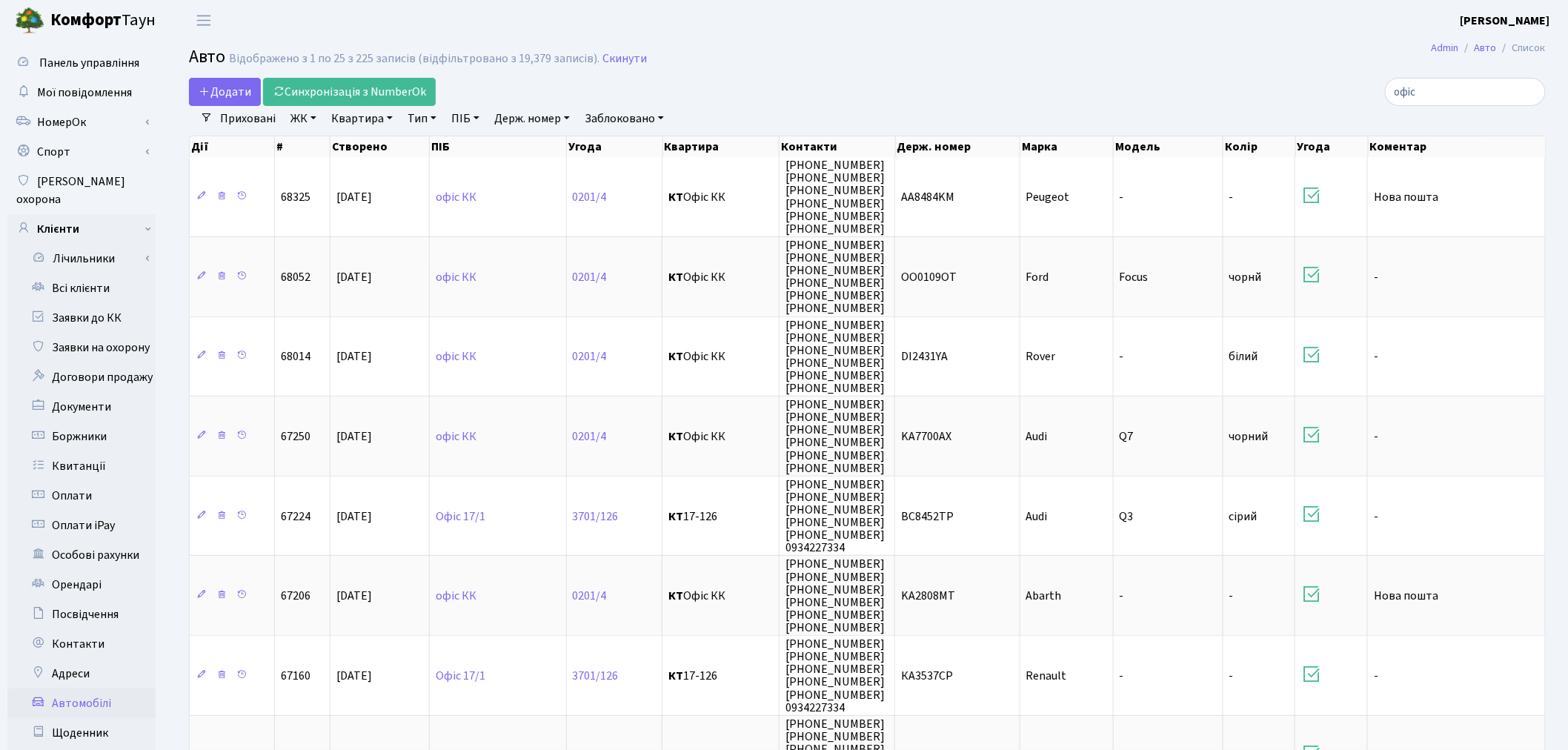
click at [550, 120] on link "Держ. номер" at bounding box center [531, 118] width 87 height 25
click at [546, 138] on input "text" at bounding box center [532, 147] width 86 height 28
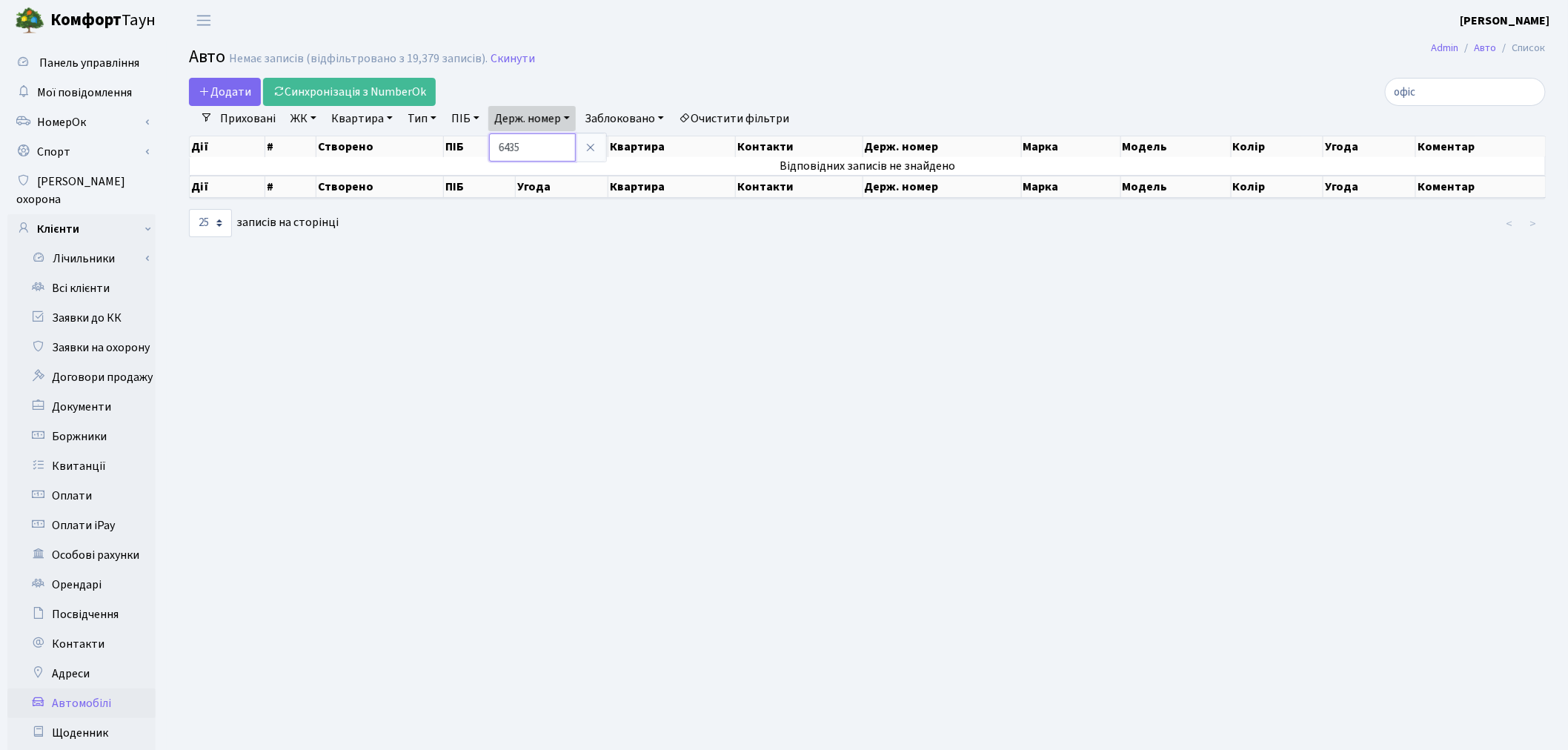
drag, startPoint x: 532, startPoint y: 151, endPoint x: 468, endPoint y: 146, distance: 64.2
click at [468, 146] on div "Додати Синхронізація з NumberOk офіс Фільтри Приховані ЖК - ТХ, вул. Ділова, 1/…" at bounding box center [867, 158] width 1379 height 161
click at [537, 122] on link "Держ. номер" at bounding box center [531, 118] width 87 height 25
click at [558, 142] on input "6435" at bounding box center [532, 147] width 86 height 28
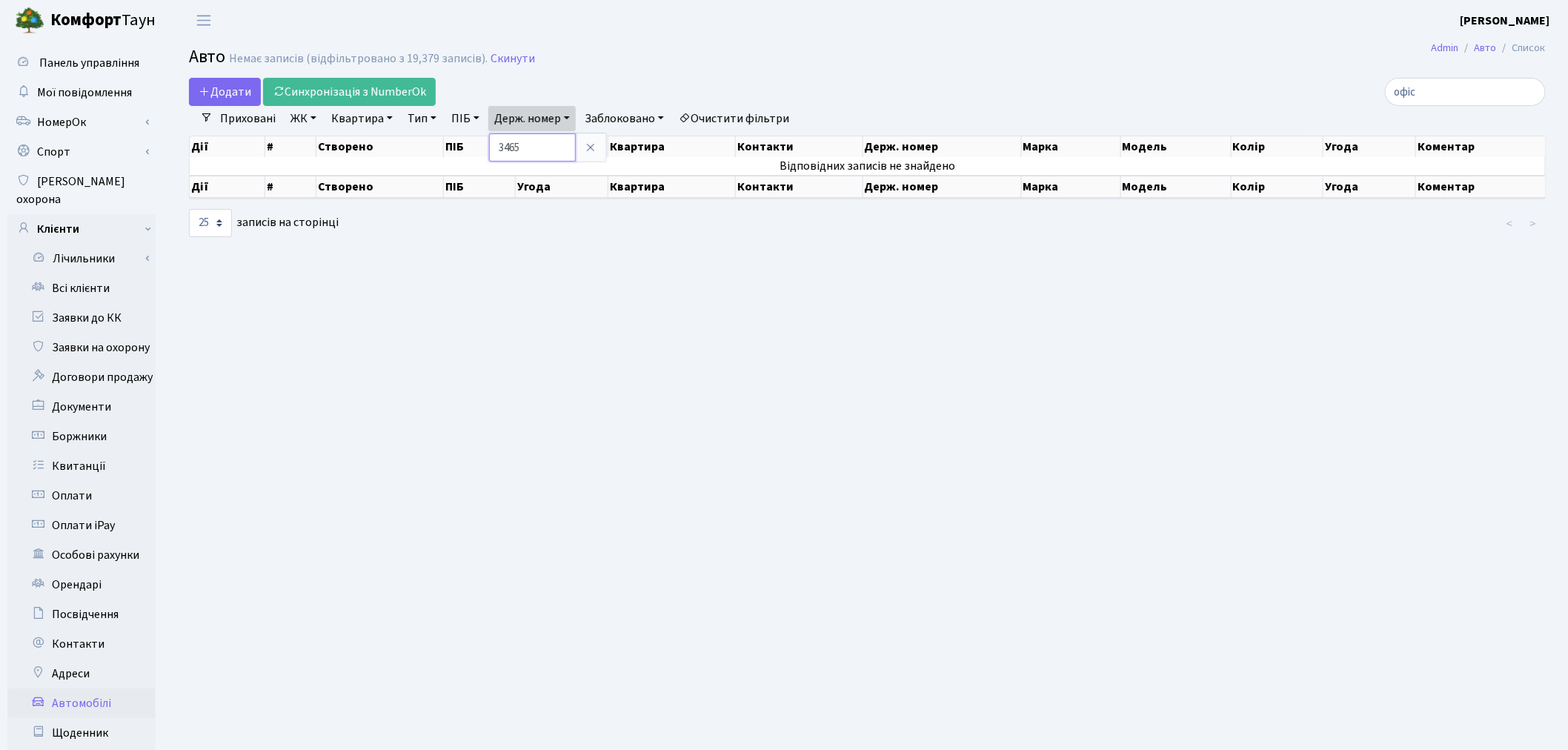
type input "3465"
click at [498, 63] on link "Скинути" at bounding box center [512, 59] width 44 height 14
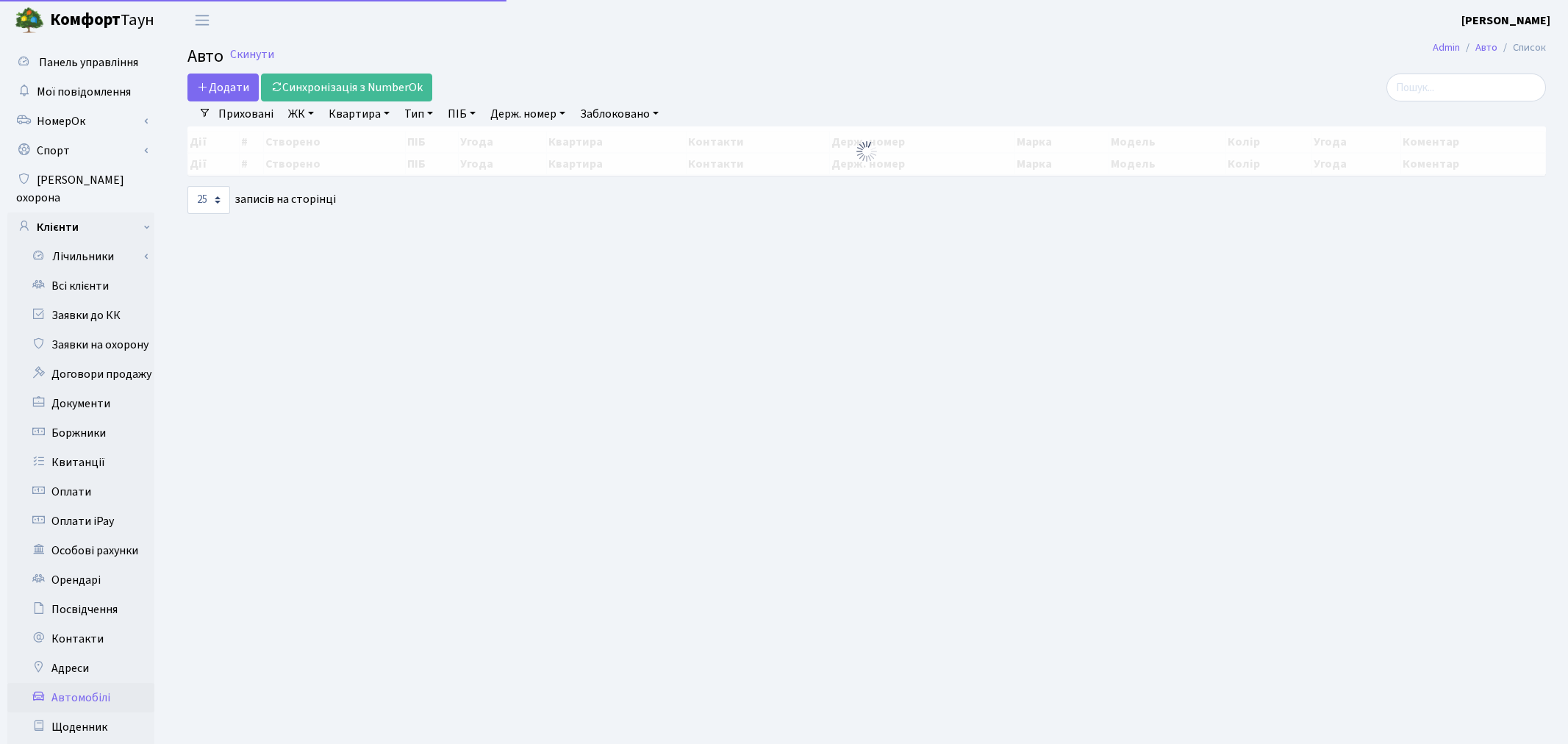
select select "25"
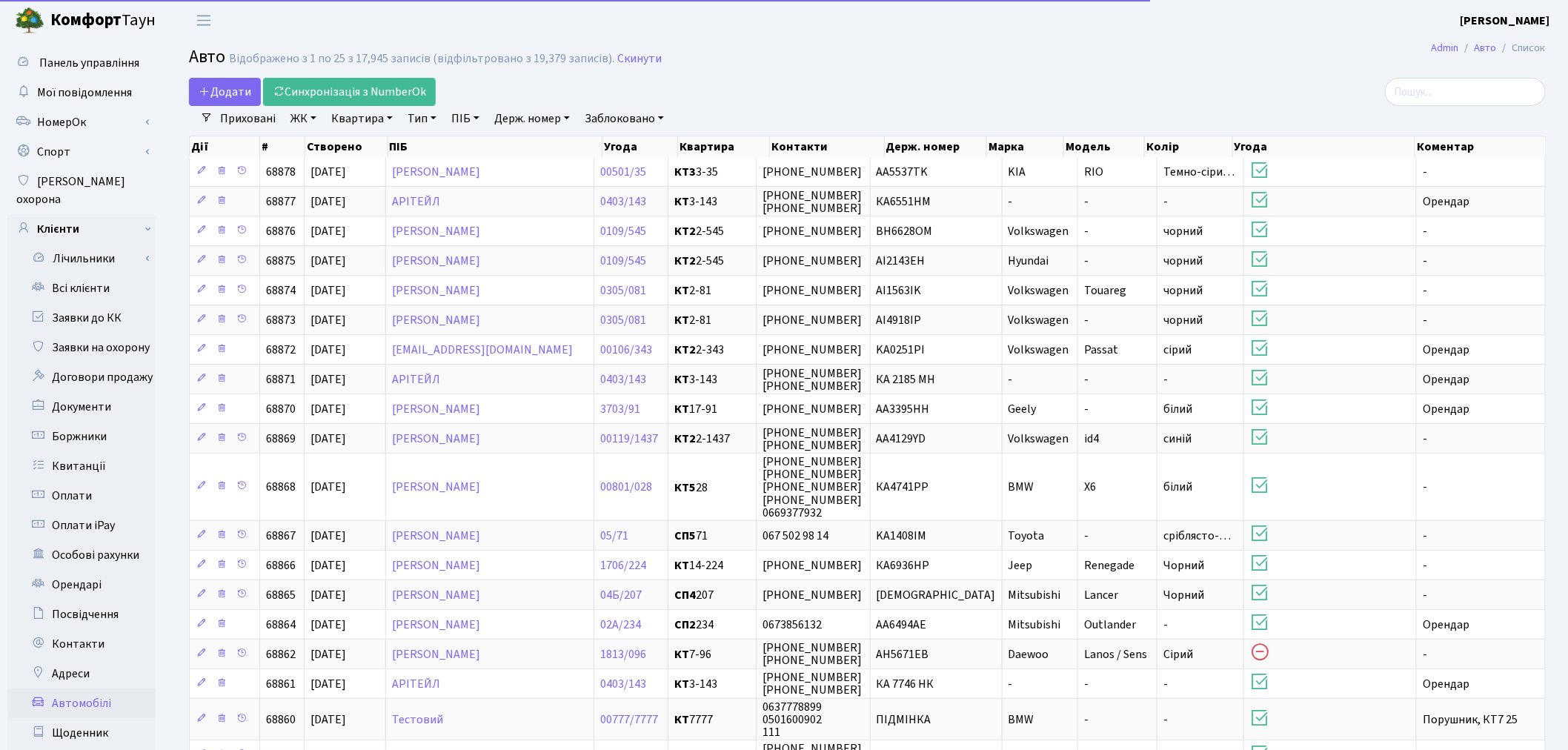
click at [520, 124] on link "Держ. номер" at bounding box center [531, 118] width 87 height 25
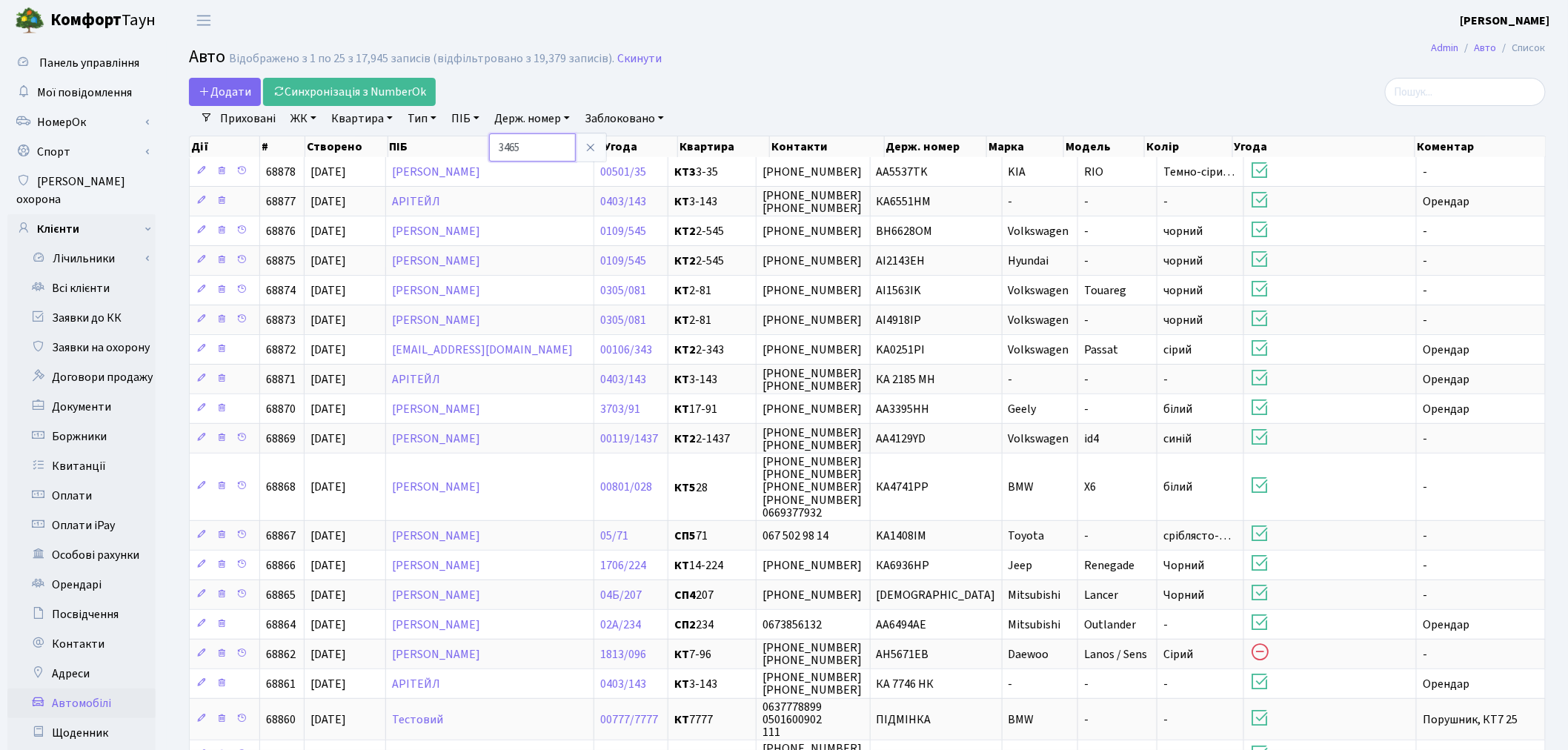
type input "3465"
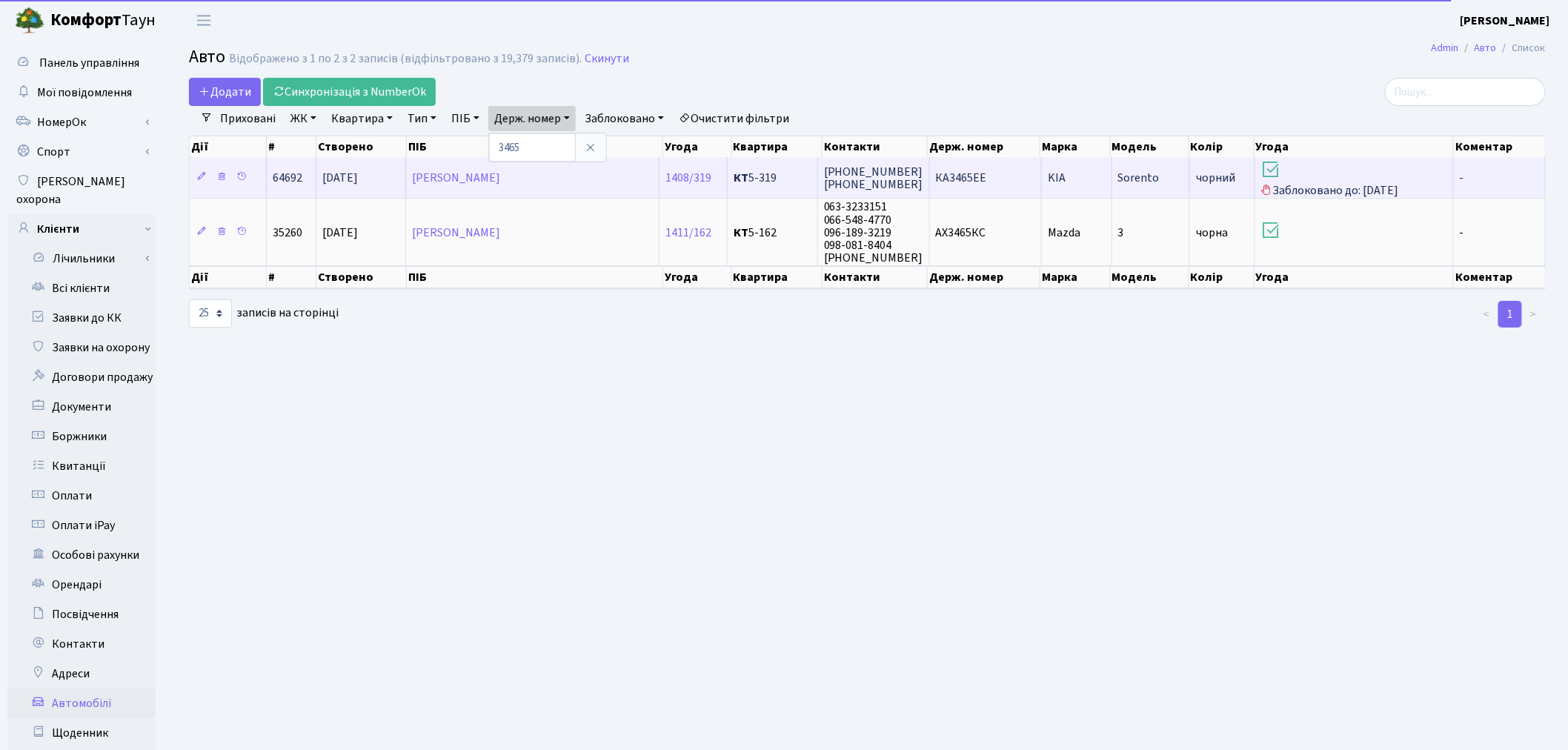
click at [1054, 172] on span "KIA" at bounding box center [1056, 177] width 18 height 16
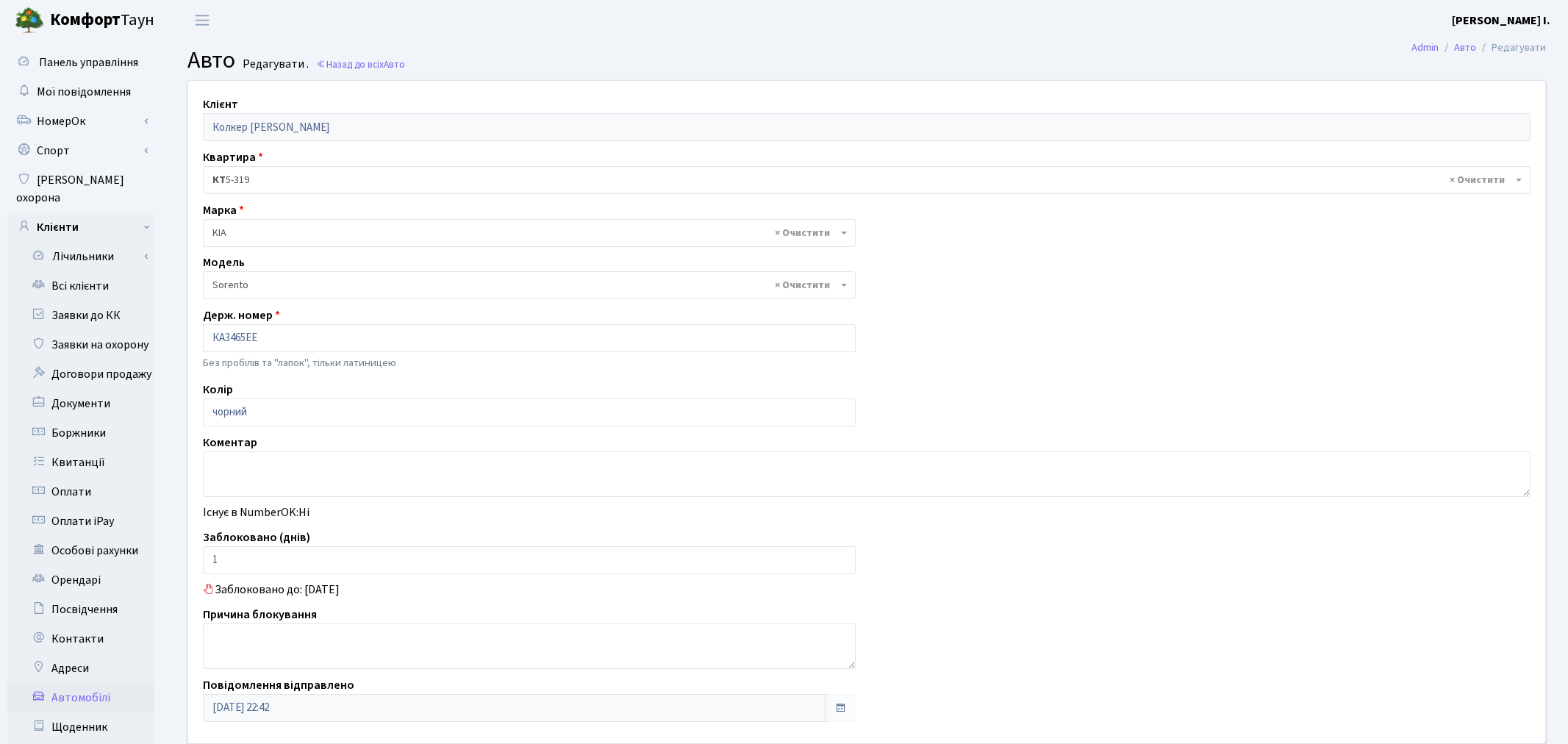
select select "1181"
drag, startPoint x: 245, startPoint y: 568, endPoint x: 205, endPoint y: 560, distance: 40.8
click at [205, 560] on input "1" at bounding box center [526, 559] width 647 height 28
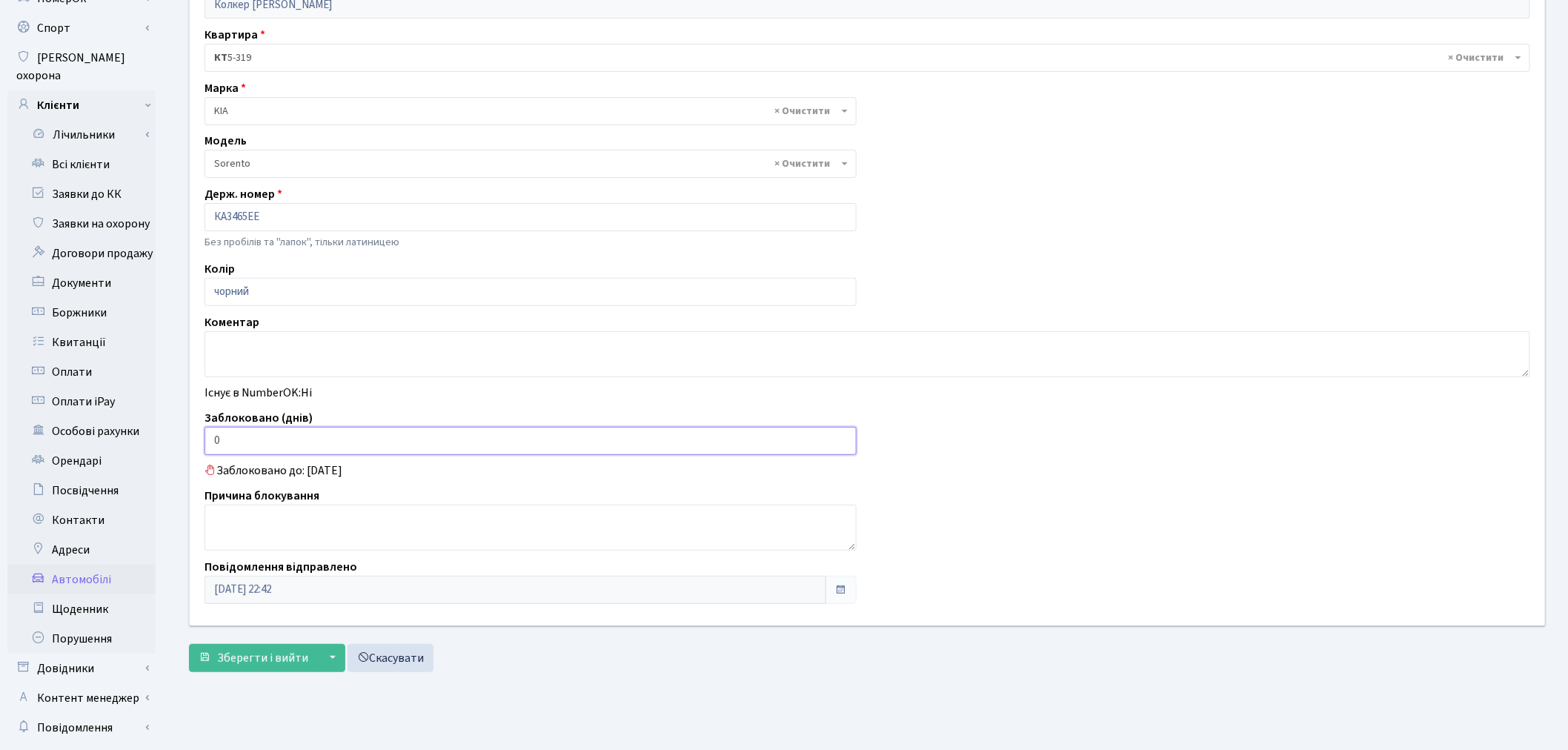
scroll to position [172, 0]
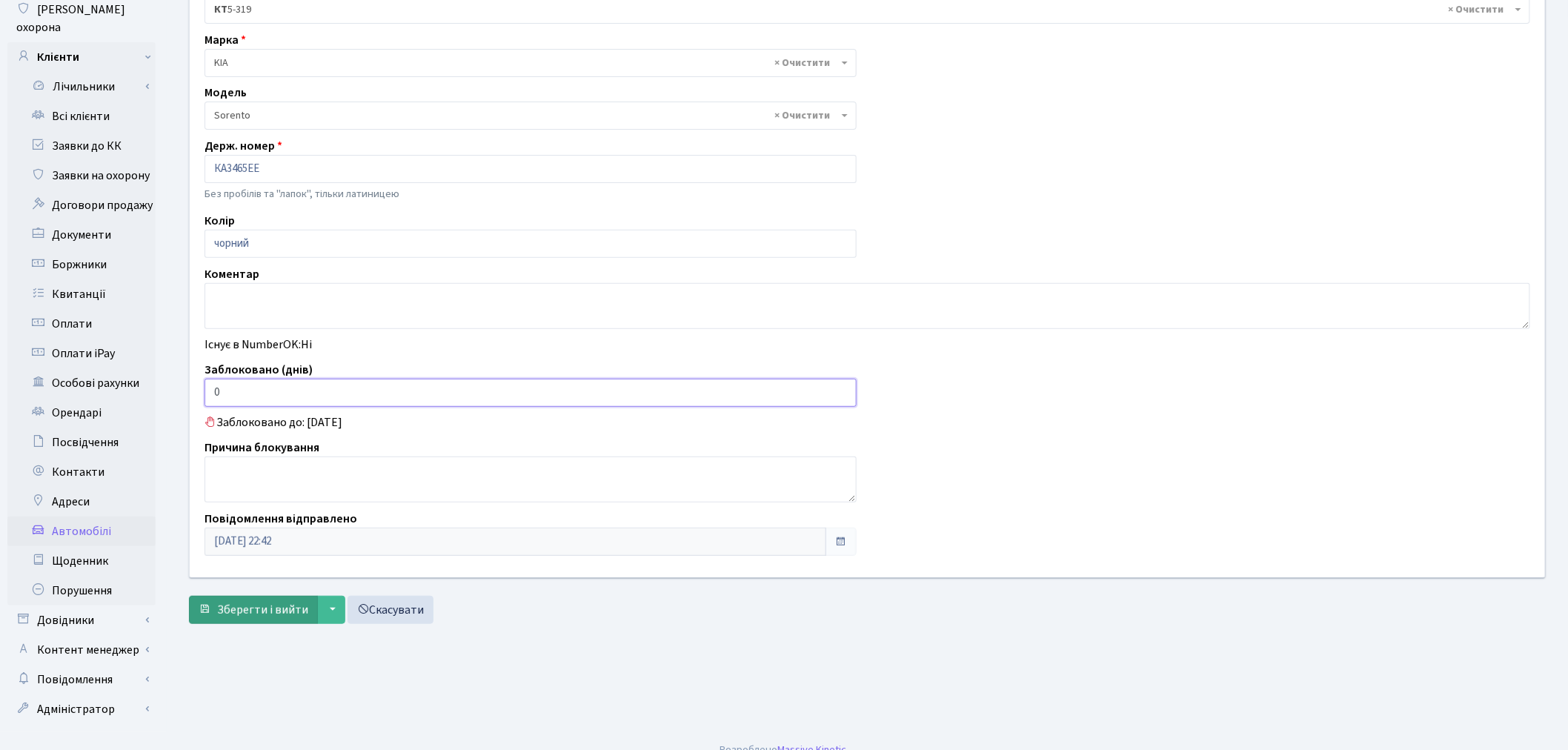
type input "0"
click at [272, 611] on span "Зберегти і вийти" at bounding box center [262, 609] width 91 height 16
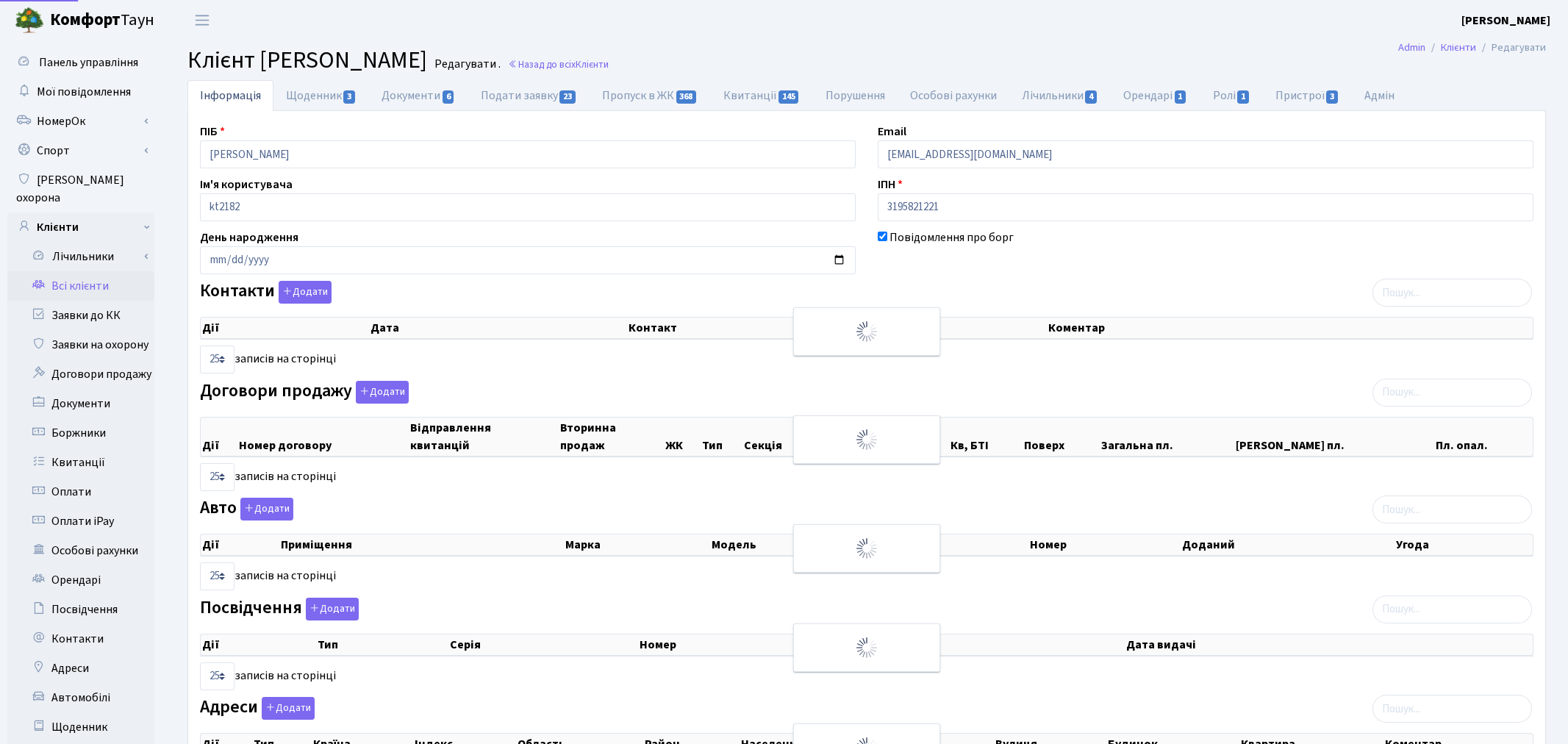
select select "25"
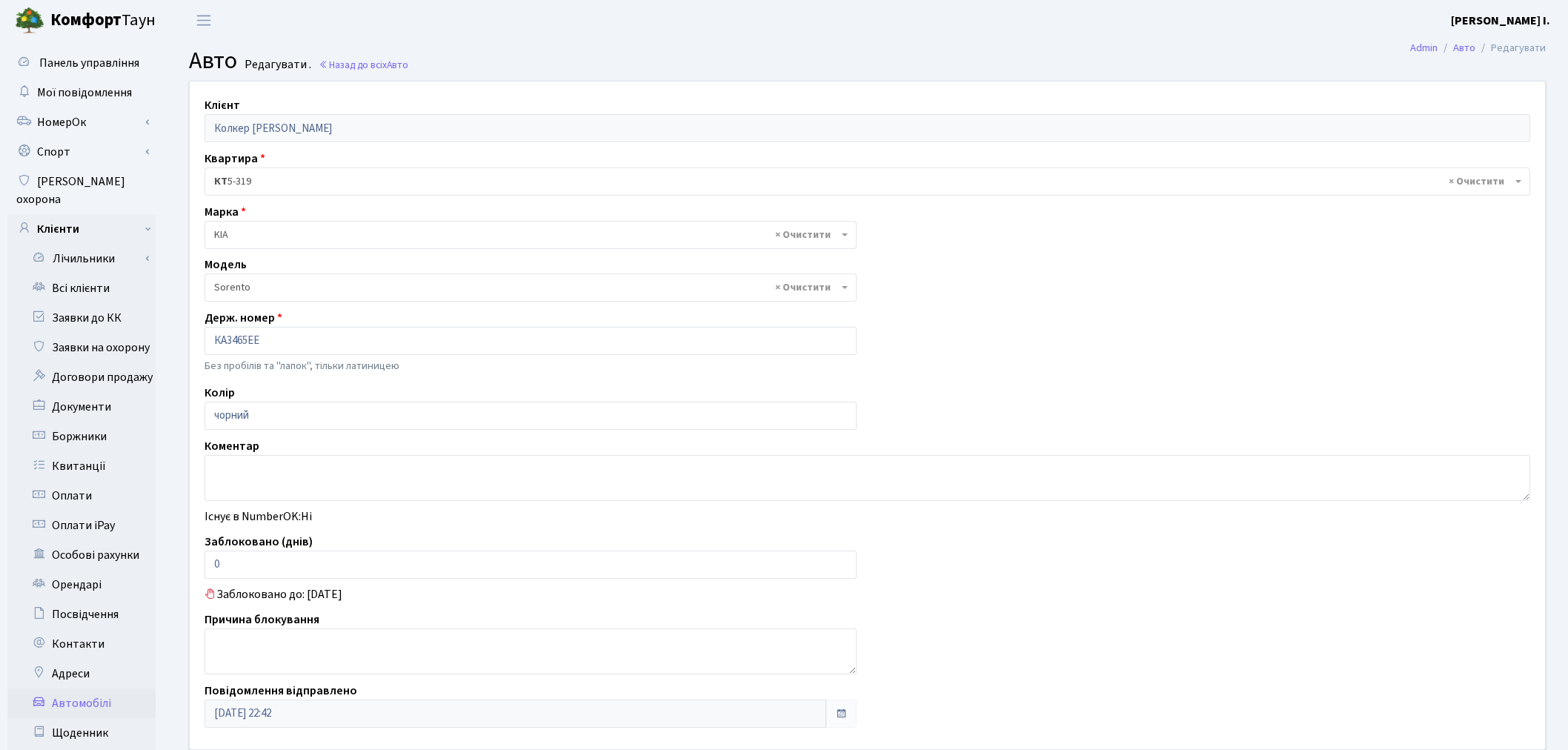
select select "1181"
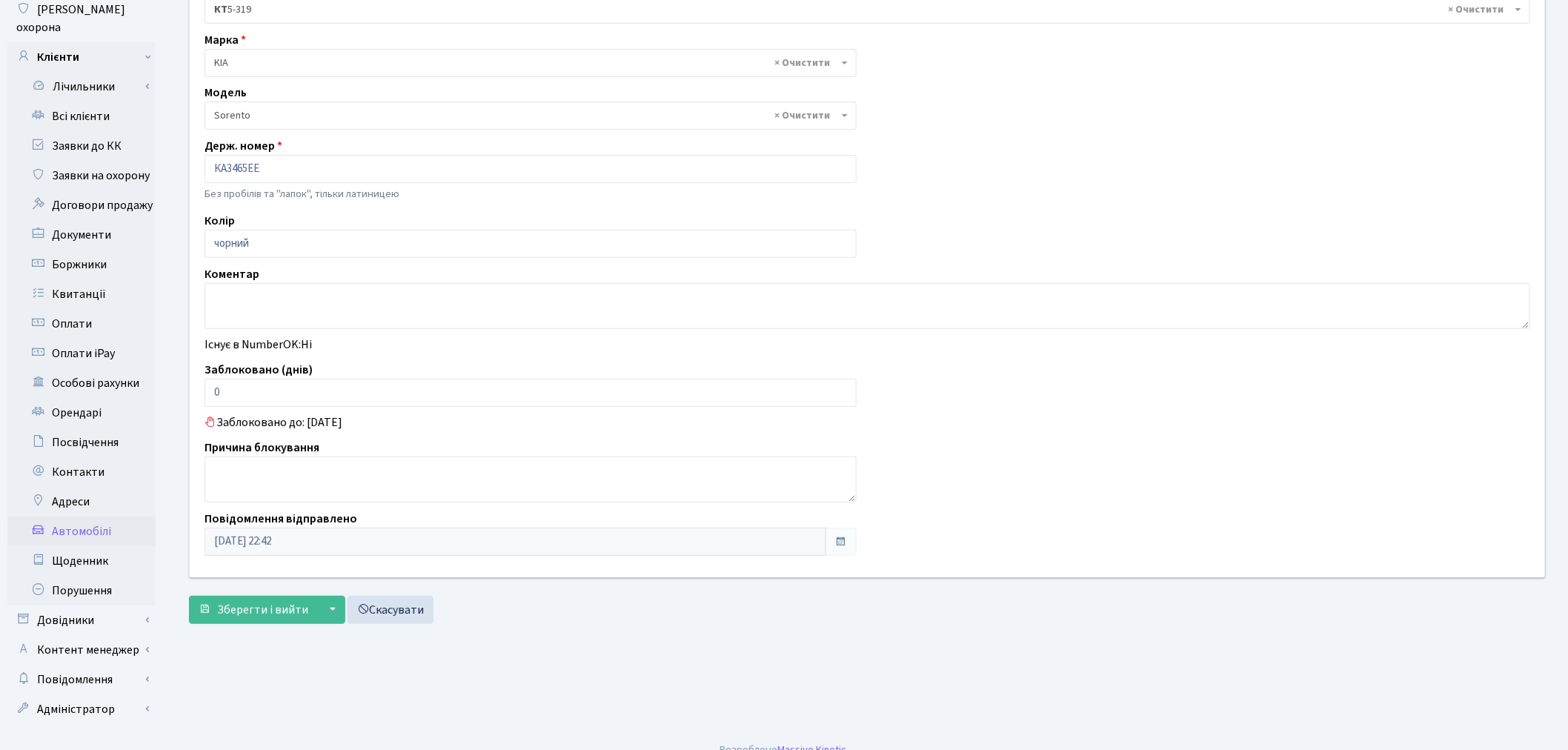
click at [248, 280] on label "Коментар" at bounding box center [231, 274] width 55 height 18
click at [246, 302] on textarea at bounding box center [867, 306] width 1325 height 46
type textarea "Написав заяву 15.10"
click at [278, 613] on span "Зберегти і вийти" at bounding box center [262, 609] width 91 height 16
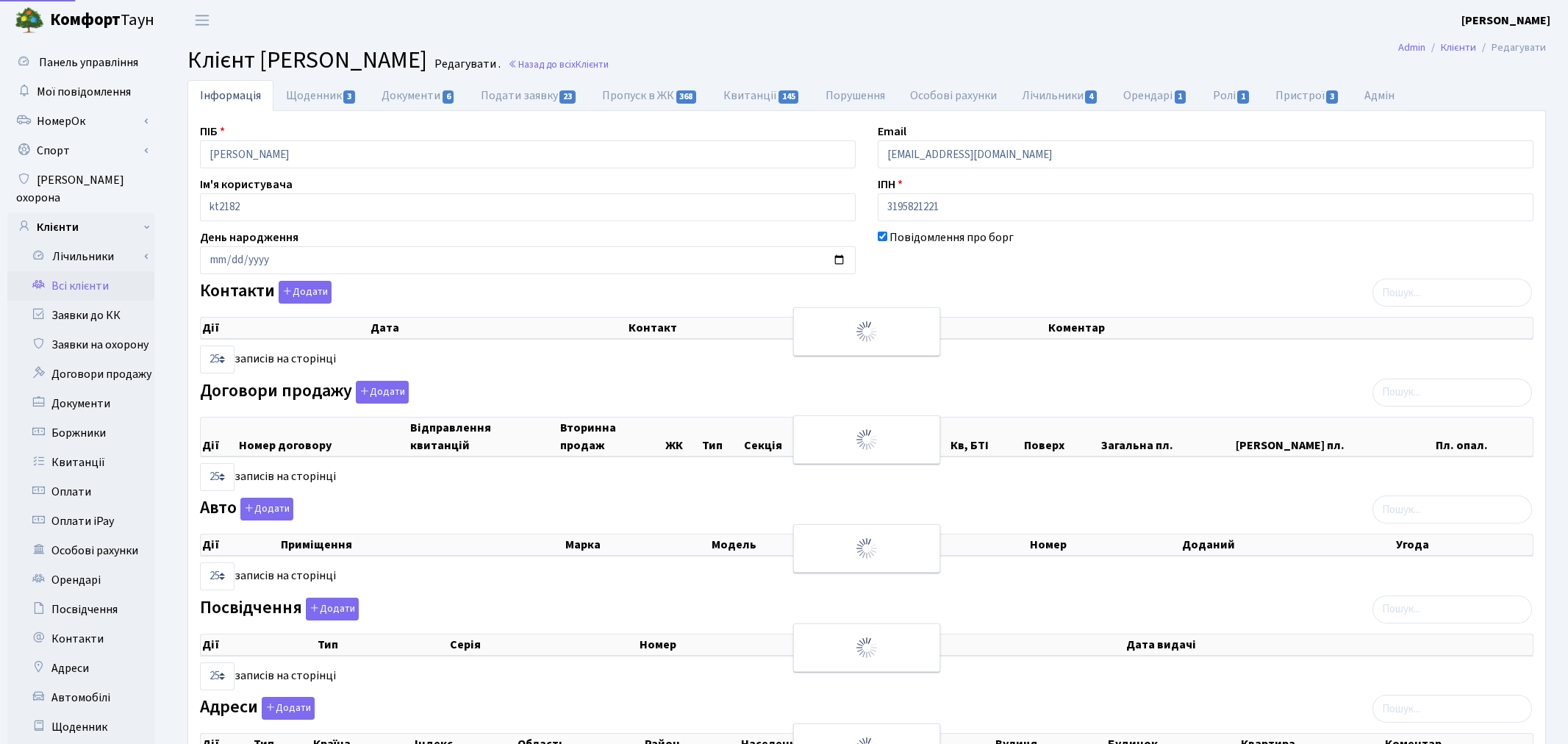
select select "25"
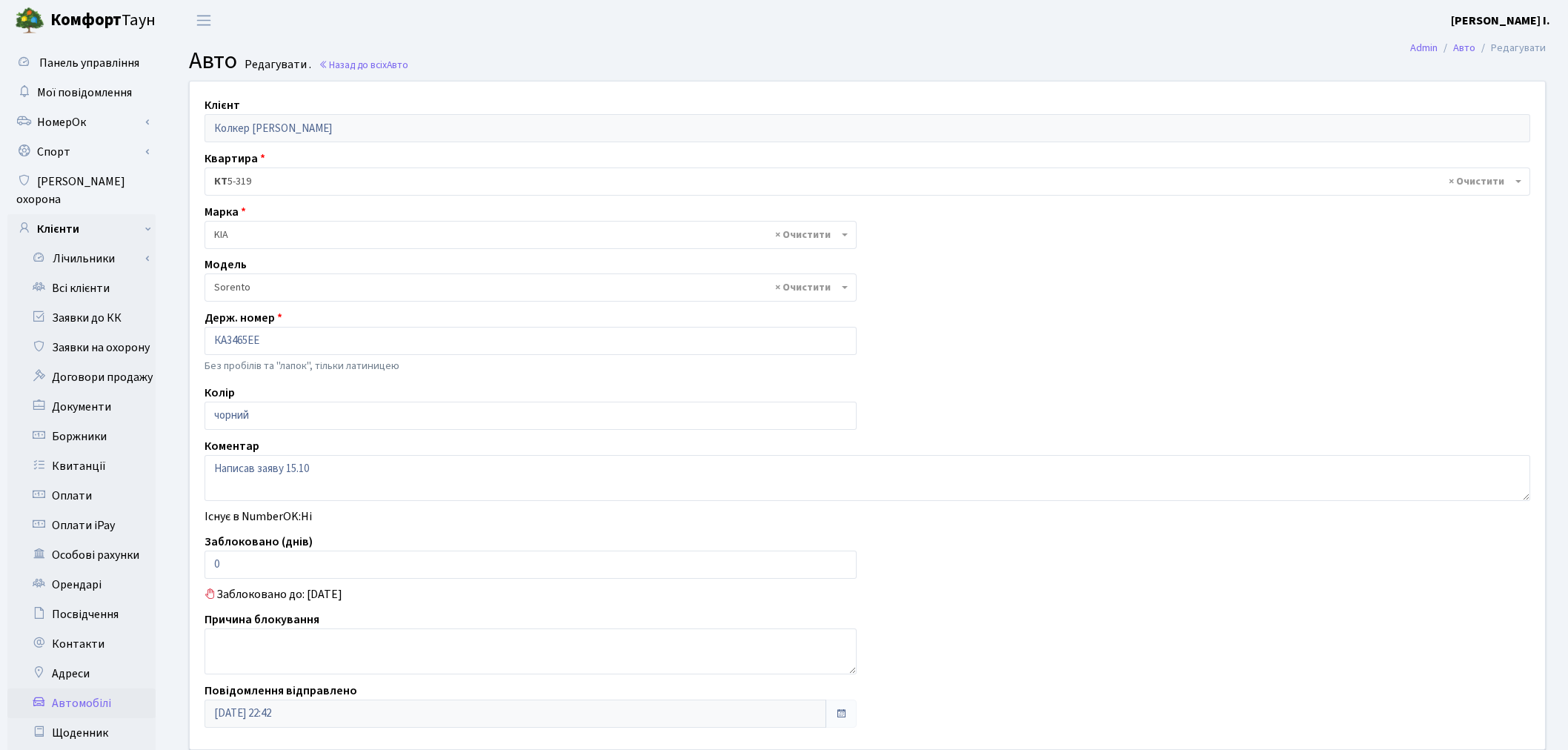
select select "1181"
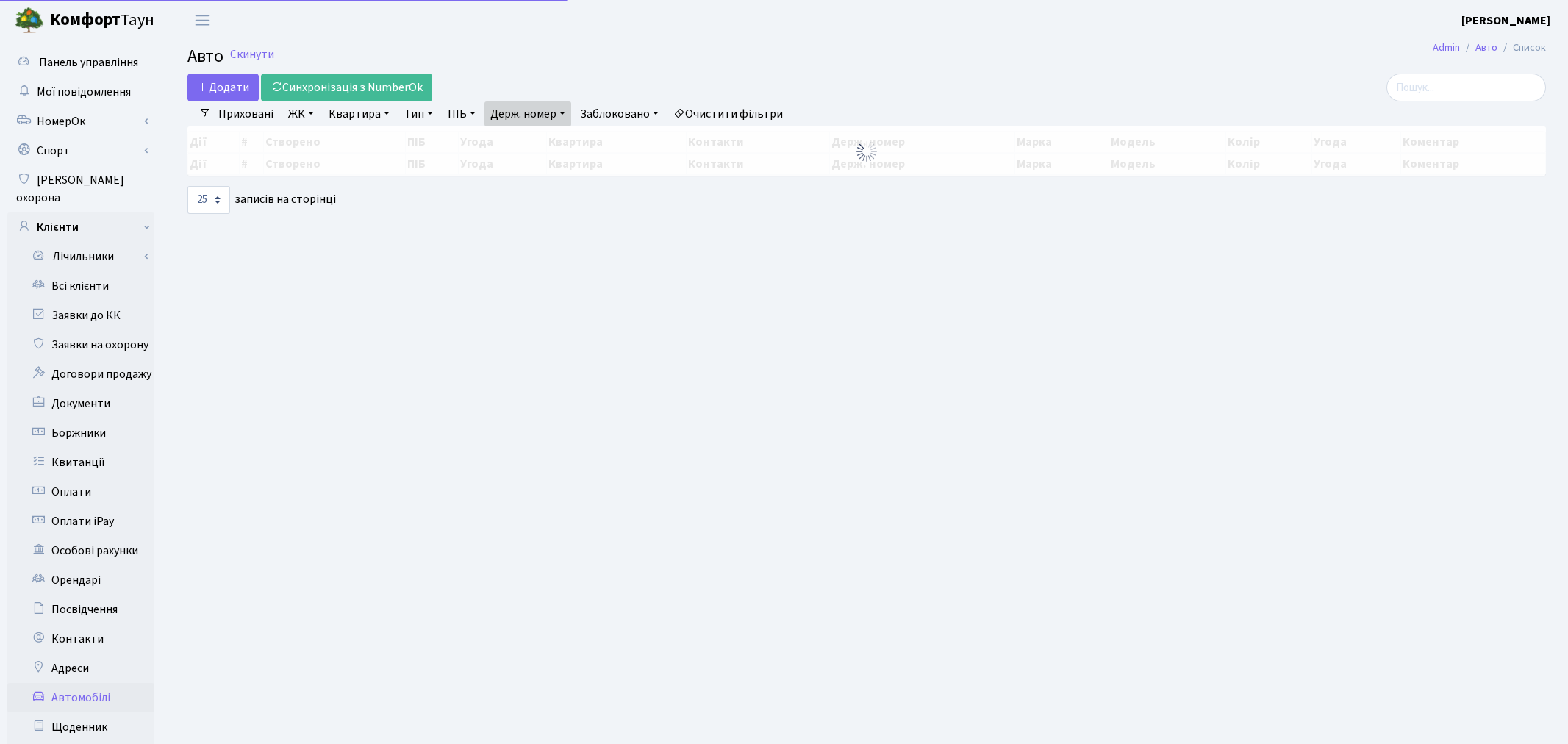
select select "25"
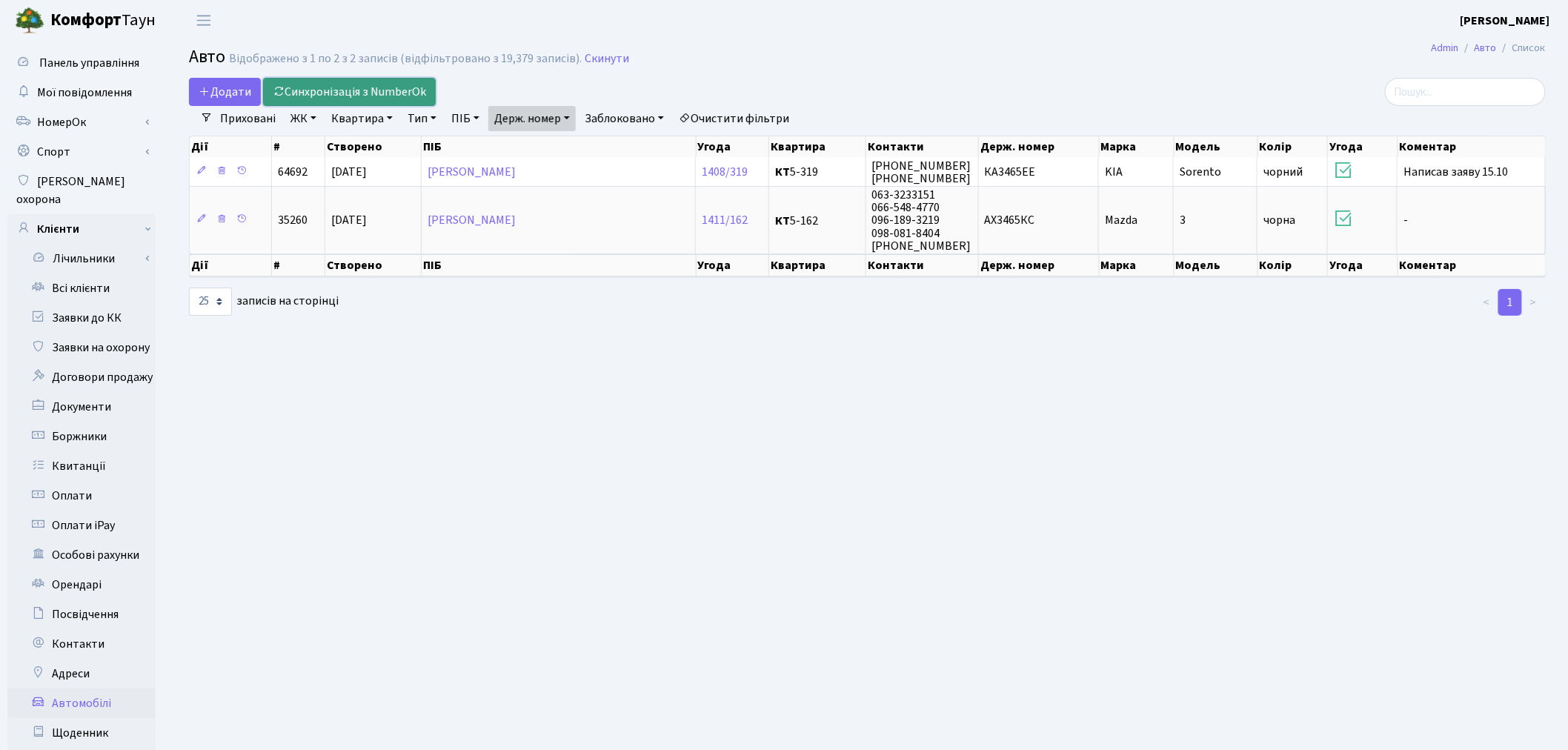
click at [378, 94] on link "Синхронізація з NumberOk" at bounding box center [349, 91] width 173 height 28
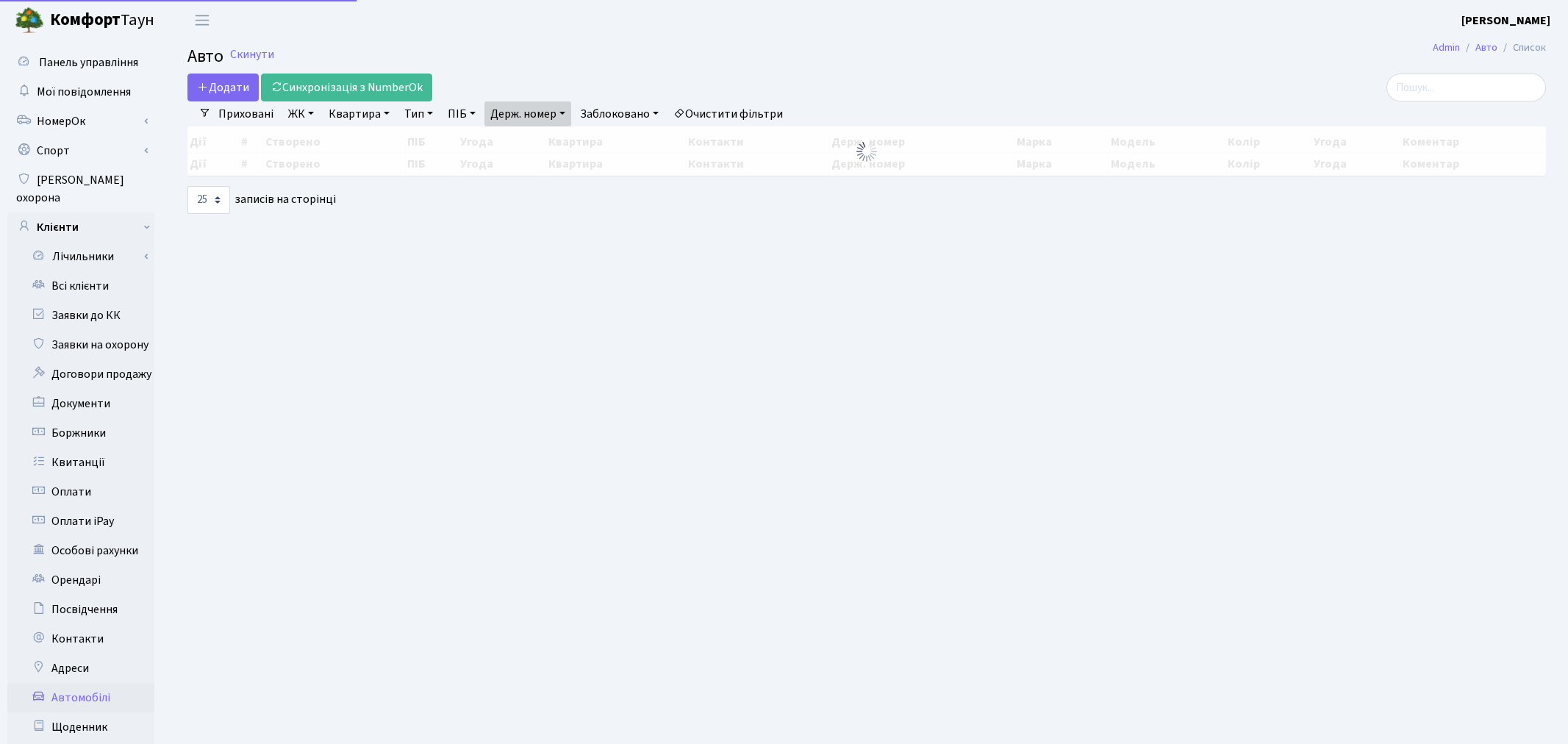
select select "25"
